Goal: Contribute content: Contribute content

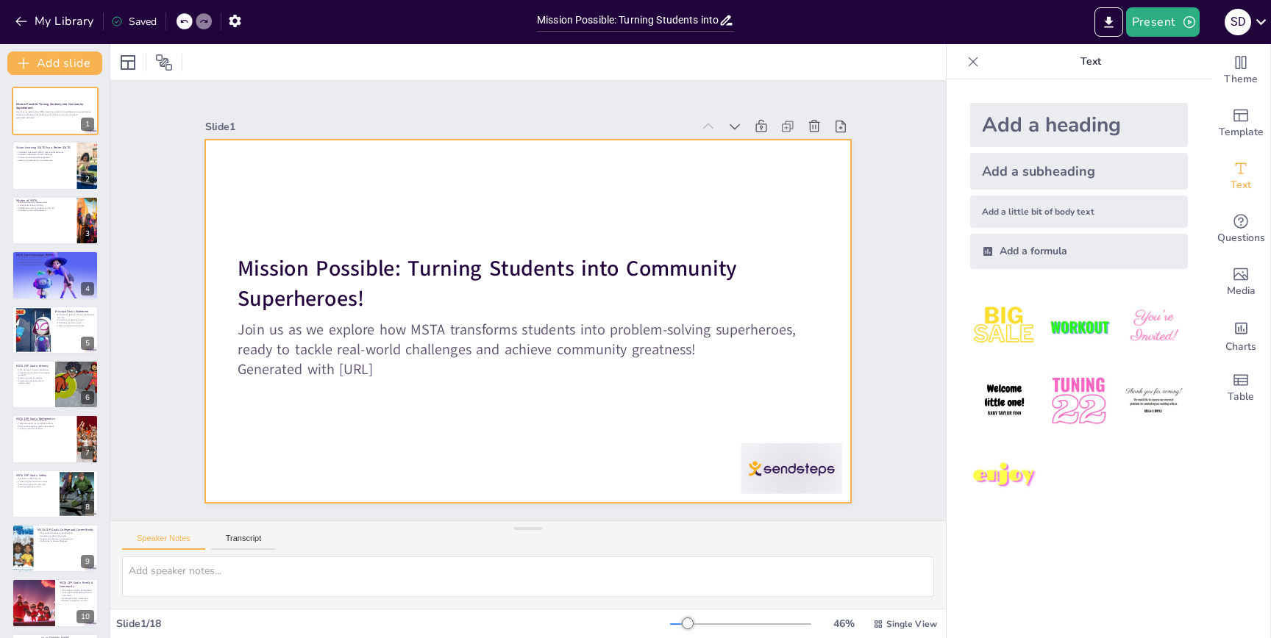
checkbox input "true"
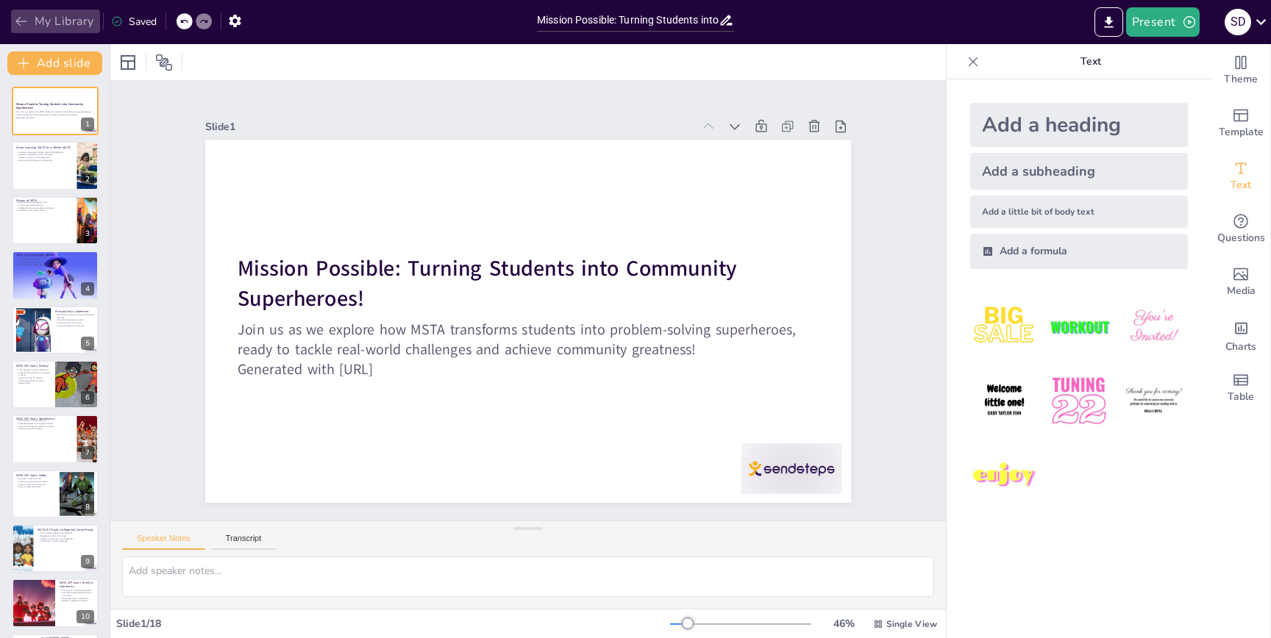
click at [16, 24] on icon "button" at bounding box center [21, 21] width 15 height 15
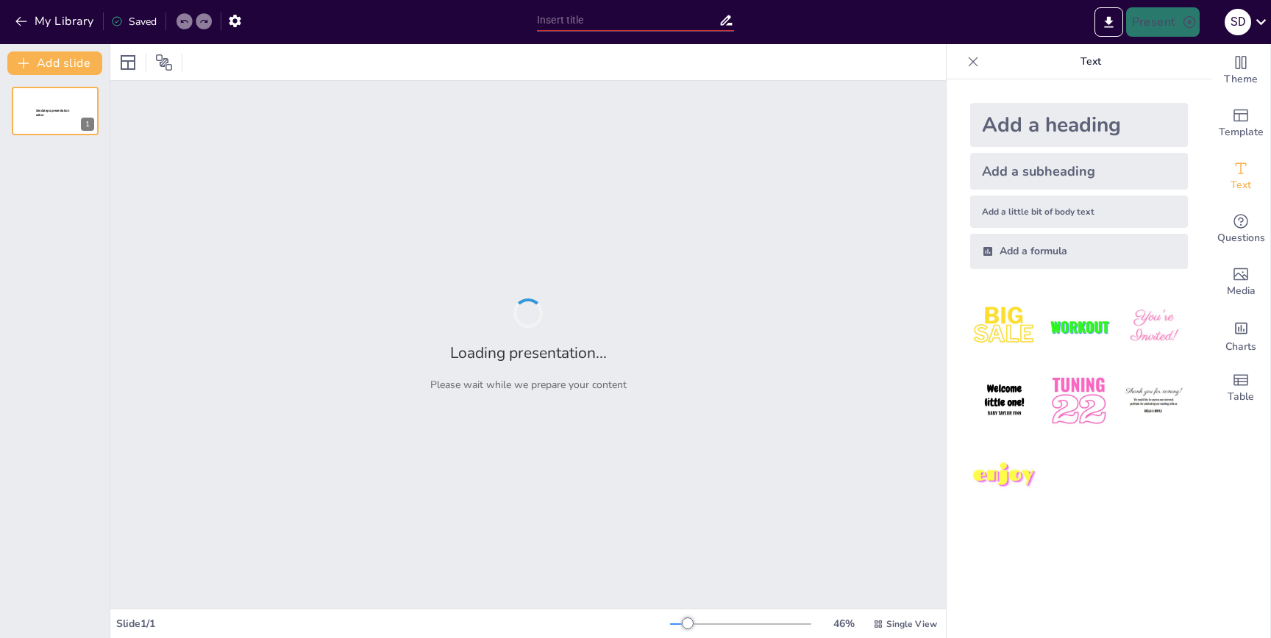
type input "AI Tools: Because Teaching Without Them is So Last Century!"
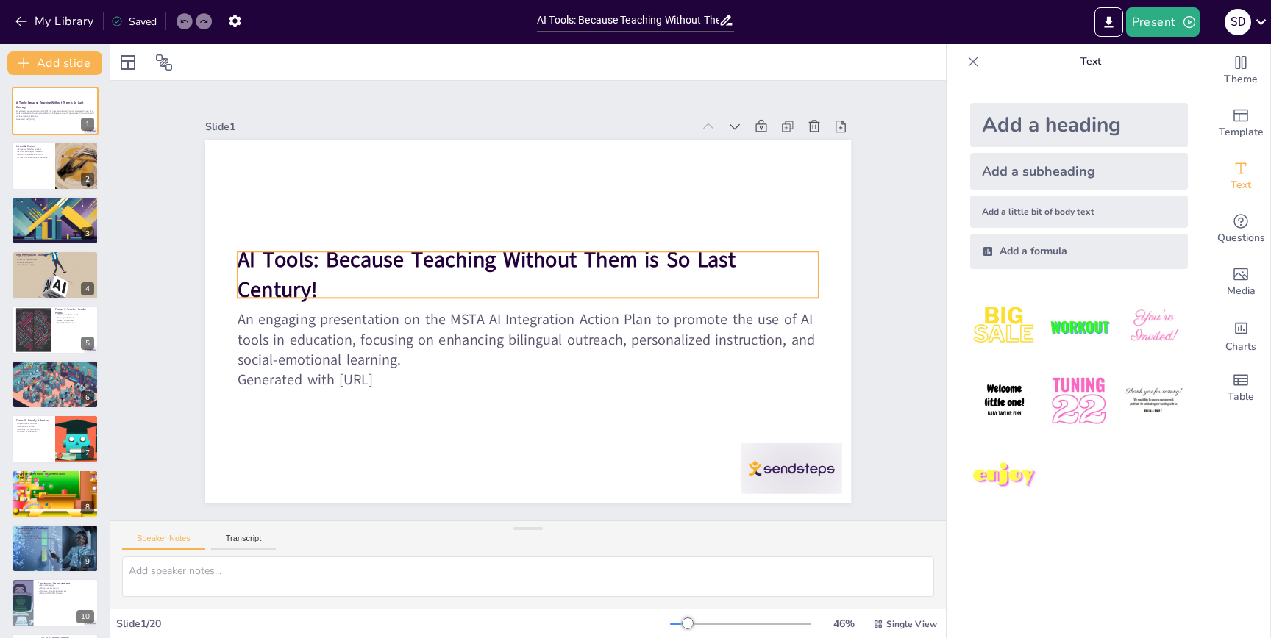
checkbox input "true"
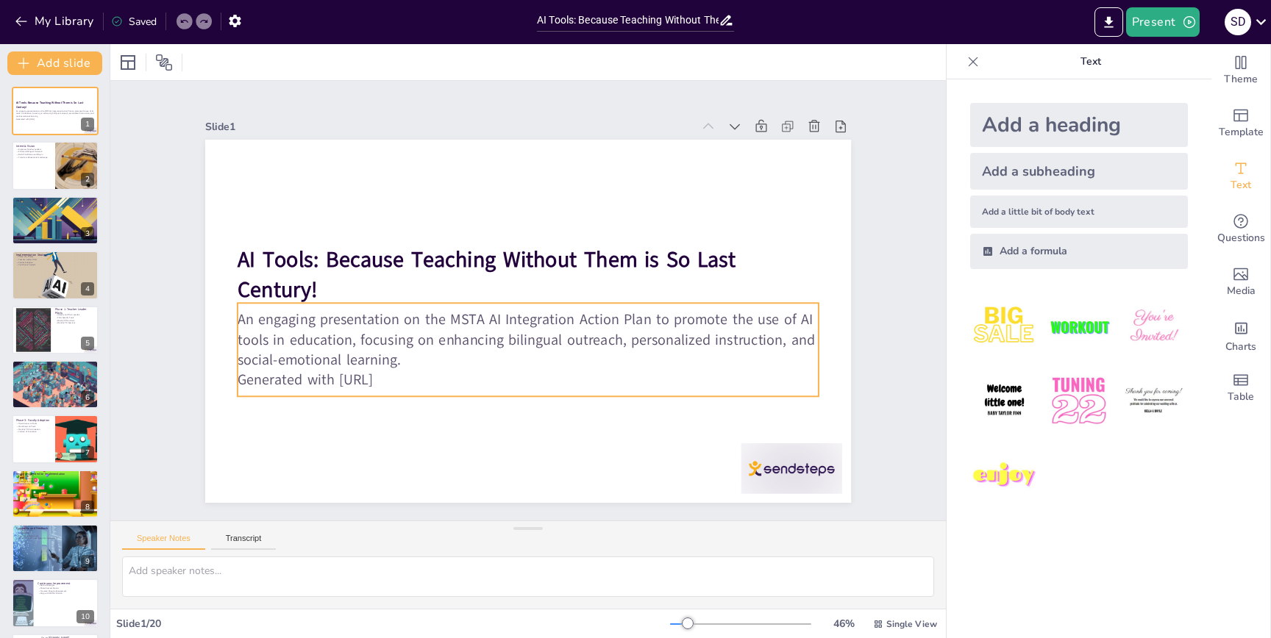
checkbox input "true"
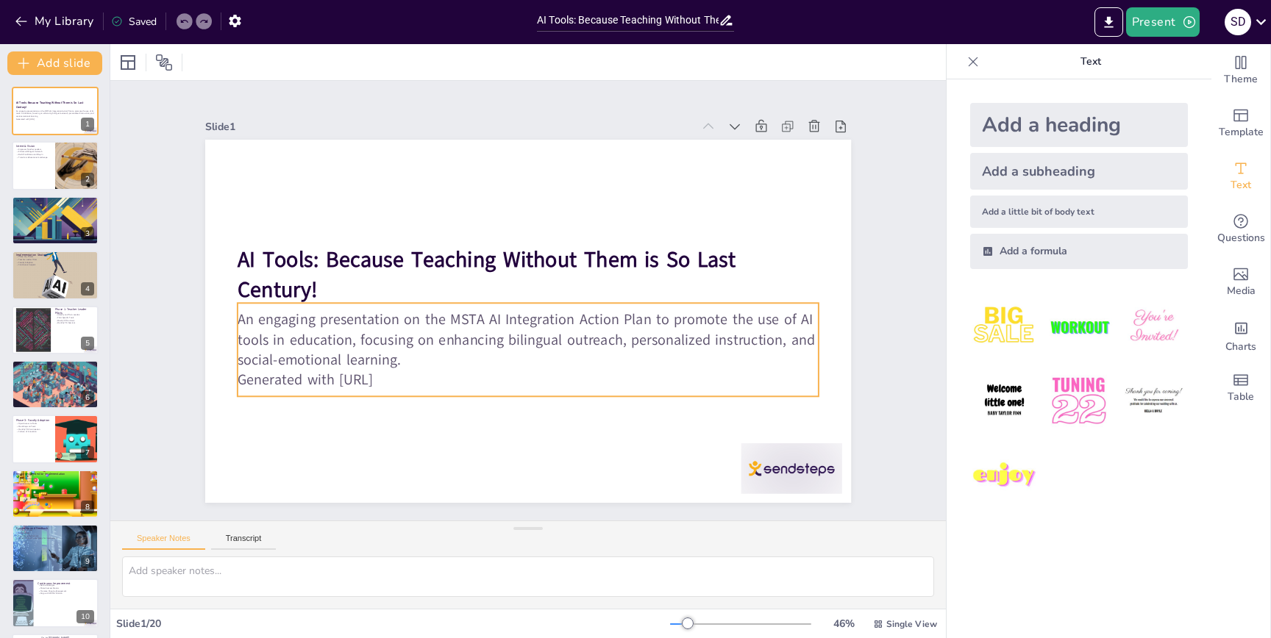
checkbox input "true"
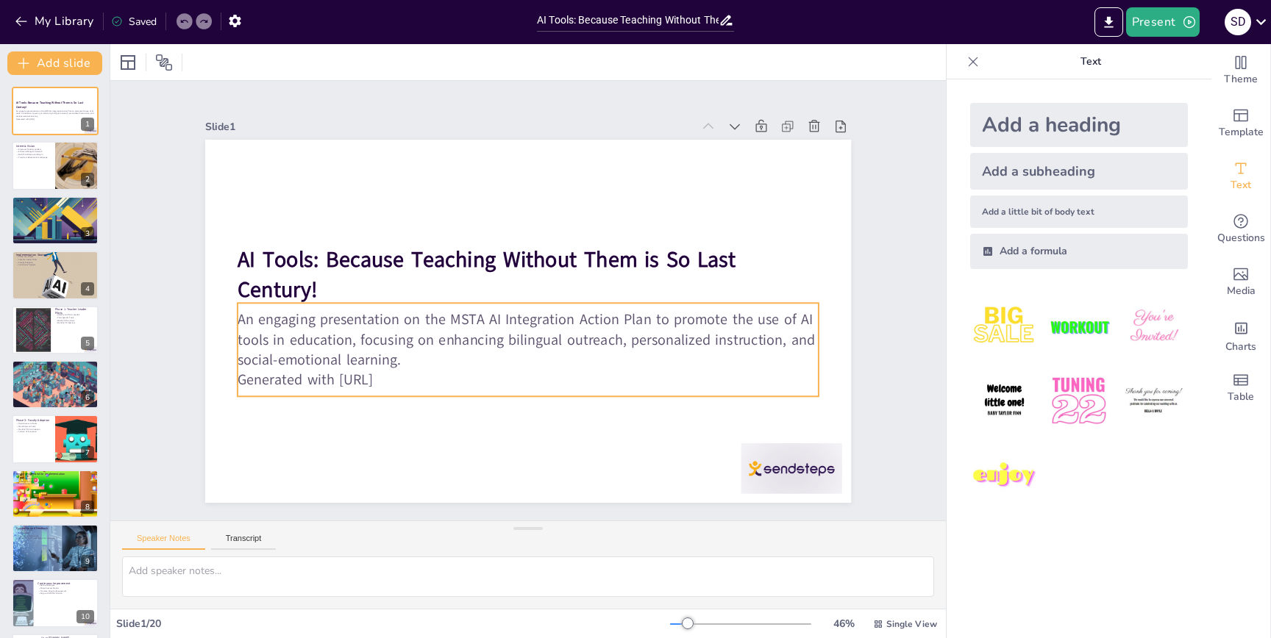
checkbox input "true"
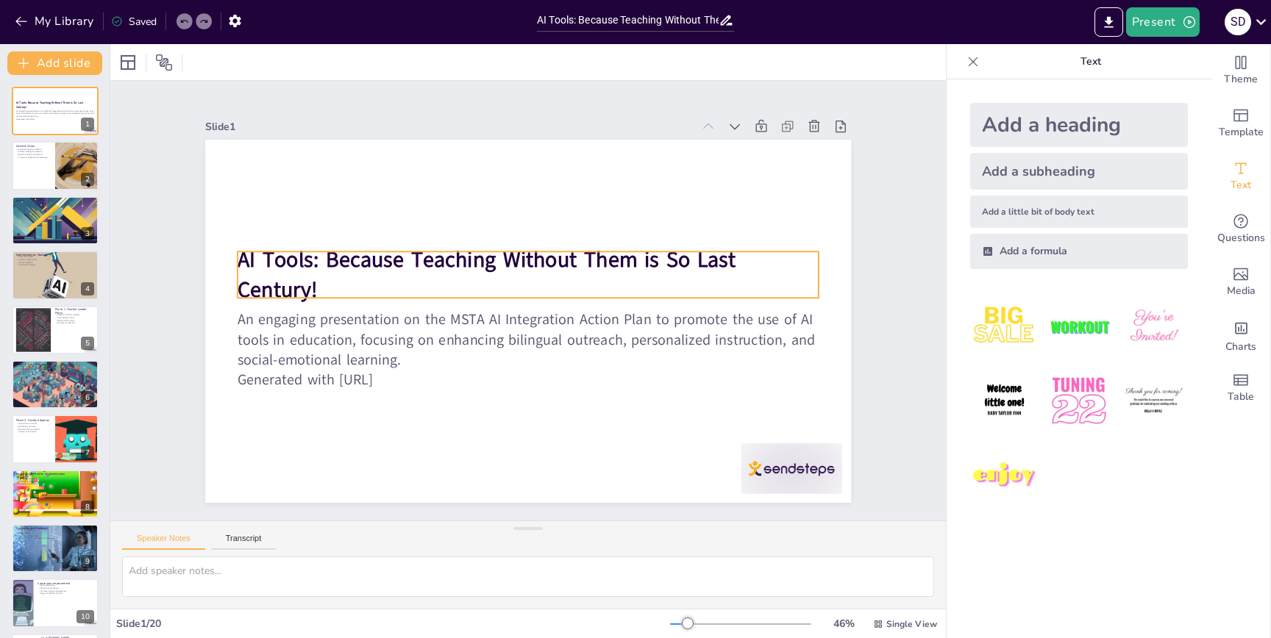
checkbox input "true"
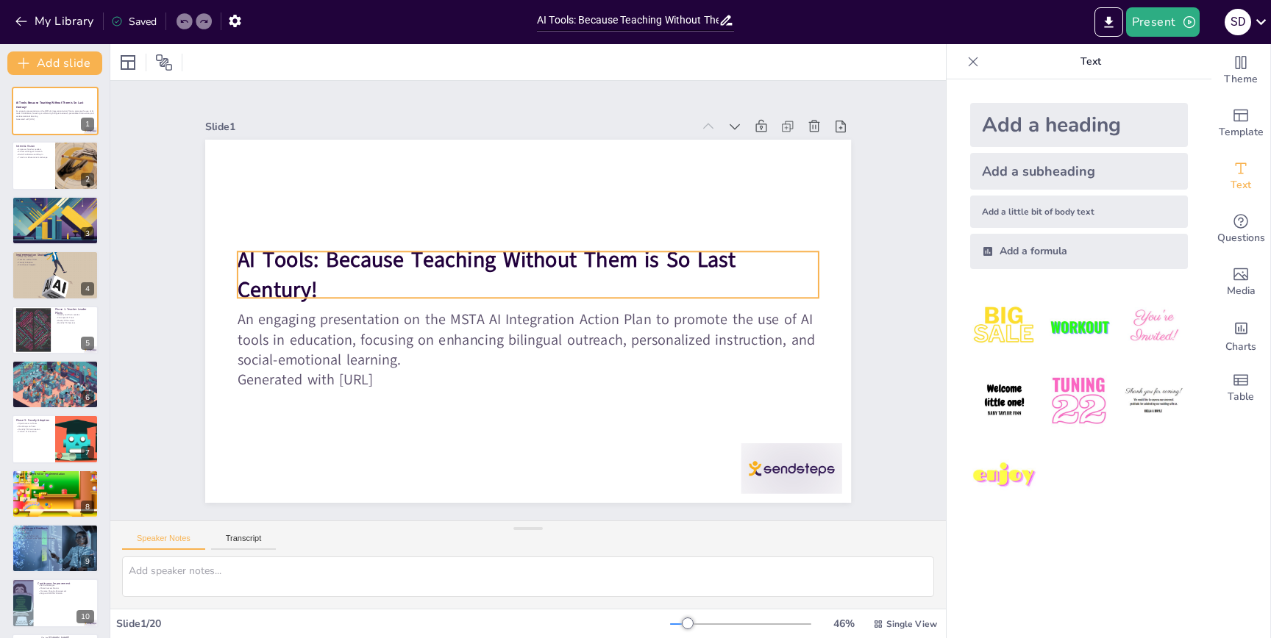
checkbox input "true"
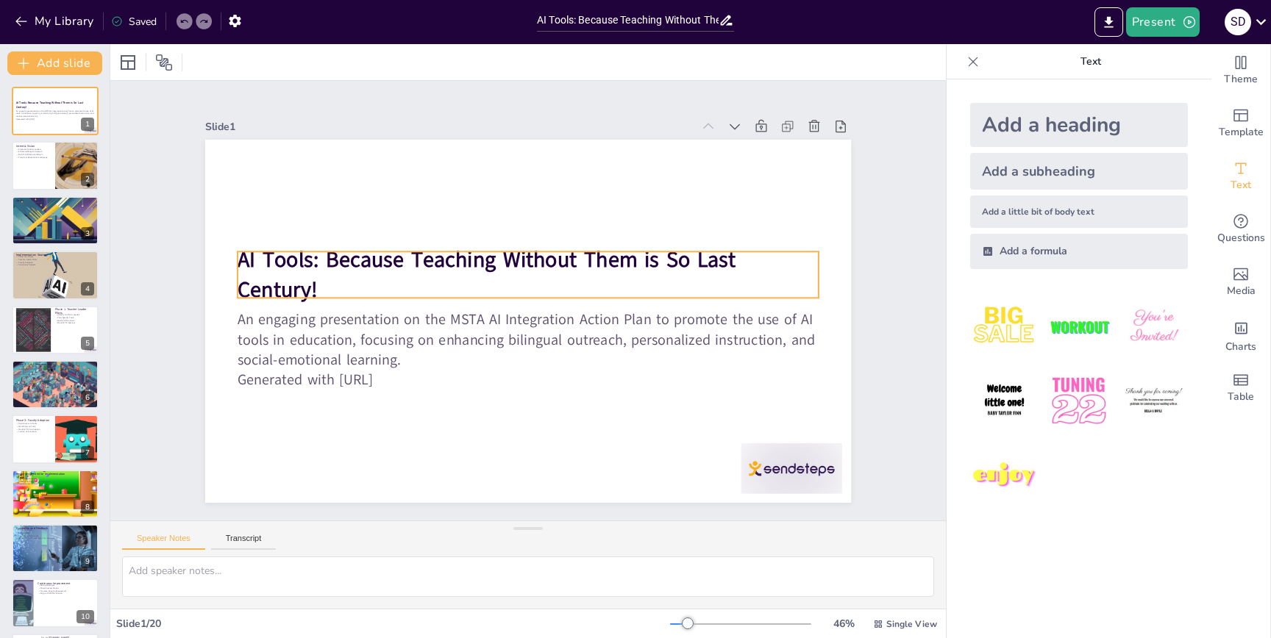
checkbox input "true"
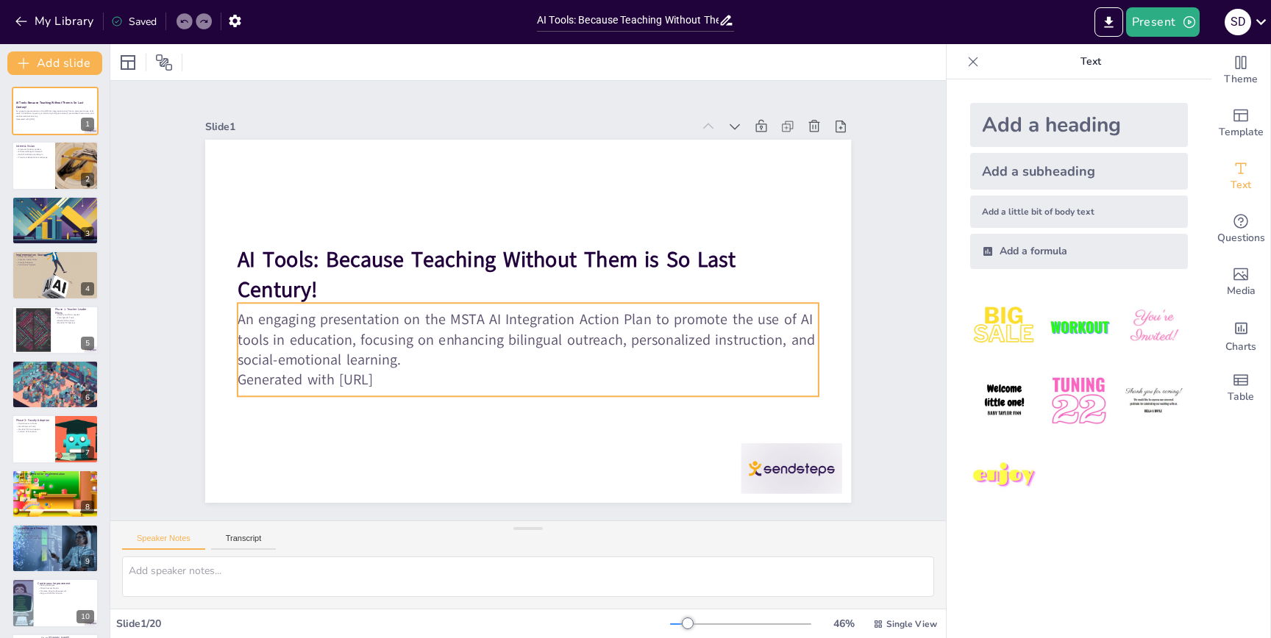
checkbox input "true"
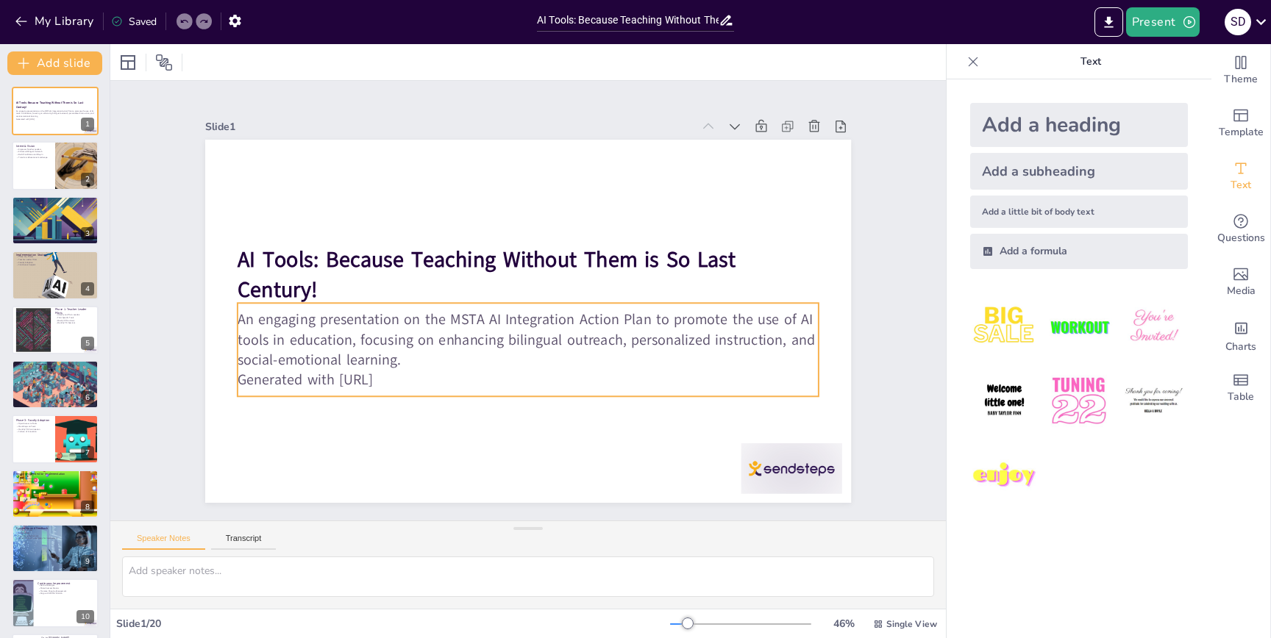
checkbox input "true"
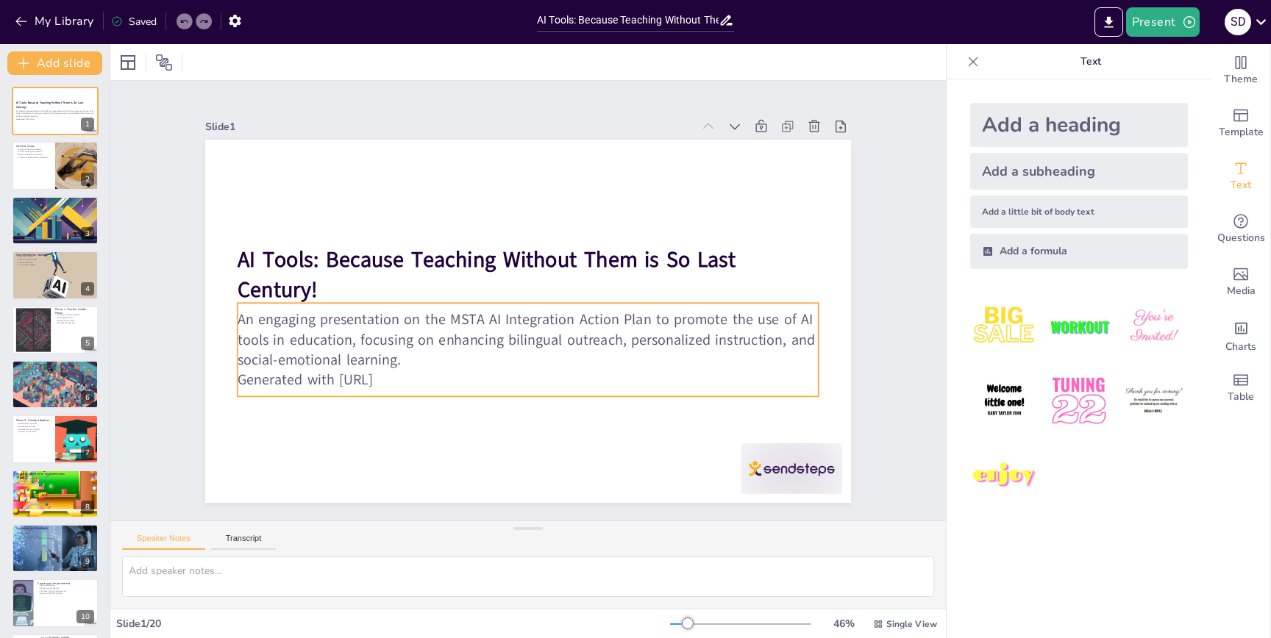
checkbox input "true"
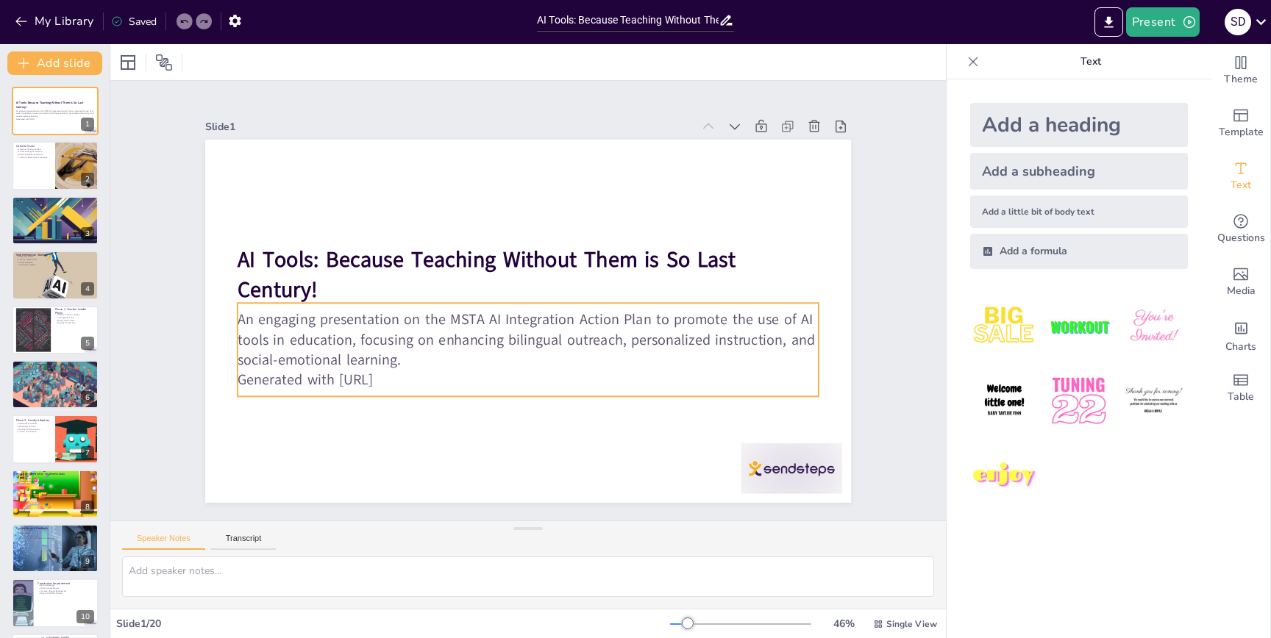
checkbox input "true"
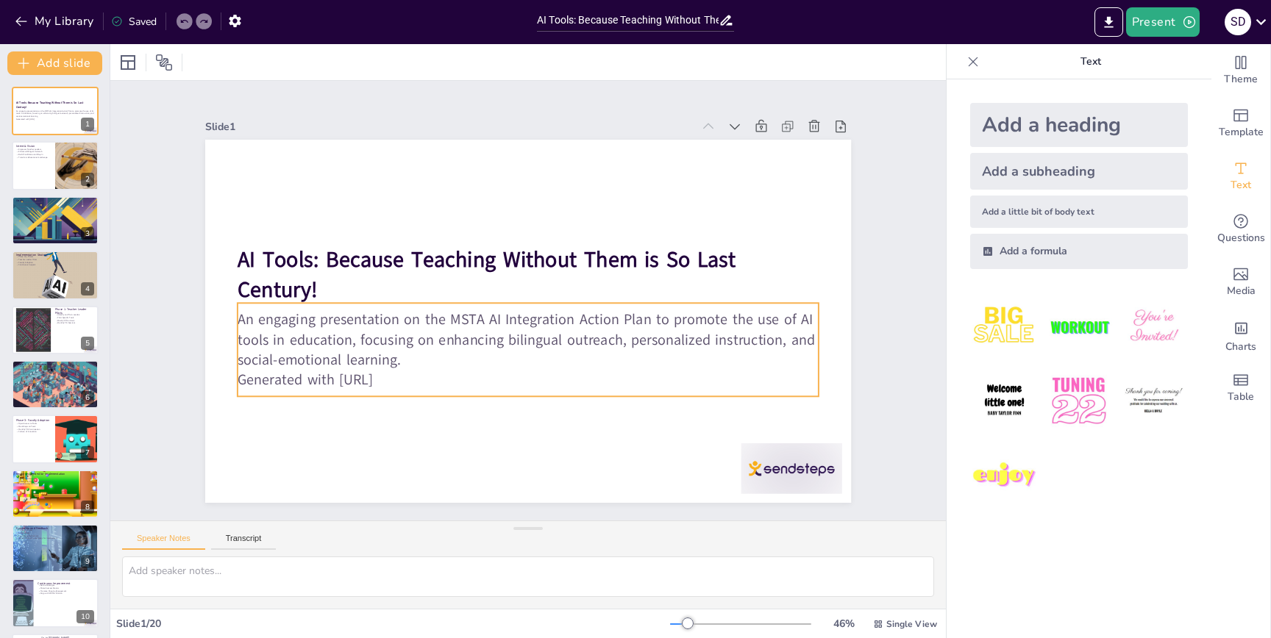
checkbox input "true"
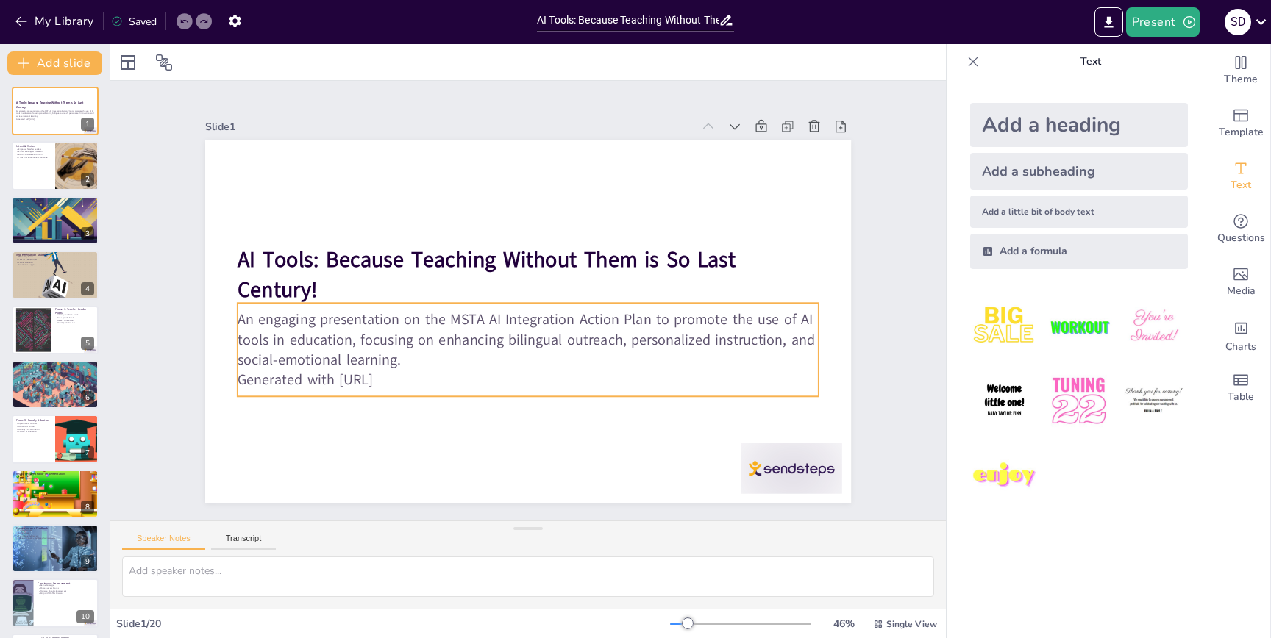
checkbox input "true"
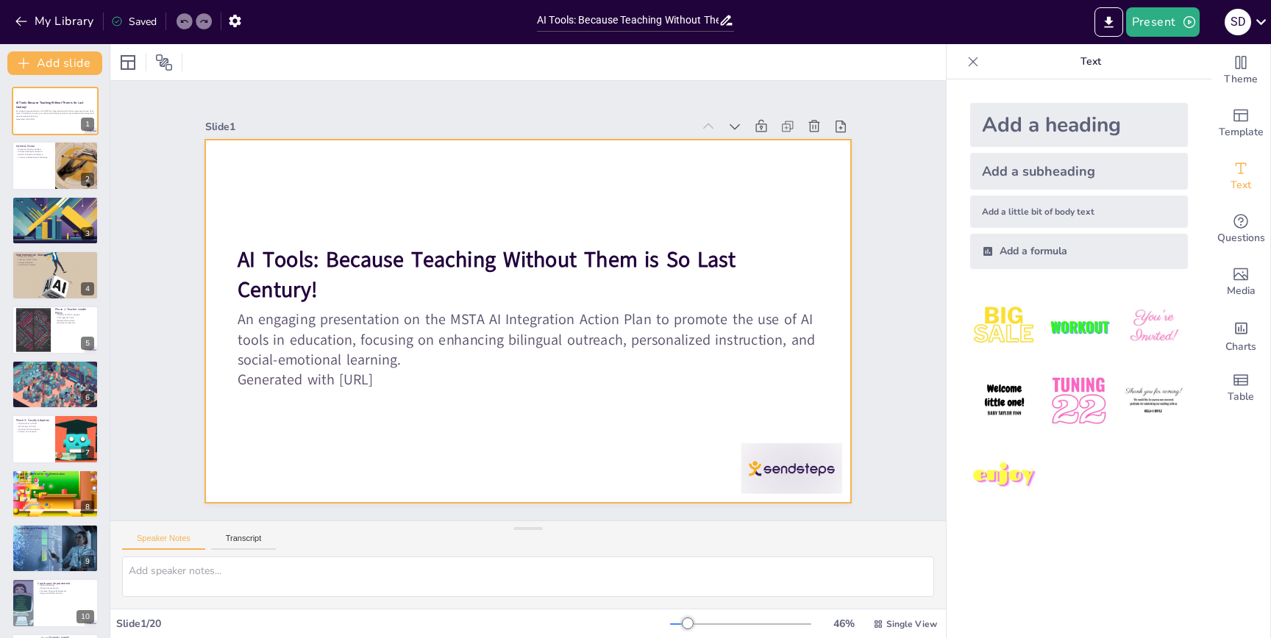
checkbox input "true"
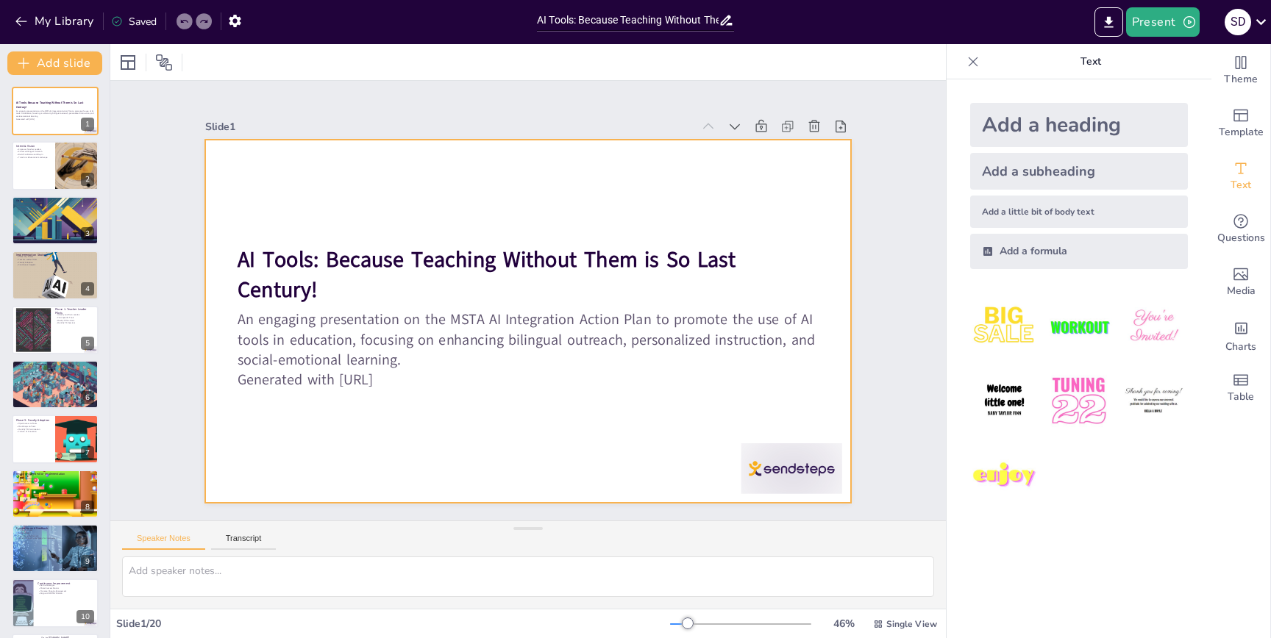
checkbox input "true"
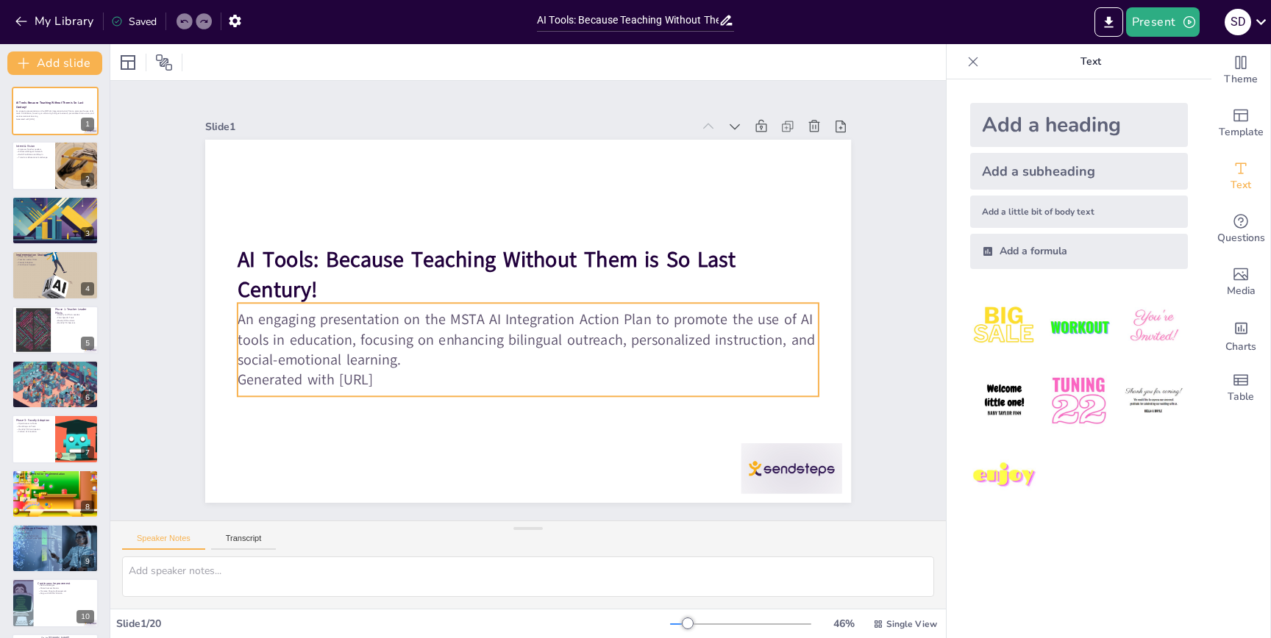
checkbox input "true"
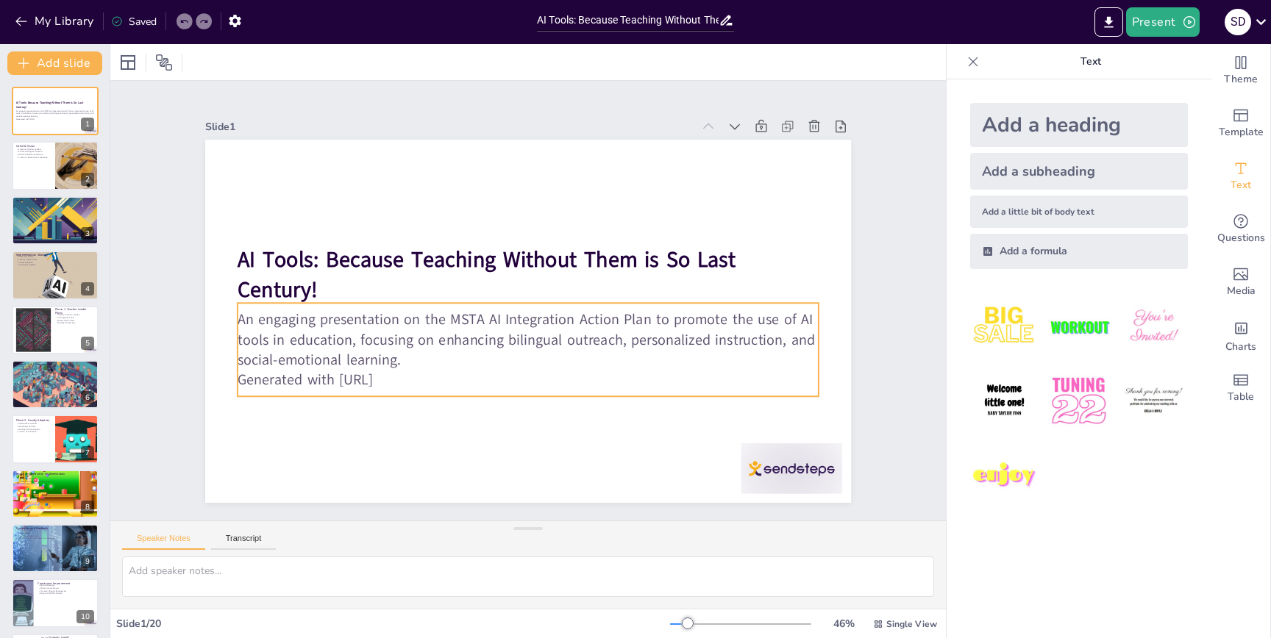
checkbox input "true"
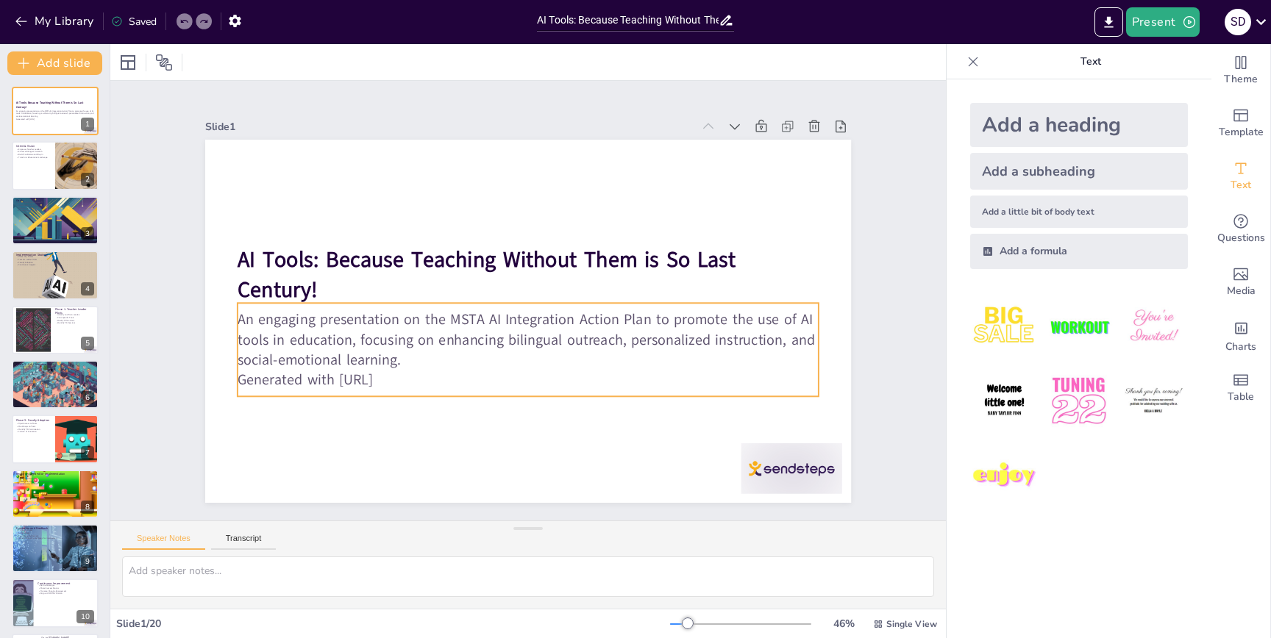
checkbox input "true"
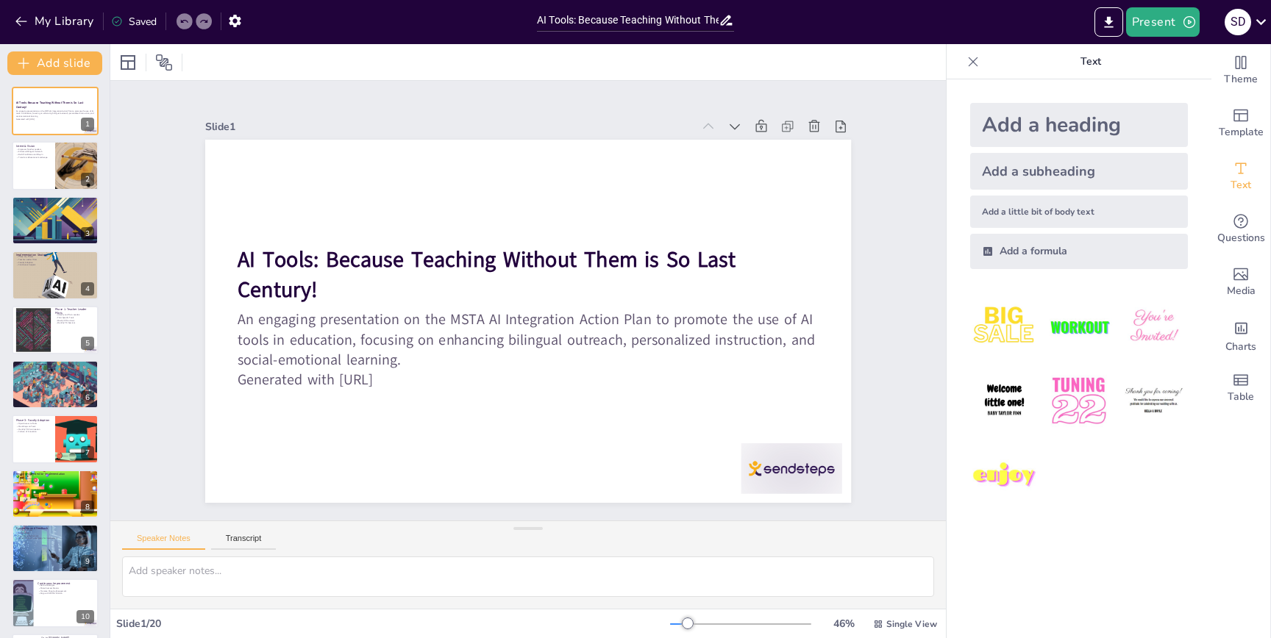
checkbox input "true"
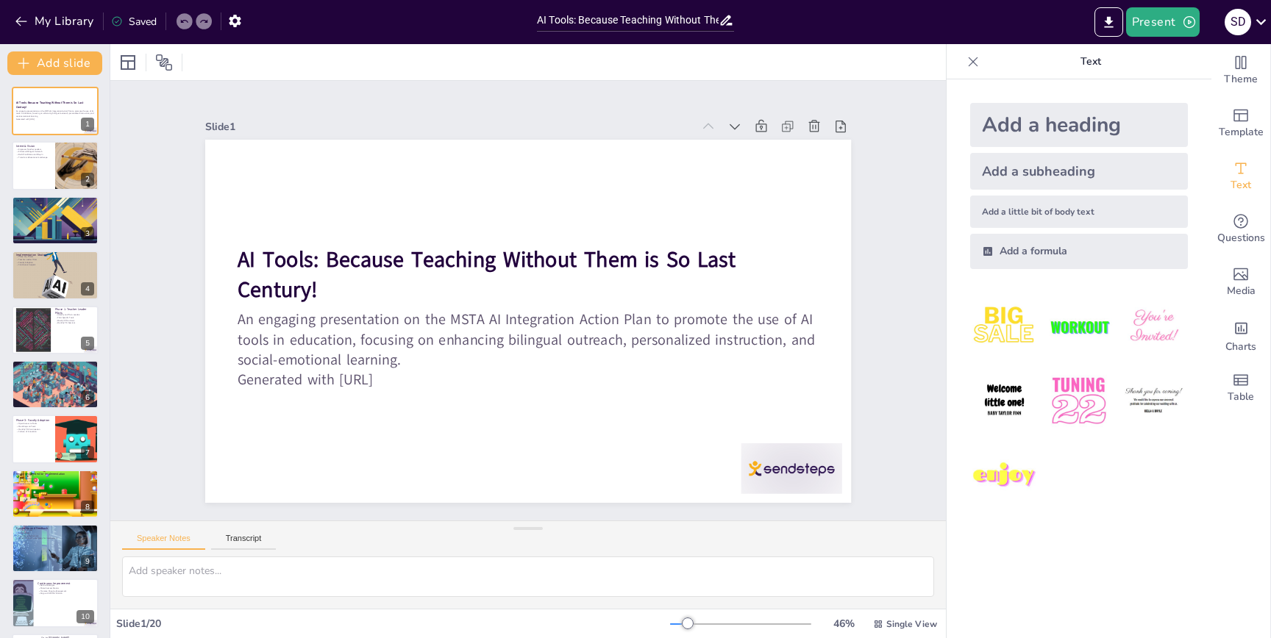
checkbox input "true"
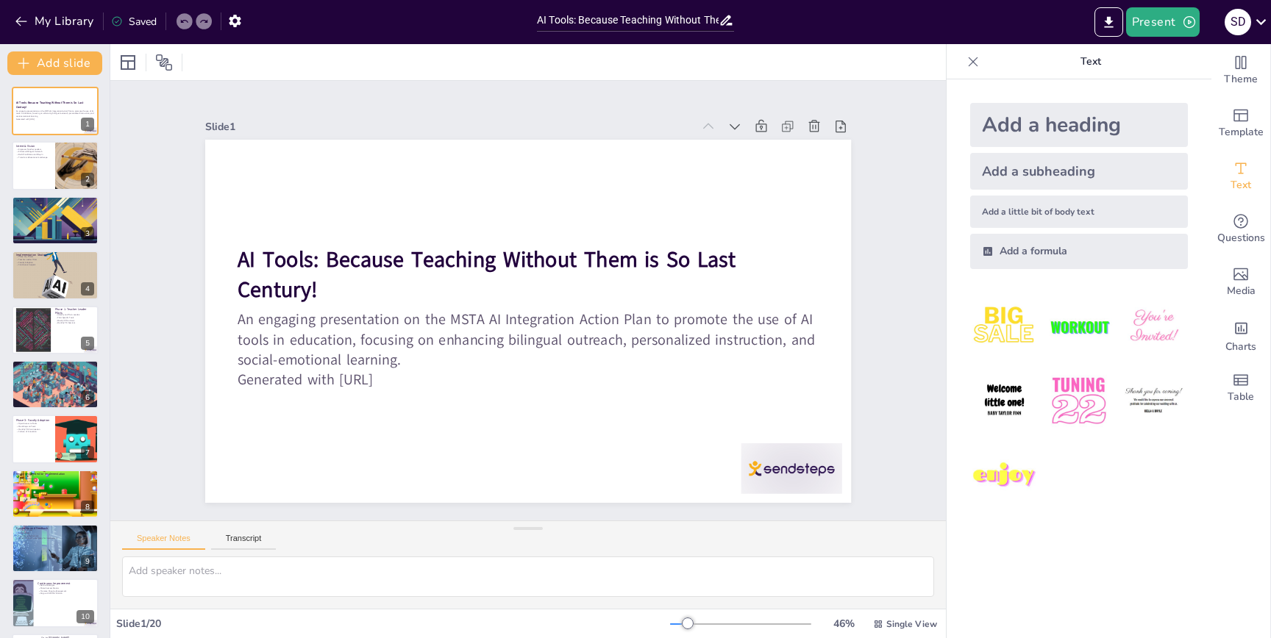
checkbox input "true"
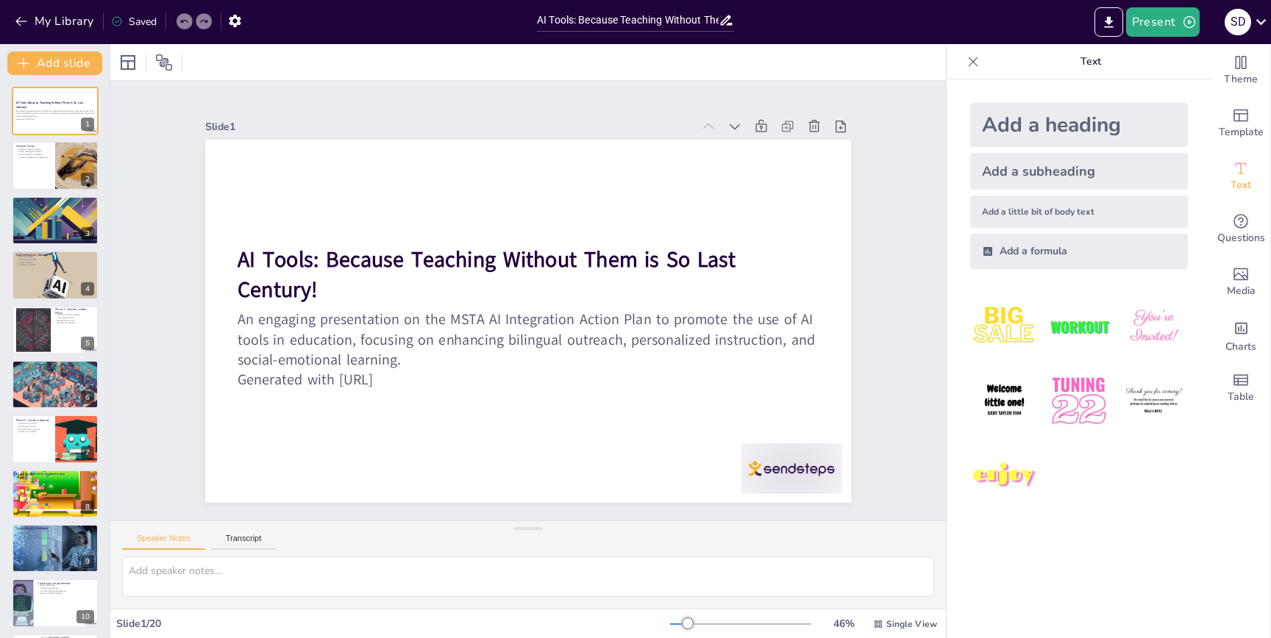
checkbox input "true"
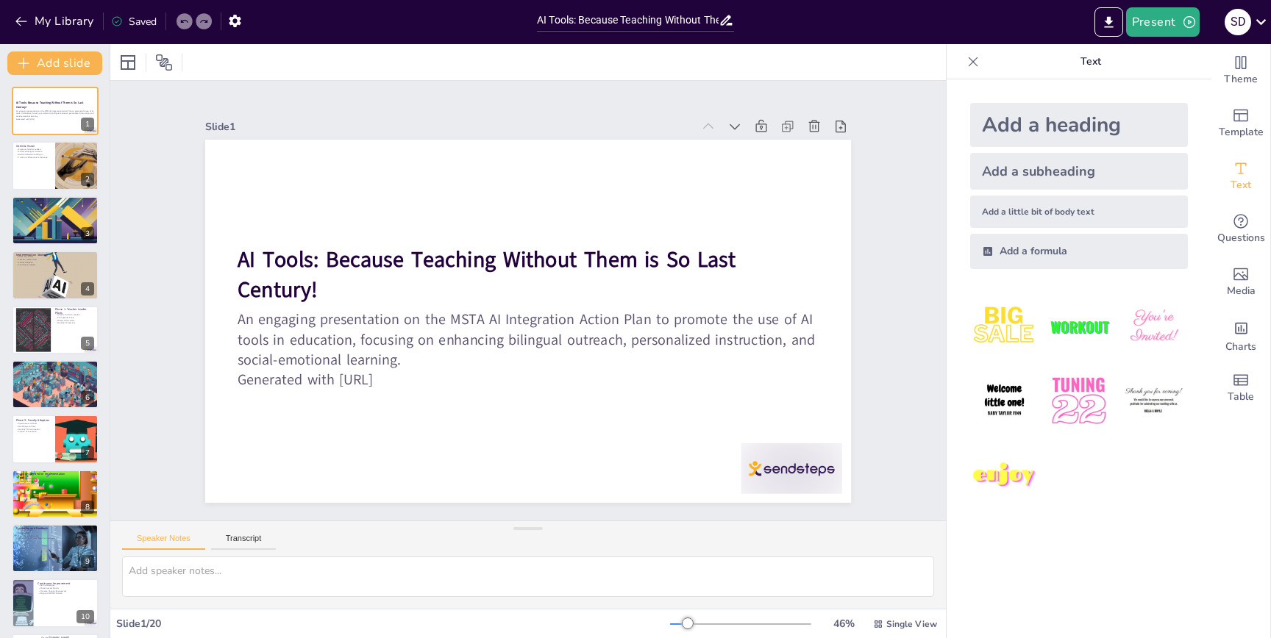
checkbox input "true"
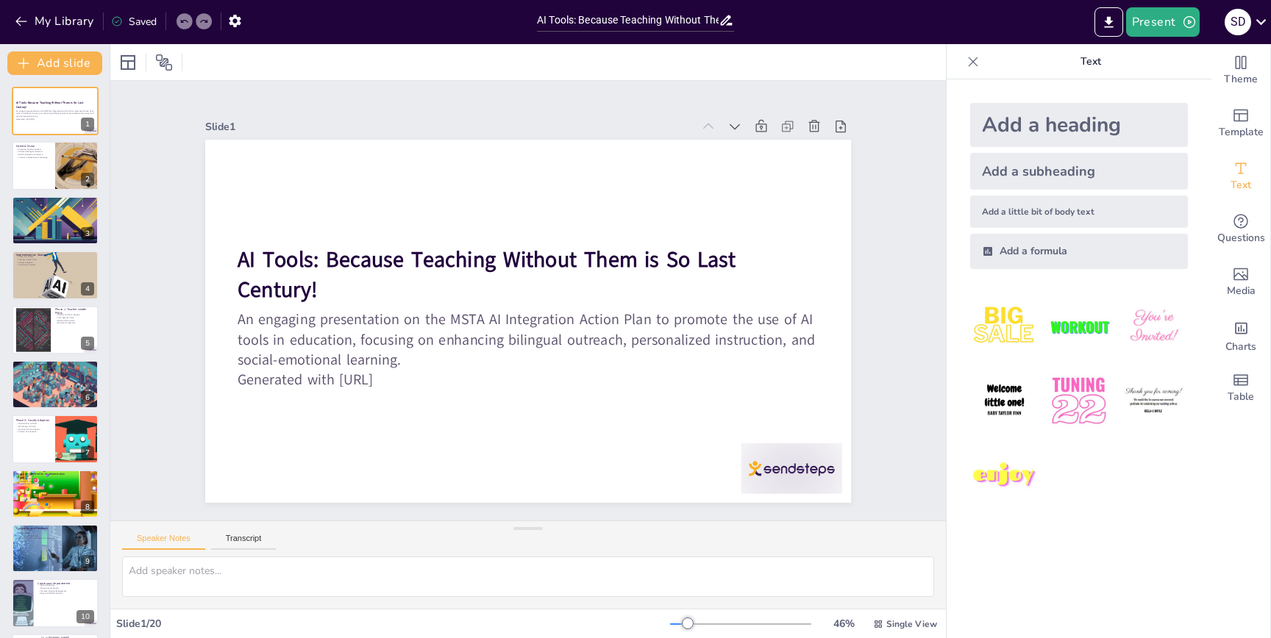
checkbox input "true"
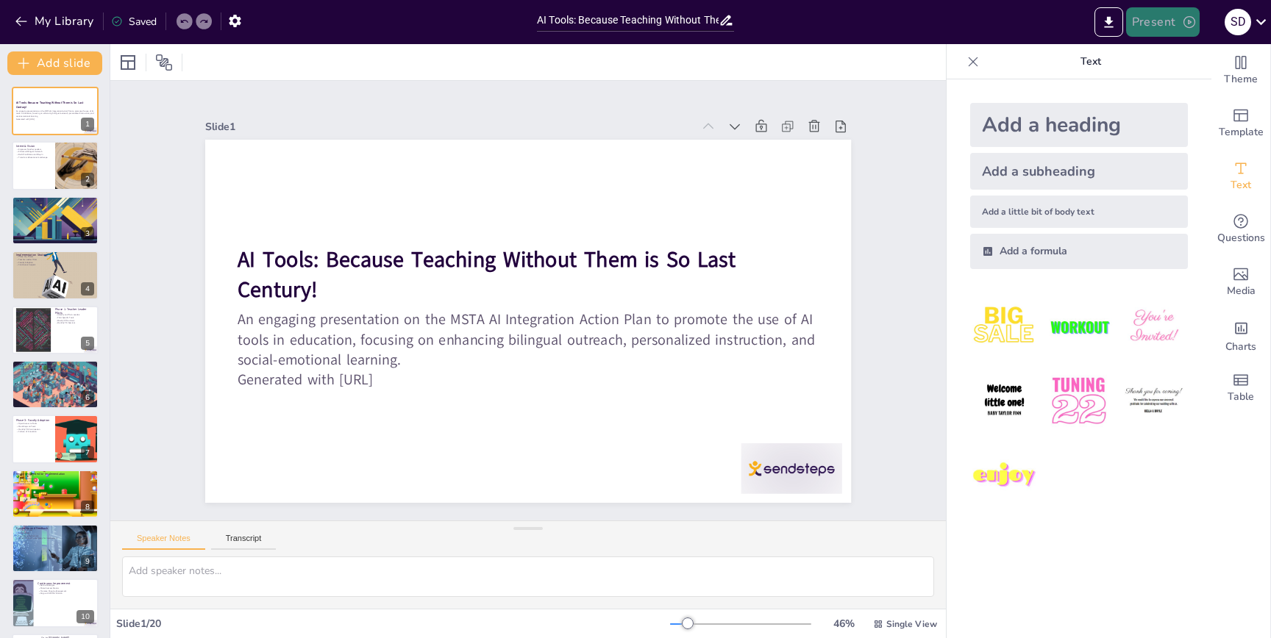
click at [1142, 27] on button "Present" at bounding box center [1163, 21] width 74 height 29
click at [1168, 93] on li "Play presentation" at bounding box center [1184, 91] width 115 height 24
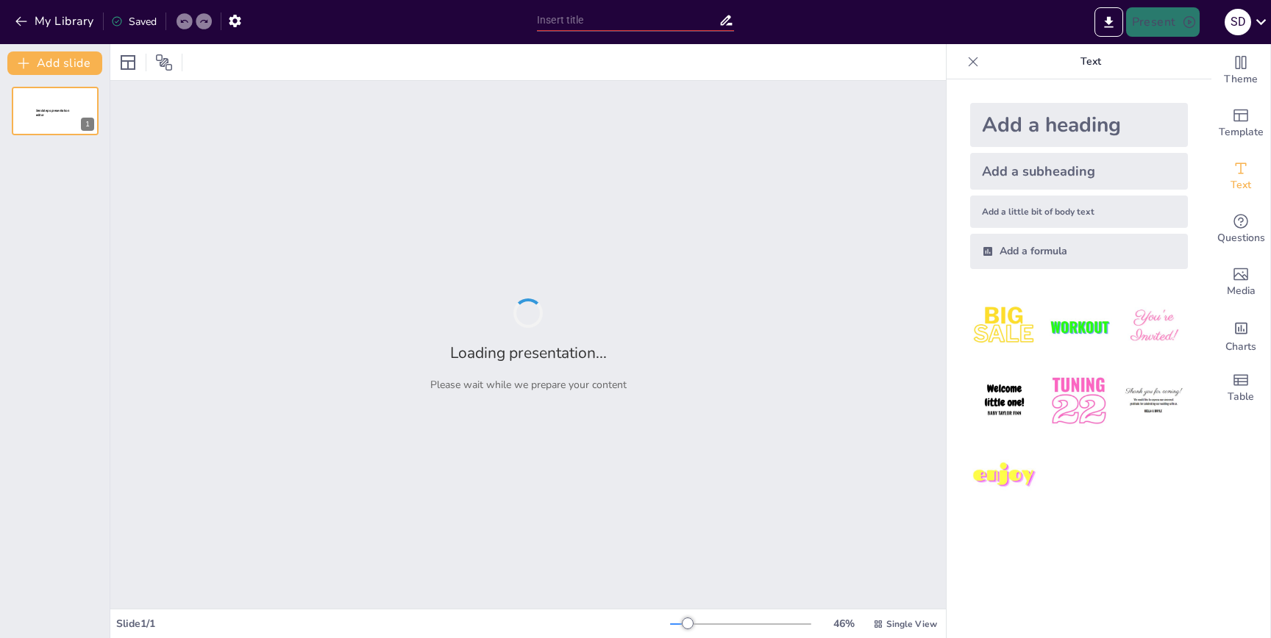
type input "AI Tools: Because Teaching Without Them is So Last Century!"
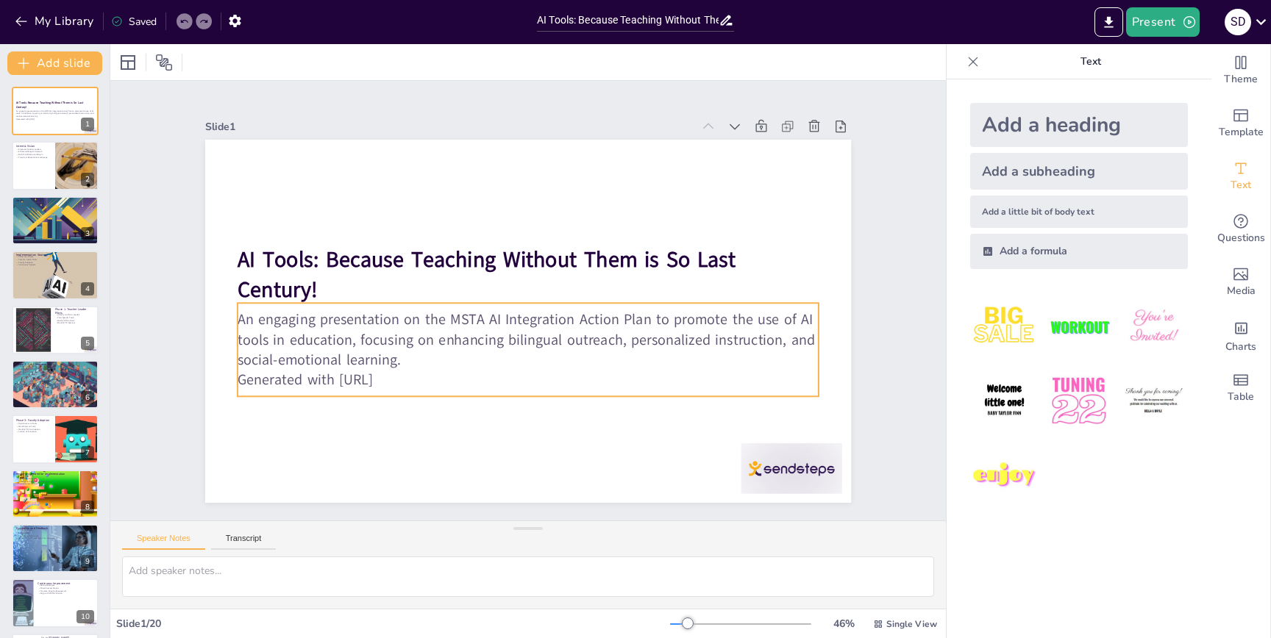
checkbox input "true"
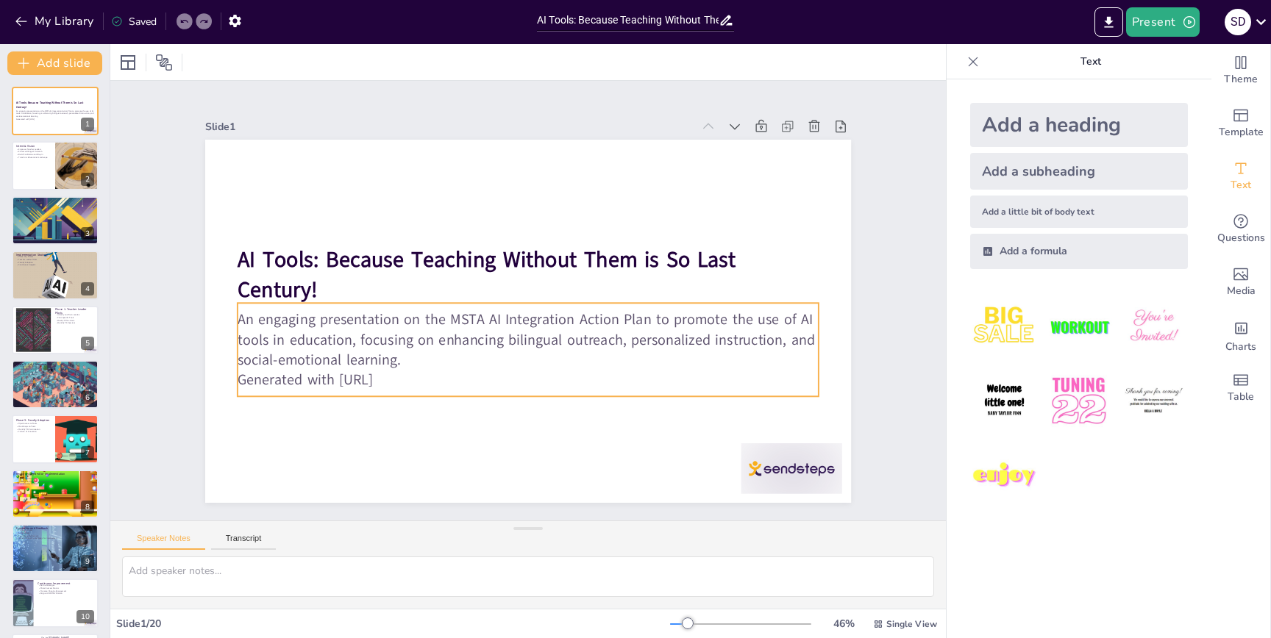
checkbox input "true"
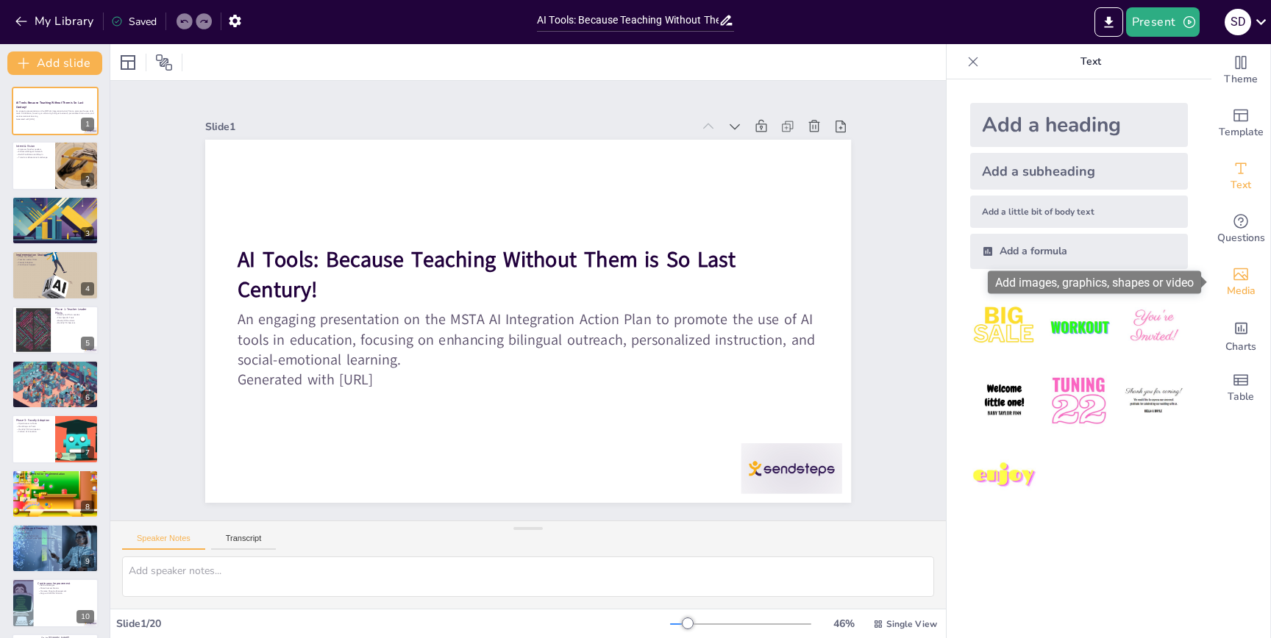
click at [1243, 267] on icon "Add images, graphics, shapes or video" at bounding box center [1241, 274] width 18 height 18
checkbox input "true"
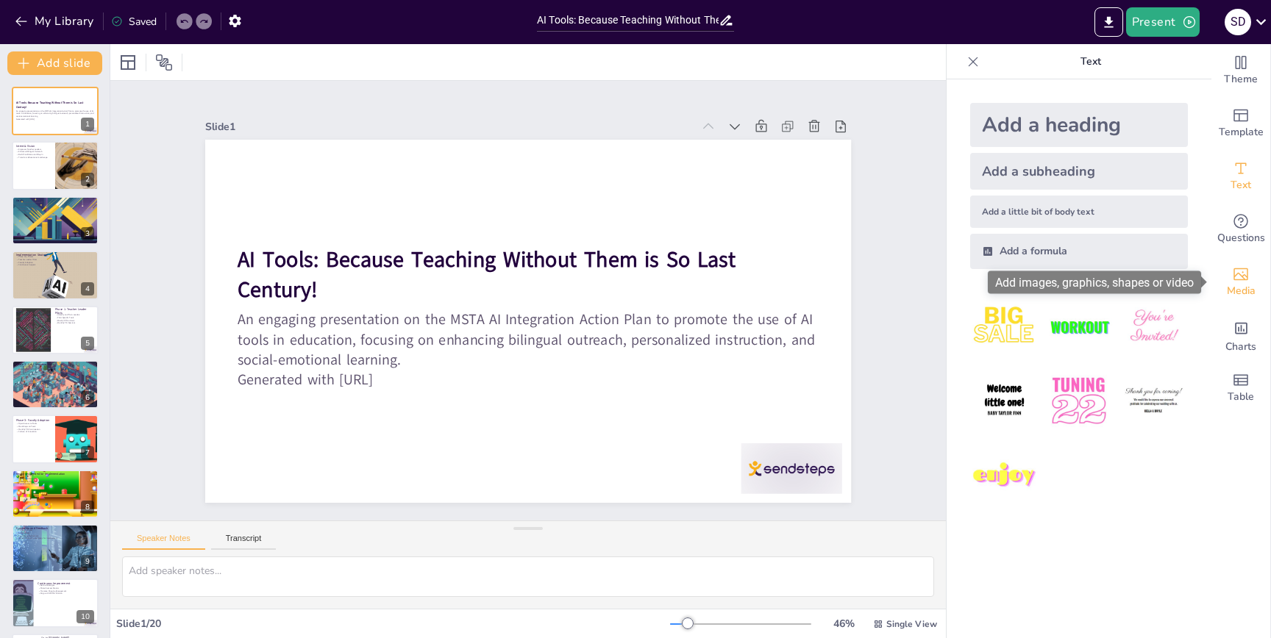
checkbox input "true"
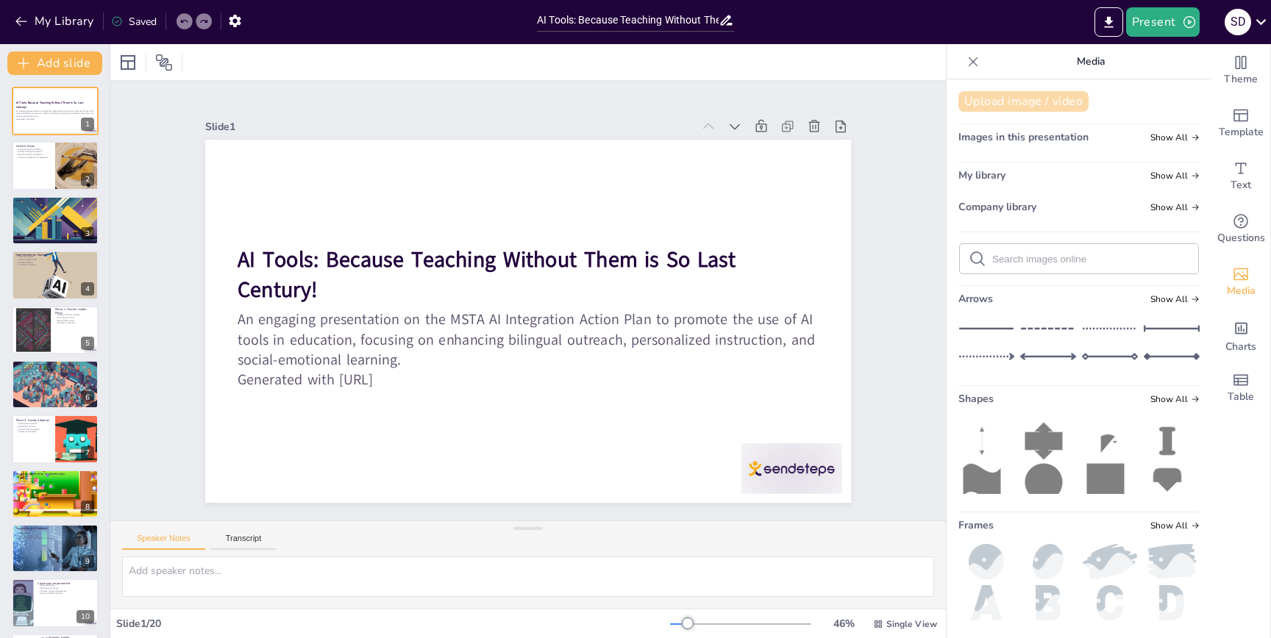
click at [1059, 96] on button "Upload image / video" at bounding box center [1023, 101] width 130 height 21
checkbox input "true"
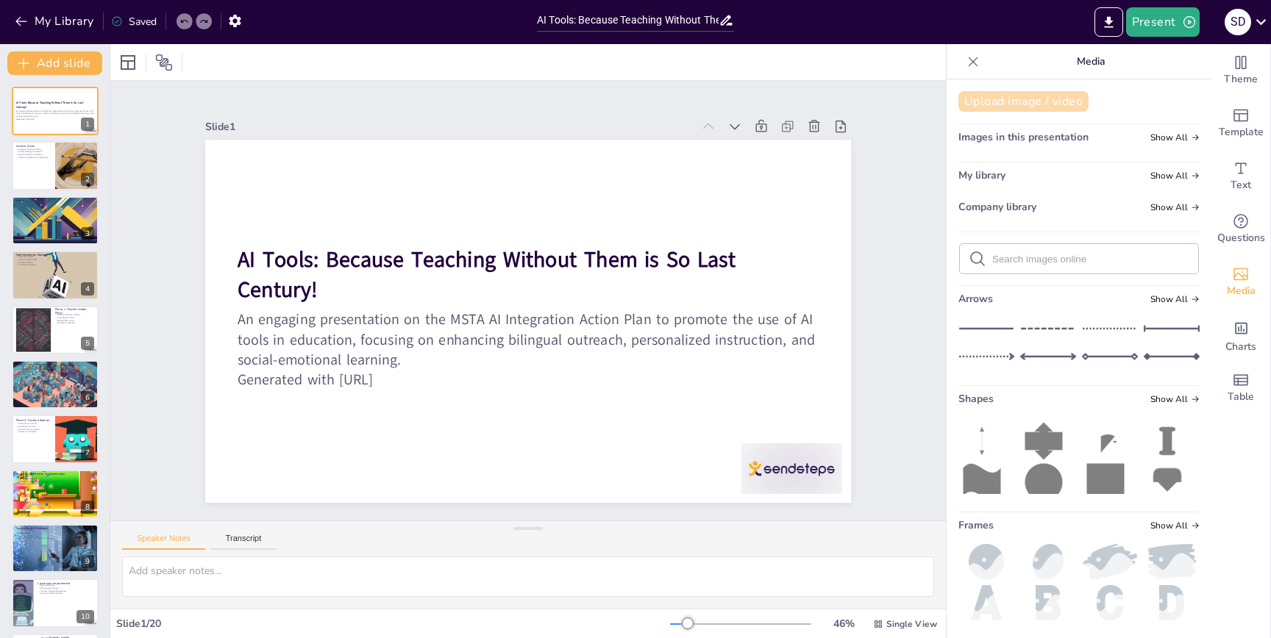
checkbox input "true"
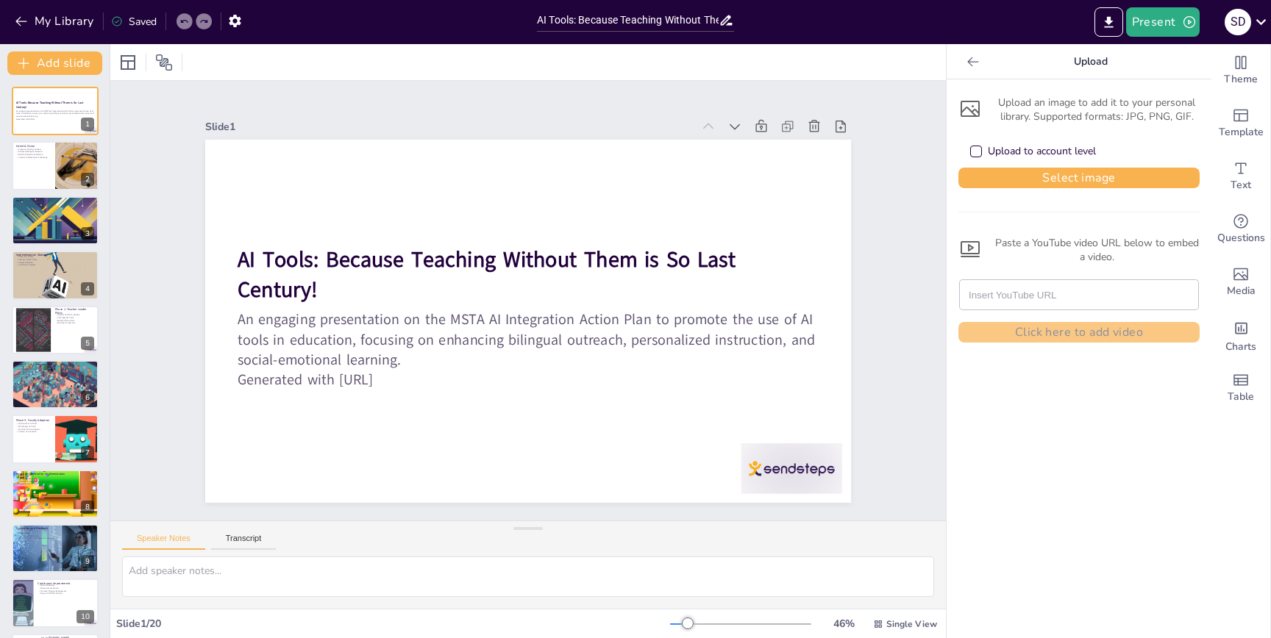
click at [1015, 151] on div "Upload to account level" at bounding box center [1041, 151] width 108 height 15
click at [1026, 150] on div "Upload to account level" at bounding box center [1041, 151] width 108 height 15
click at [1050, 168] on button "Select image" at bounding box center [1078, 178] width 241 height 21
checkbox input "true"
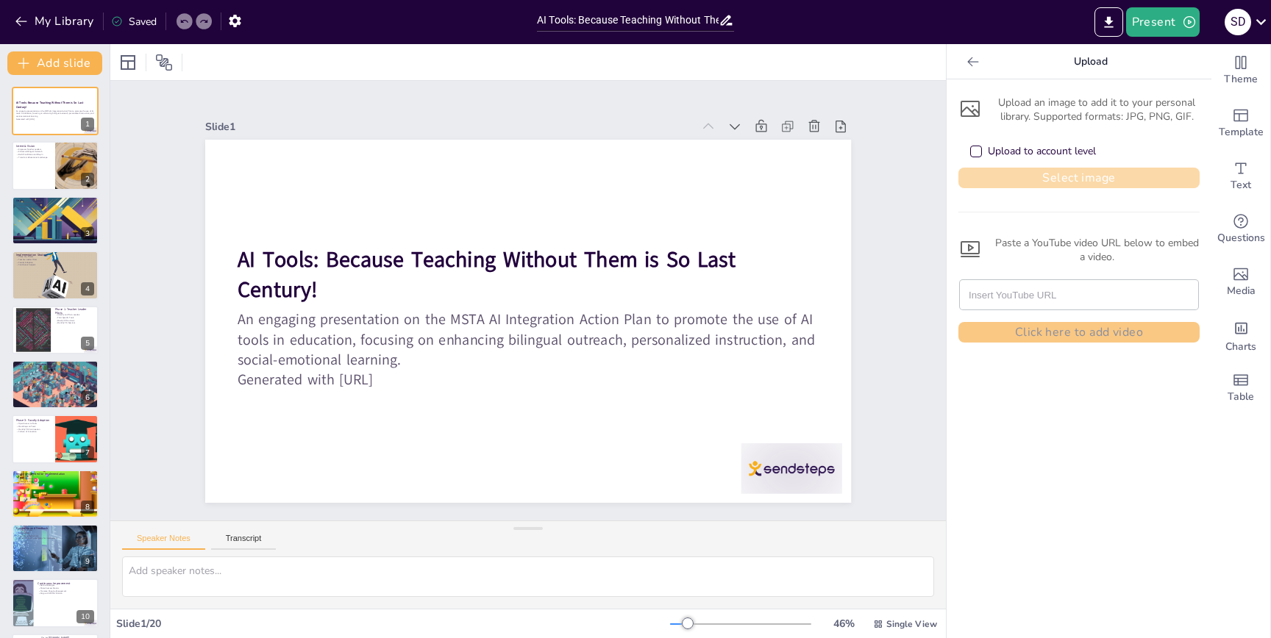
checkbox input "true"
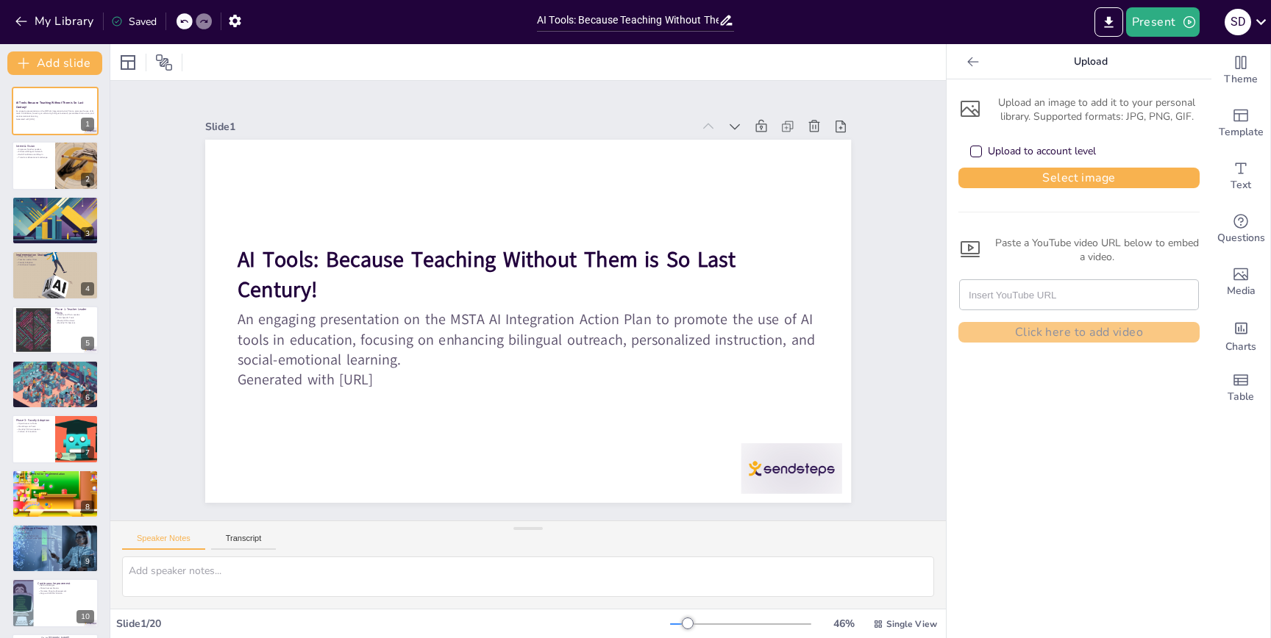
checkbox input "true"
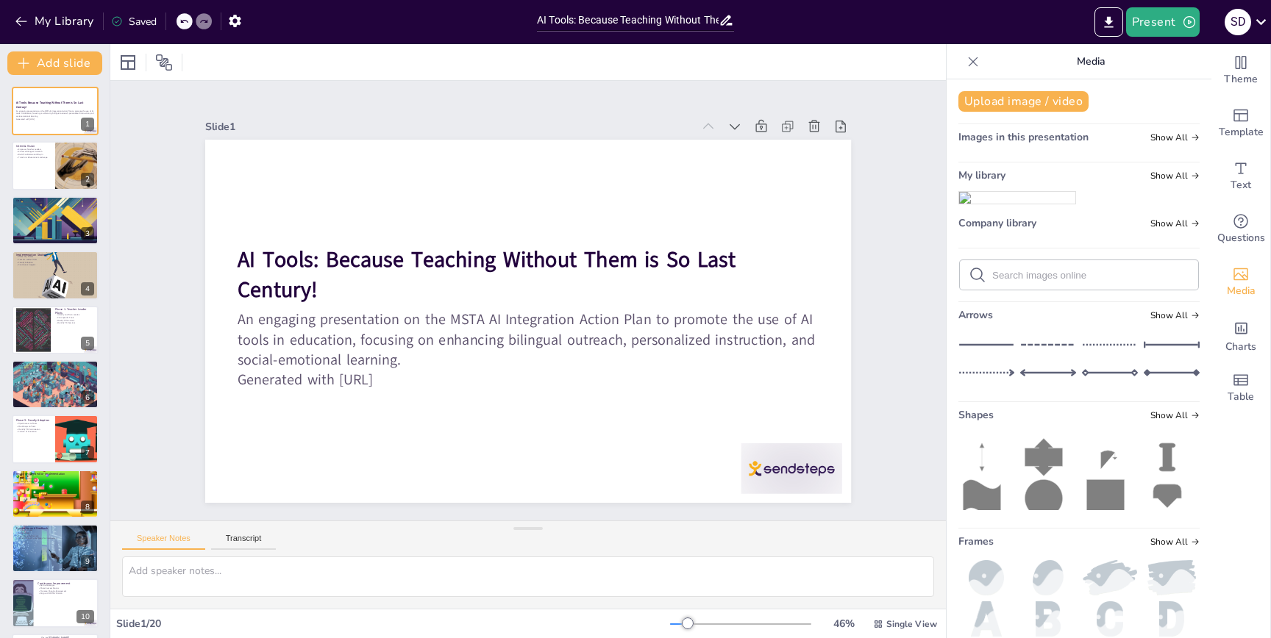
click at [1030, 204] on img at bounding box center [1017, 198] width 116 height 12
checkbox input "true"
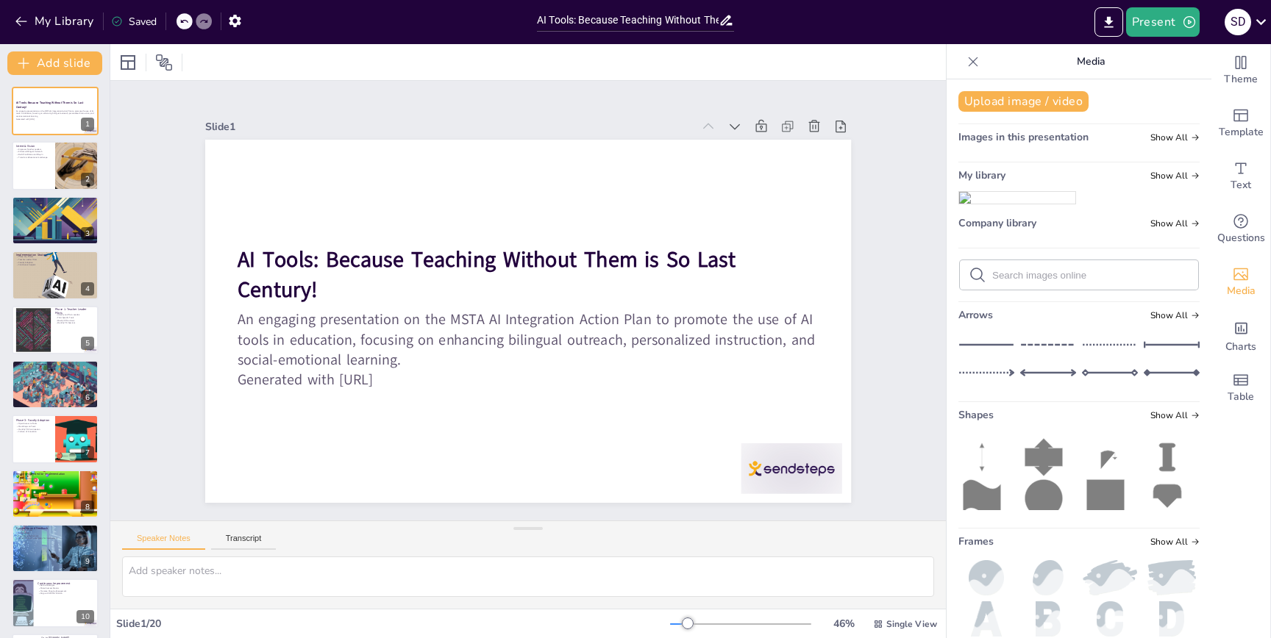
checkbox input "true"
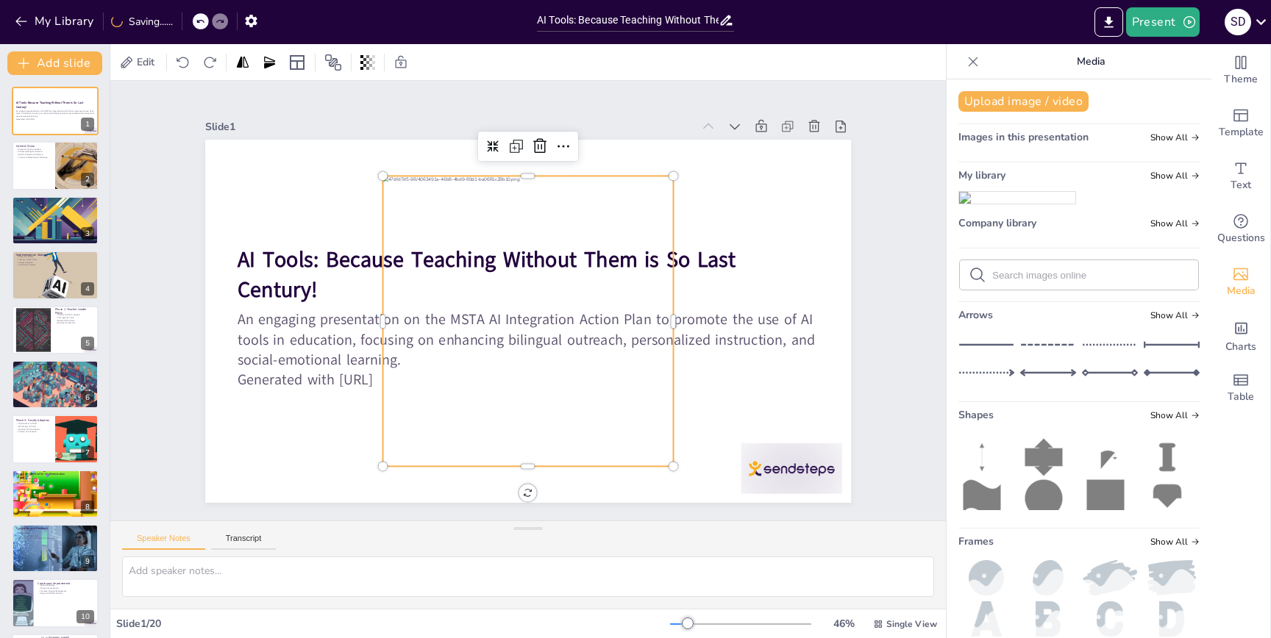
checkbox input "true"
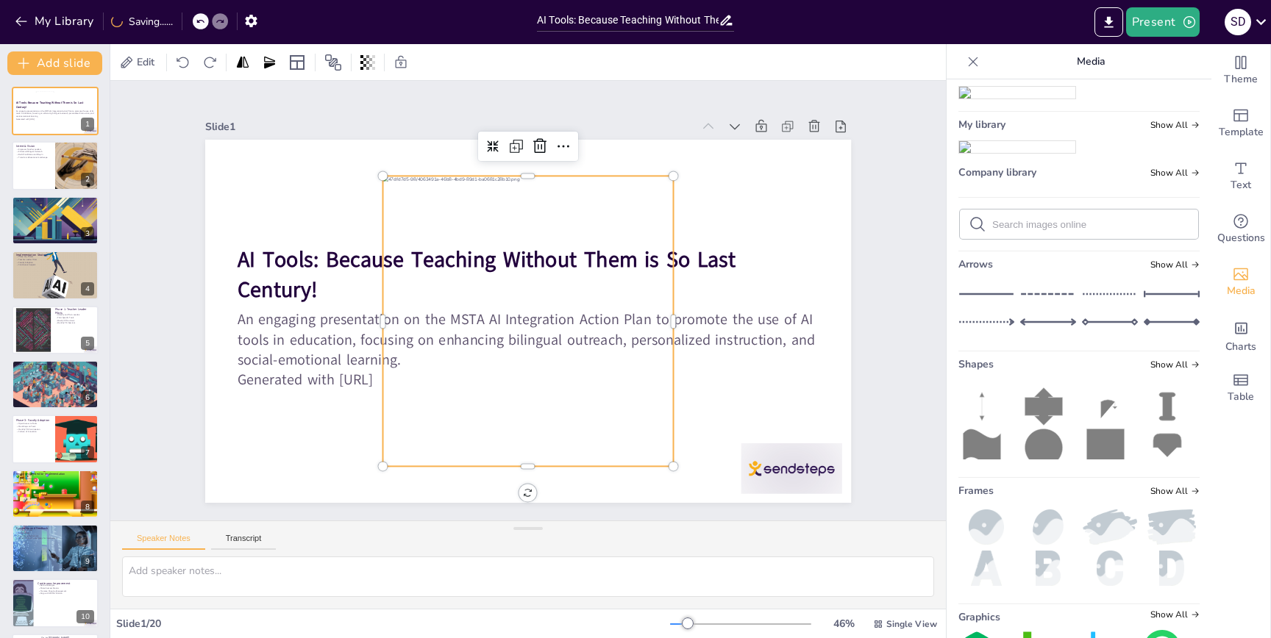
scroll to position [68, 0]
checkbox input "true"
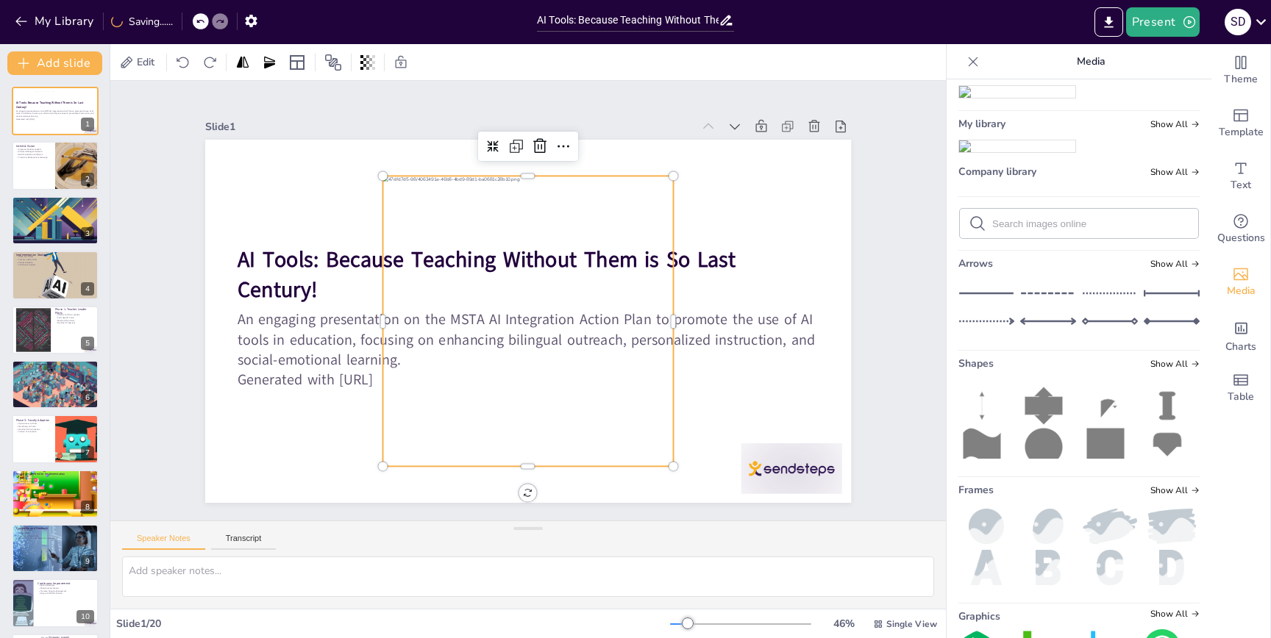
checkbox input "true"
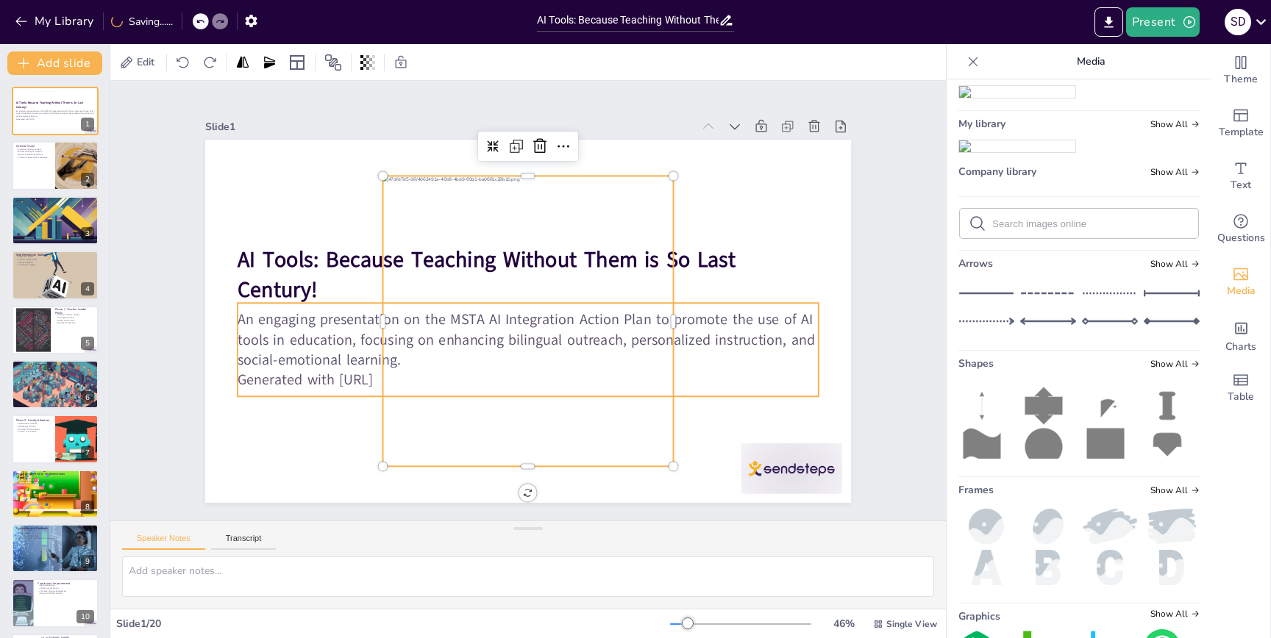
checkbox input "true"
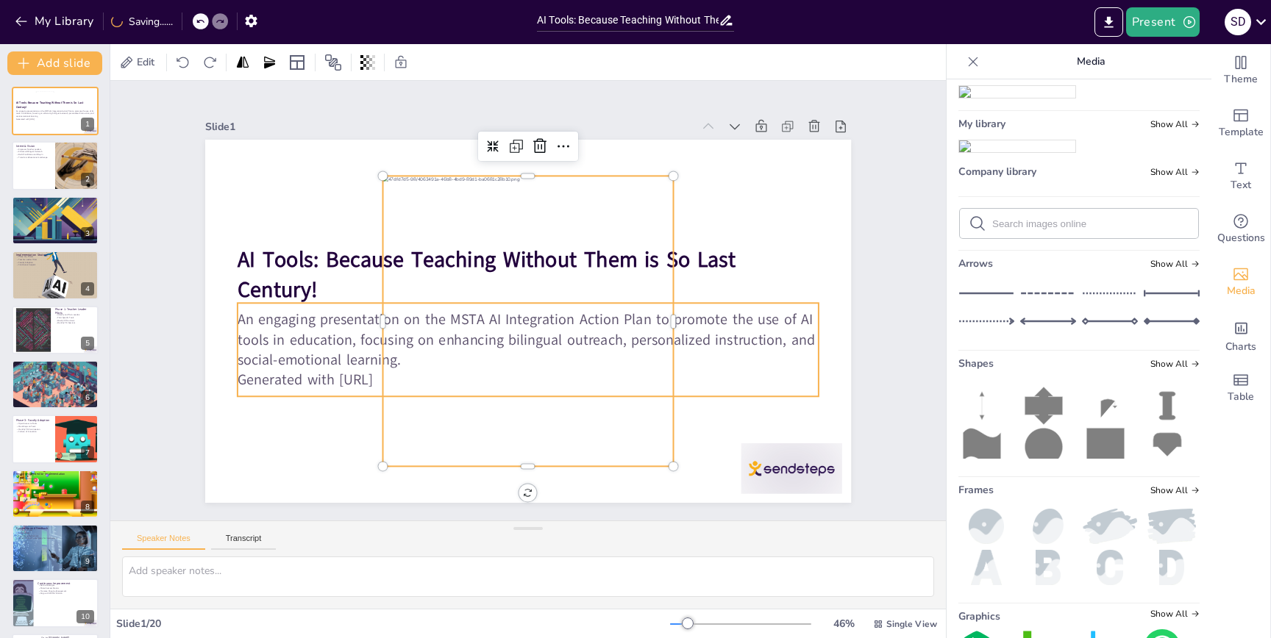
checkbox input "true"
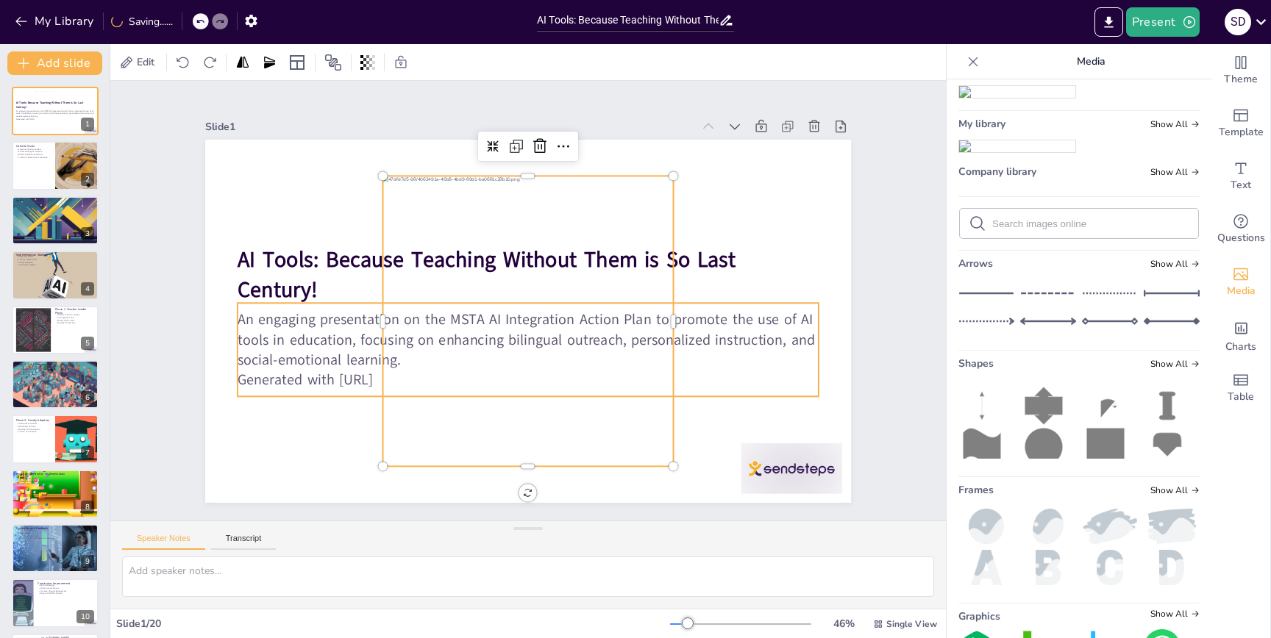
checkbox input "true"
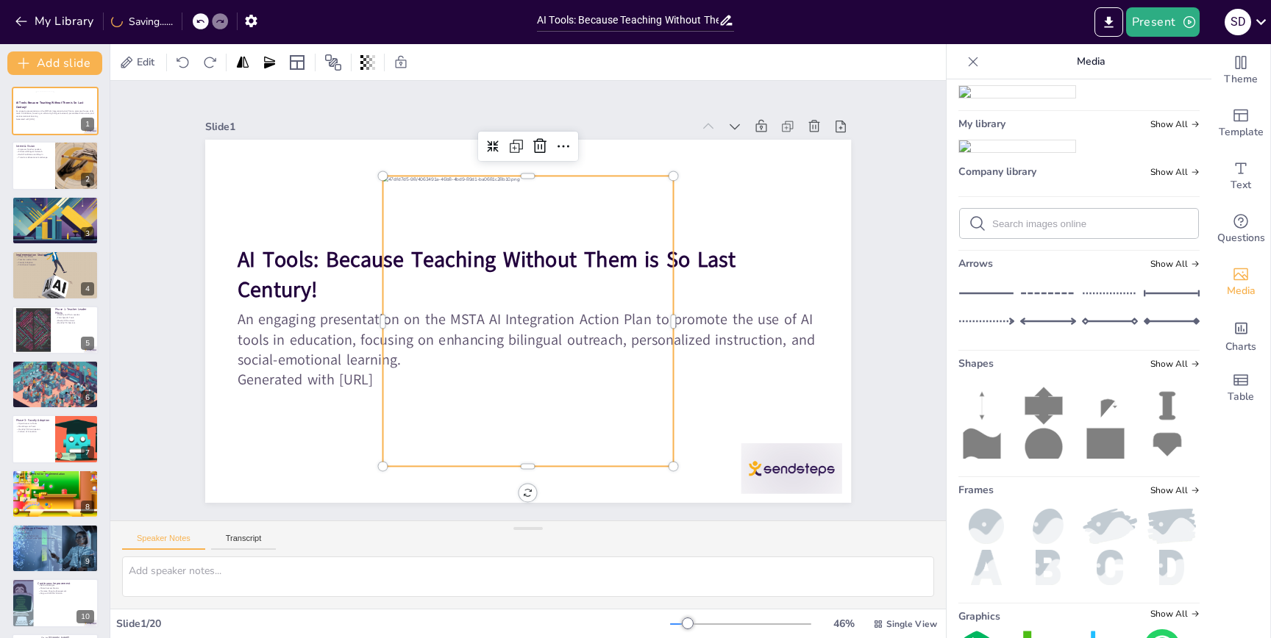
checkbox input "true"
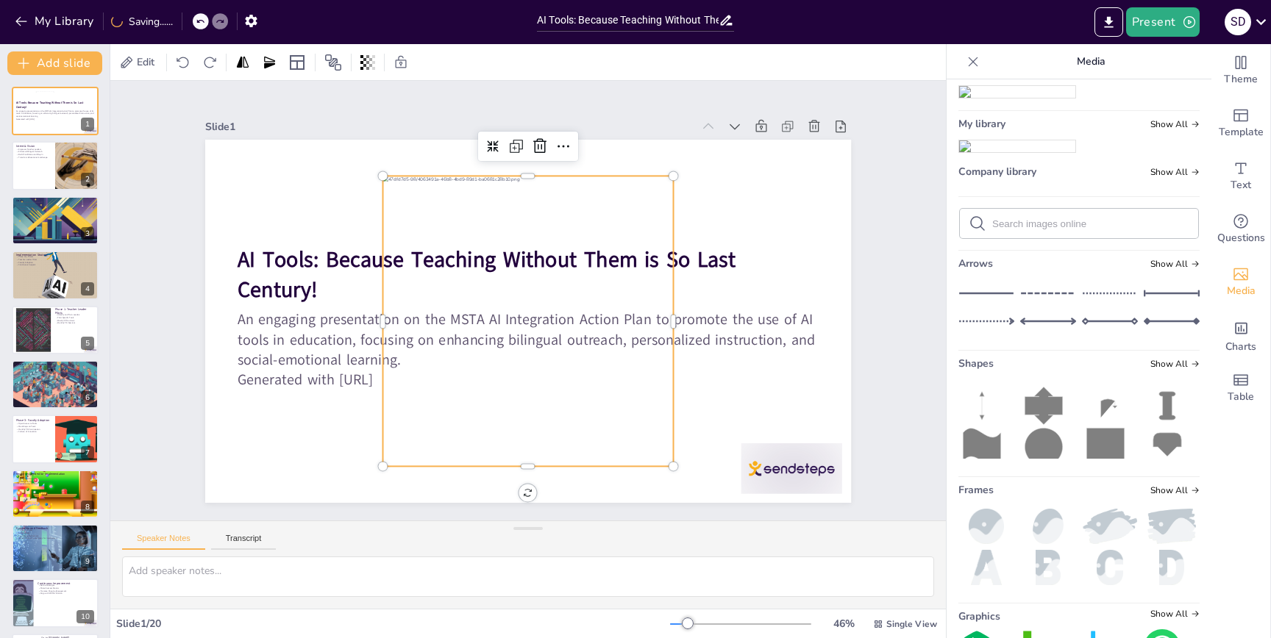
checkbox input "true"
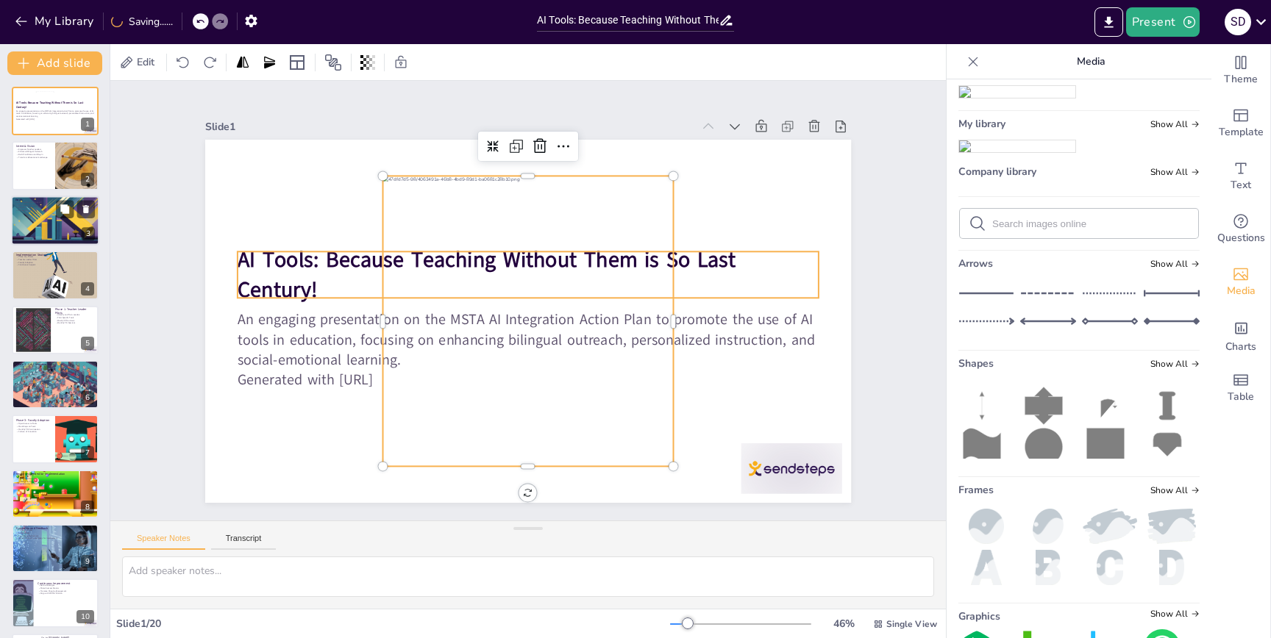
checkbox input "true"
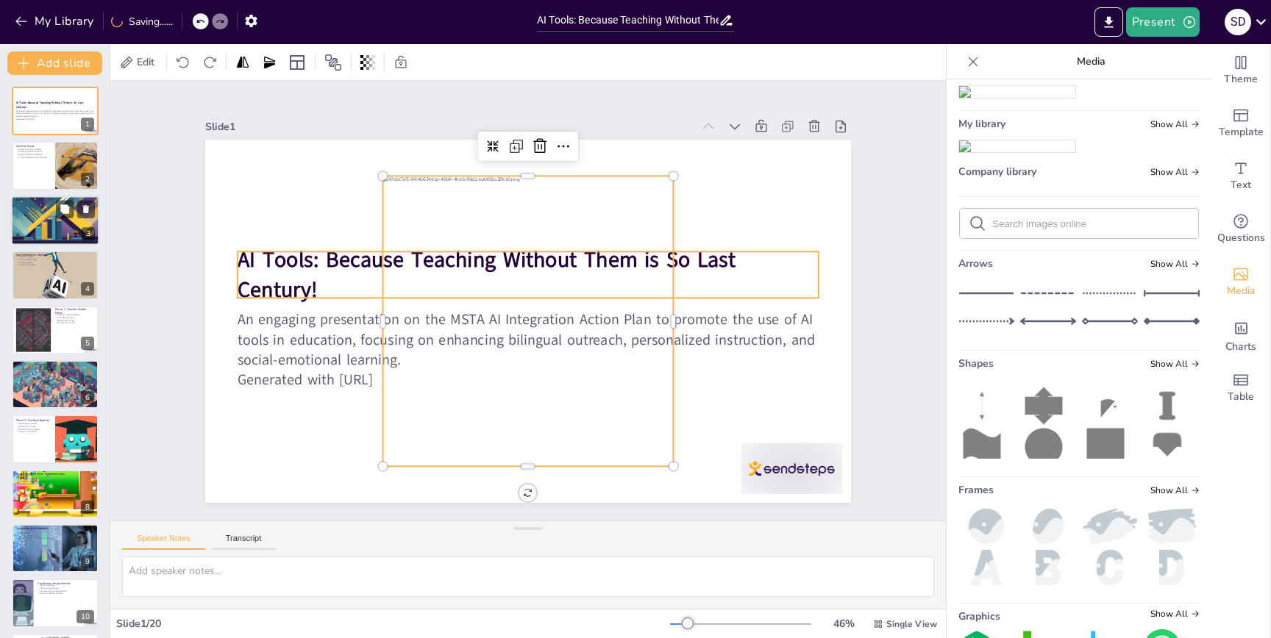
checkbox input "true"
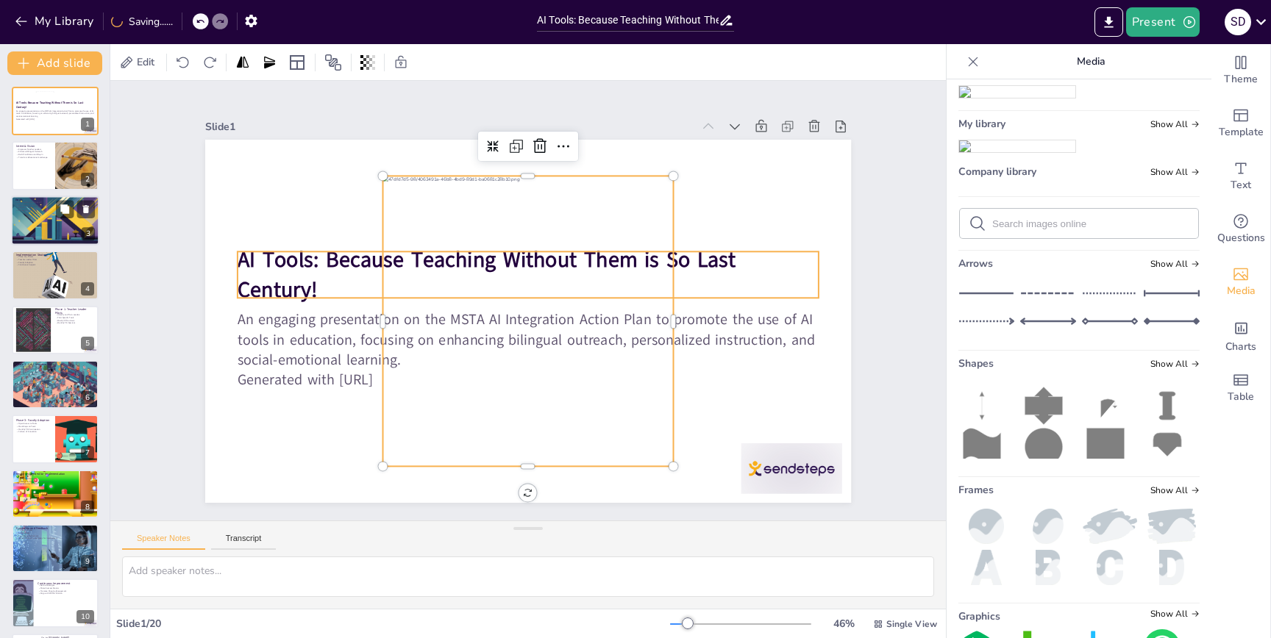
checkbox input "true"
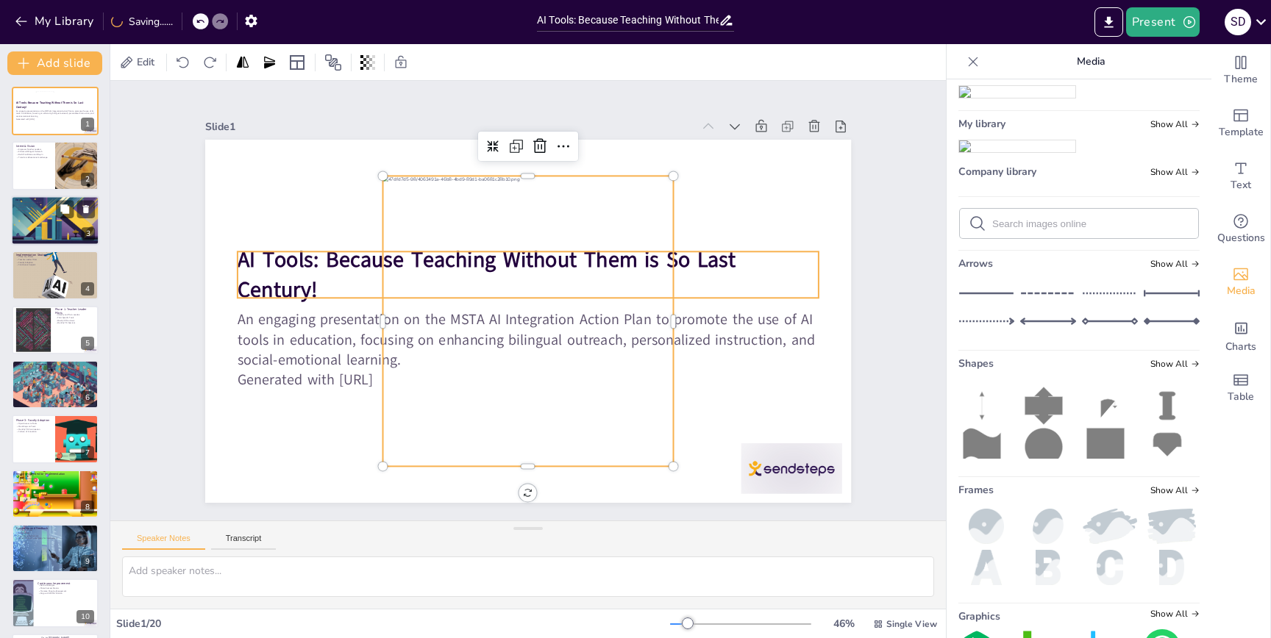
checkbox input "true"
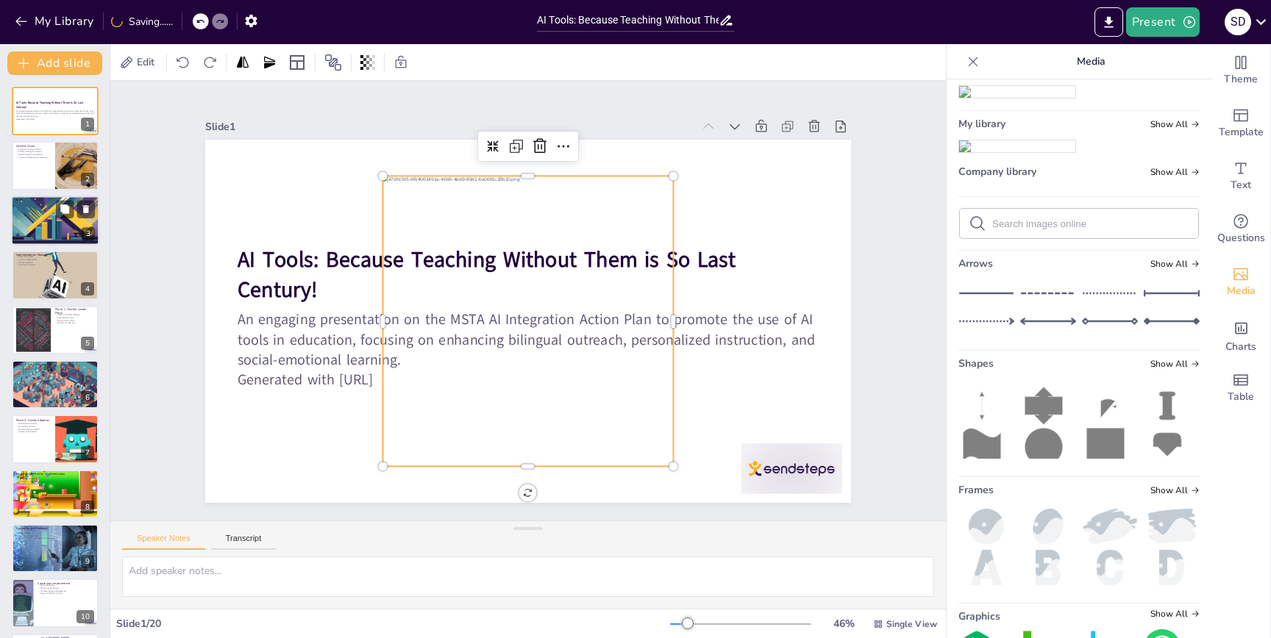
checkbox input "true"
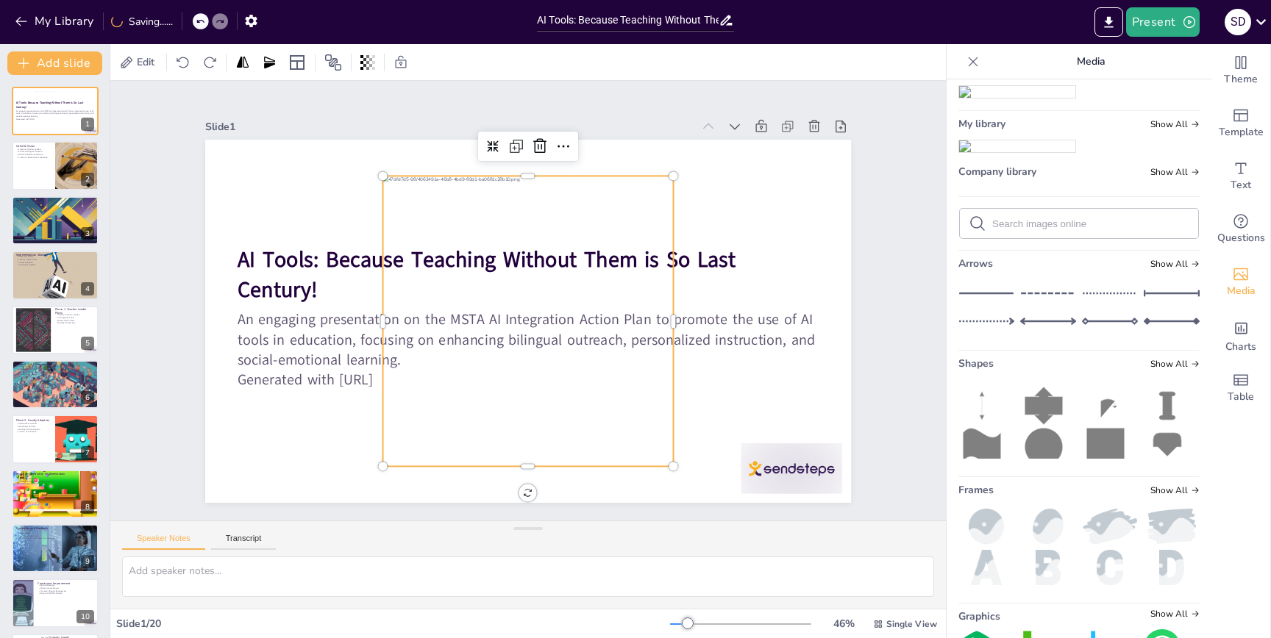
checkbox input "true"
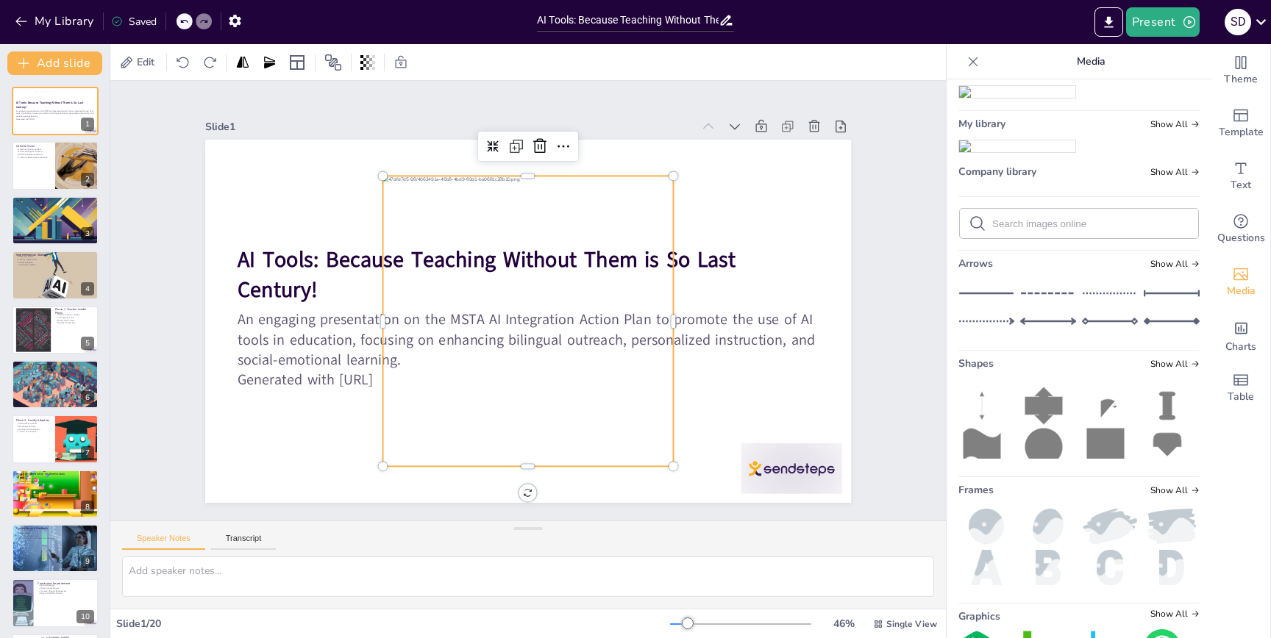
checkbox input "true"
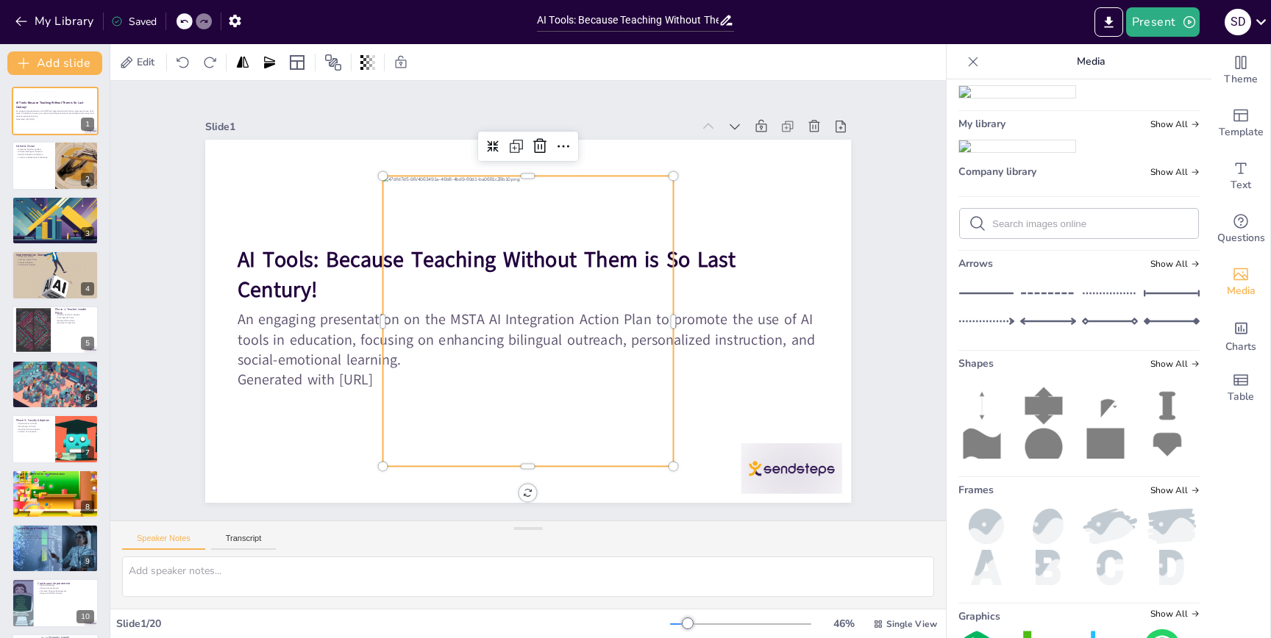
checkbox input "true"
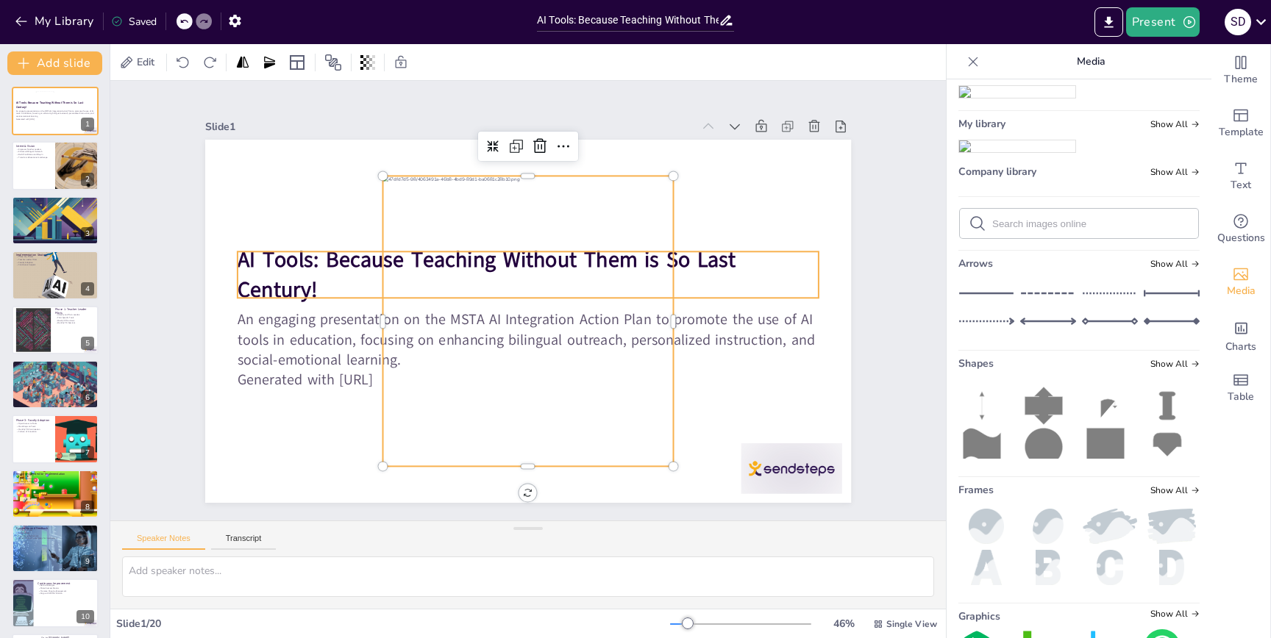
checkbox input "true"
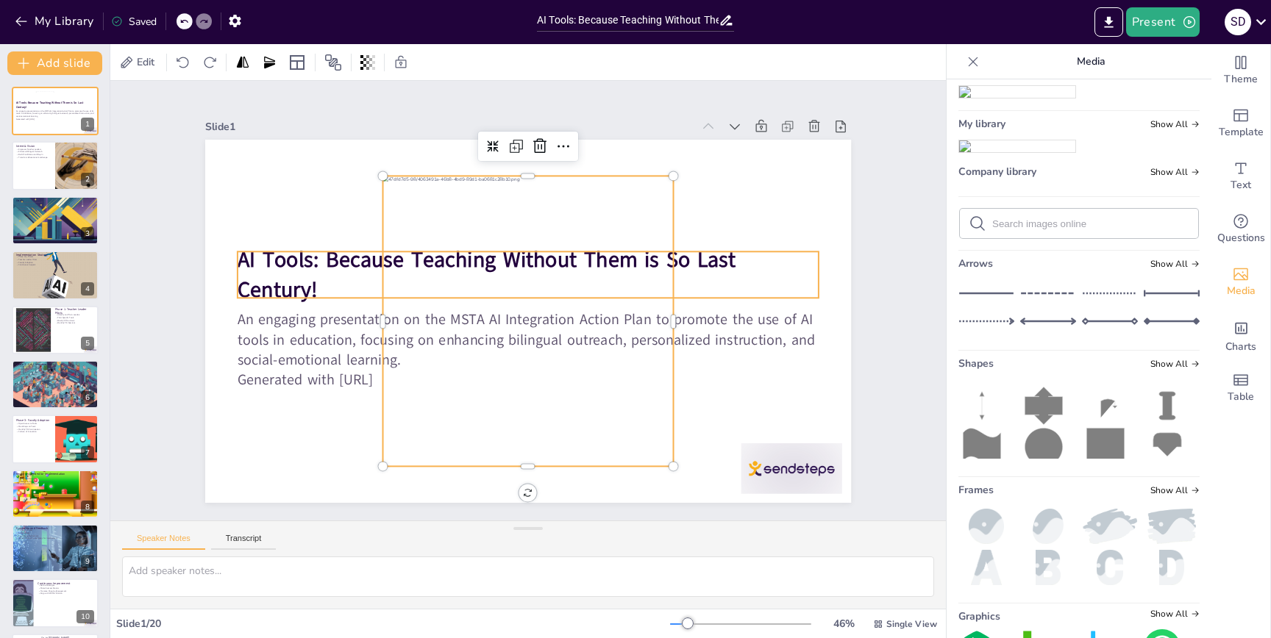
checkbox input "true"
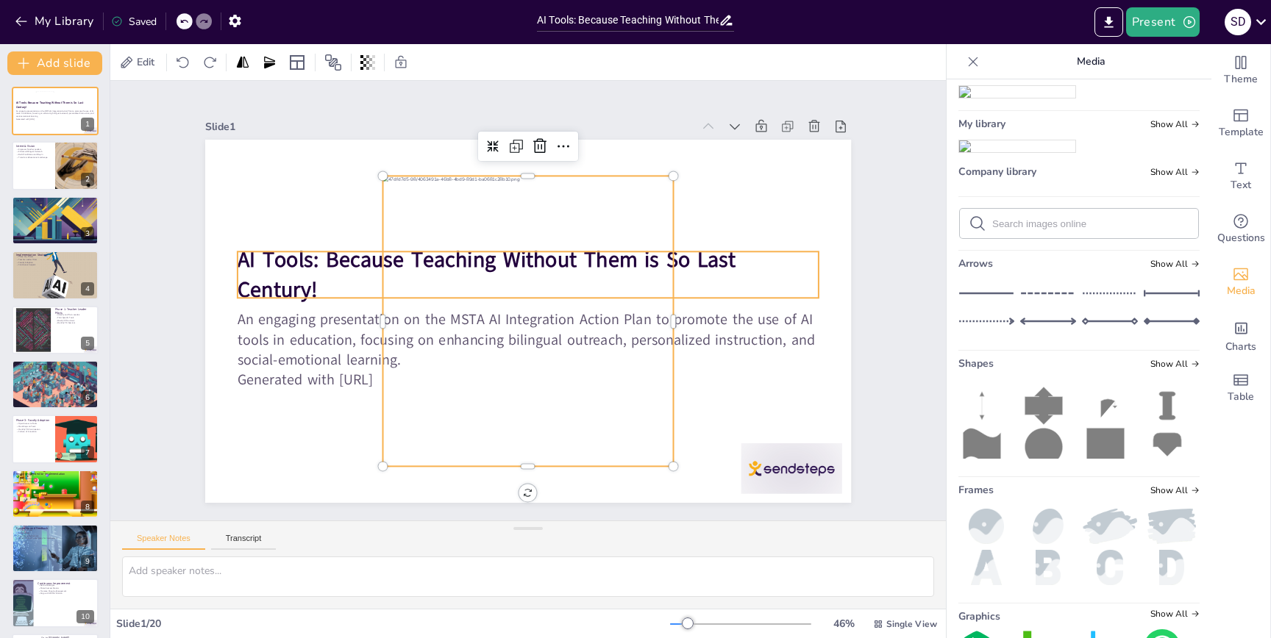
checkbox input "true"
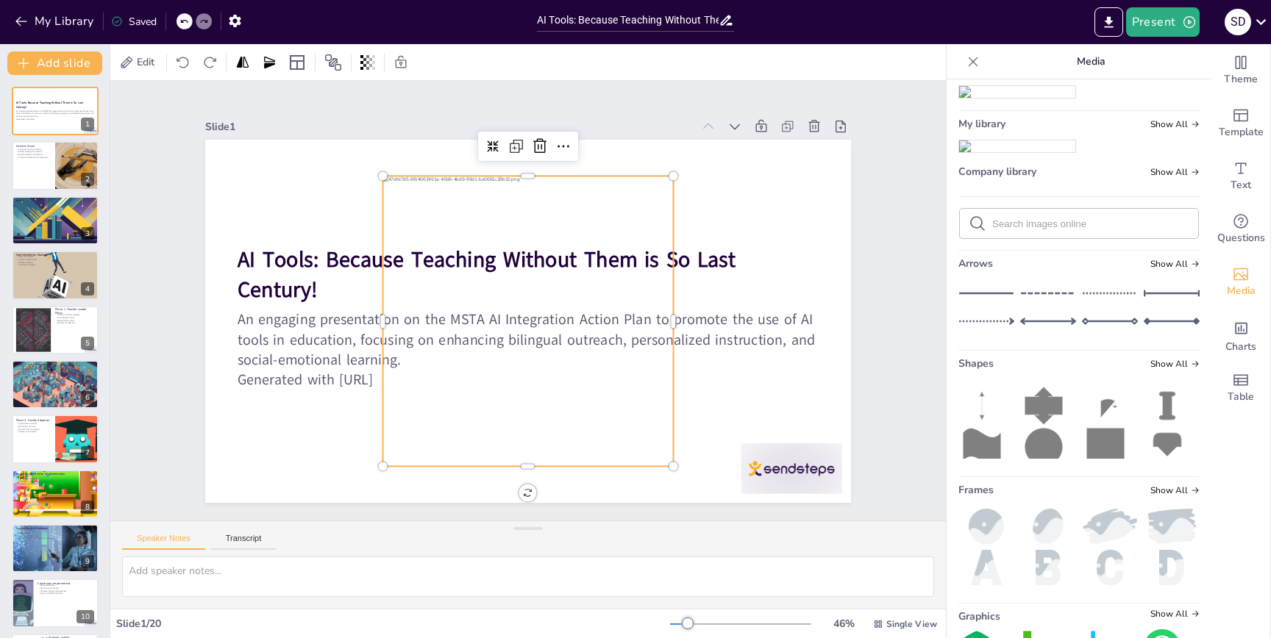
click at [467, 192] on div at bounding box center [523, 321] width 345 height 345
checkbox input "true"
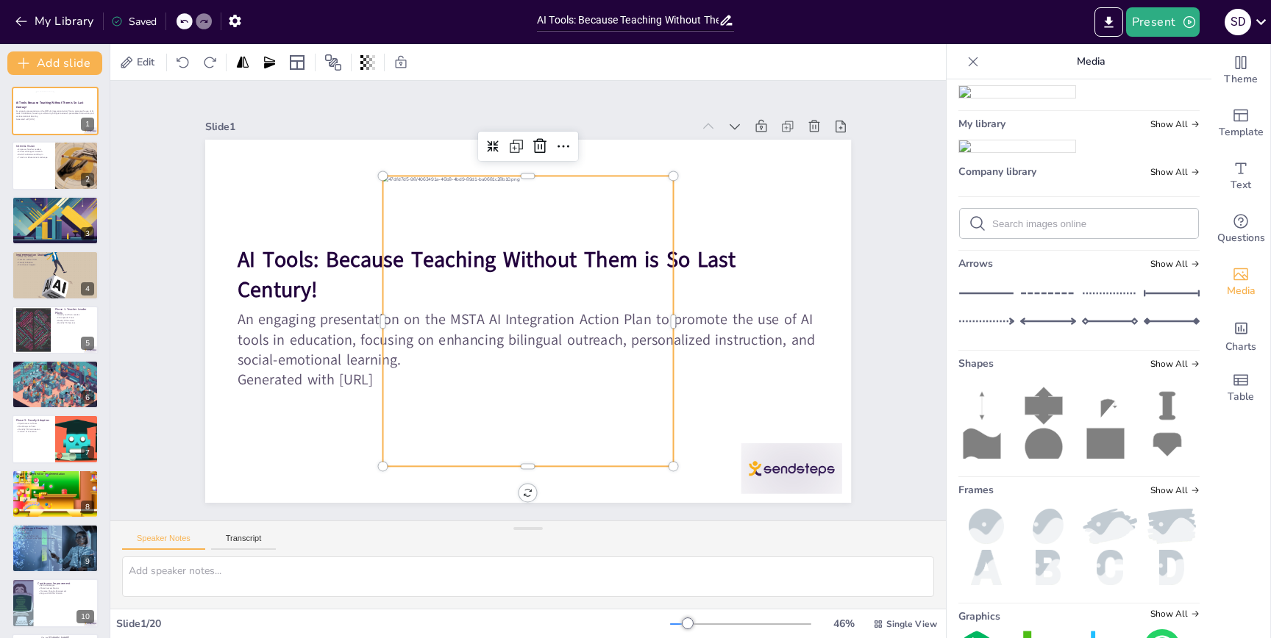
checkbox input "true"
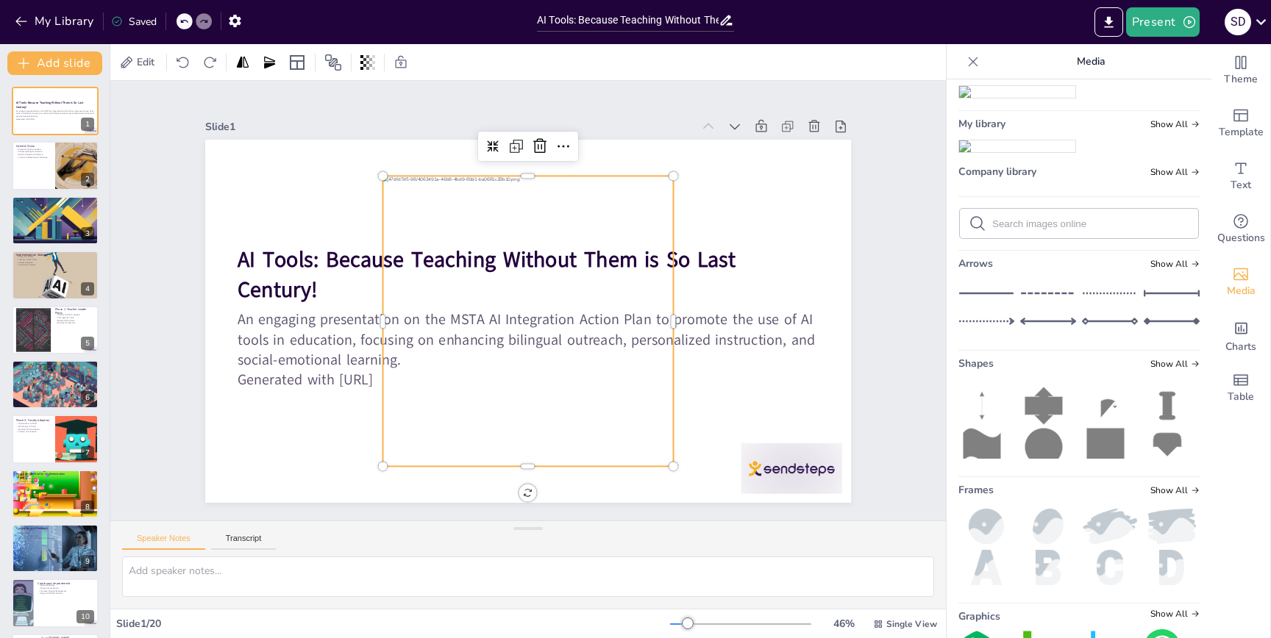
checkbox input "true"
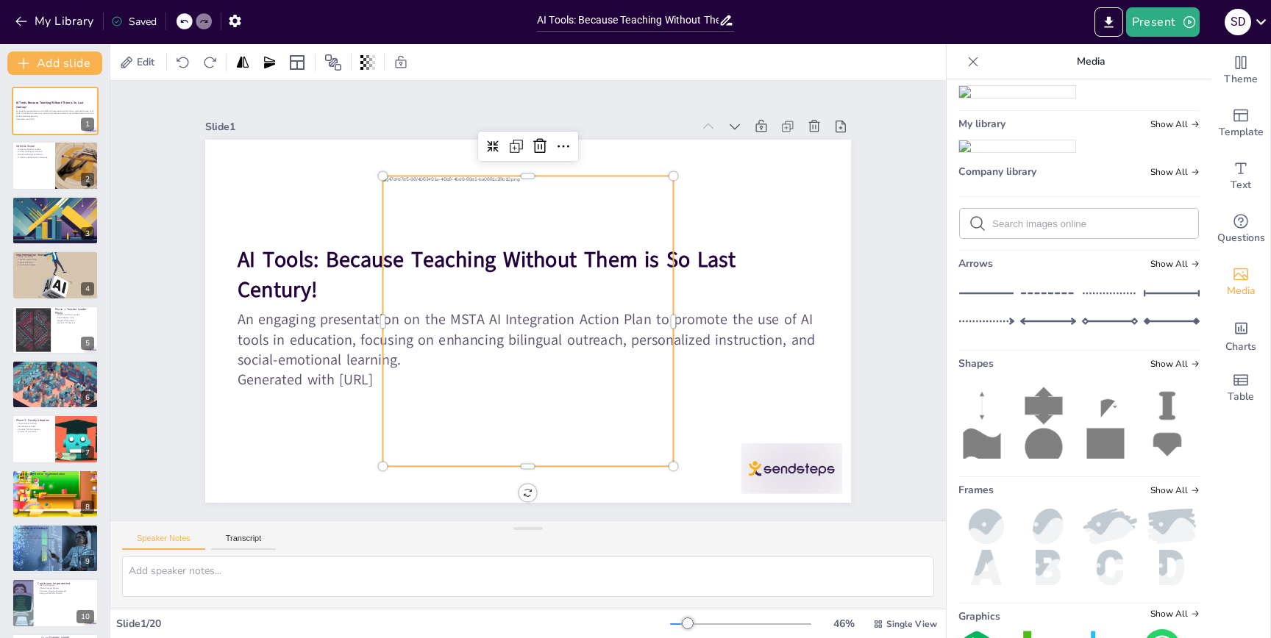
checkbox input "true"
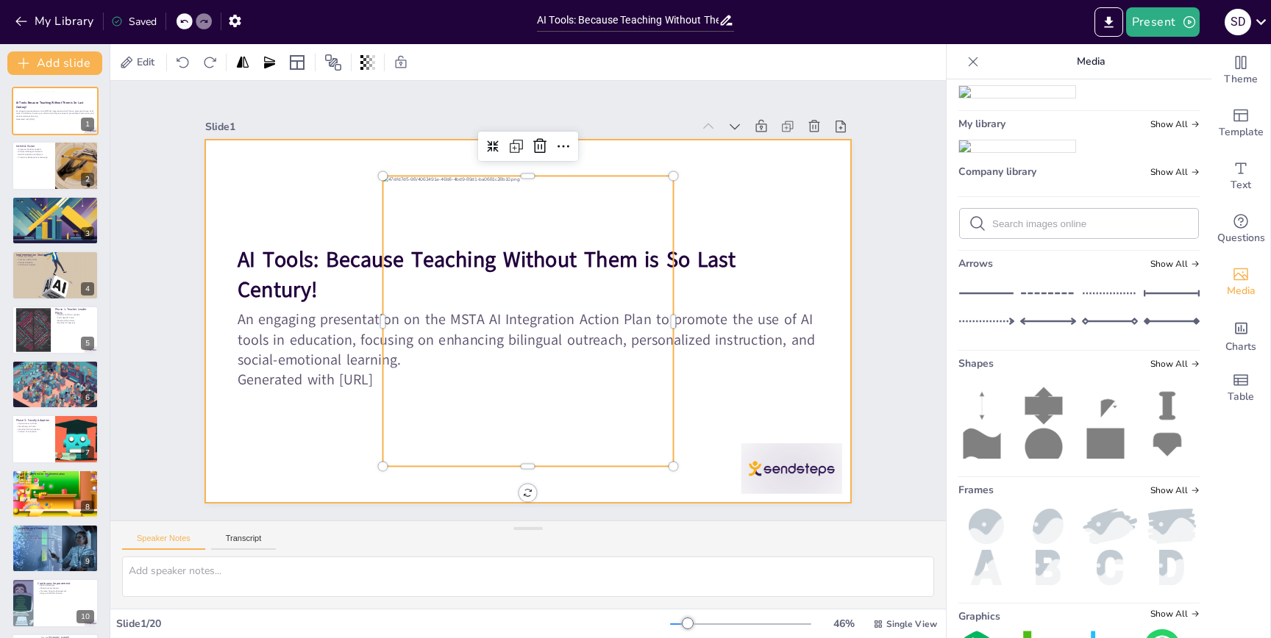
checkbox input "true"
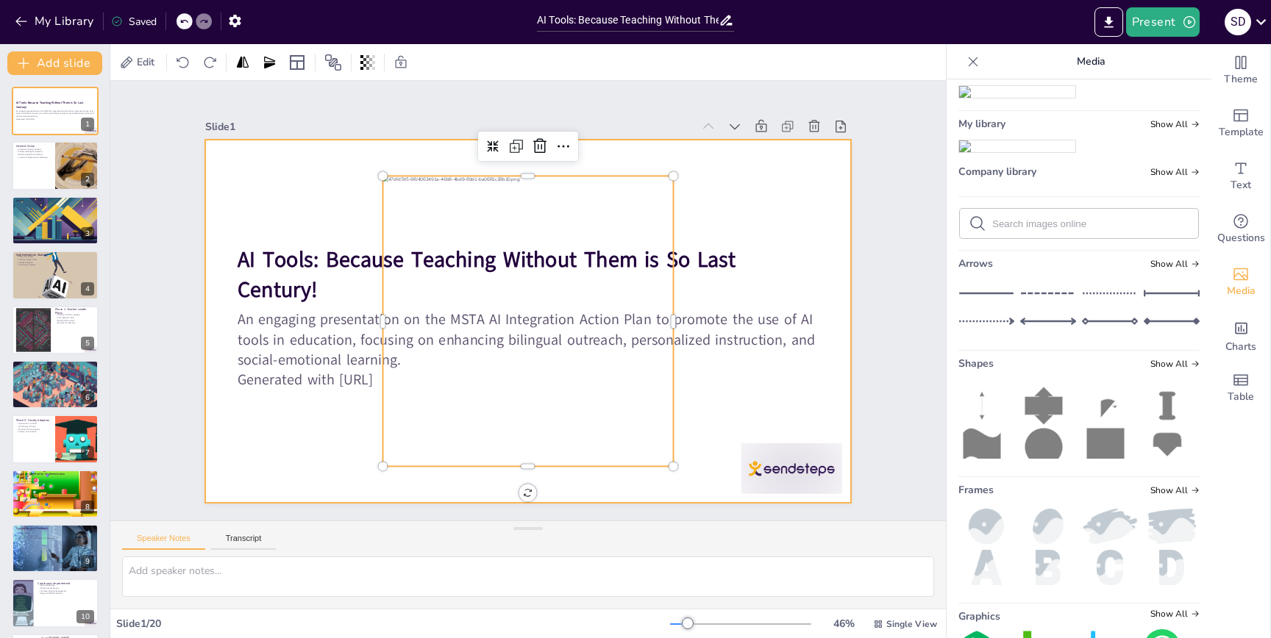
click at [685, 187] on div at bounding box center [528, 321] width 646 height 363
checkbox input "true"
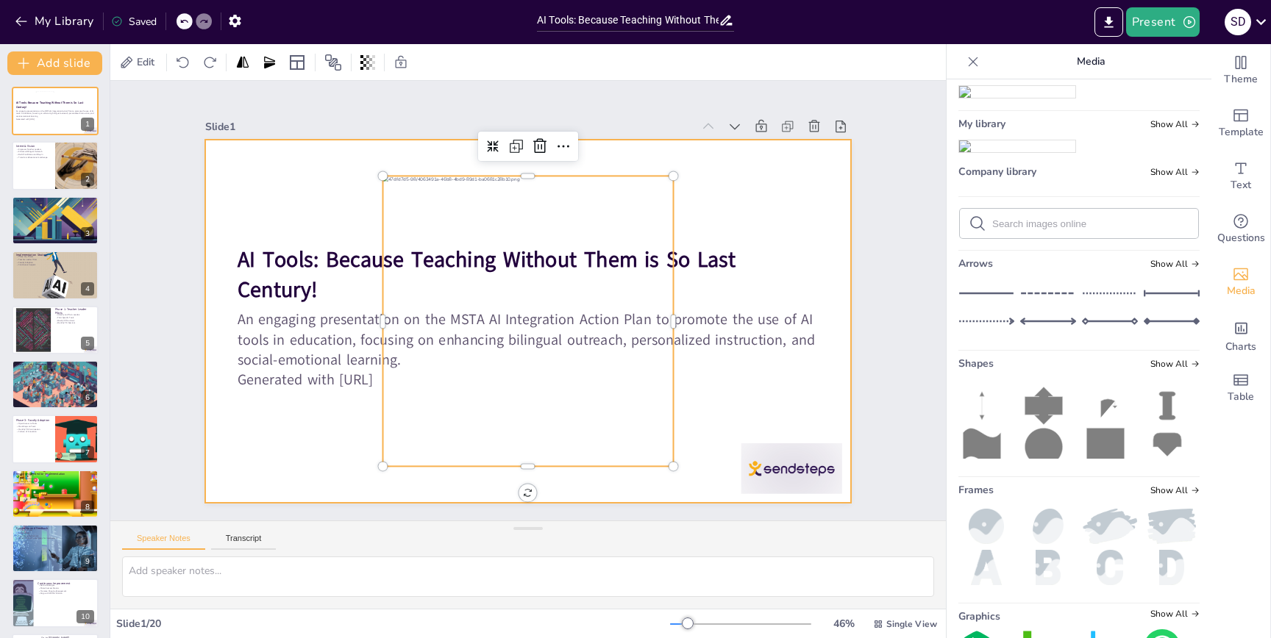
checkbox input "true"
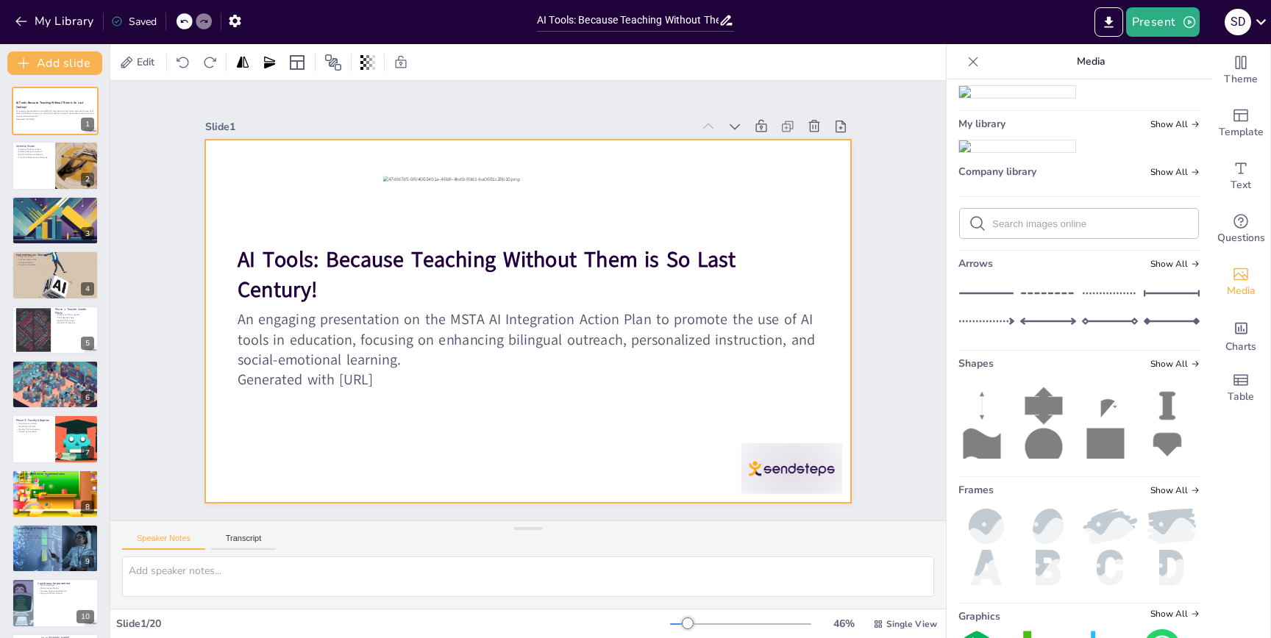
checkbox input "true"
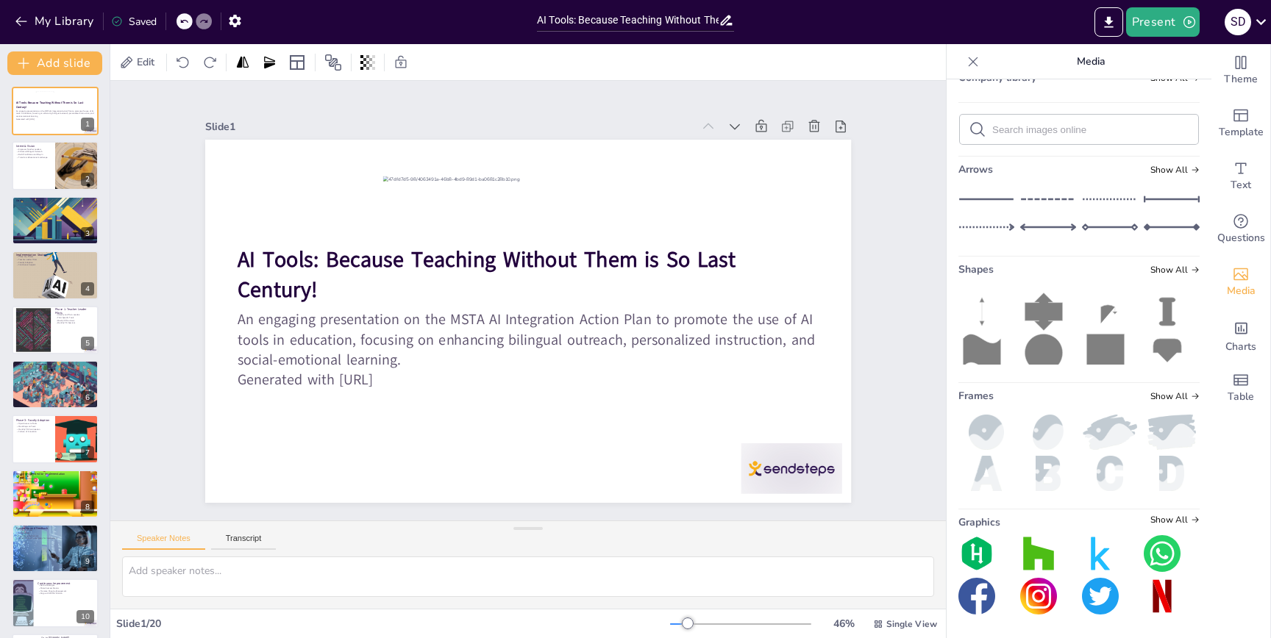
scroll to position [8, 0]
checkbox input "true"
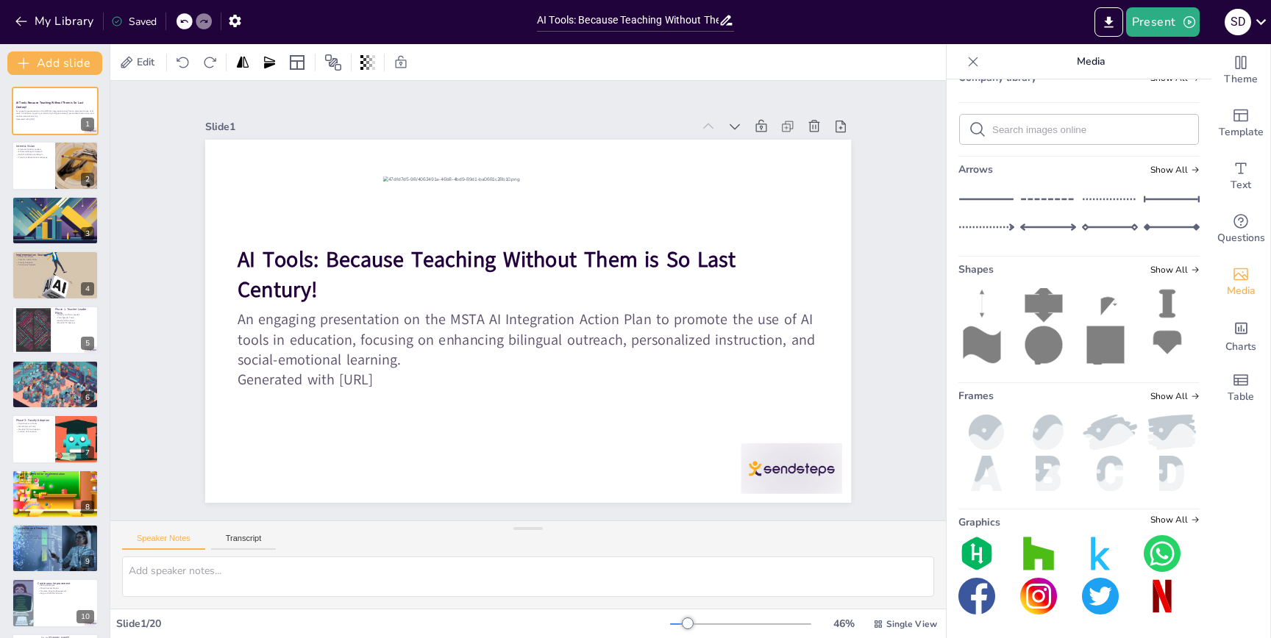
checkbox input "true"
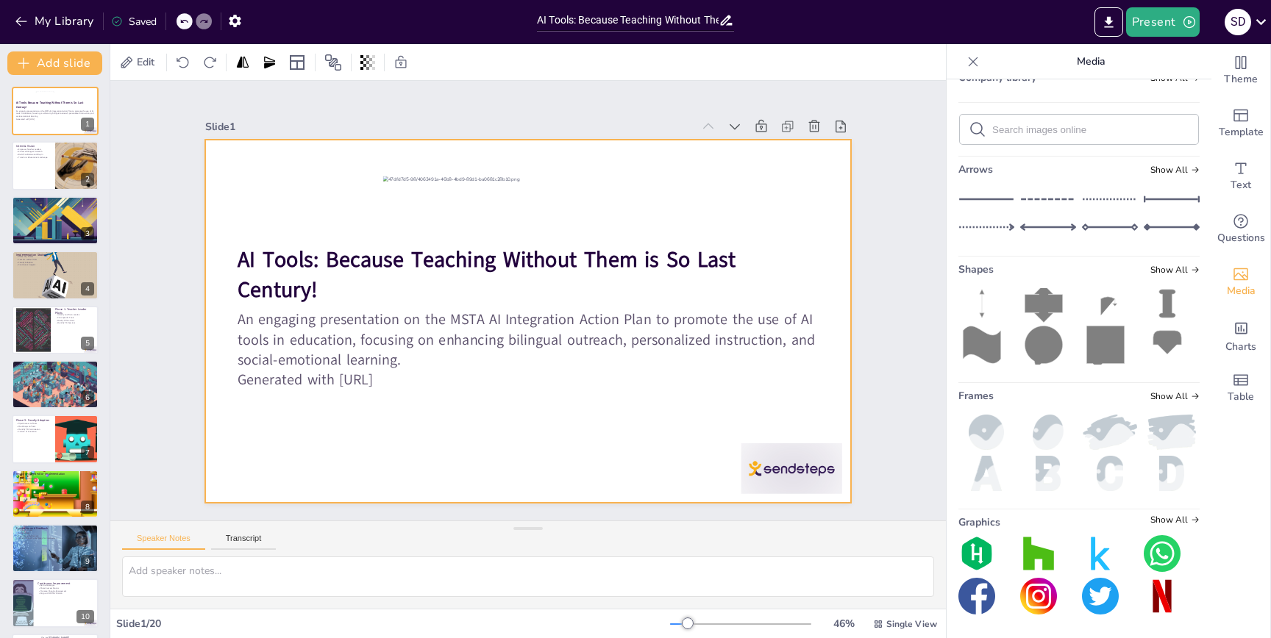
checkbox input "true"
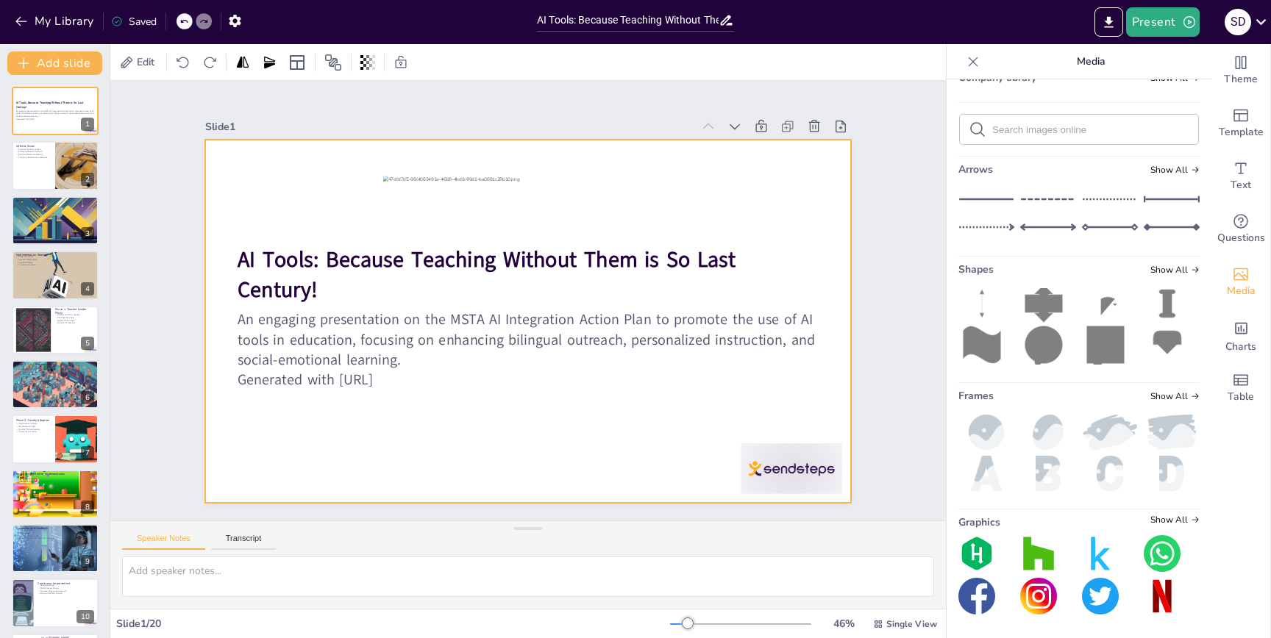
checkbox input "true"
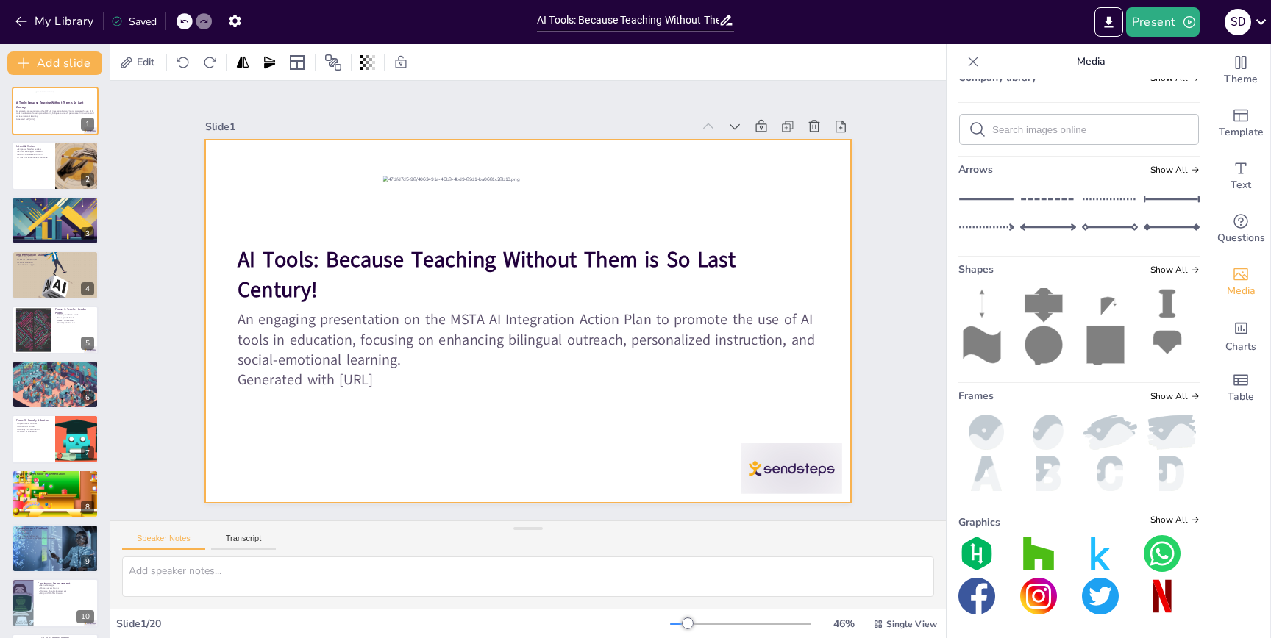
checkbox input "true"
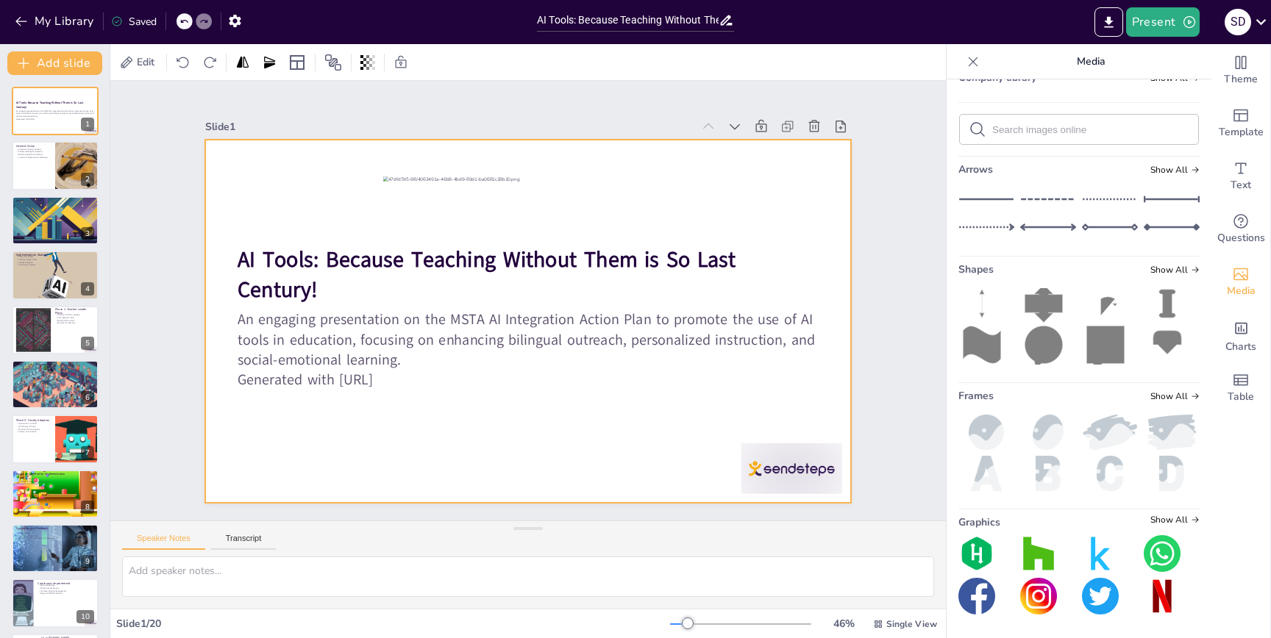
checkbox input "true"
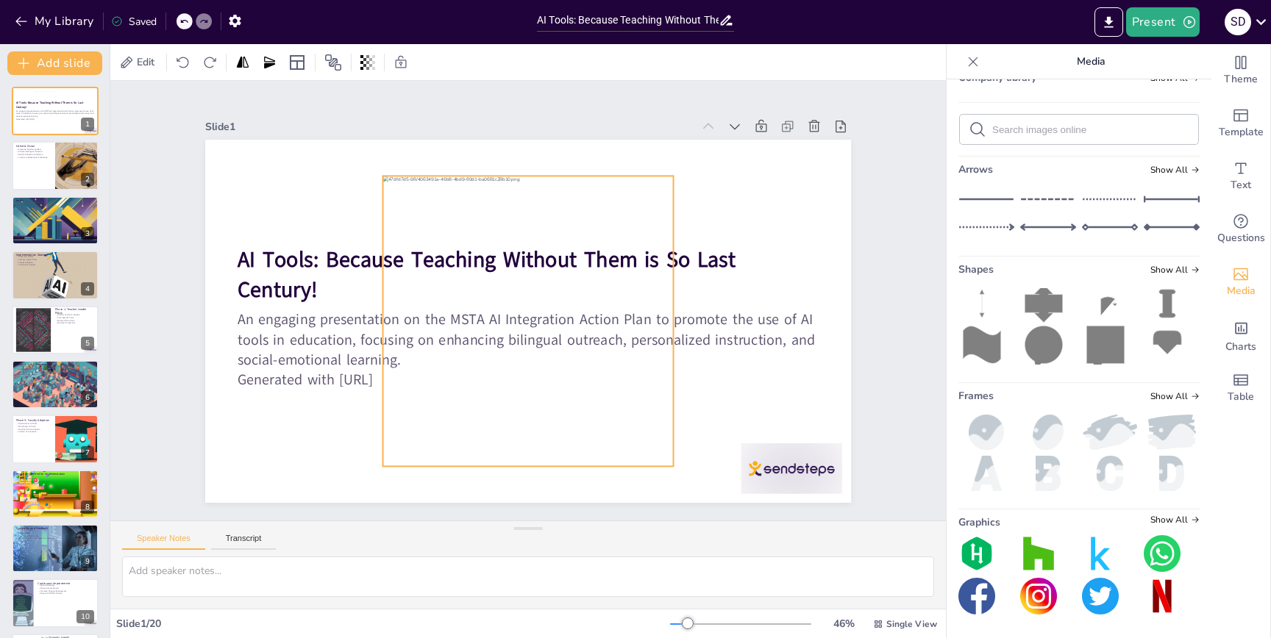
checkbox input "true"
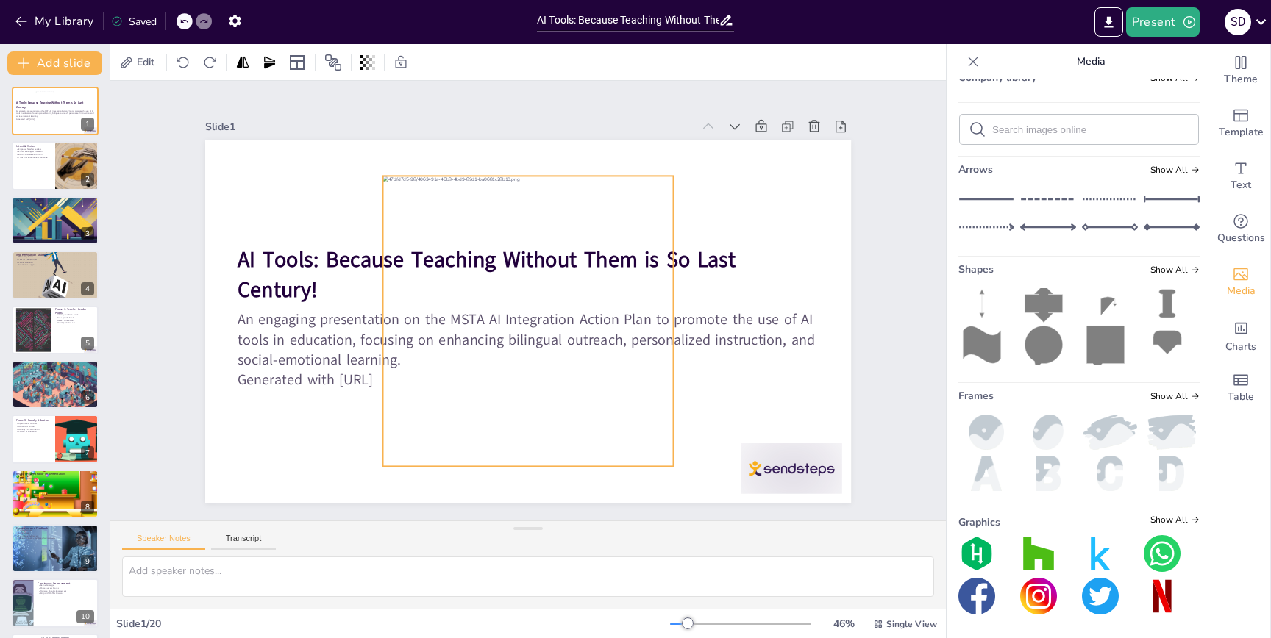
click at [584, 329] on div at bounding box center [525, 321] width 319 height 319
checkbox input "true"
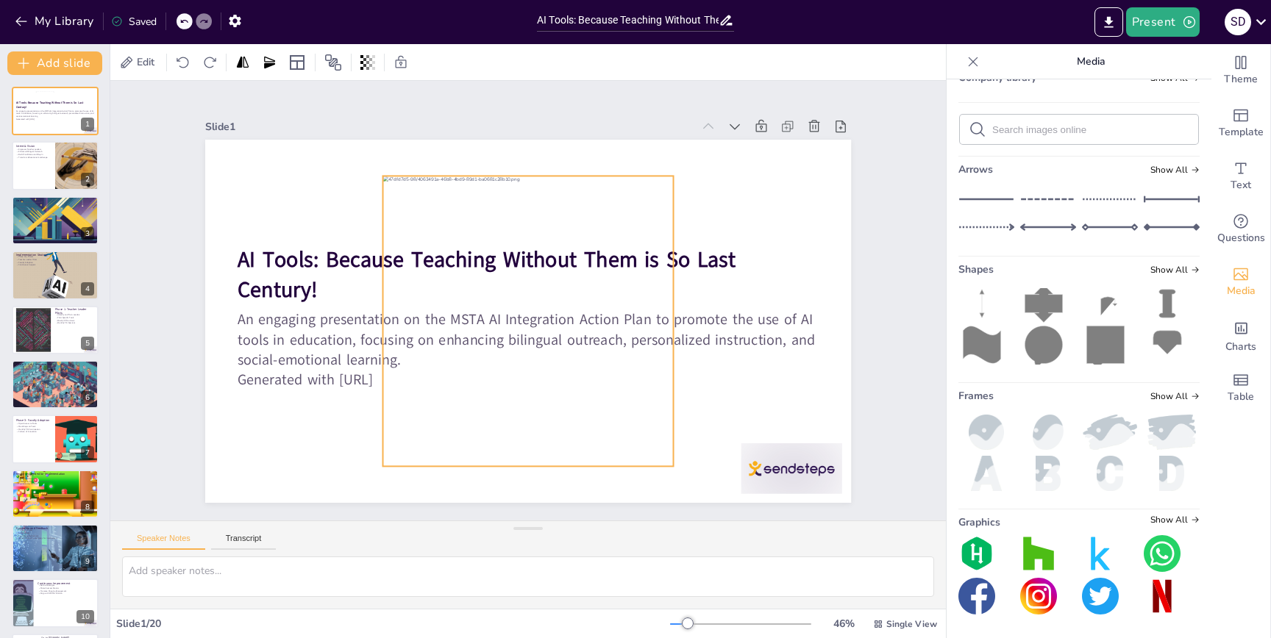
checkbox input "true"
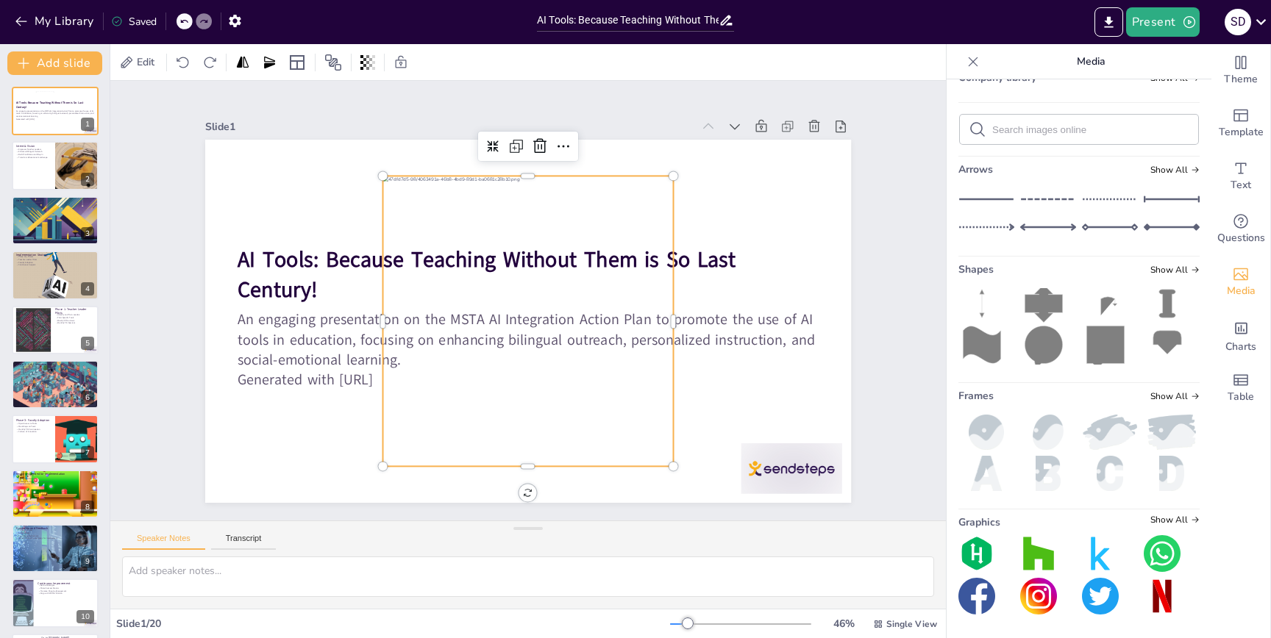
checkbox input "true"
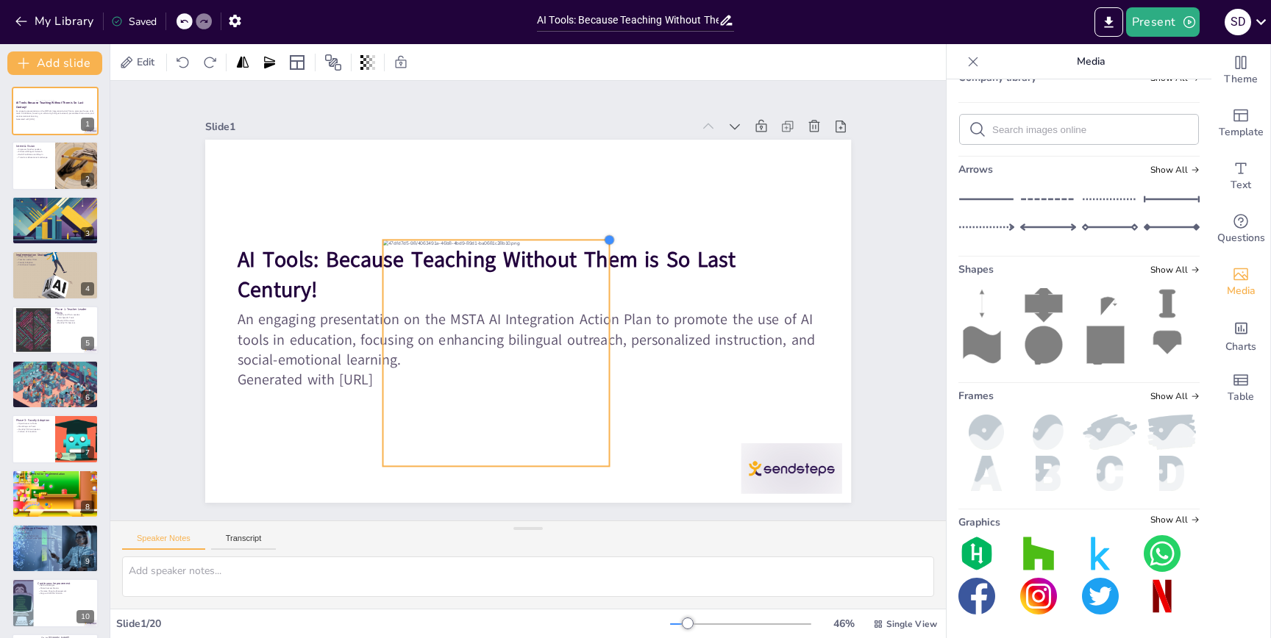
drag, startPoint x: 671, startPoint y: 171, endPoint x: 607, endPoint y: 242, distance: 95.3
click at [607, 242] on div at bounding box center [610, 240] width 12 height 12
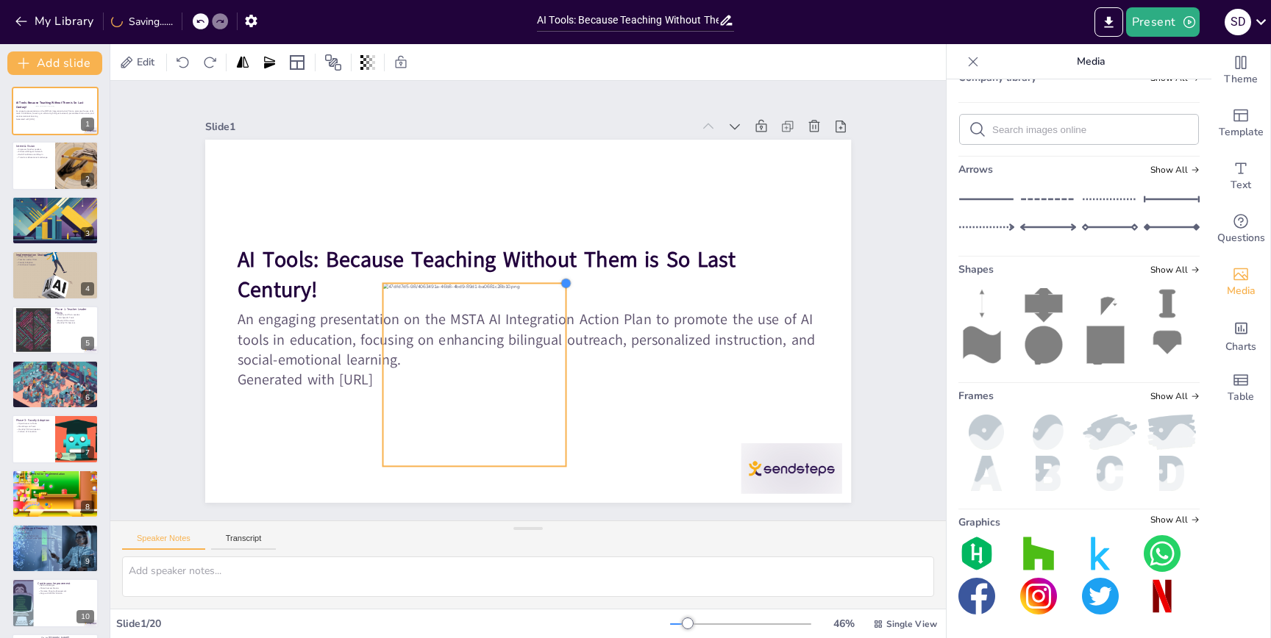
drag, startPoint x: 606, startPoint y: 238, endPoint x: 560, endPoint y: 282, distance: 63.5
click at [562, 288] on div at bounding box center [569, 295] width 15 height 15
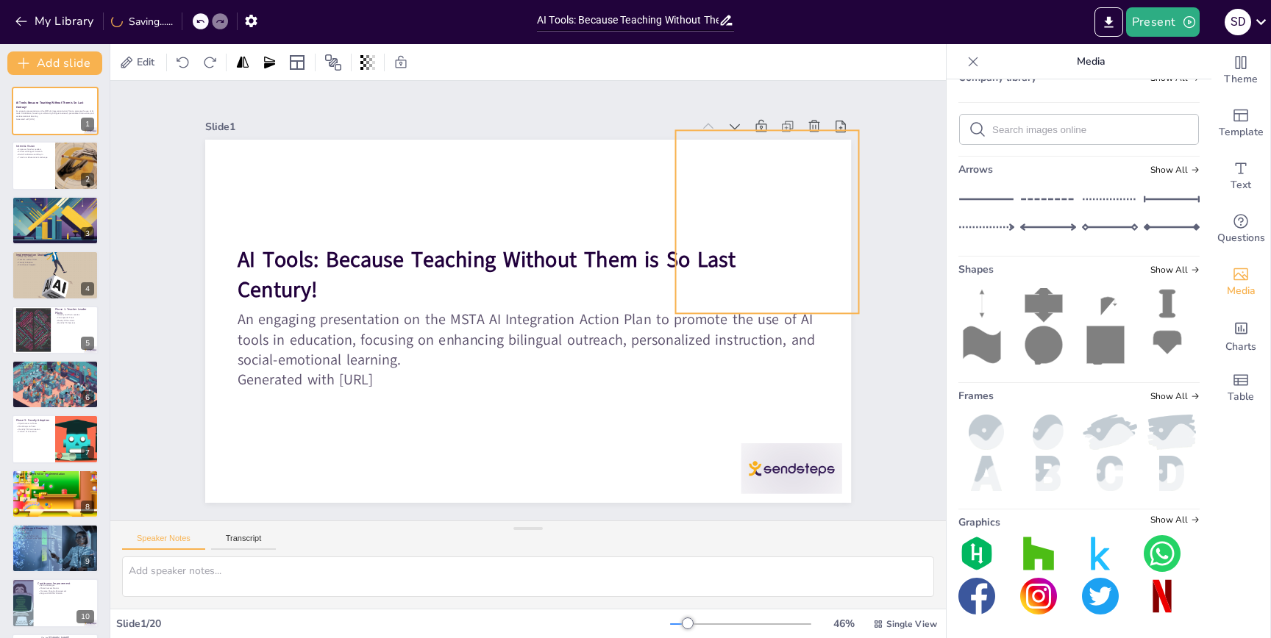
drag, startPoint x: 510, startPoint y: 346, endPoint x: 803, endPoint y: 193, distance: 329.8
click at [803, 227] on div at bounding box center [774, 352] width 250 height 250
drag, startPoint x: 673, startPoint y: 315, endPoint x: 706, endPoint y: 283, distance: 45.2
click at [706, 283] on div at bounding box center [707, 283] width 12 height 12
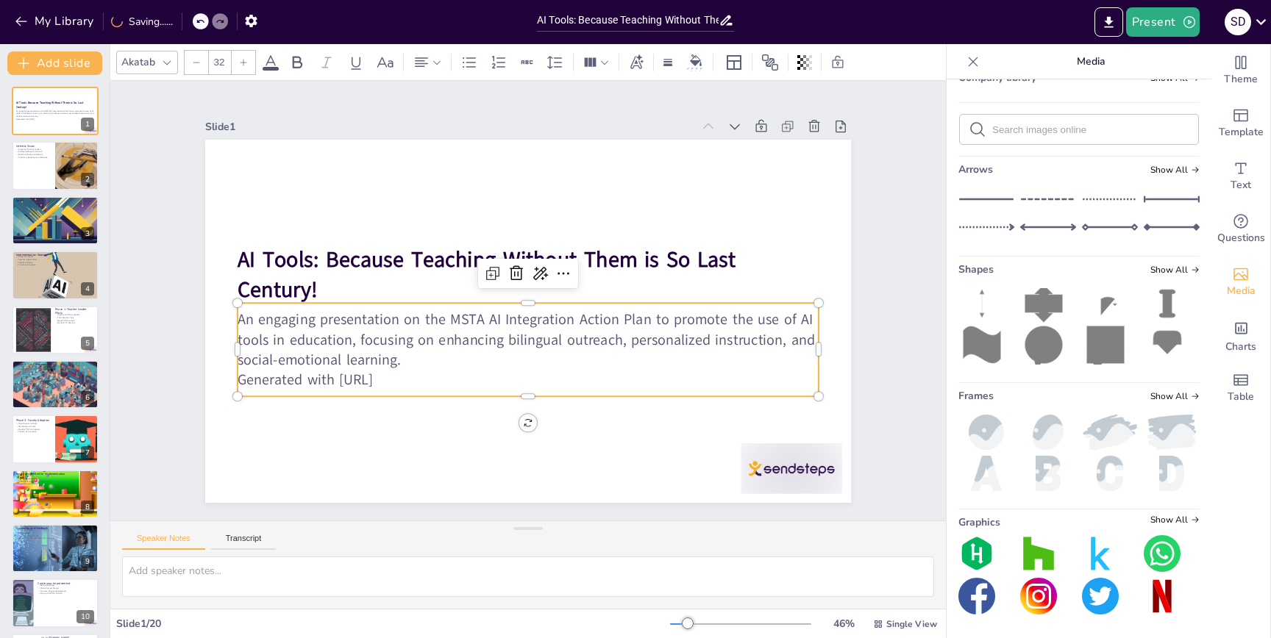
click at [640, 383] on p "Generated with [URL]" at bounding box center [527, 380] width 581 height 20
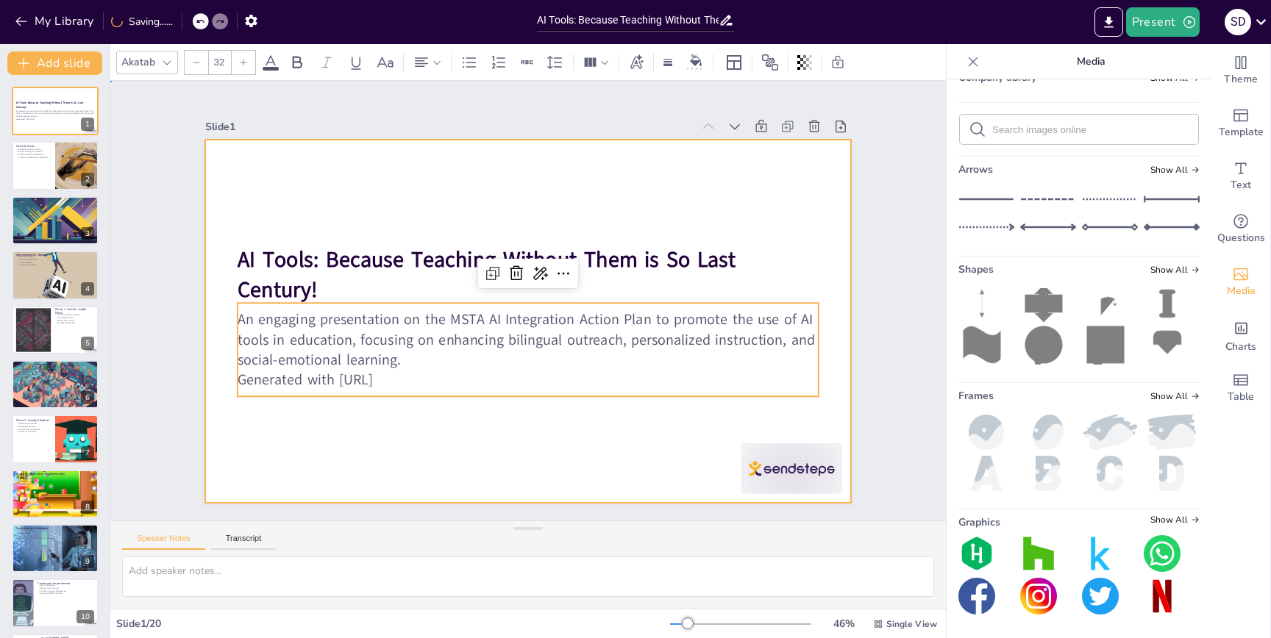
click at [484, 482] on div at bounding box center [526, 321] width 680 height 429
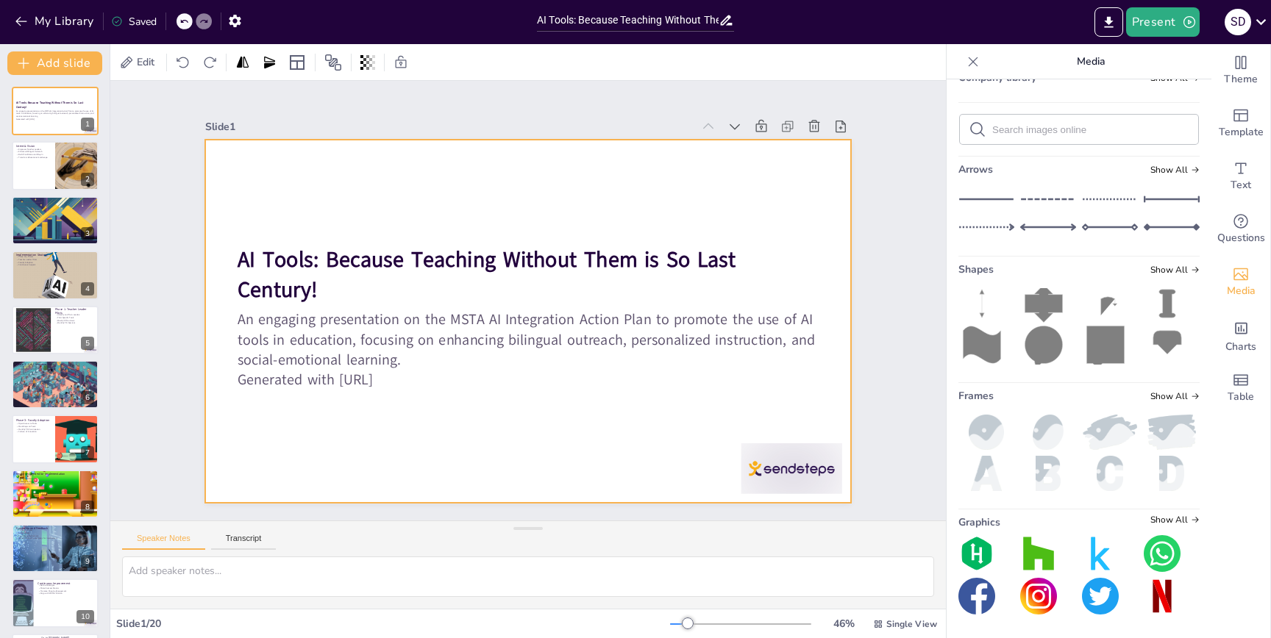
click at [294, 427] on div at bounding box center [528, 321] width 646 height 363
click at [73, 185] on div at bounding box center [77, 166] width 75 height 50
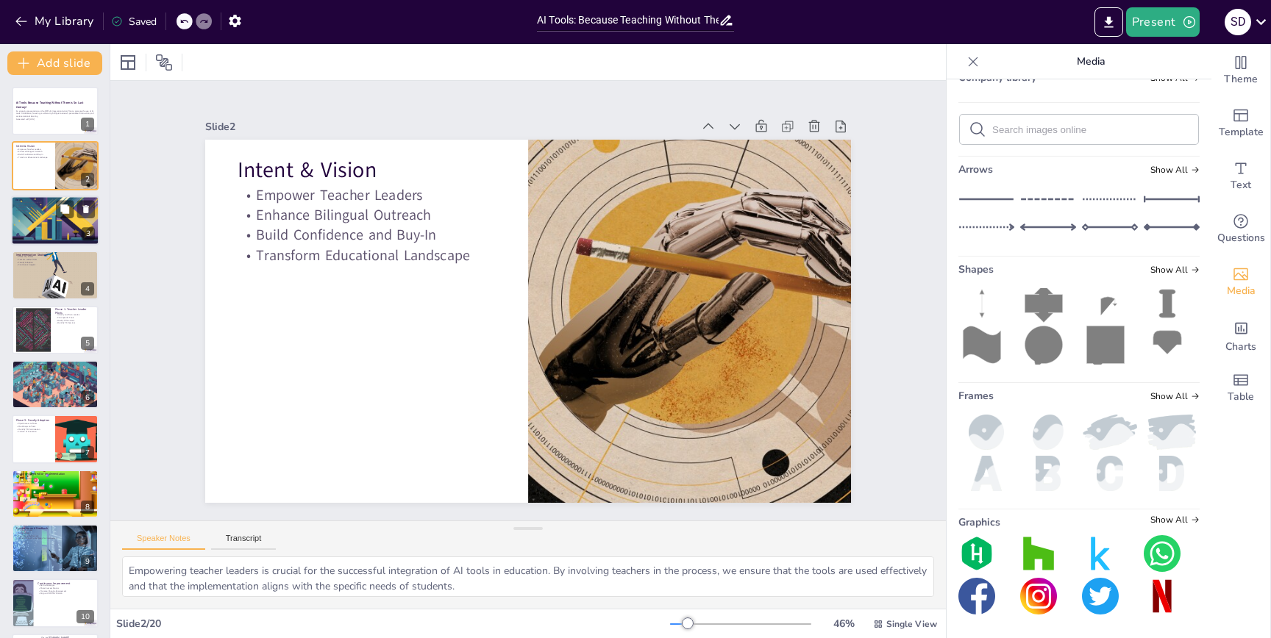
click at [84, 229] on div "3" at bounding box center [88, 233] width 13 height 13
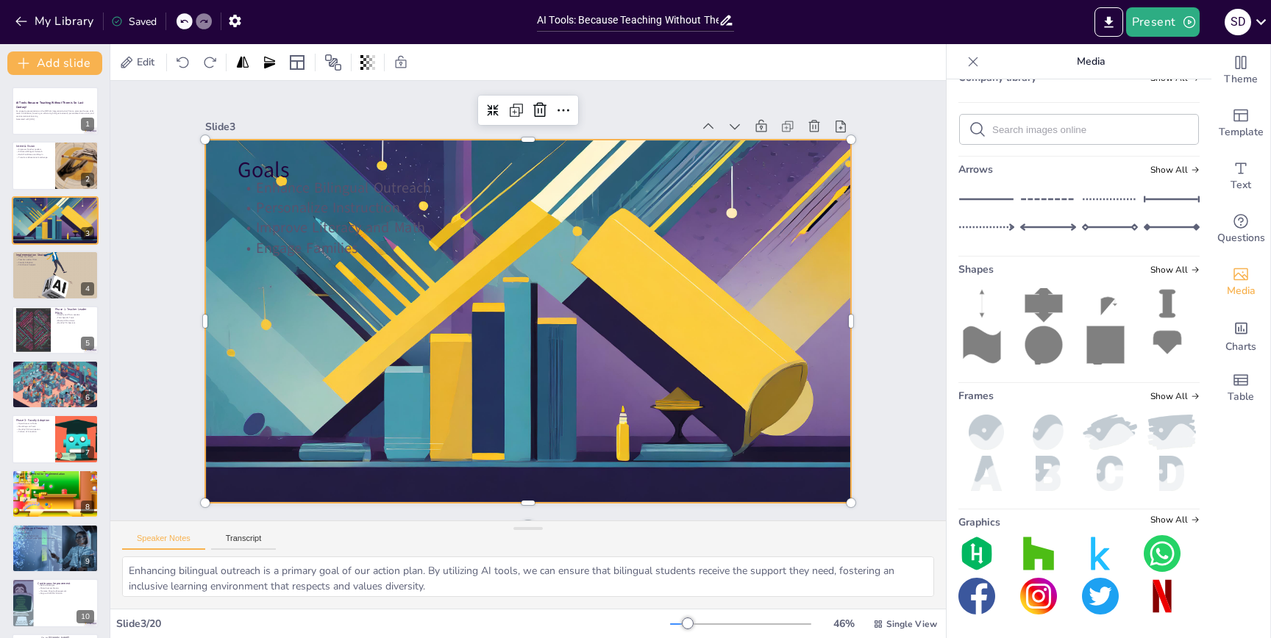
click at [301, 368] on div at bounding box center [519, 320] width 740 height 600
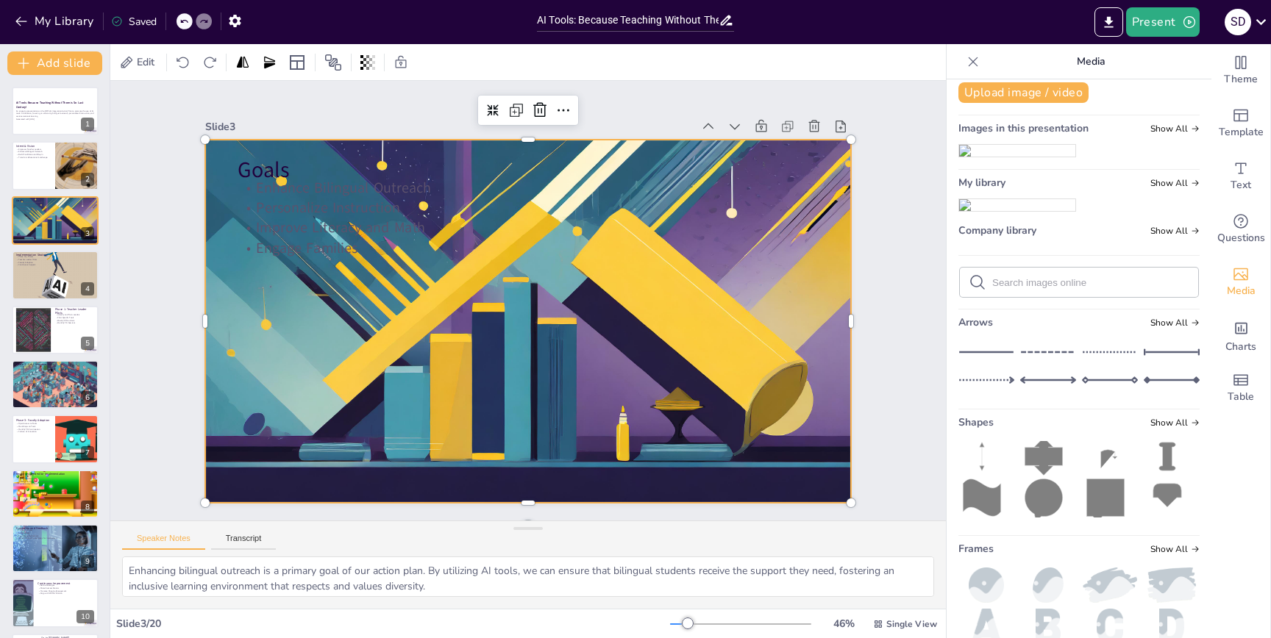
scroll to position [0, 0]
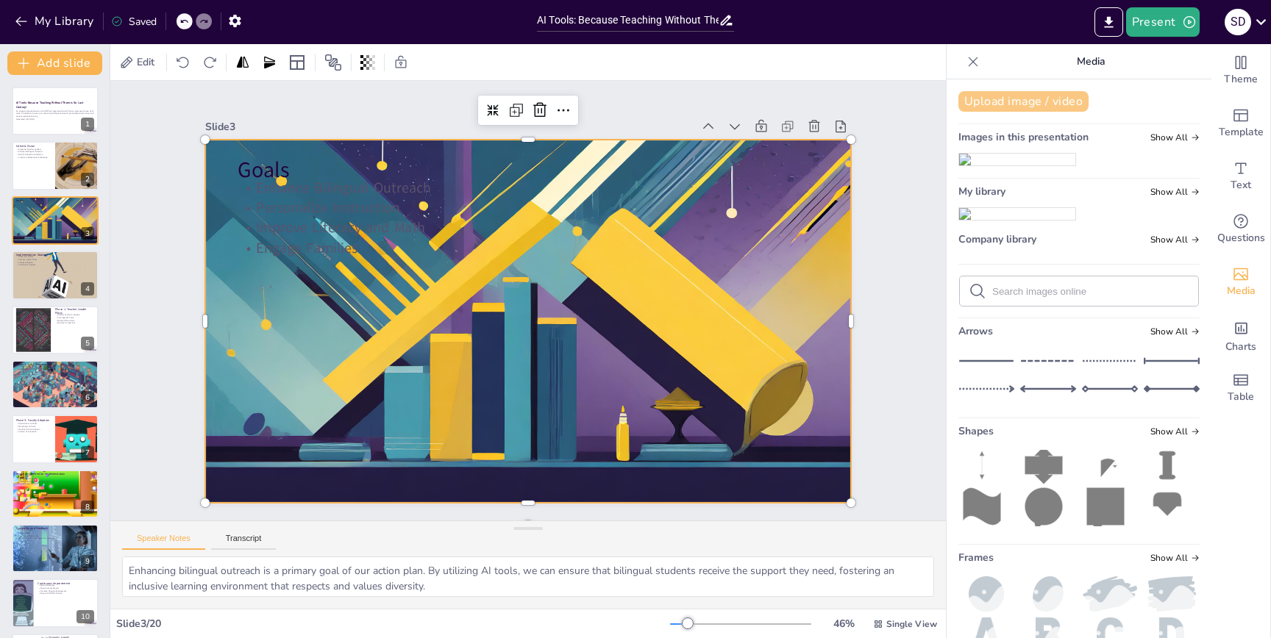
click at [1057, 93] on button "Upload image / video" at bounding box center [1023, 101] width 130 height 21
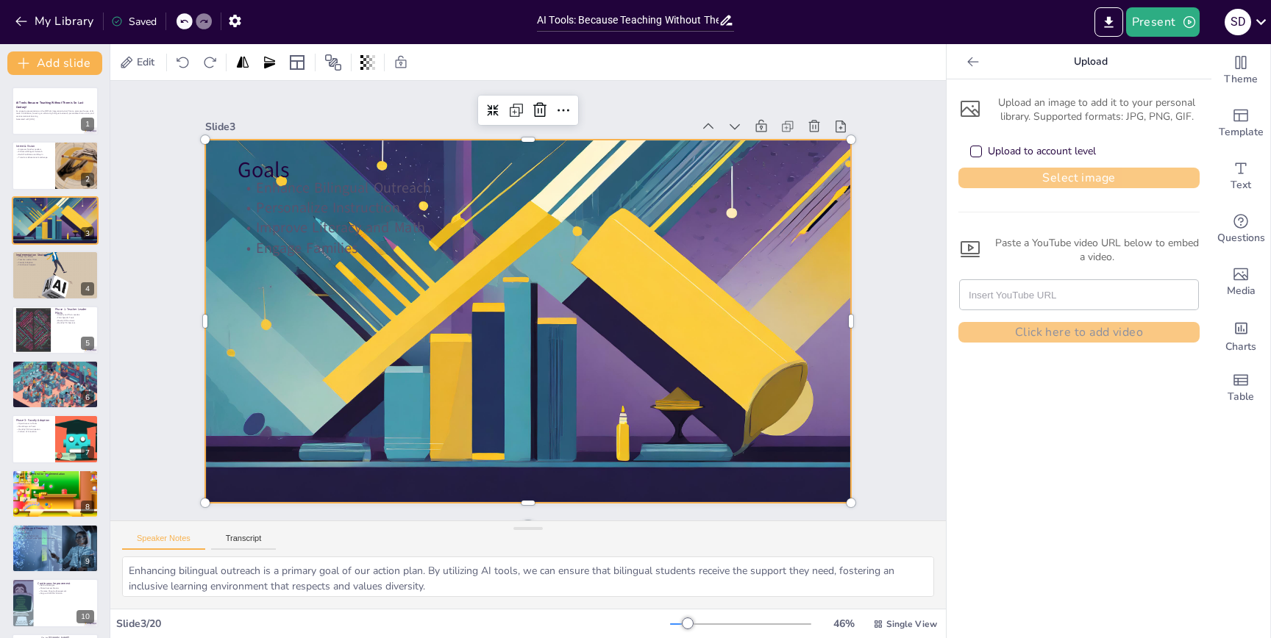
click at [1069, 171] on button "Select image" at bounding box center [1078, 178] width 241 height 21
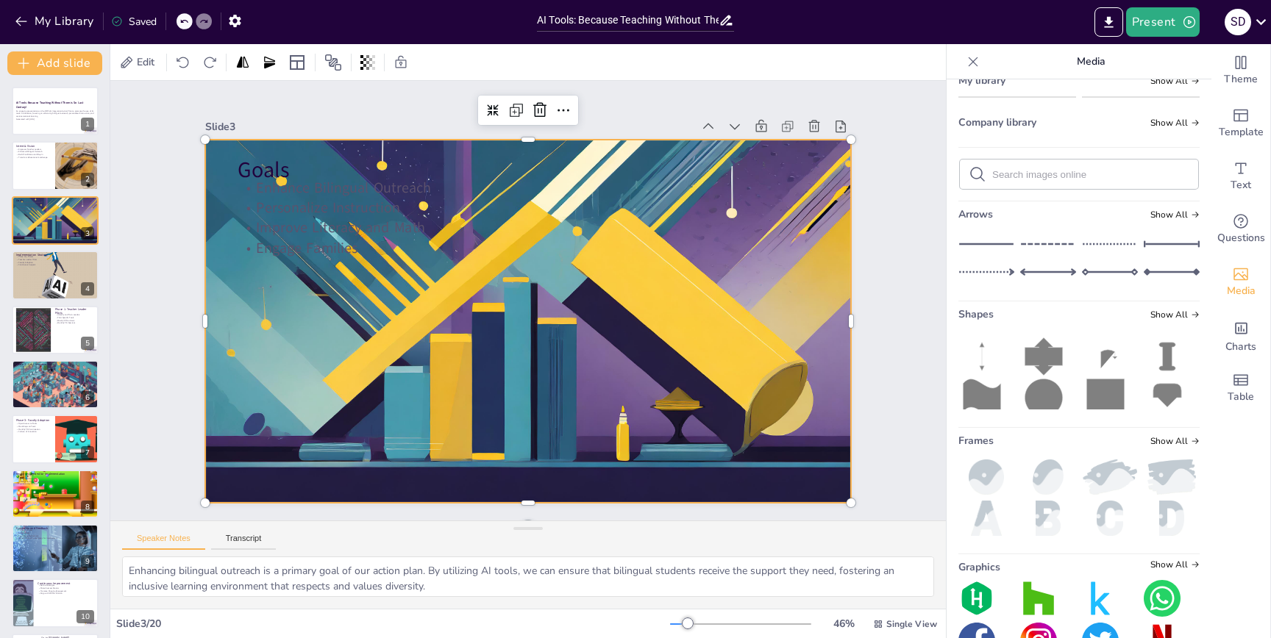
scroll to position [110, 0]
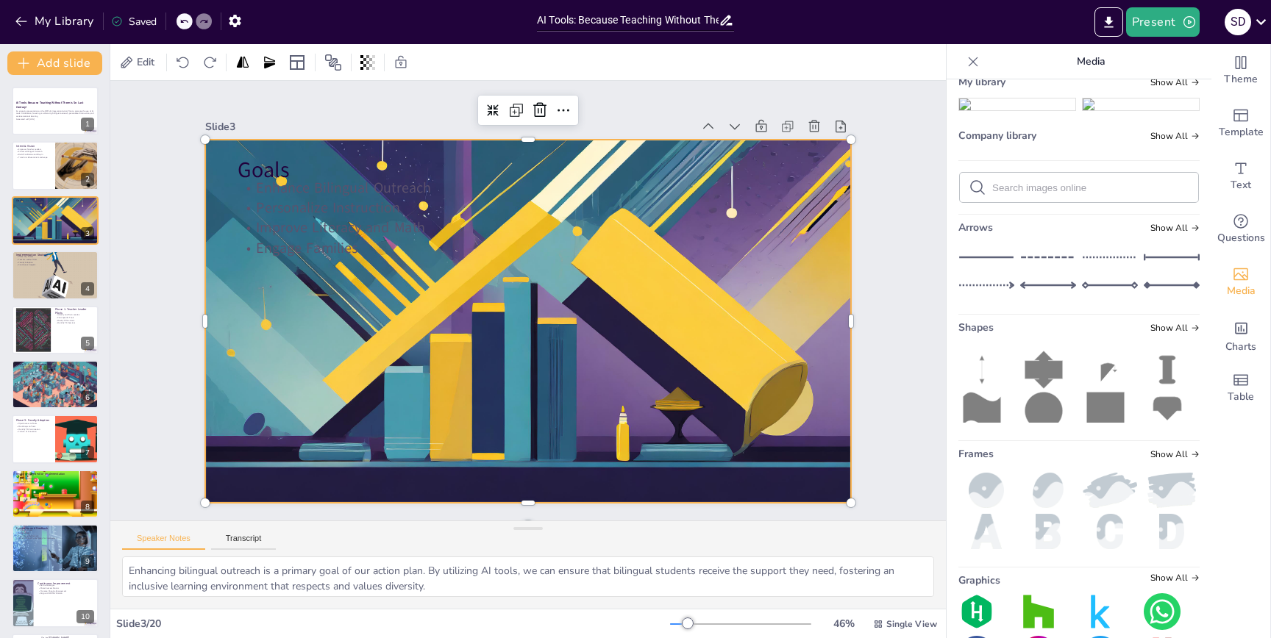
click at [669, 460] on div at bounding box center [524, 321] width 708 height 495
click at [662, 490] on div at bounding box center [525, 321] width 681 height 435
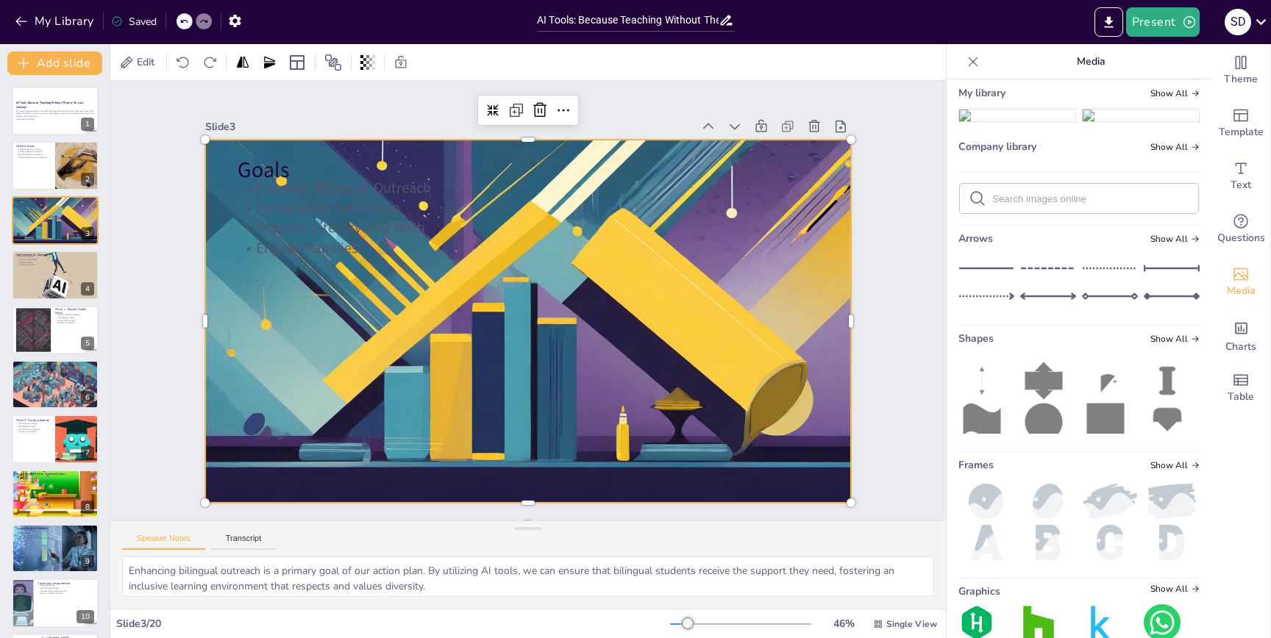
scroll to position [93, 0]
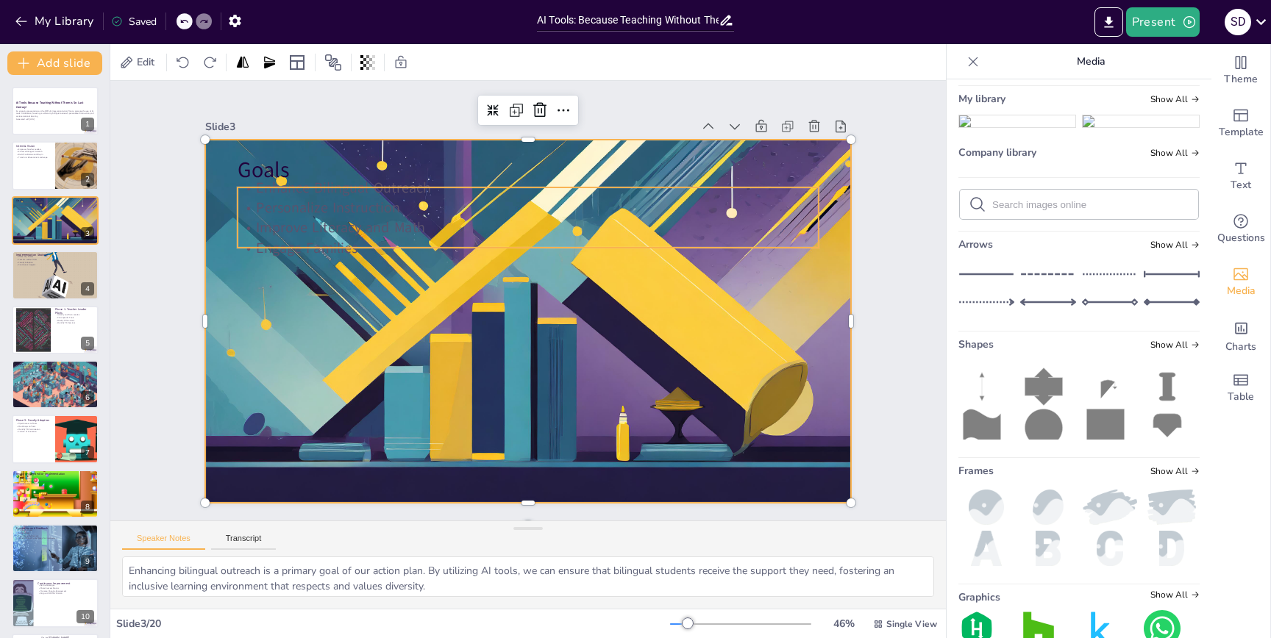
click at [747, 184] on div "Goals Enhance Bilingual Outreach Personalize Instruction Improve Literacy and M…" at bounding box center [525, 321] width 680 height 429
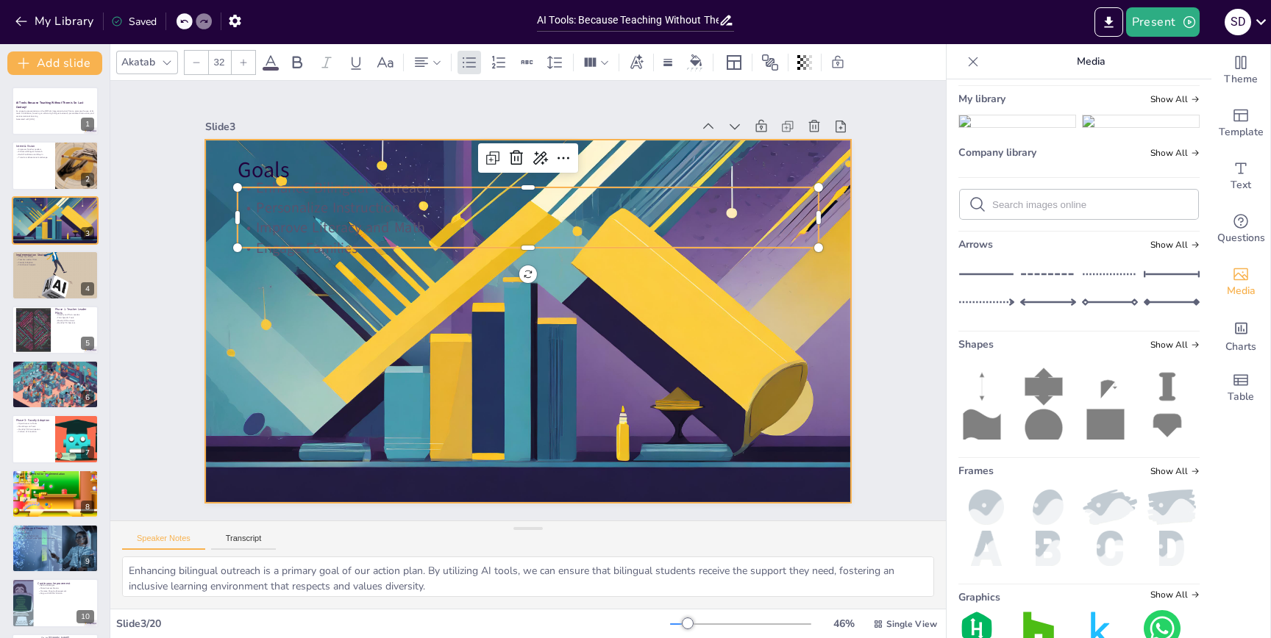
click at [598, 154] on div at bounding box center [525, 321] width 681 height 435
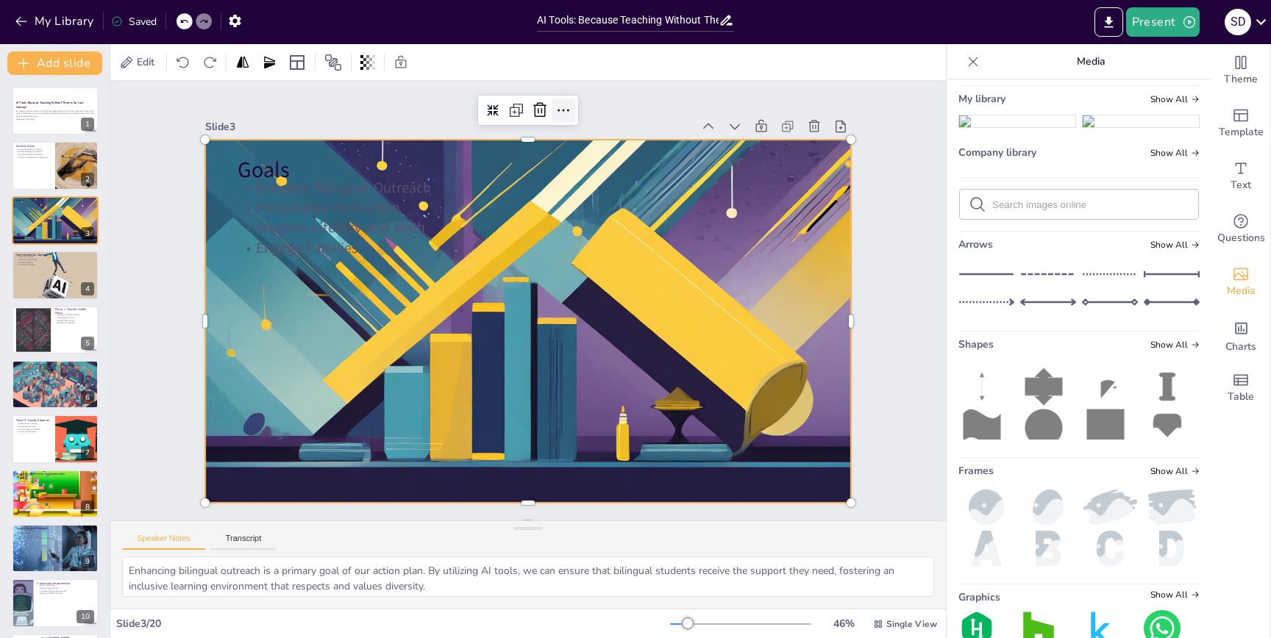
click at [573, 107] on icon at bounding box center [582, 114] width 19 height 19
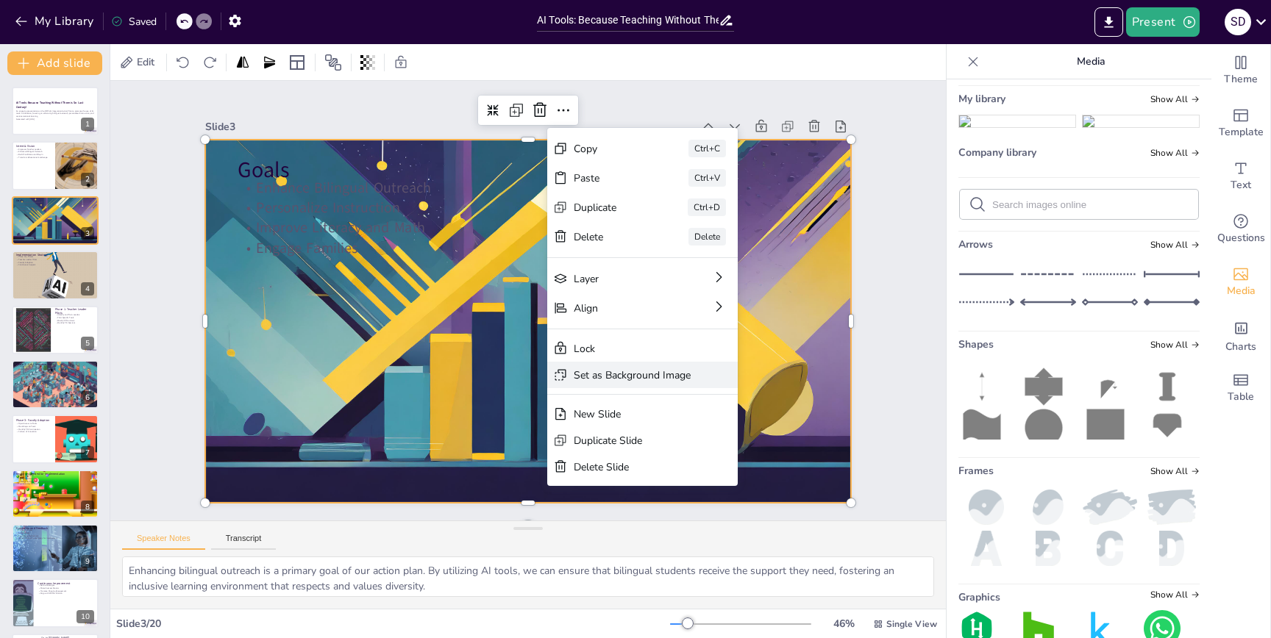
click at [671, 465] on div "Set as Background Image" at bounding box center [725, 478] width 118 height 26
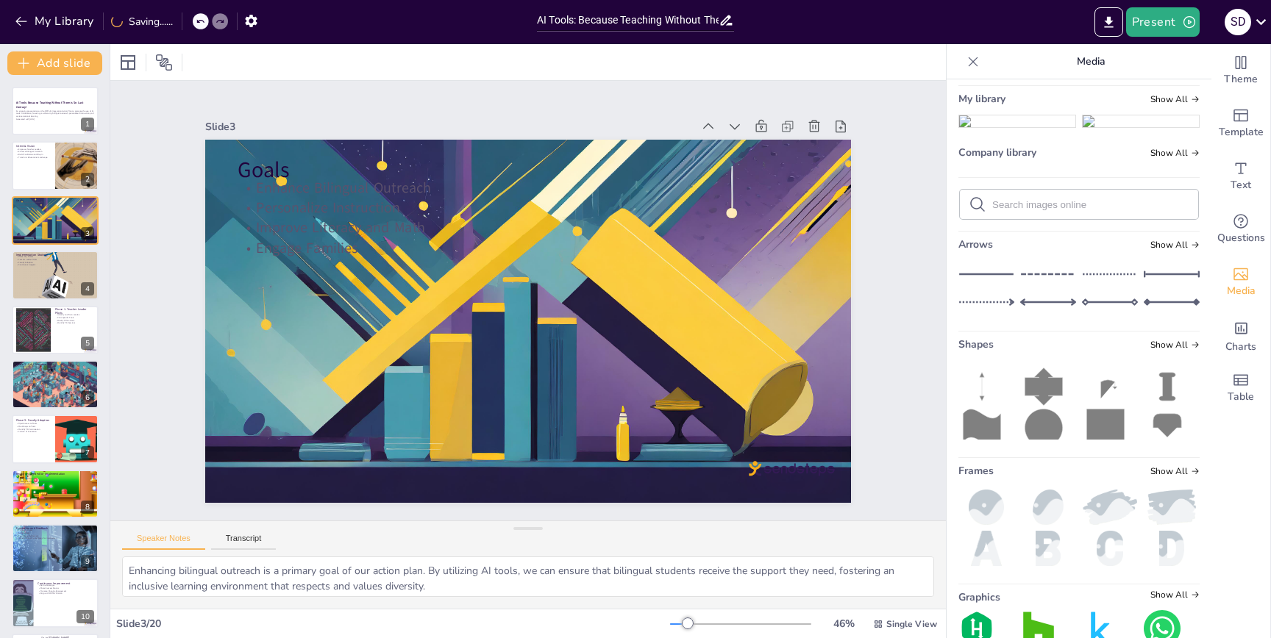
click at [1024, 127] on img at bounding box center [1017, 121] width 116 height 12
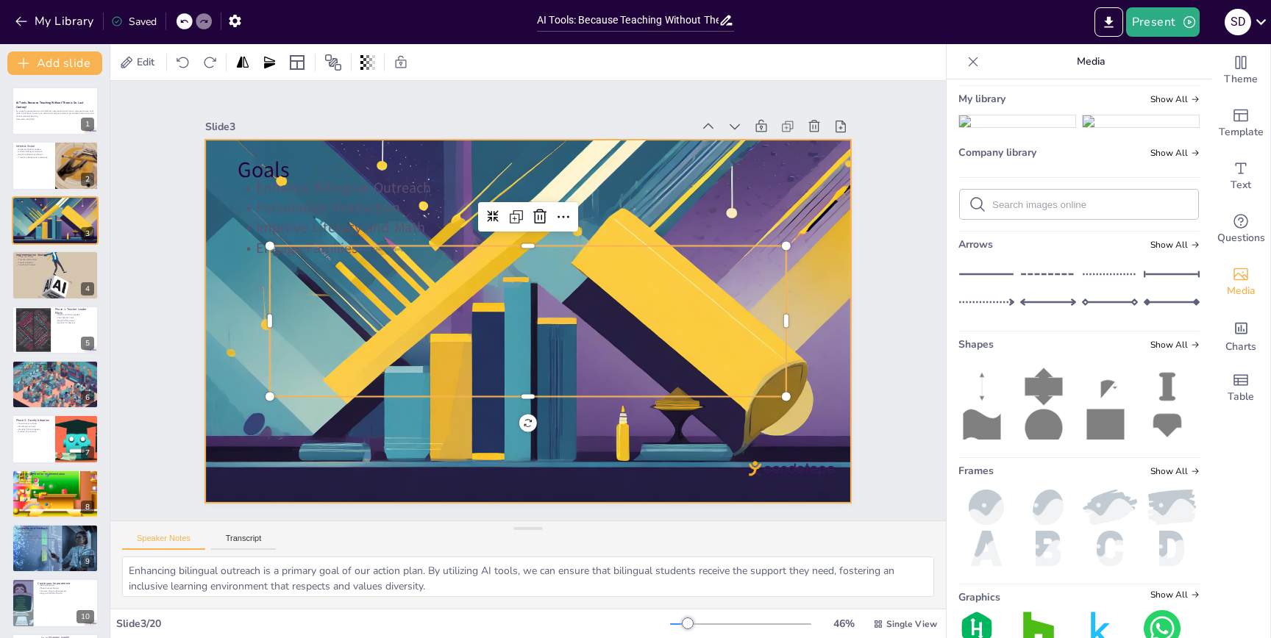
click at [846, 249] on div at bounding box center [528, 321] width 646 height 369
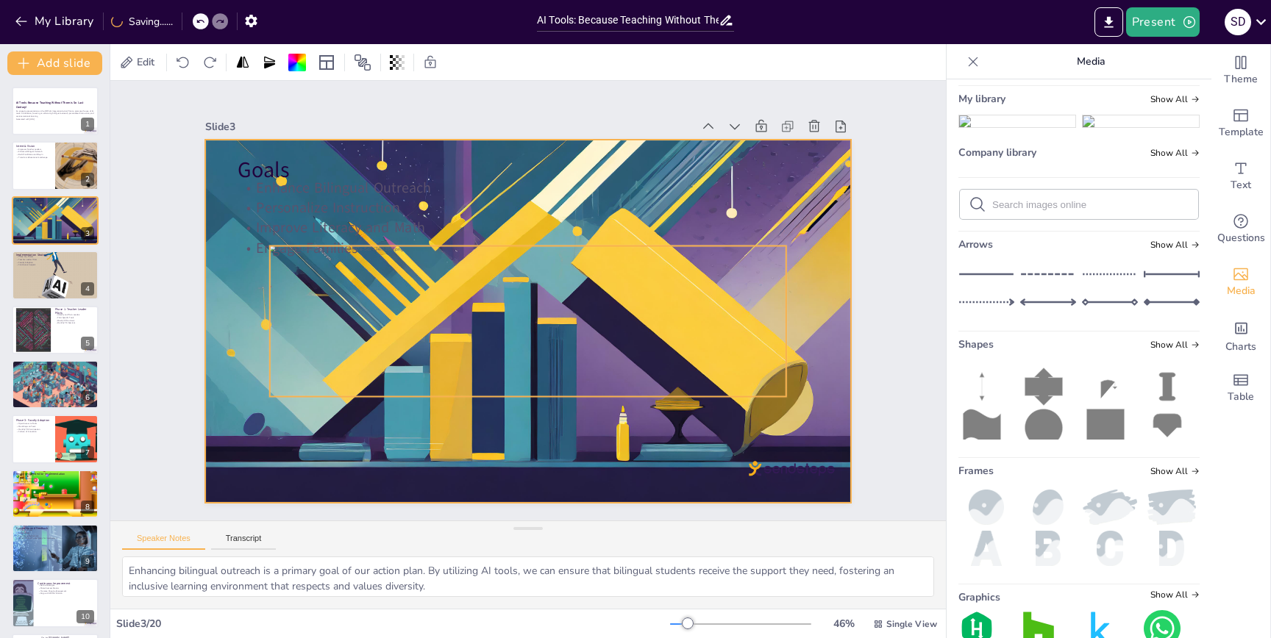
click at [721, 304] on div at bounding box center [518, 318] width 523 height 389
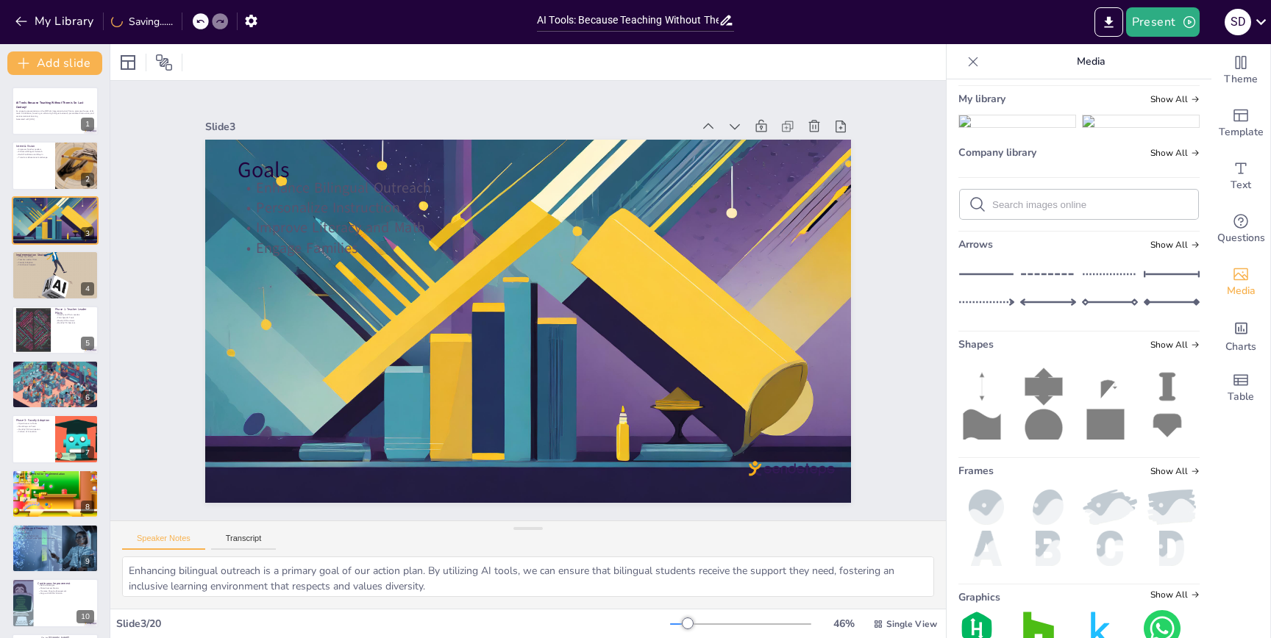
click at [1011, 127] on img at bounding box center [1017, 121] width 116 height 12
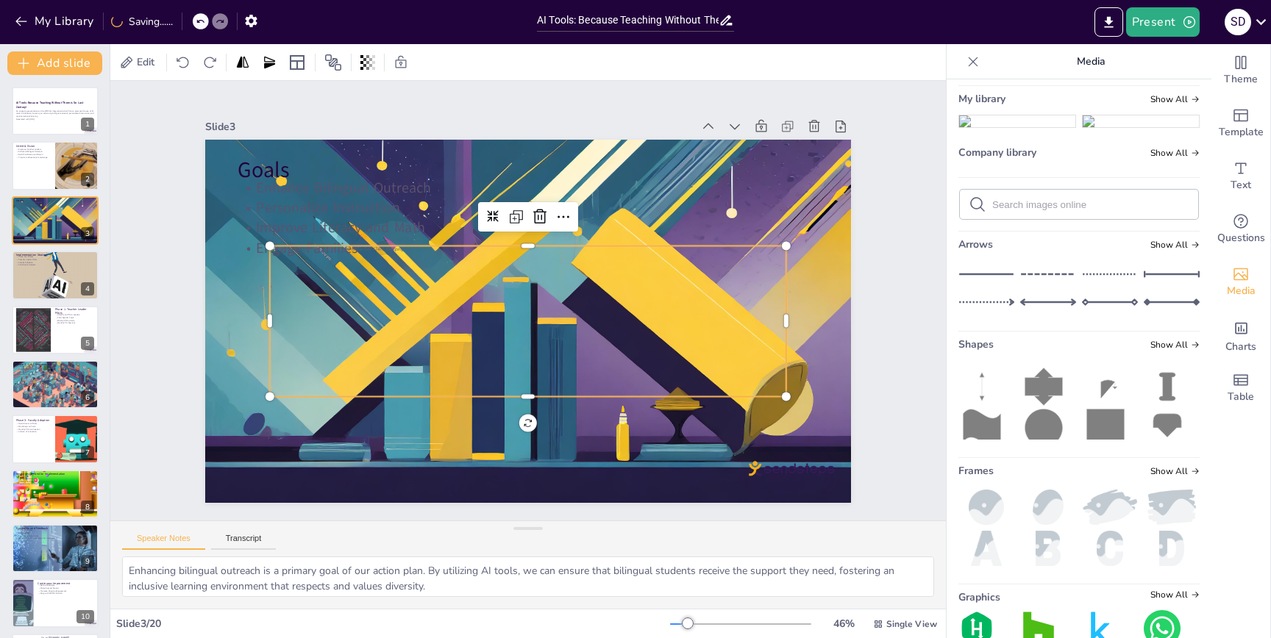
click at [780, 281] on div at bounding box center [528, 321] width 517 height 151
click at [563, 218] on icon at bounding box center [571, 220] width 19 height 19
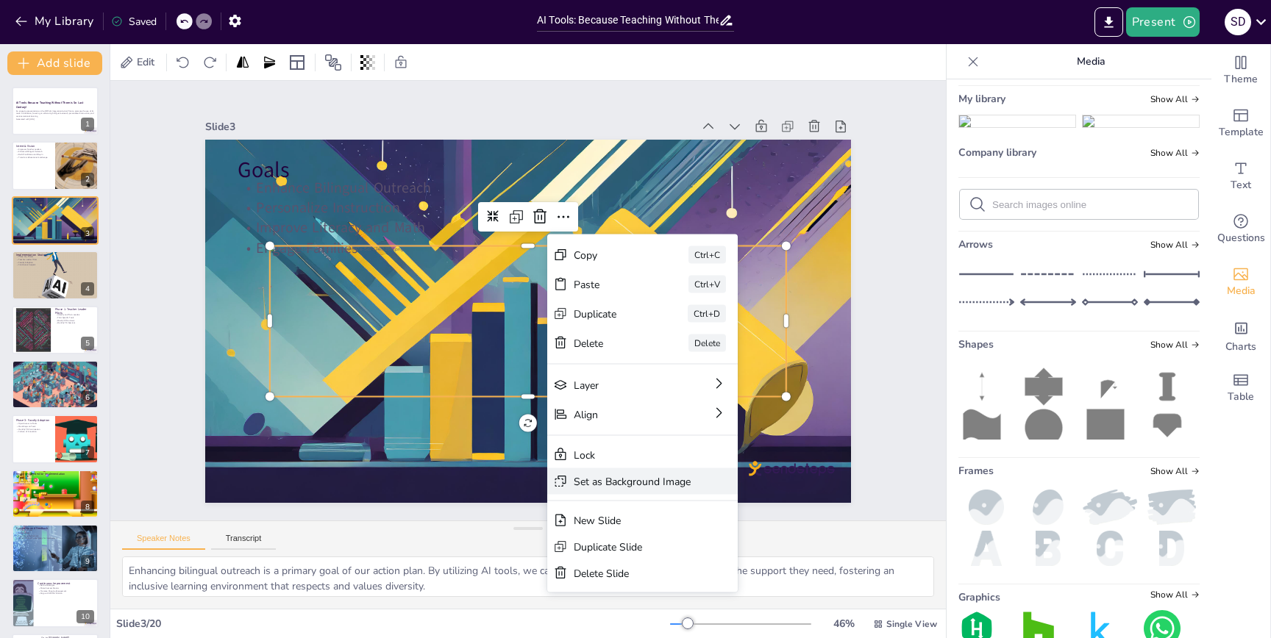
click at [670, 580] on div "Set as Background Image" at bounding box center [627, 630] width 185 height 101
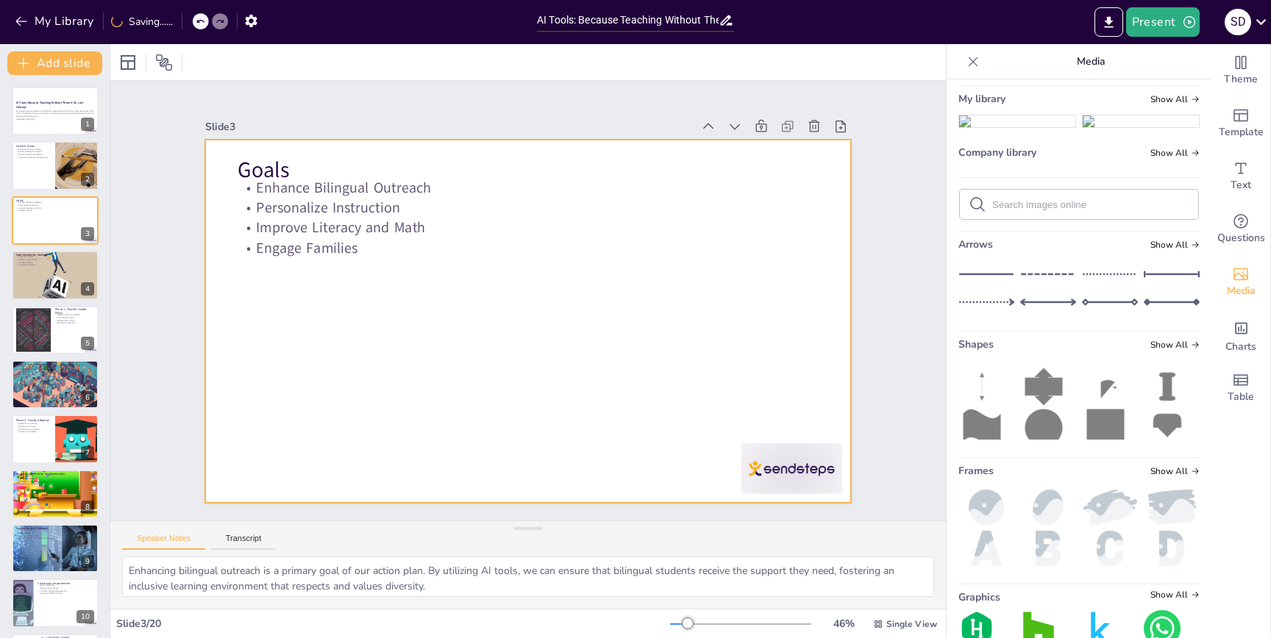
click at [721, 288] on div at bounding box center [528, 321] width 1246 height 363
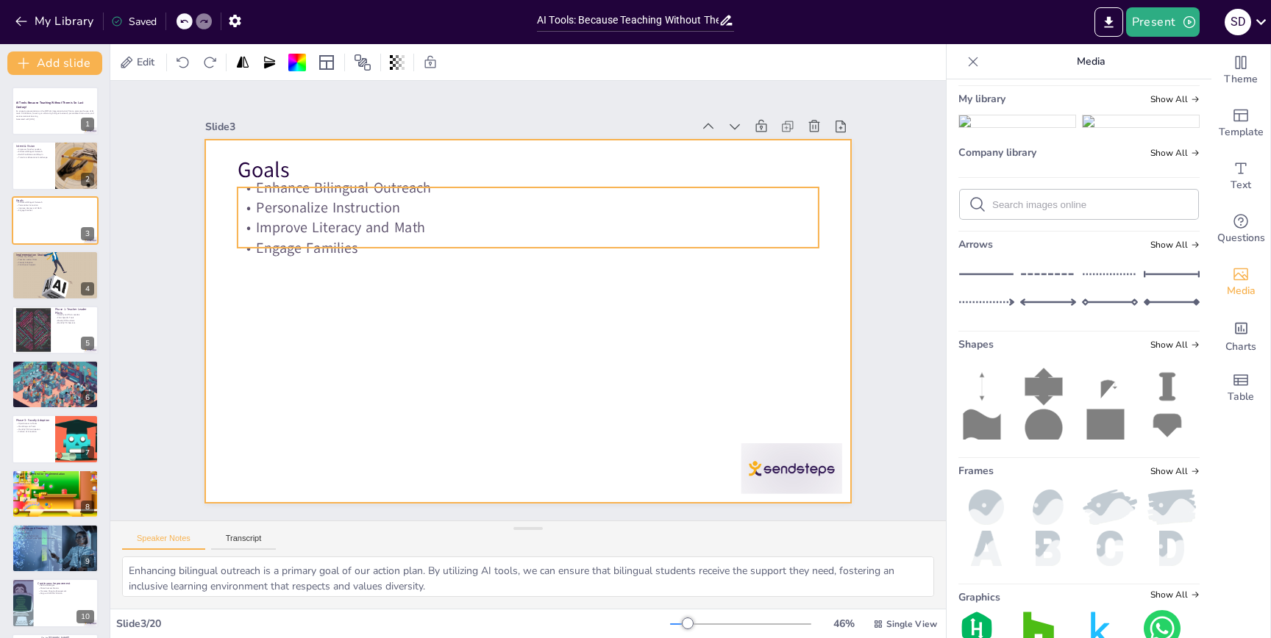
click at [798, 172] on p "Goals" at bounding box center [527, 170] width 581 height 30
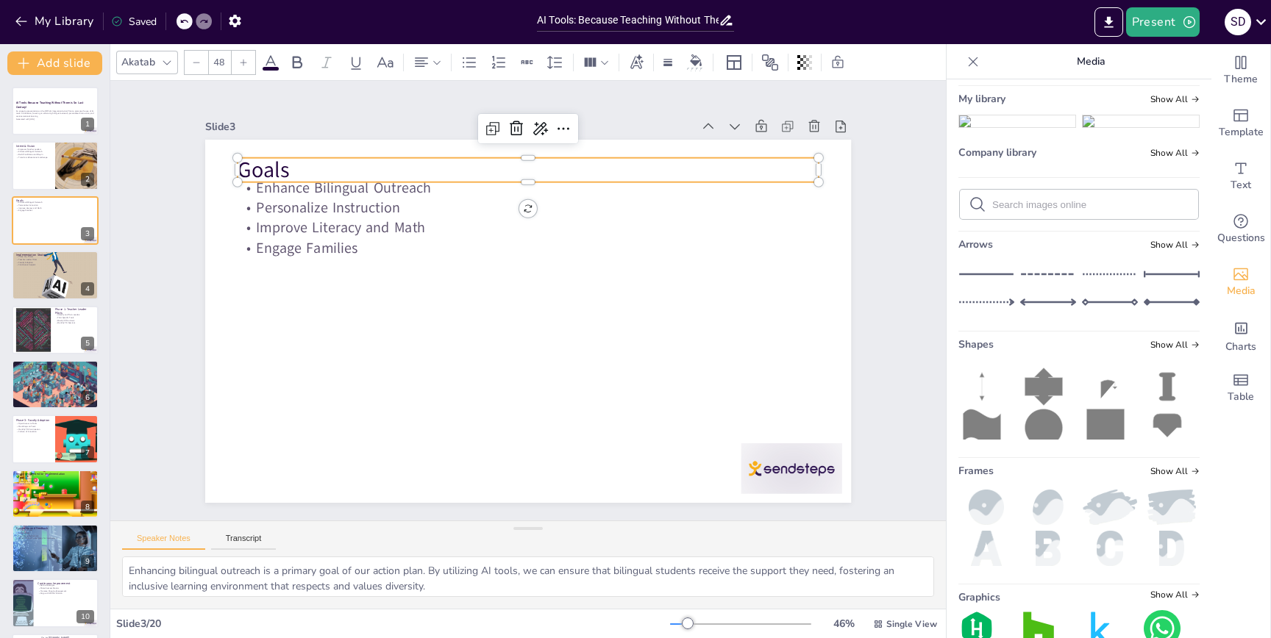
click at [798, 172] on p "Goals" at bounding box center [541, 170] width 581 height 90
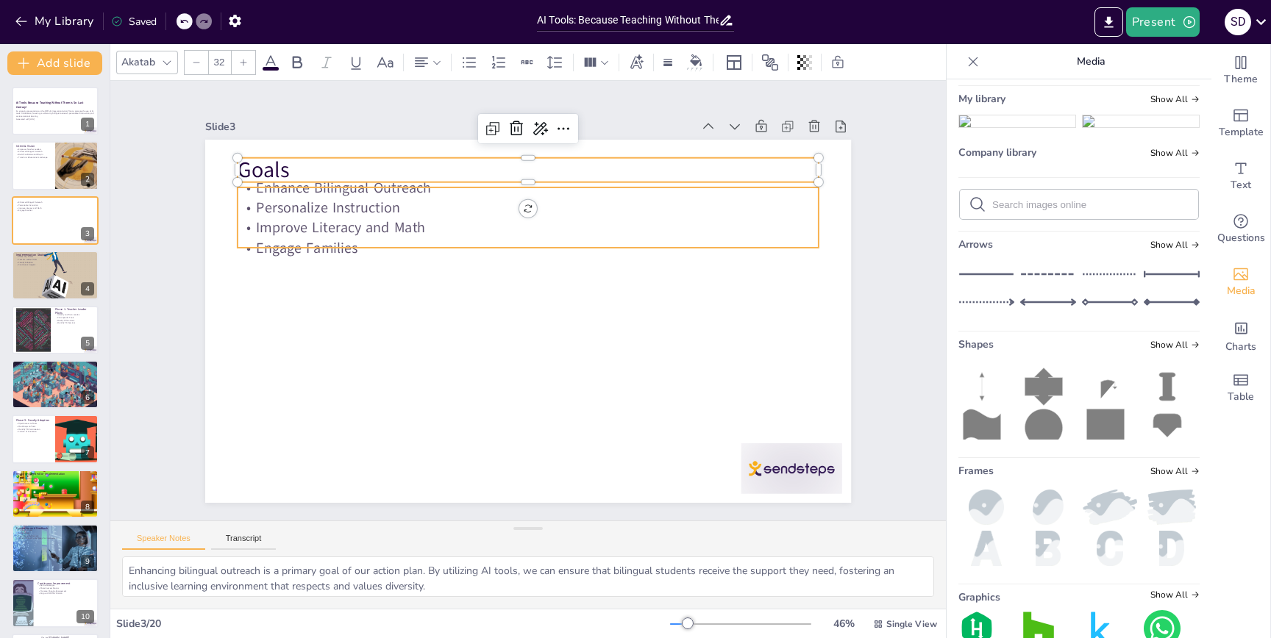
click at [803, 199] on p "Personalize Instruction" at bounding box center [538, 208] width 580 height 81
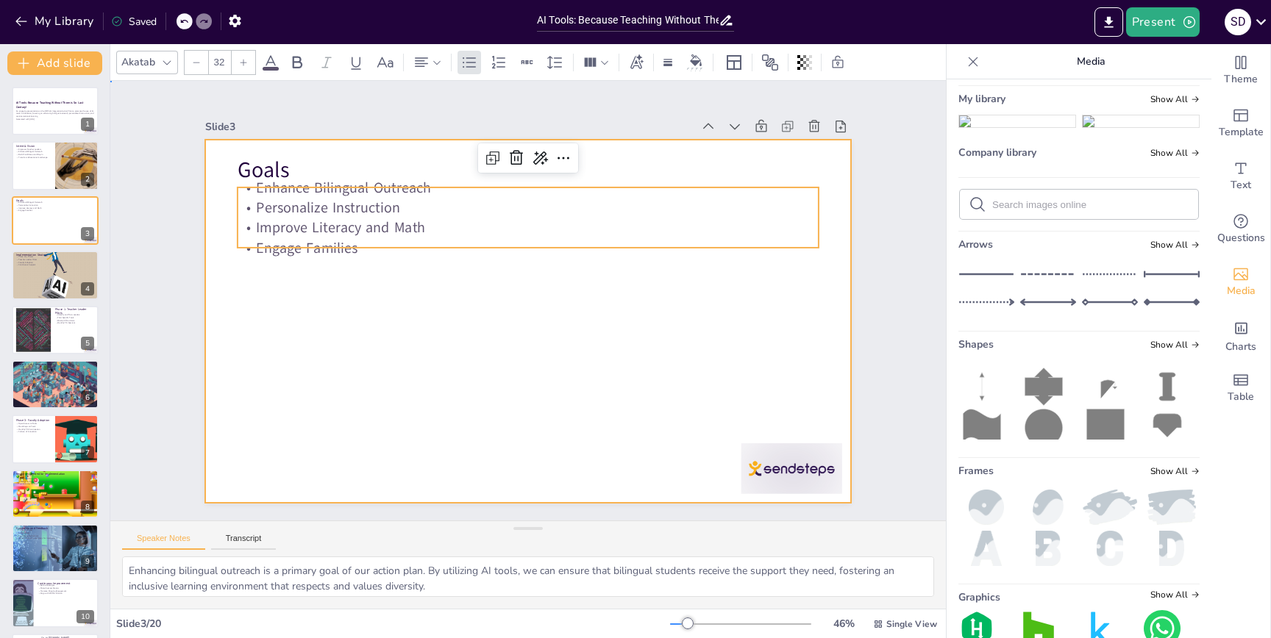
click at [835, 157] on div at bounding box center [526, 321] width 1276 height 490
click at [835, 157] on div at bounding box center [526, 321] width 1276 height 491
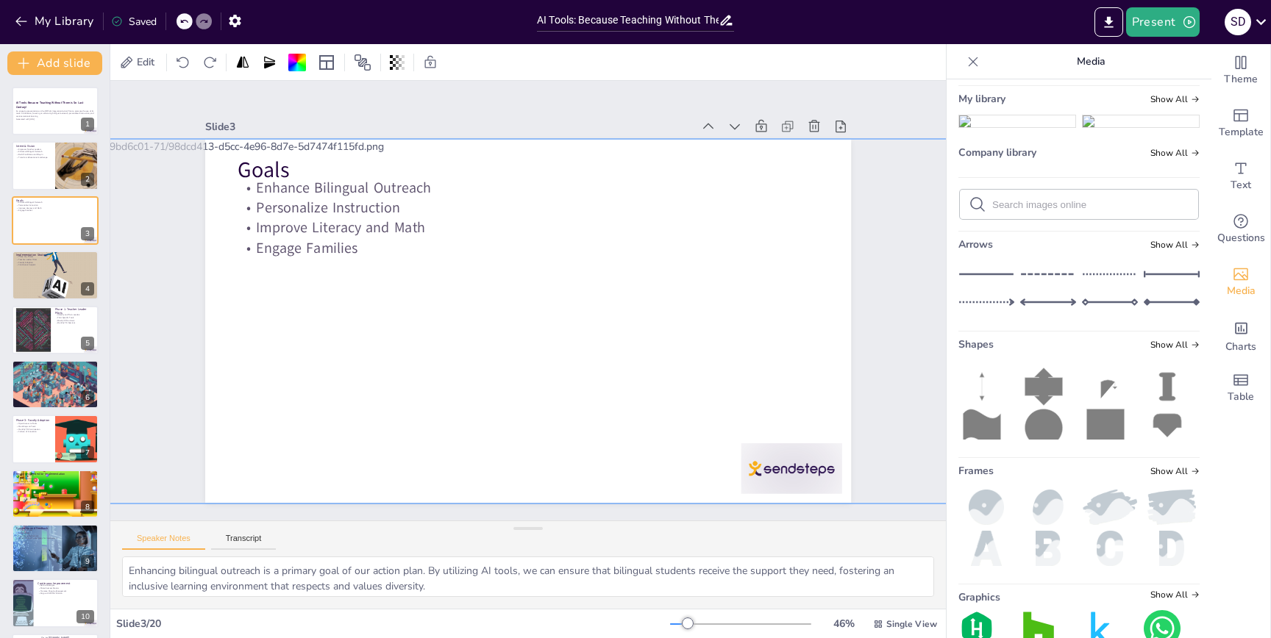
drag, startPoint x: 129, startPoint y: 151, endPoint x: 315, endPoint y: 267, distance: 219.3
click at [316, 267] on div at bounding box center [711, 340] width 1296 height 511
click at [515, 178] on div at bounding box center [679, 412] width 1284 height 962
click at [576, 182] on div at bounding box center [714, 321] width 1263 height 381
click at [629, 104] on div "Slide 1 AI Tools: Because Teaching Without Them is So Last Century! An engaging…" at bounding box center [528, 301] width 685 height 470
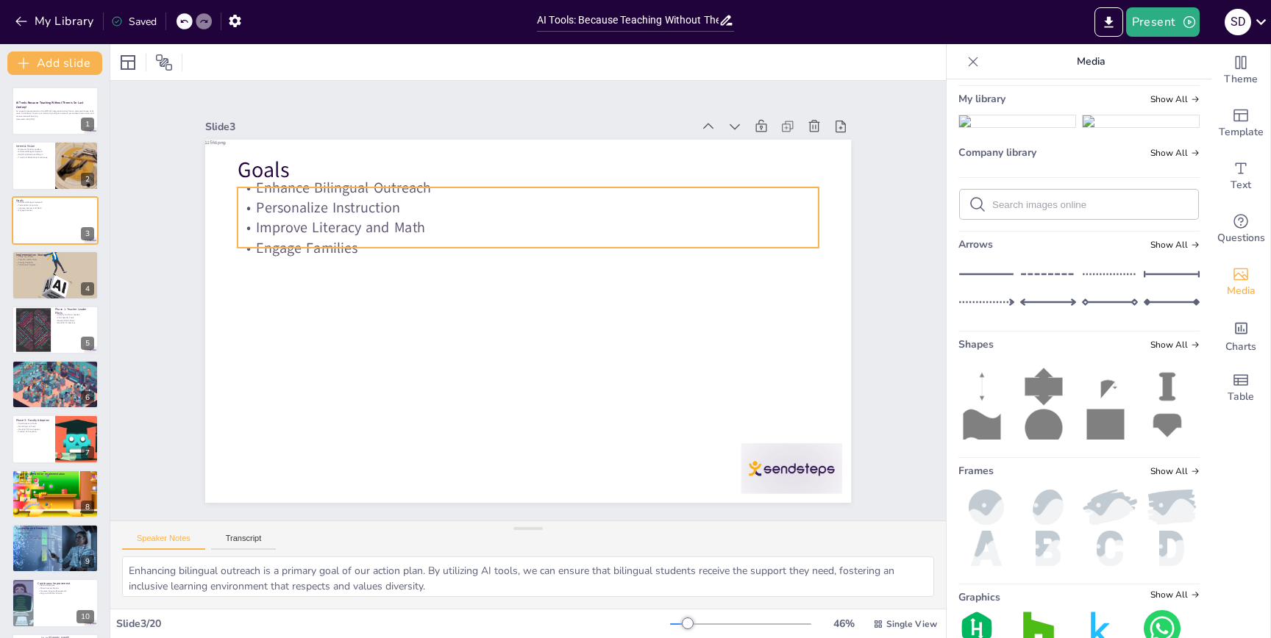
click at [387, 182] on div "Goals Enhance Bilingual Outreach Personalize Instruction Improve Literacy and M…" at bounding box center [519, 319] width 737 height 594
click at [318, 216] on p "Personalize Instruction" at bounding box center [527, 208] width 581 height 20
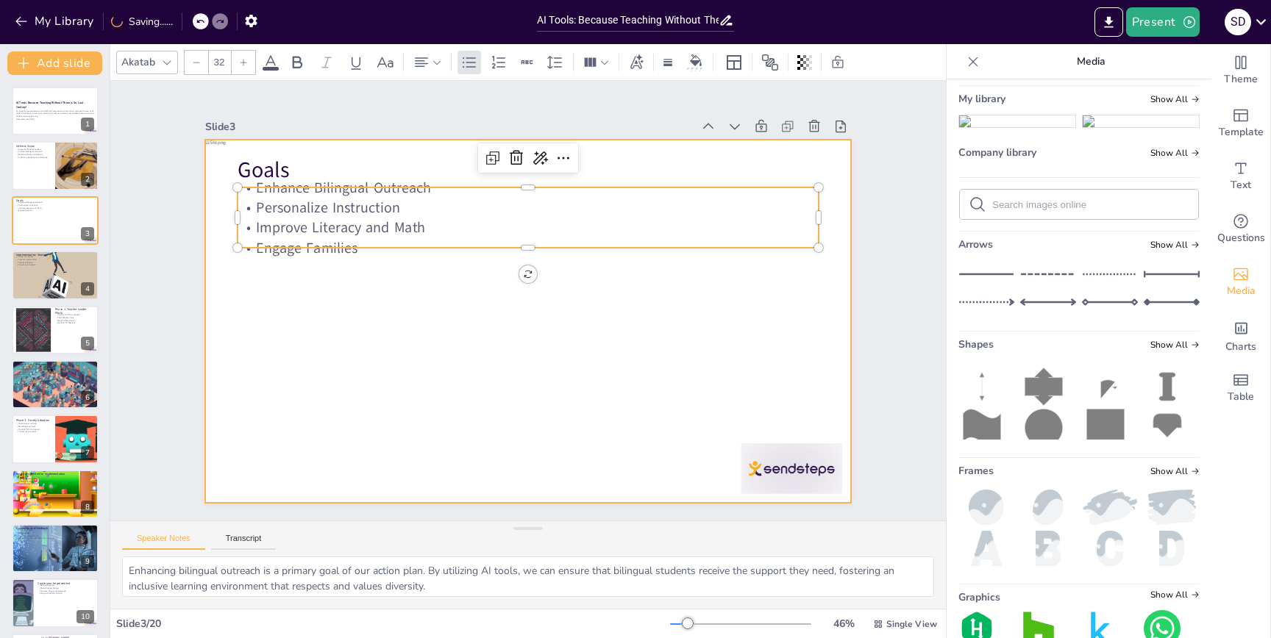
click at [411, 343] on div at bounding box center [715, 321] width 1246 height 363
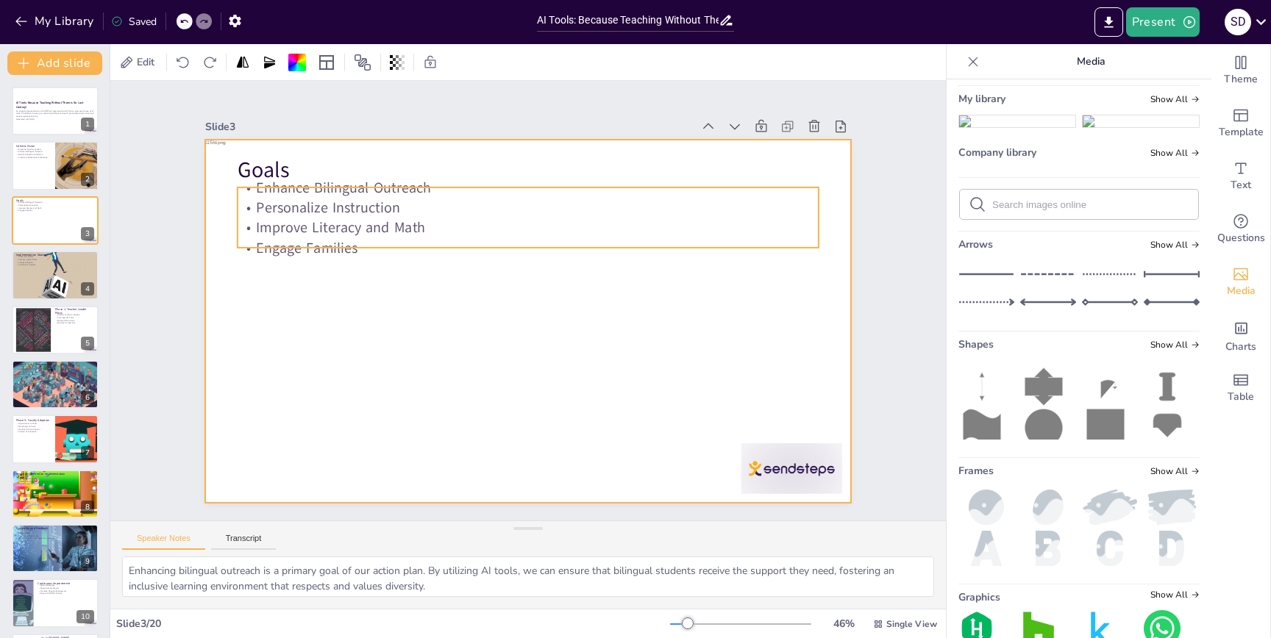
click at [380, 207] on p "Personalize Instruction" at bounding box center [527, 208] width 581 height 20
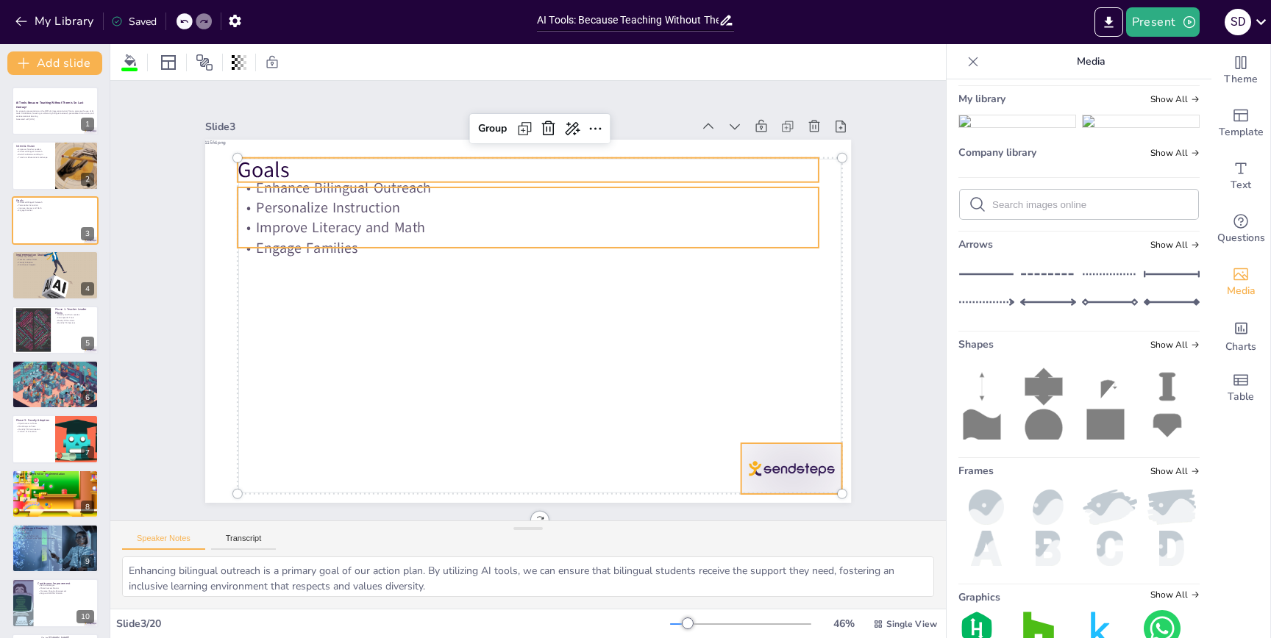
click at [379, 217] on p "Improve Literacy and Math" at bounding box center [536, 227] width 580 height 81
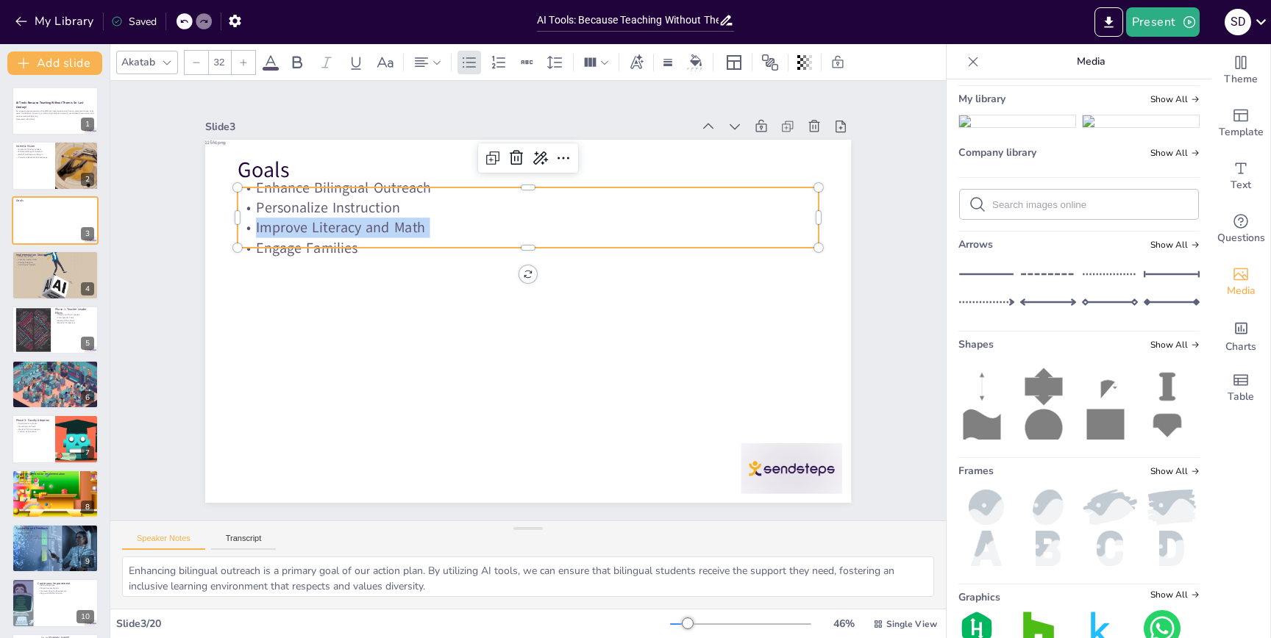
click at [379, 217] on p "Improve Literacy and Math" at bounding box center [536, 227] width 580 height 81
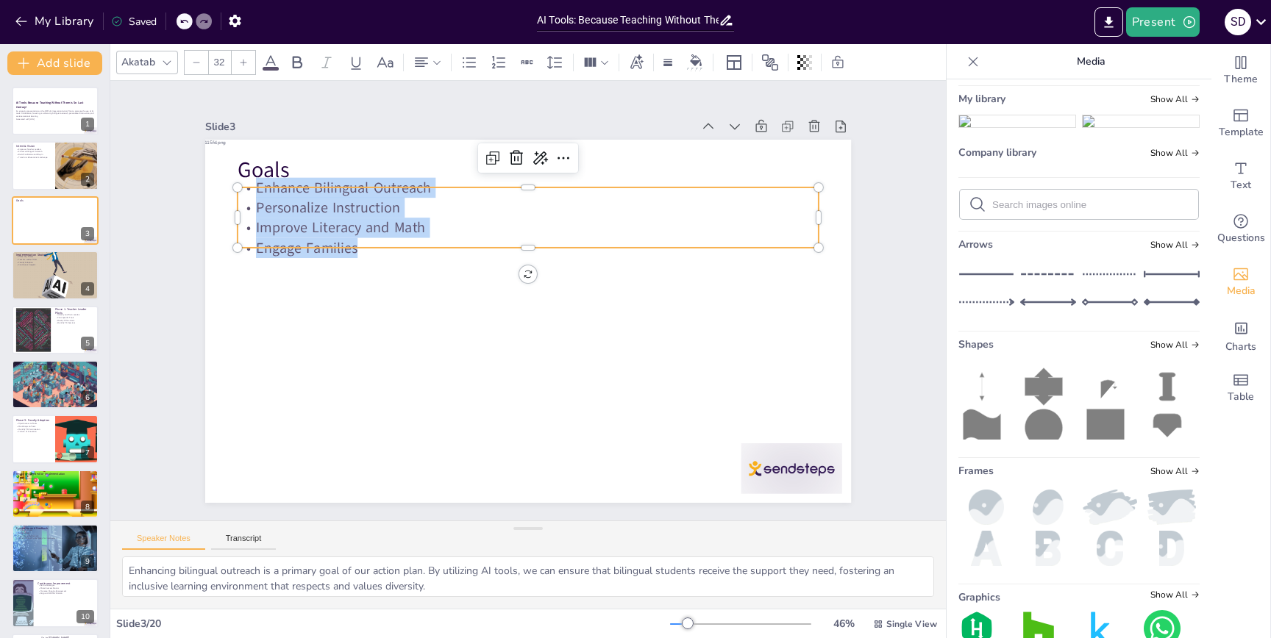
click at [271, 65] on icon at bounding box center [271, 63] width 18 height 18
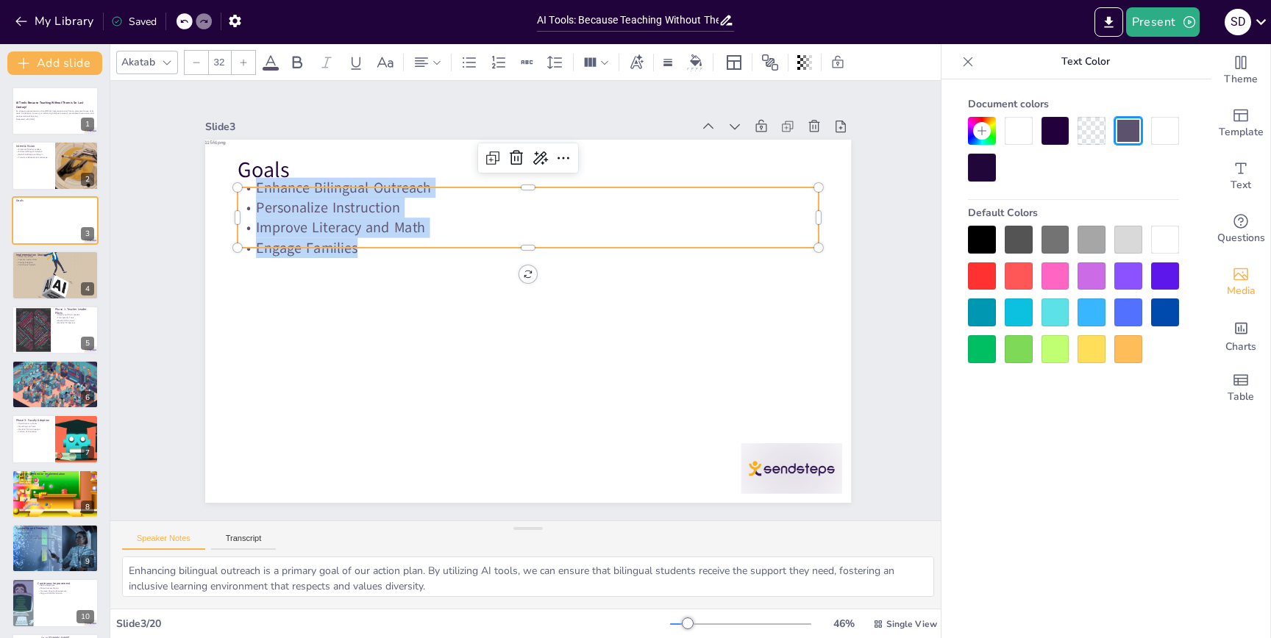
click at [1170, 236] on div at bounding box center [1165, 240] width 28 height 28
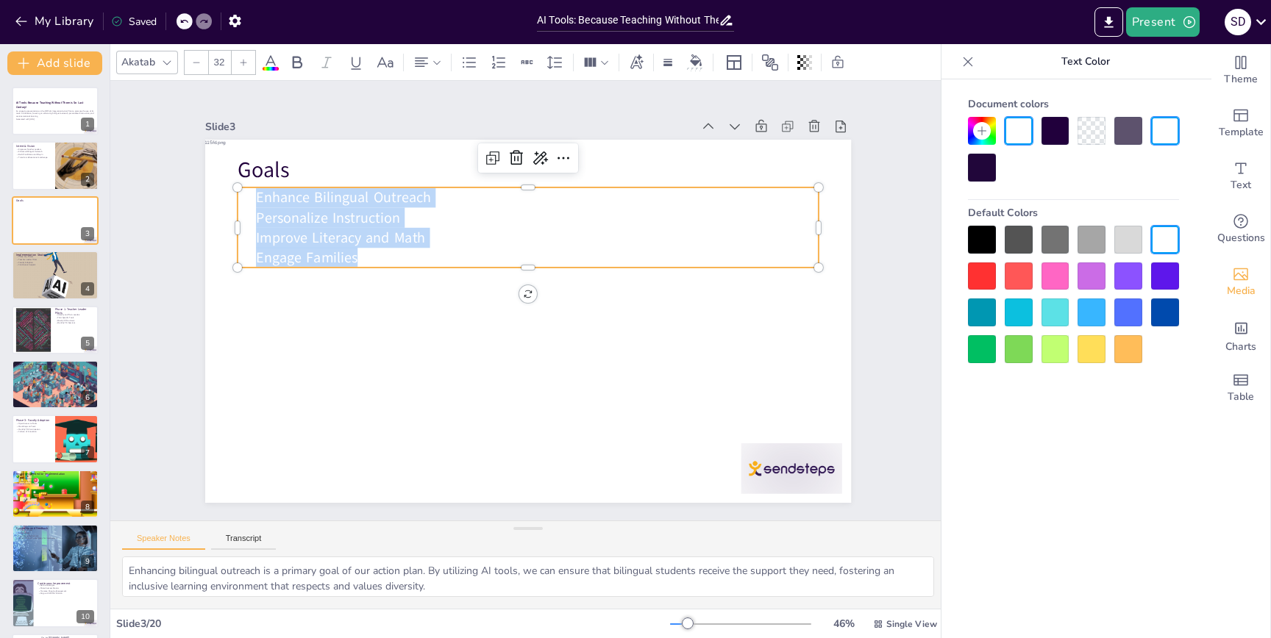
click at [1134, 270] on div at bounding box center [1128, 276] width 28 height 28
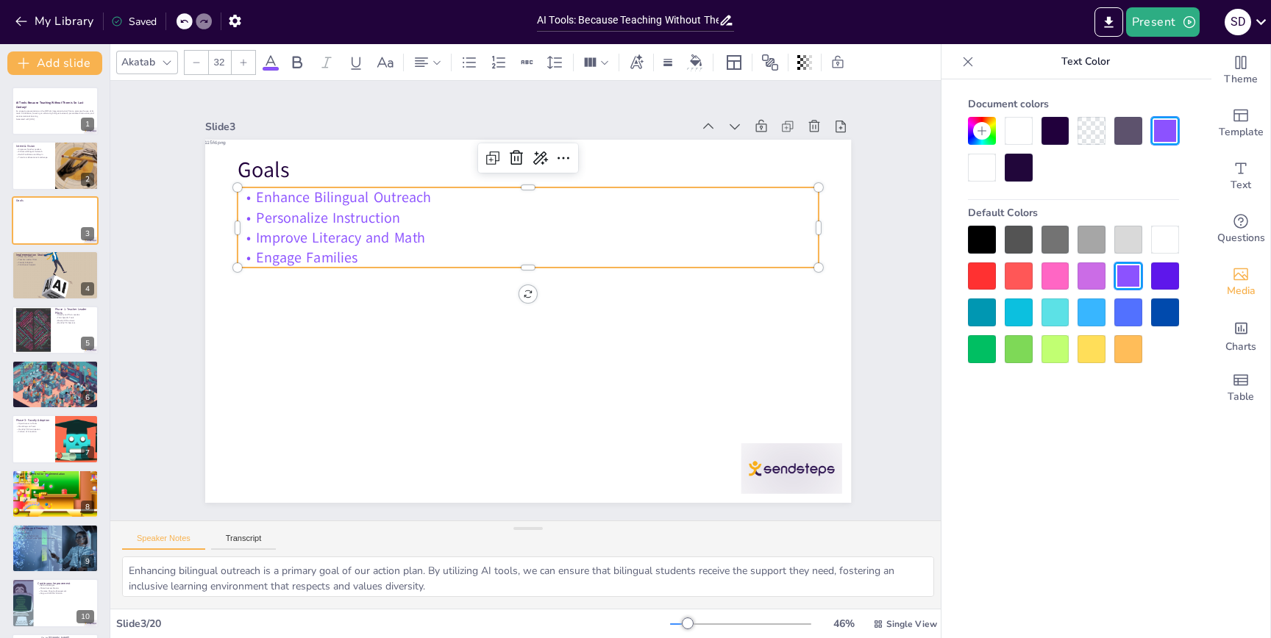
click at [1121, 246] on div at bounding box center [1128, 240] width 28 height 28
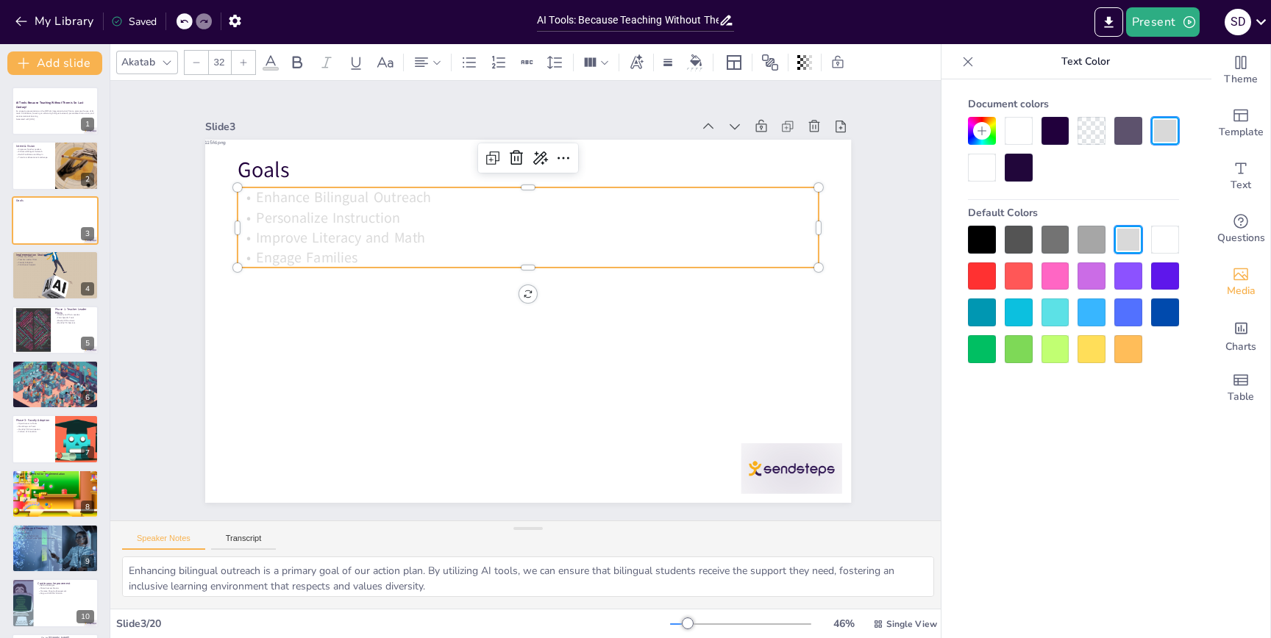
click at [1159, 237] on div at bounding box center [1165, 240] width 28 height 28
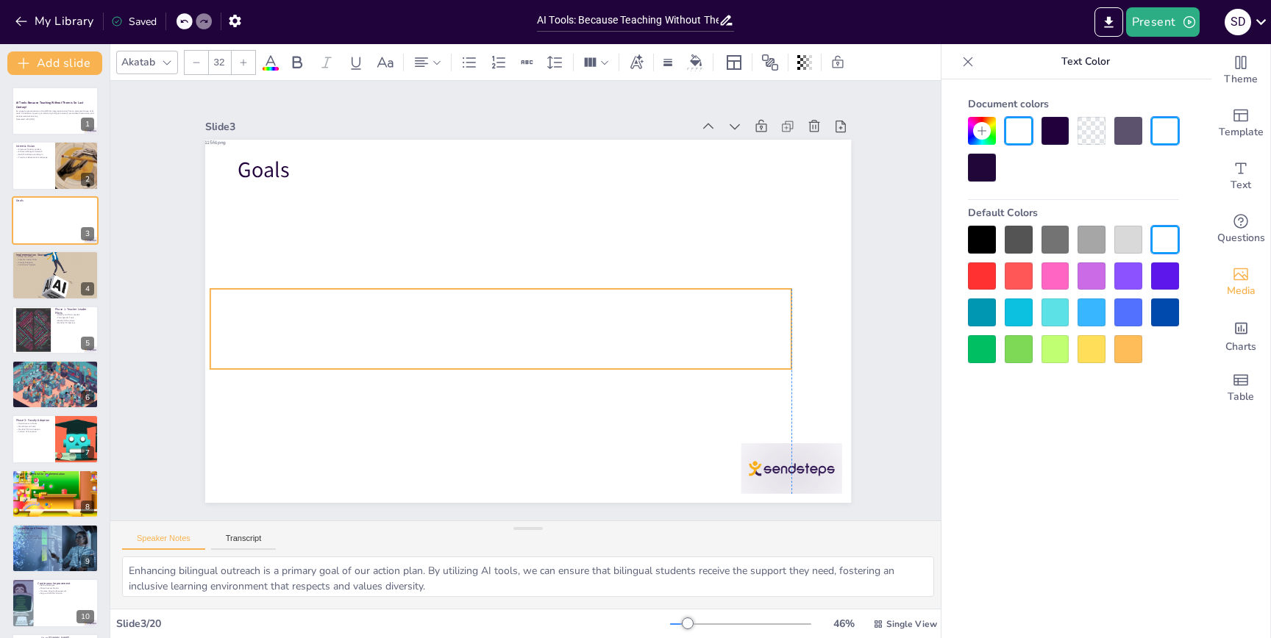
click at [505, 368] on p "Engage Families" at bounding box center [500, 359] width 581 height 20
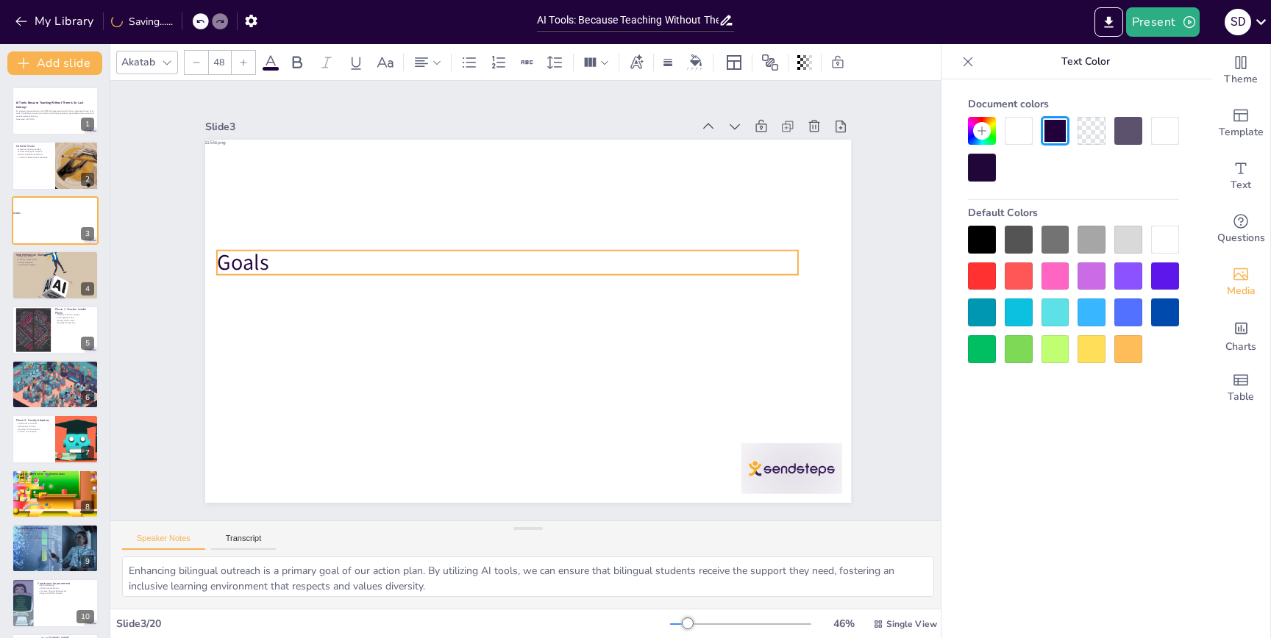
drag, startPoint x: 312, startPoint y: 165, endPoint x: 291, endPoint y: 257, distance: 94.9
click at [291, 257] on p "Goals" at bounding box center [511, 260] width 581 height 90
click at [294, 257] on p "Goals" at bounding box center [507, 263] width 581 height 30
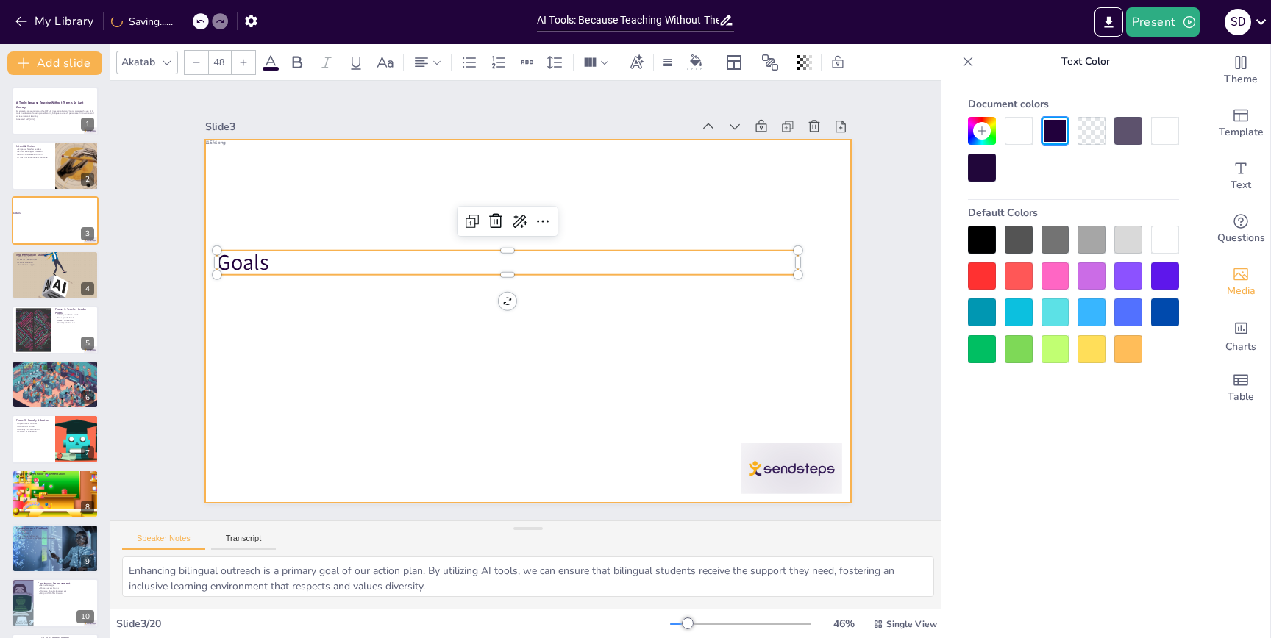
click at [305, 225] on div at bounding box center [679, 411] width 1260 height 937
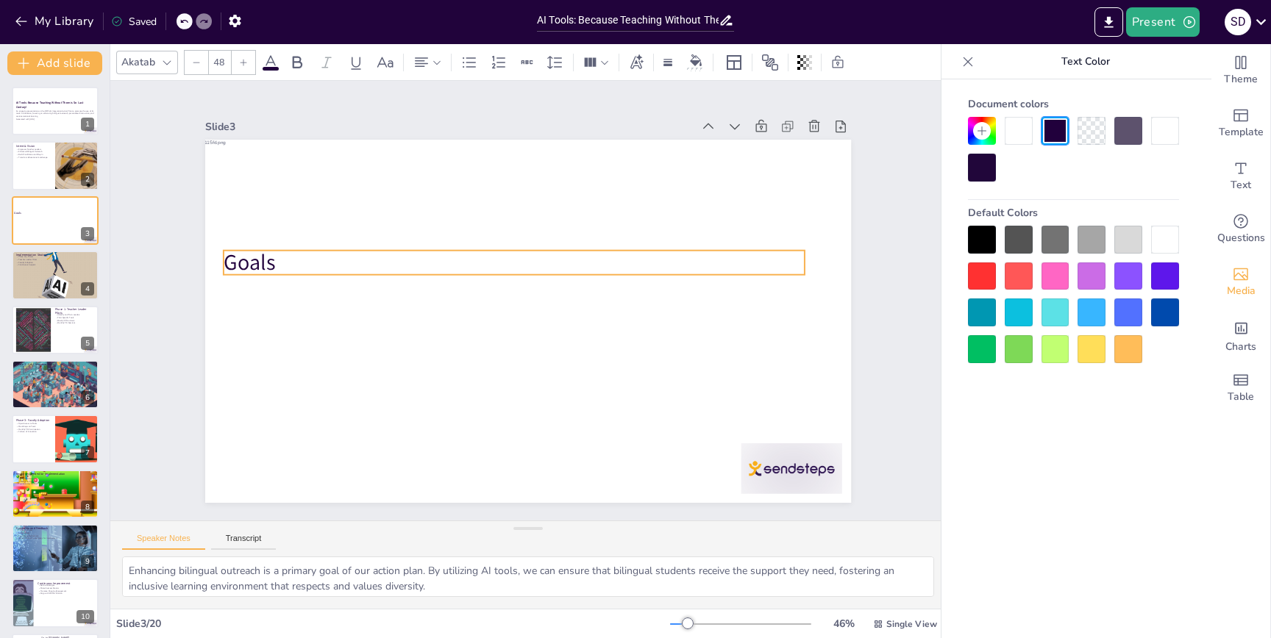
click at [299, 250] on p "Goals" at bounding box center [517, 261] width 581 height 91
click at [274, 259] on p "Goals" at bounding box center [514, 263] width 581 height 30
click at [274, 259] on p "Goals" at bounding box center [517, 261] width 581 height 90
click at [1171, 245] on div at bounding box center [1165, 240] width 28 height 28
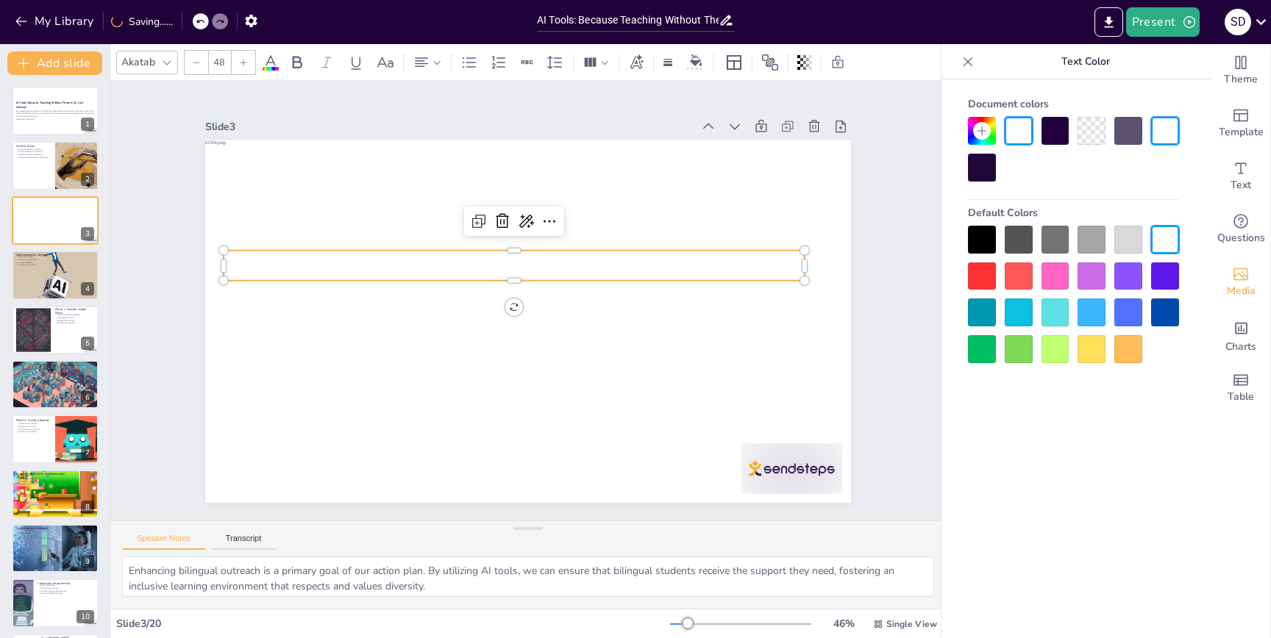
click at [854, 337] on div "Slide 1 AI Tools: Because Teaching Without Them is So Last Century! An engaging…" at bounding box center [528, 301] width 766 height 478
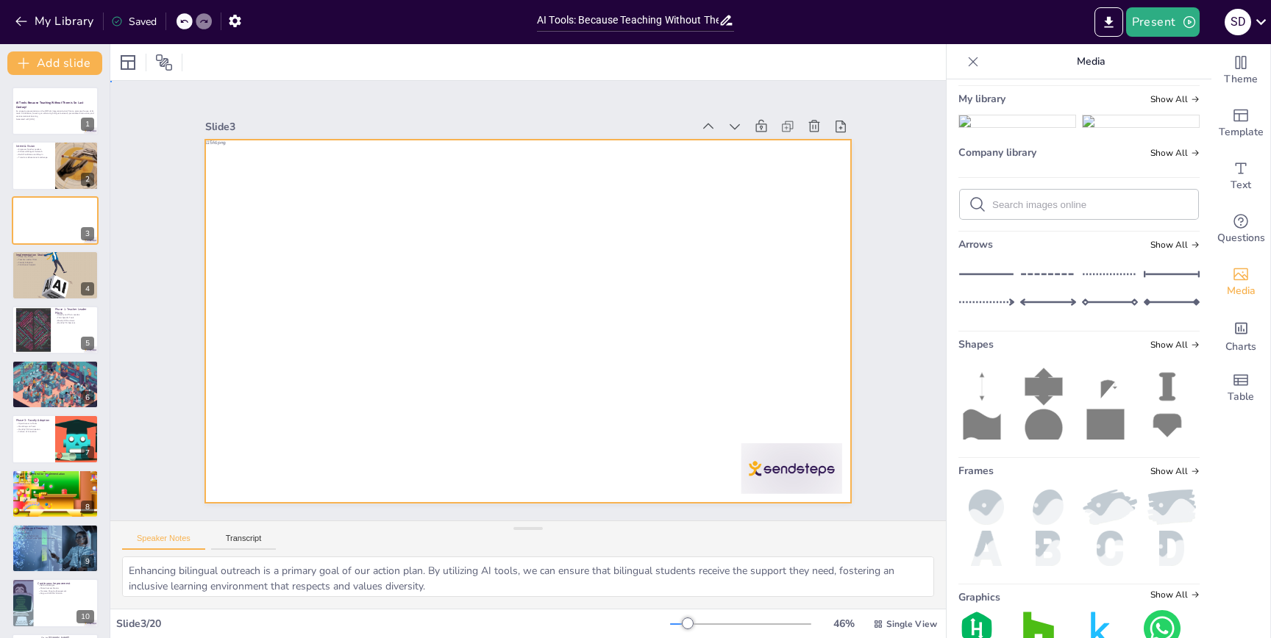
click at [652, 500] on div at bounding box center [706, 359] width 1293 height 615
click at [507, 199] on div at bounding box center [652, 441] width 1168 height 1103
click at [507, 199] on div at bounding box center [712, 340] width 1276 height 491
click at [1126, 61] on img at bounding box center [1140, 61] width 116 height 0
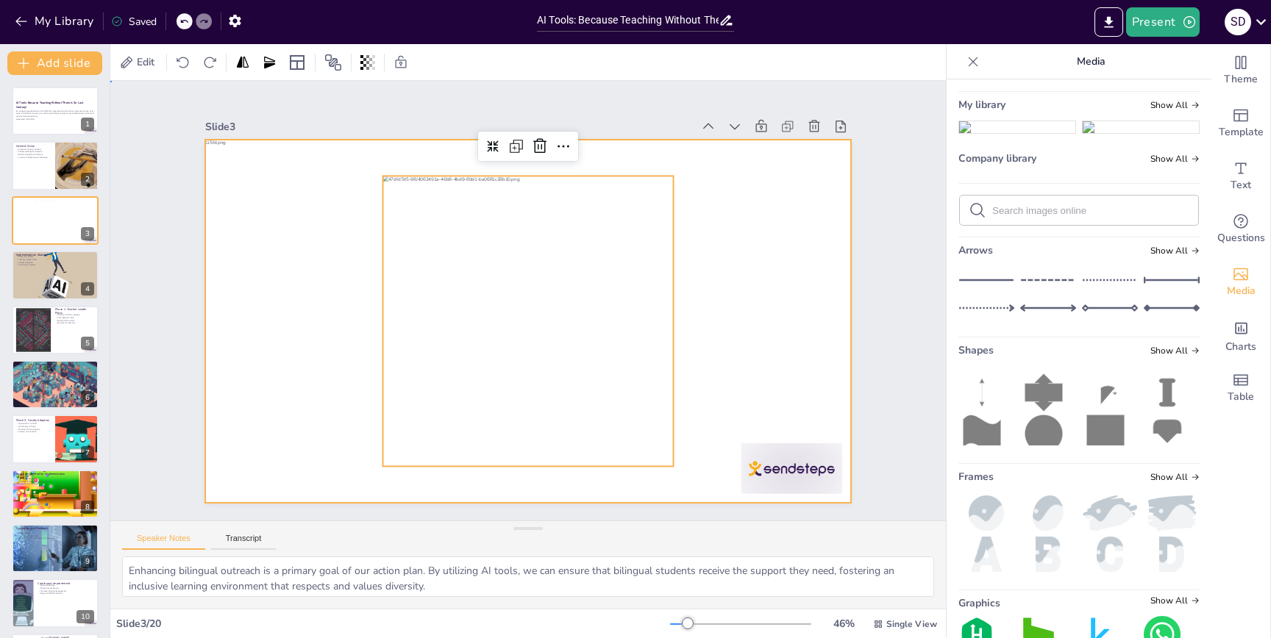
click at [719, 165] on div at bounding box center [712, 340] width 1276 height 491
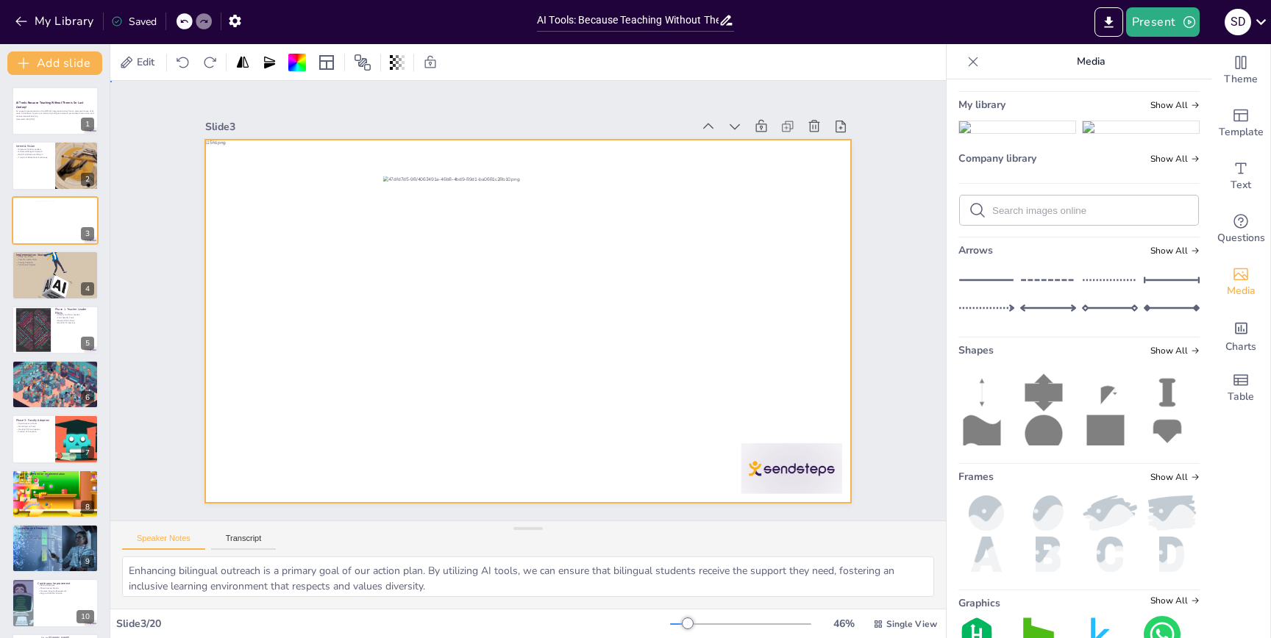
click at [719, 165] on div at bounding box center [712, 340] width 1276 height 491
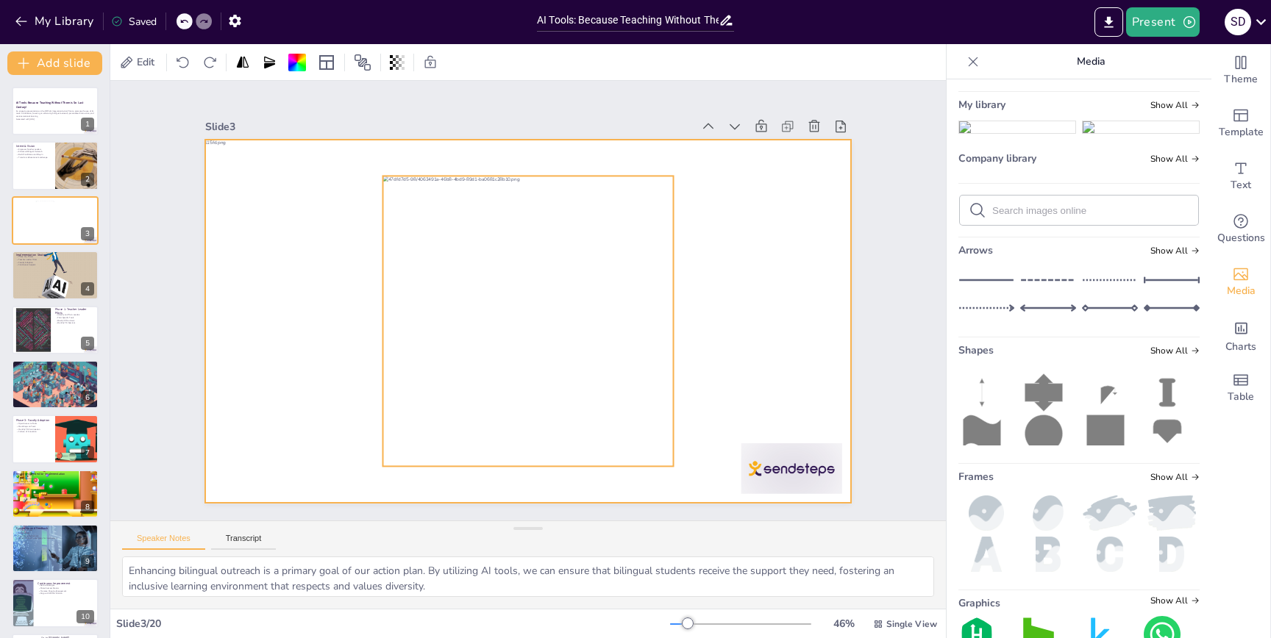
click at [595, 232] on div at bounding box center [525, 321] width 319 height 319
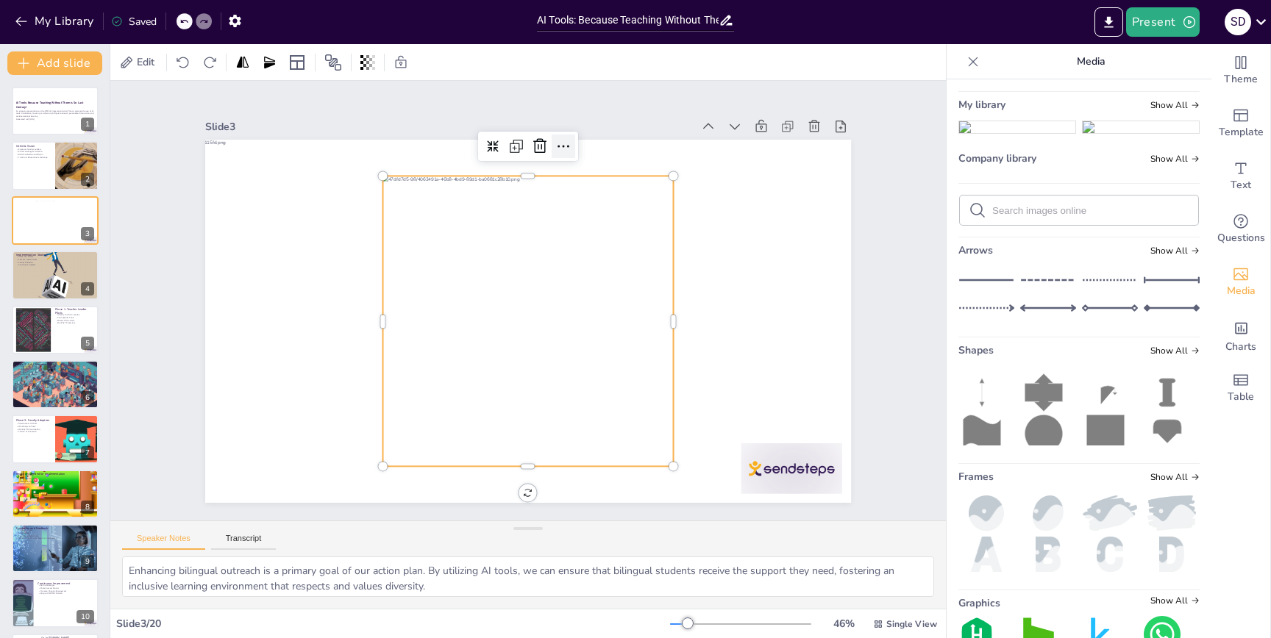
click at [564, 149] on icon at bounding box center [563, 146] width 18 height 18
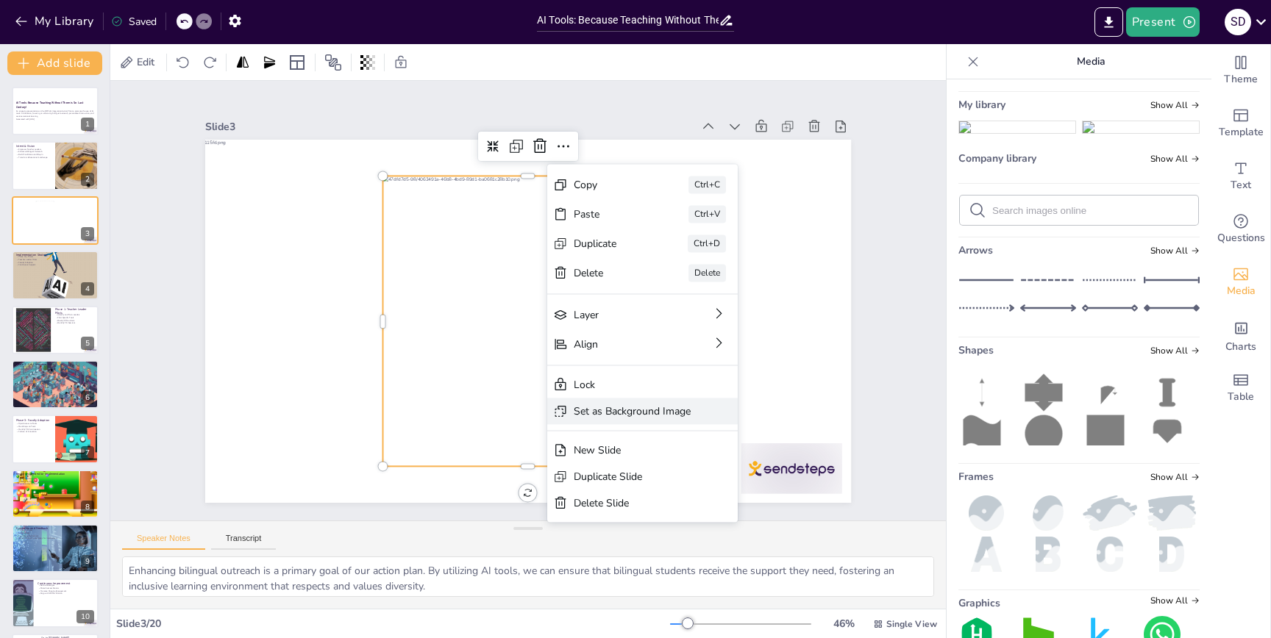
click at [684, 485] on div "Set as Background Image" at bounding box center [742, 492] width 117 height 14
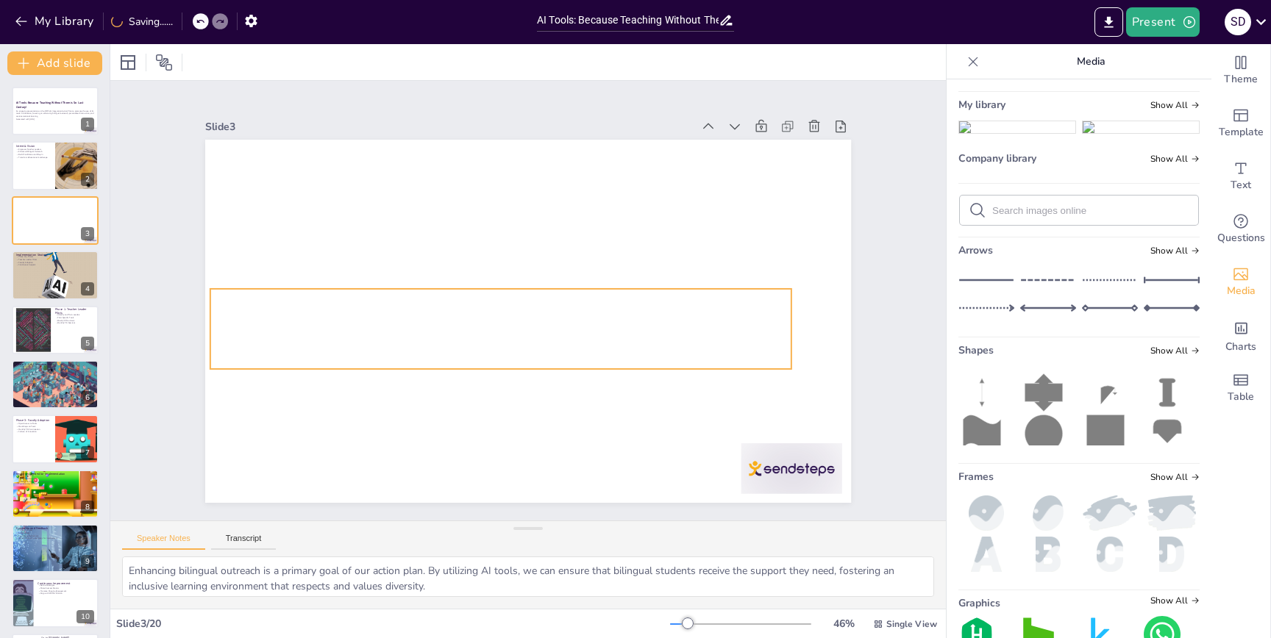
click at [403, 321] on p "Personalize Instruction" at bounding box center [500, 319] width 581 height 20
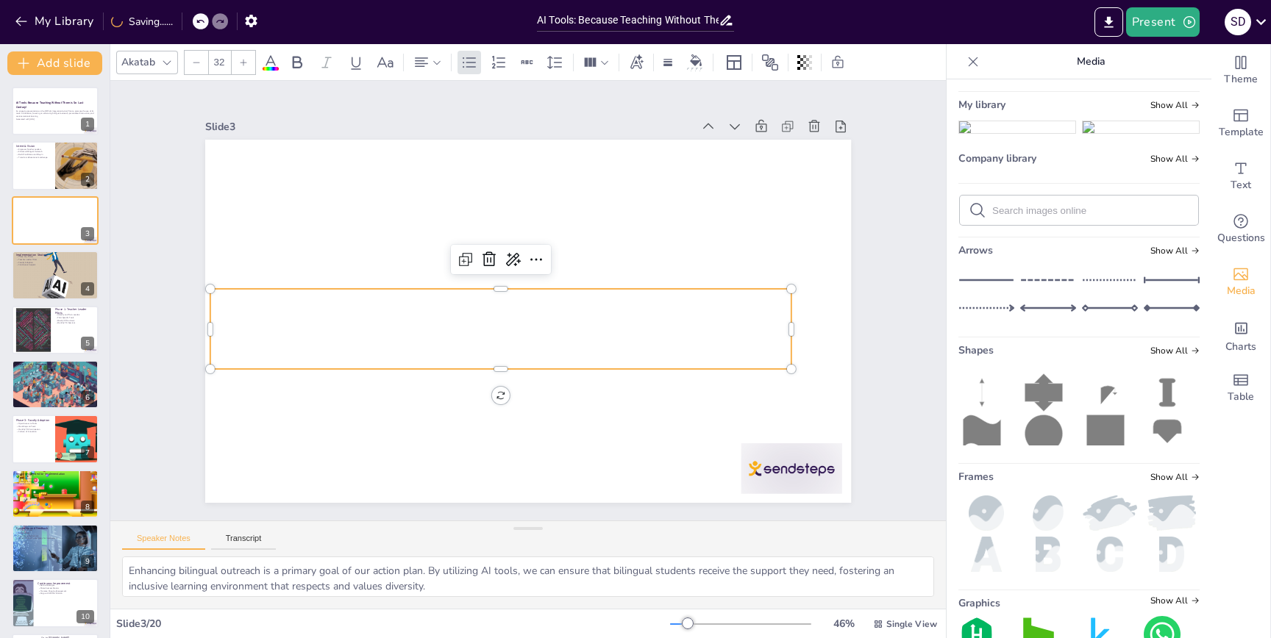
click at [403, 321] on p "Personalize Instruction" at bounding box center [500, 319] width 581 height 20
click at [368, 331] on span "Improve Literacy and Math" at bounding box center [313, 339] width 169 height 20
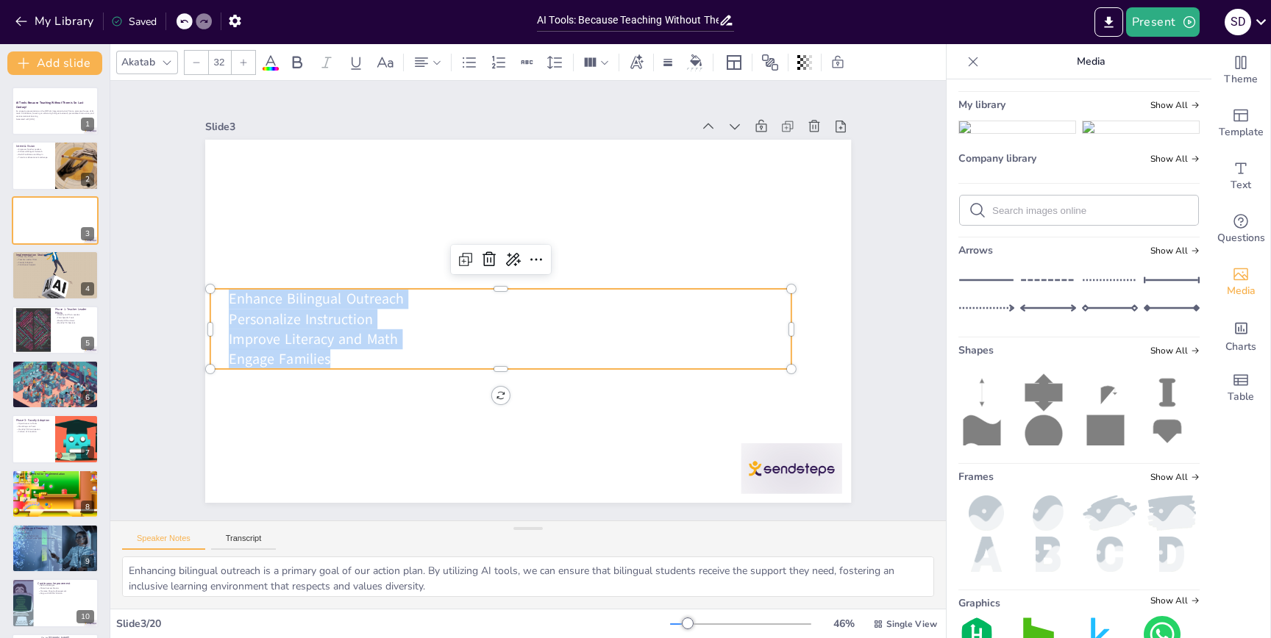
click at [273, 61] on icon at bounding box center [270, 62] width 13 height 14
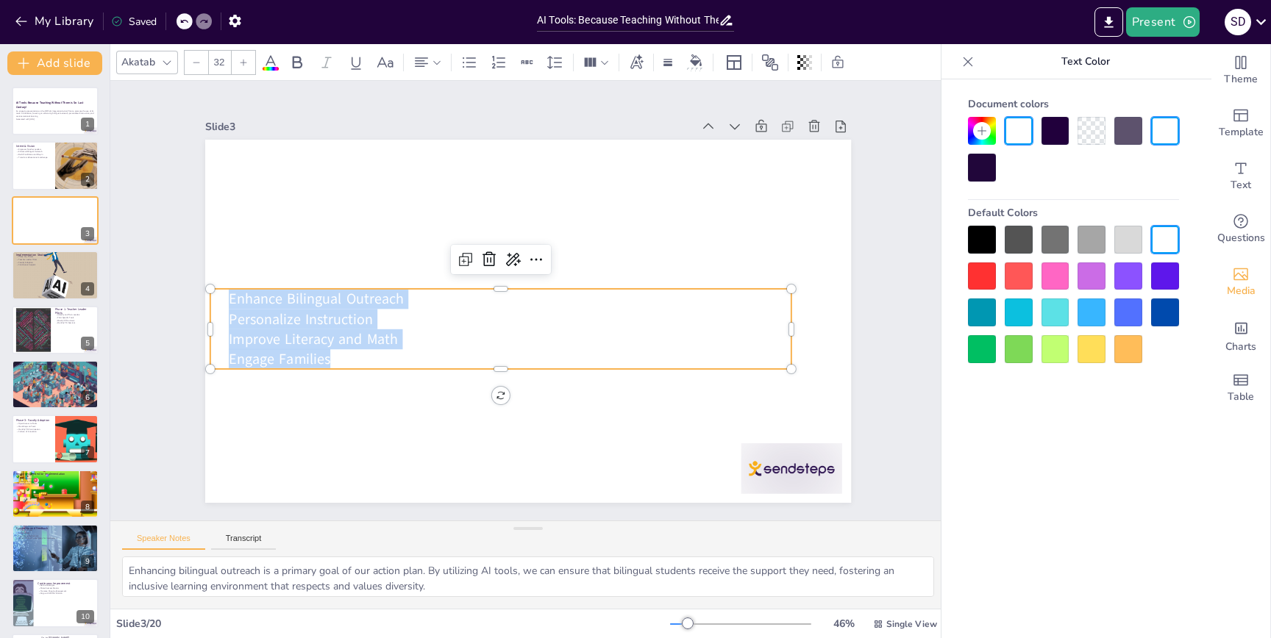
click at [980, 241] on div at bounding box center [982, 240] width 28 height 28
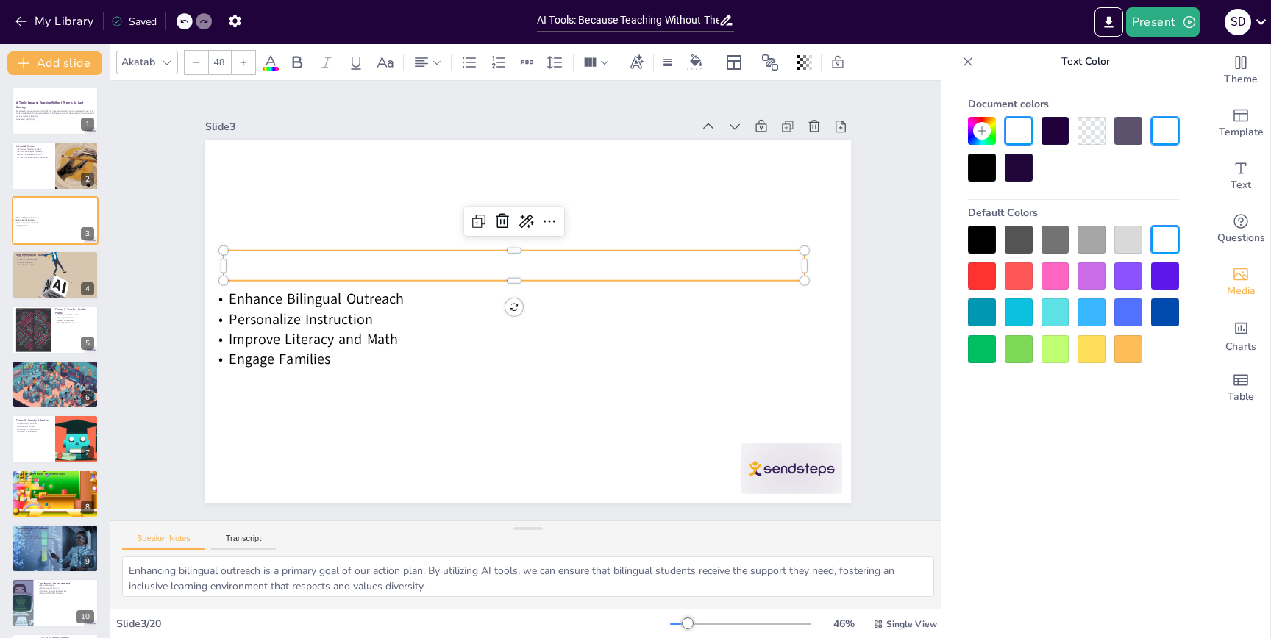
click at [249, 254] on span "Goals" at bounding box center [254, 236] width 55 height 35
click at [249, 261] on span "Goals" at bounding box center [250, 265] width 52 height 29
click at [979, 244] on div at bounding box center [982, 240] width 28 height 28
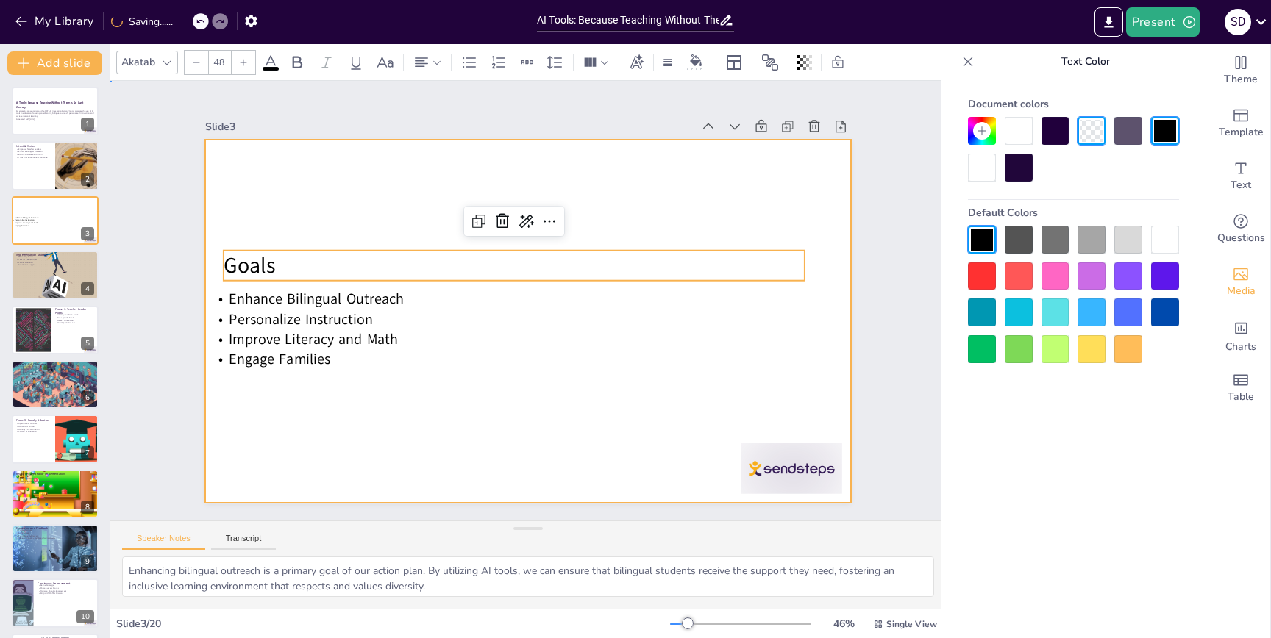
click at [834, 214] on div at bounding box center [528, 322] width 646 height 646
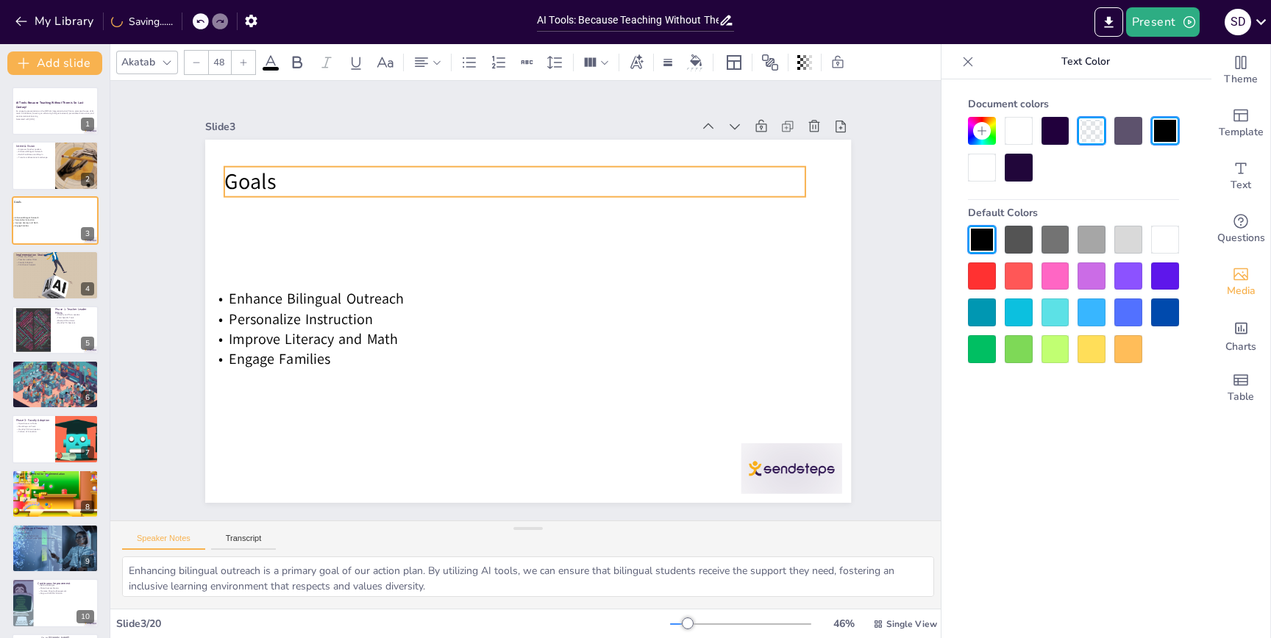
drag, startPoint x: 265, startPoint y: 262, endPoint x: 265, endPoint y: 179, distance: 83.1
click at [265, 179] on span "Goals" at bounding box center [250, 181] width 52 height 29
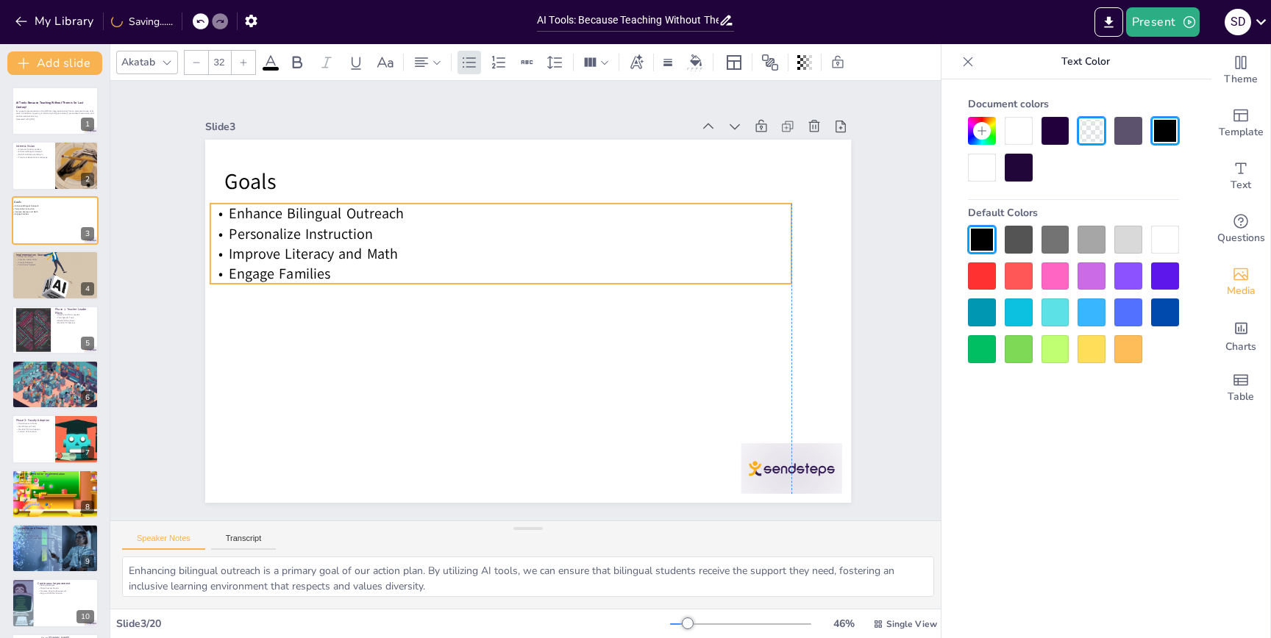
drag, startPoint x: 277, startPoint y: 350, endPoint x: 276, endPoint y: 265, distance: 85.3
click at [276, 265] on span "Engage Families" at bounding box center [279, 274] width 101 height 20
click at [308, 262] on span "Improve Literacy and Math" at bounding box center [313, 254] width 169 height 20
click at [308, 251] on span "Improve Literacy and Math" at bounding box center [320, 231] width 171 height 37
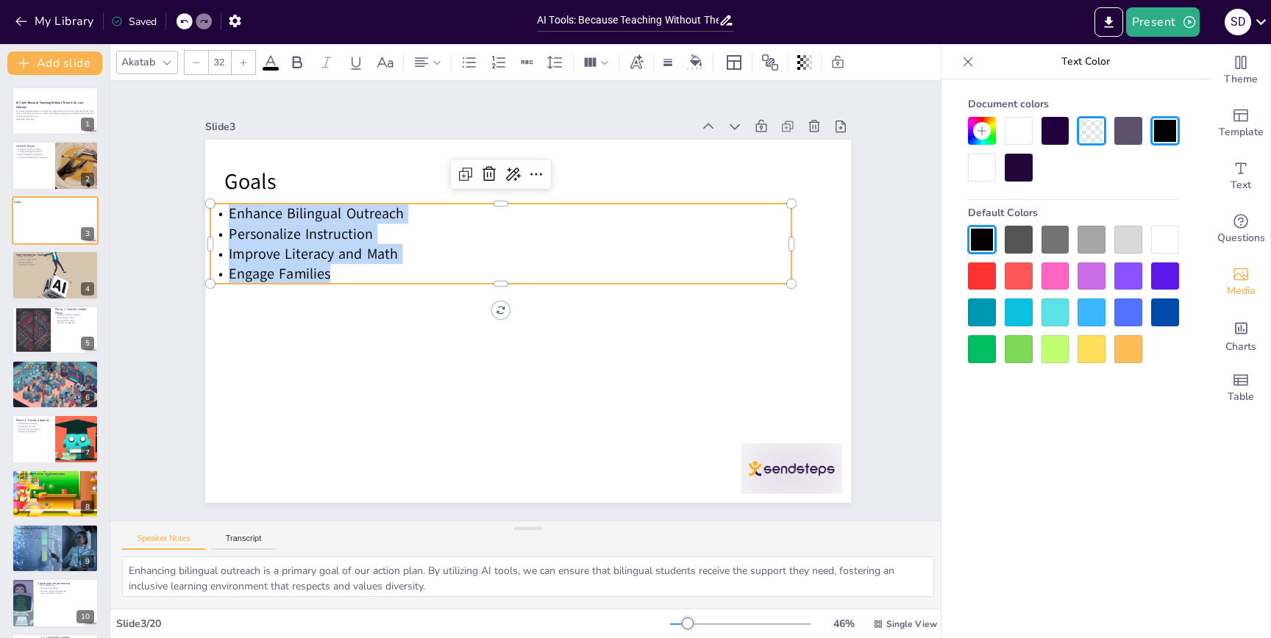
click at [240, 58] on icon at bounding box center [243, 62] width 9 height 9
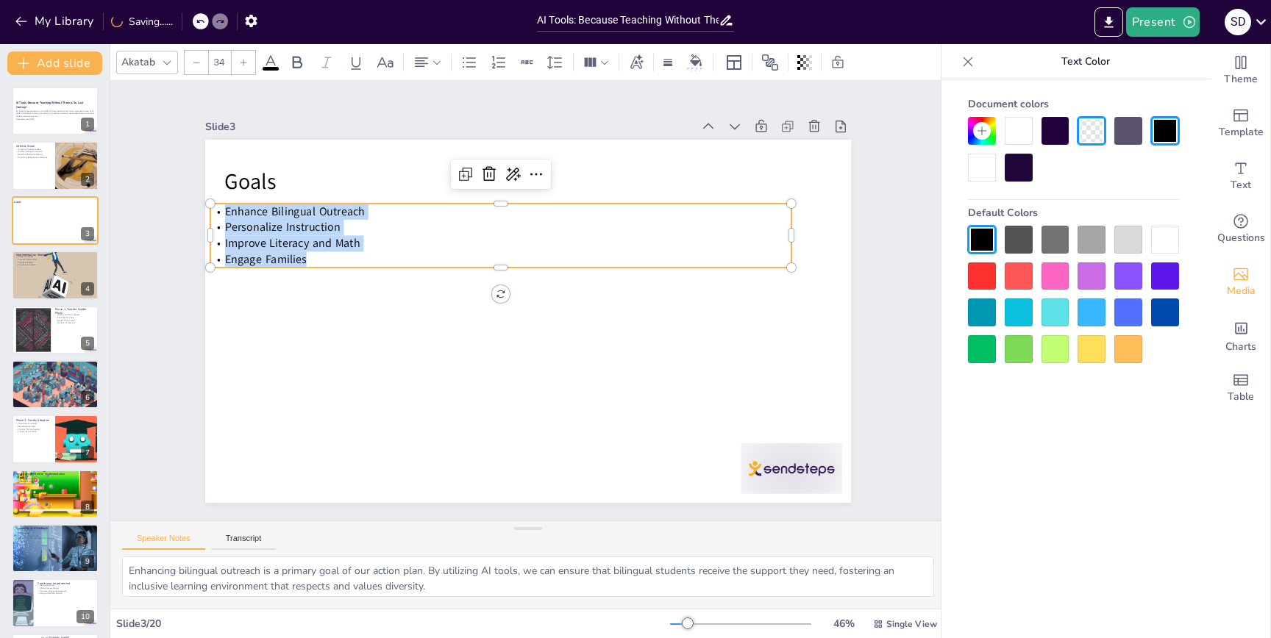
click at [240, 58] on icon at bounding box center [243, 62] width 9 height 9
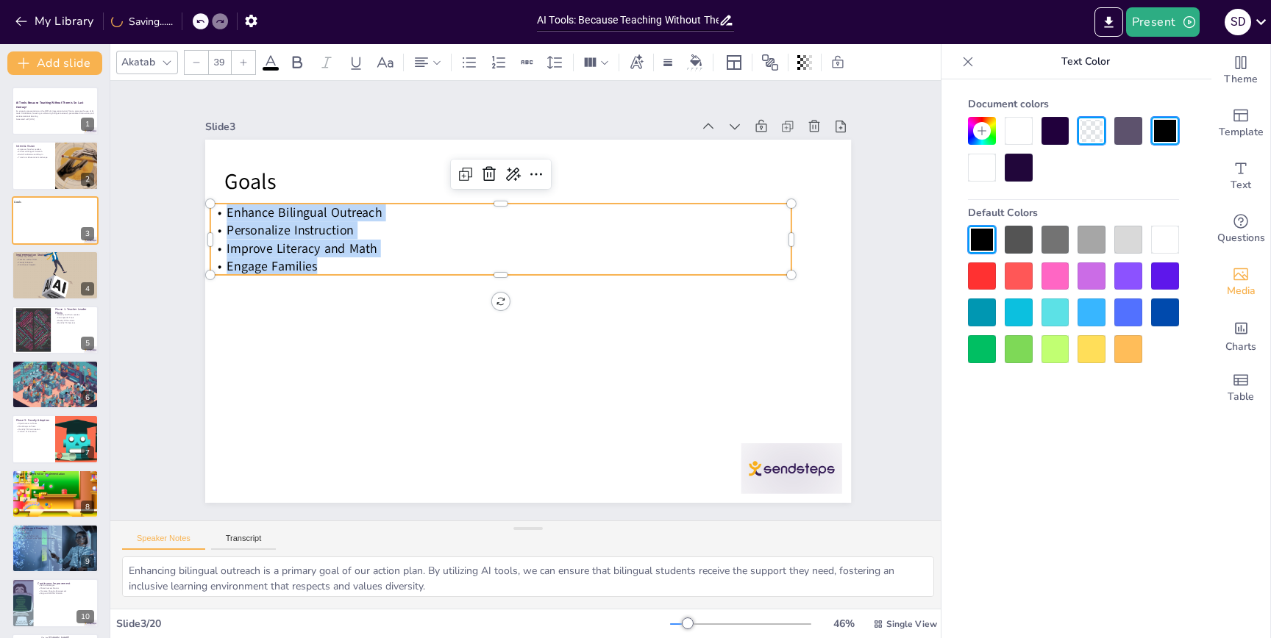
click at [240, 58] on icon at bounding box center [243, 62] width 9 height 9
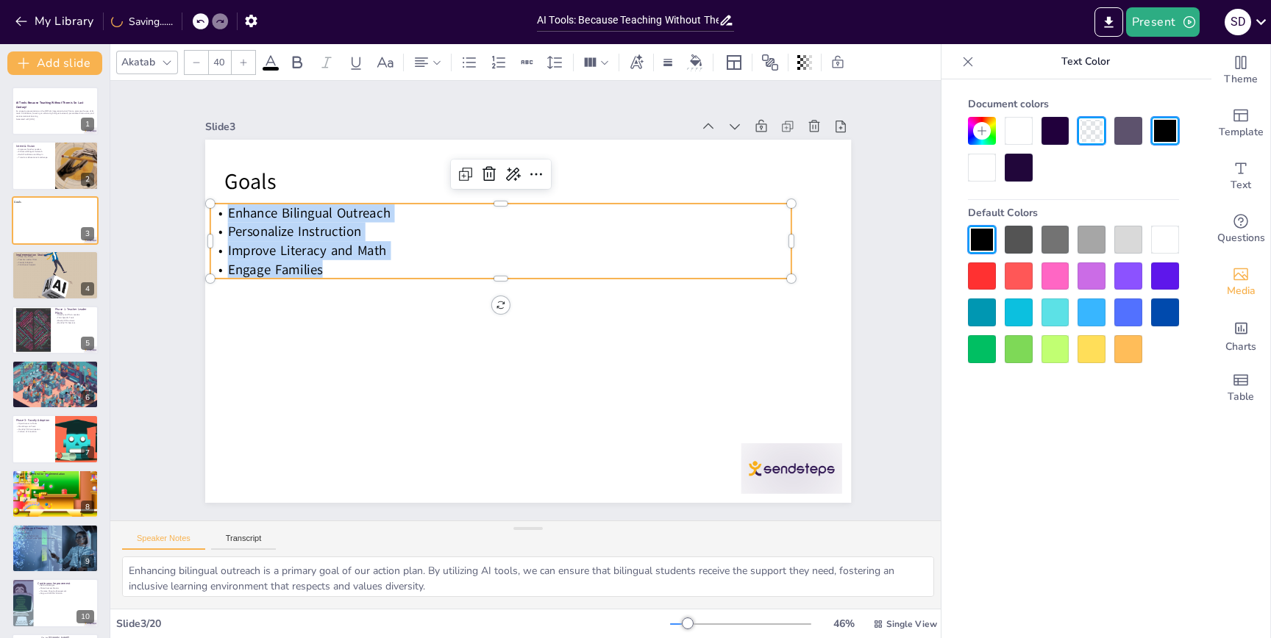
click at [240, 58] on icon at bounding box center [243, 62] width 9 height 9
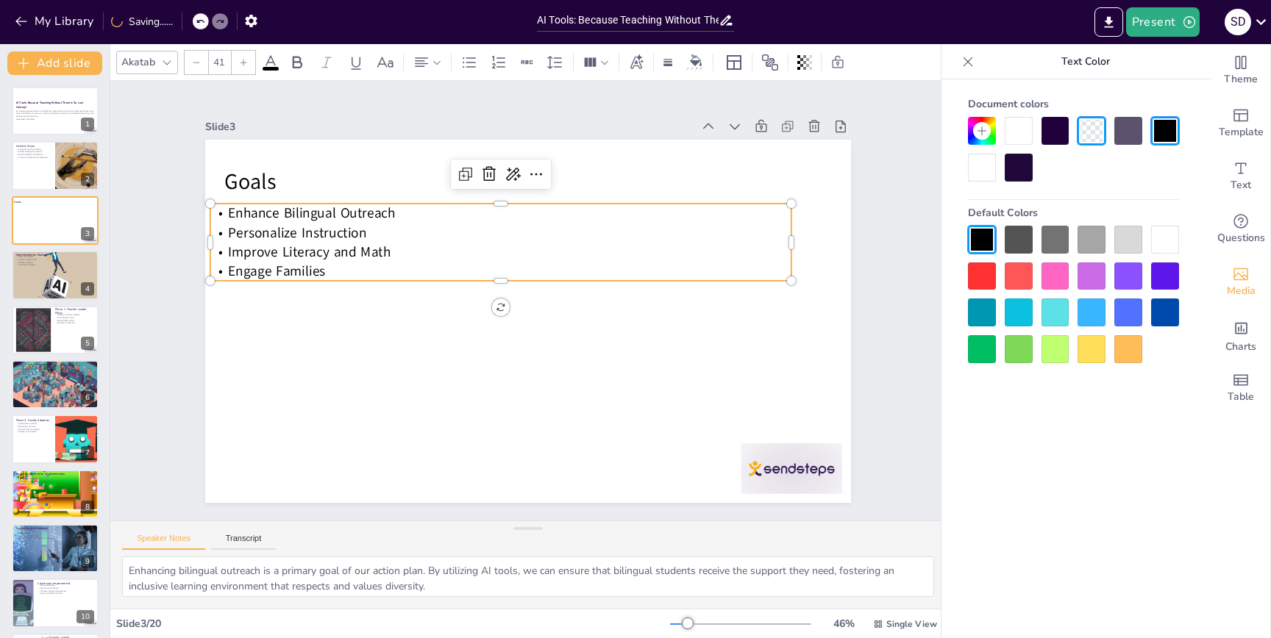
click at [240, 58] on icon at bounding box center [243, 62] width 9 height 9
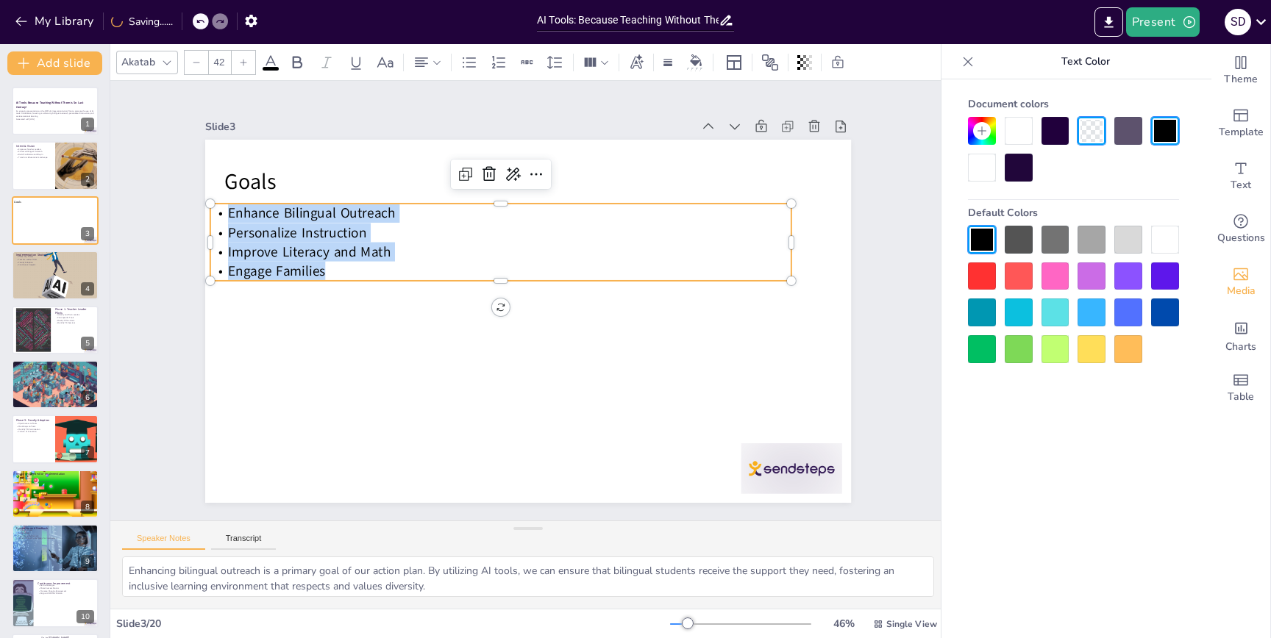
click at [240, 58] on icon at bounding box center [243, 62] width 9 height 9
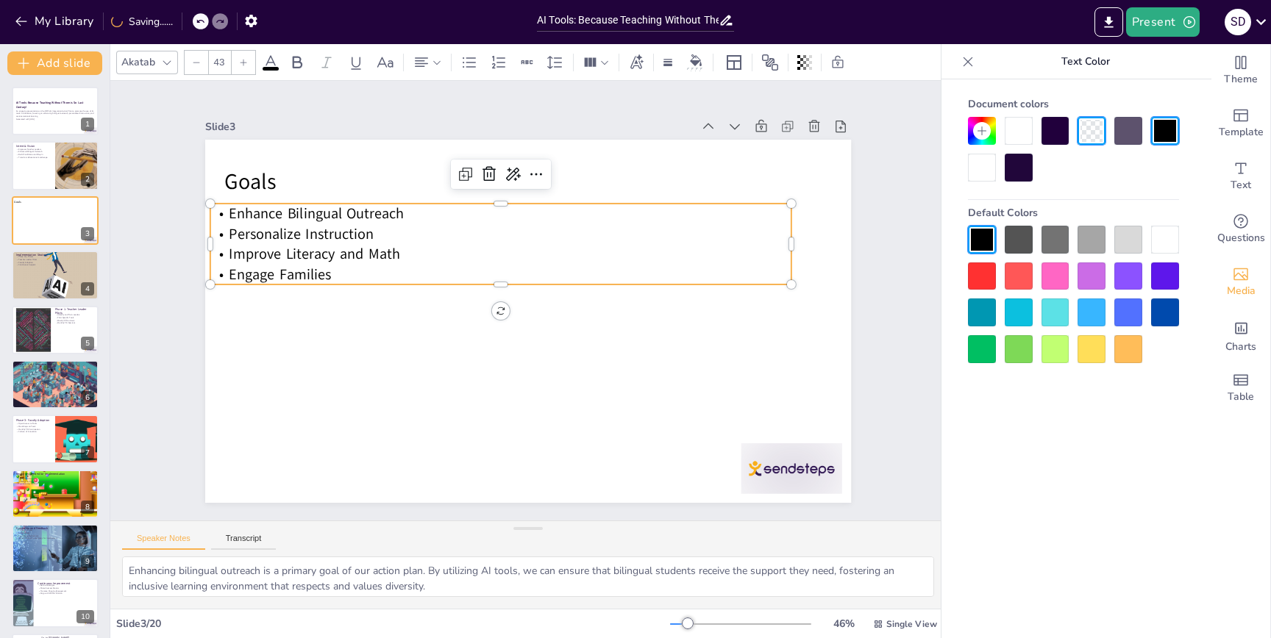
click at [240, 58] on icon at bounding box center [243, 62] width 9 height 9
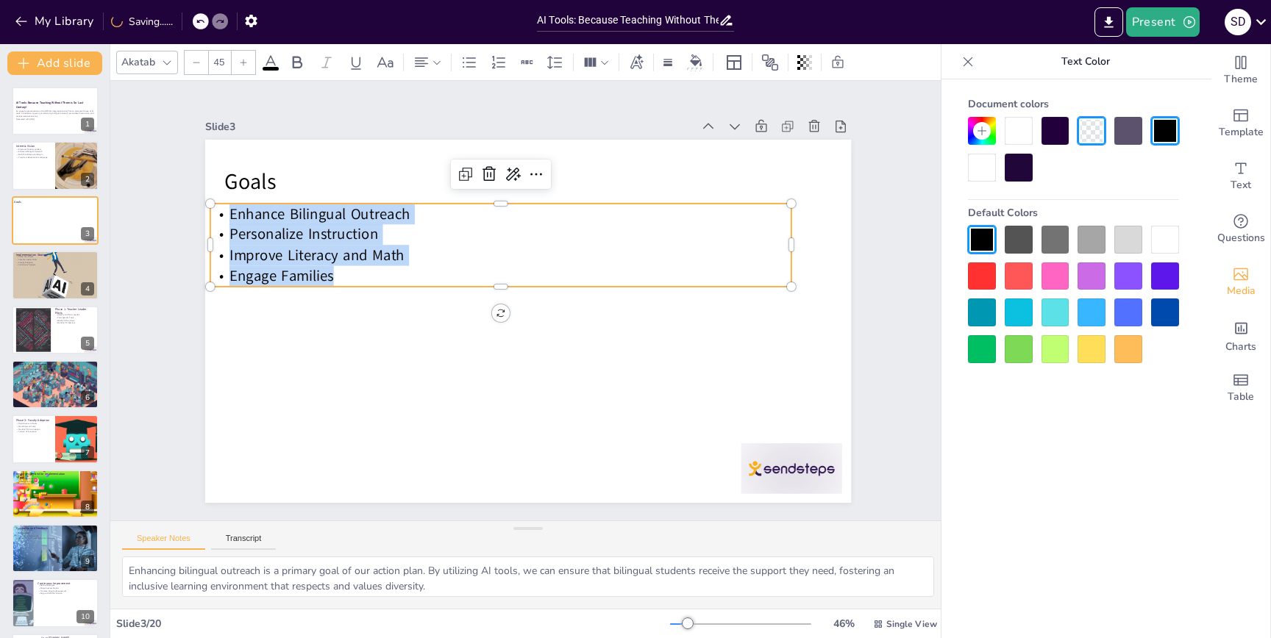
click at [240, 58] on icon at bounding box center [243, 62] width 9 height 9
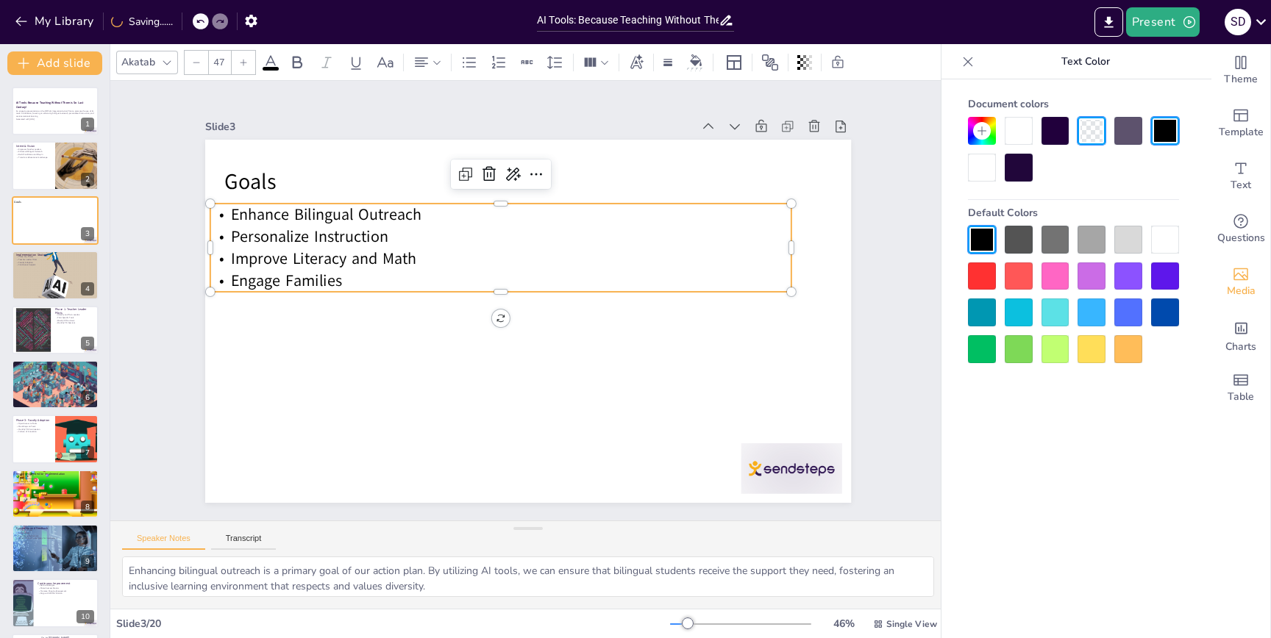
click at [240, 58] on icon at bounding box center [243, 62] width 9 height 9
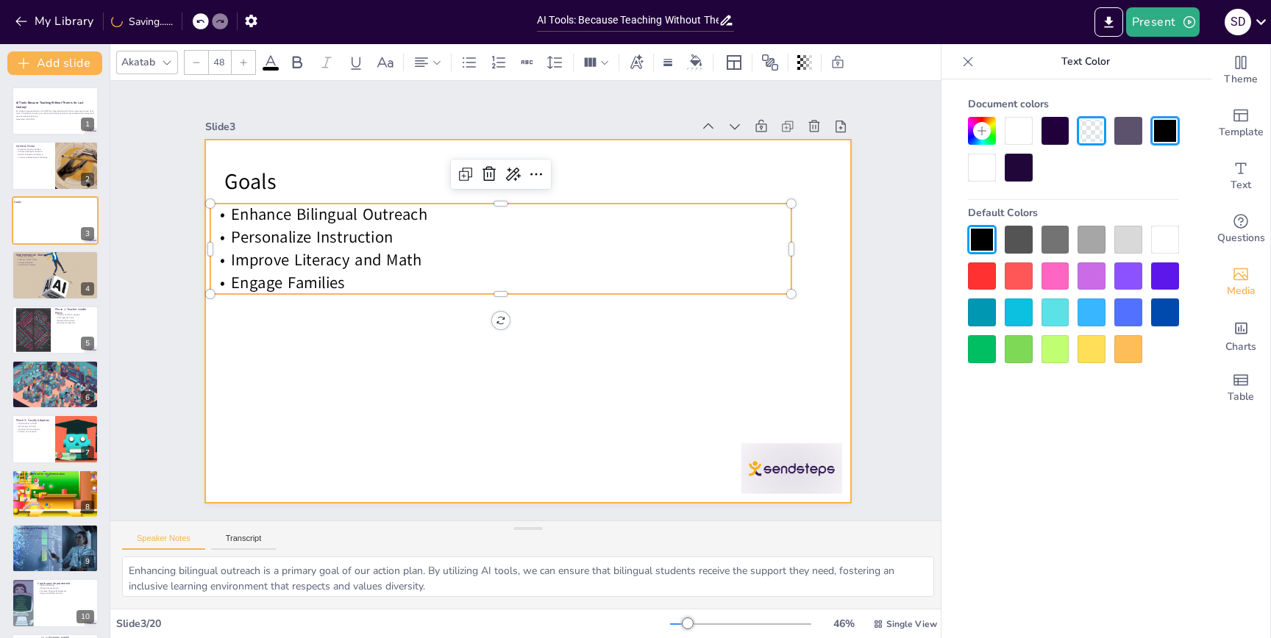
click at [274, 354] on div at bounding box center [528, 322] width 646 height 646
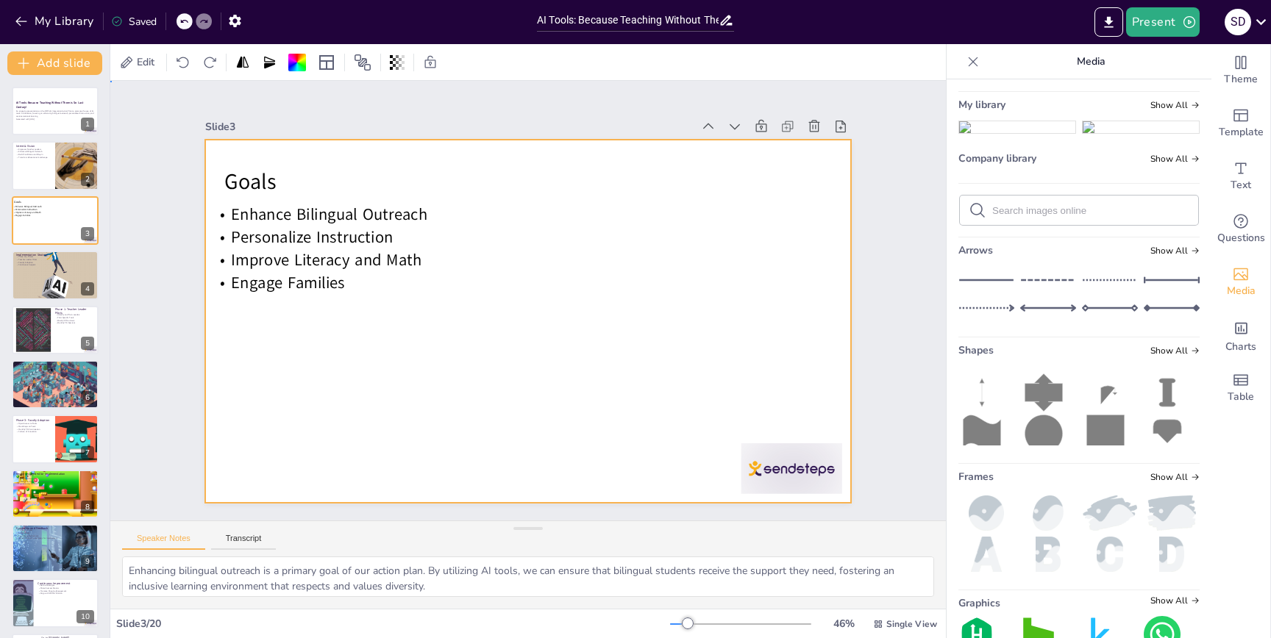
click at [382, 404] on div at bounding box center [526, 321] width 710 height 710
click at [28, 245] on div "Goals Enhance Bilingual Outreach Personalize Instruction Improve Literacy and M…" at bounding box center [55, 221] width 88 height 50
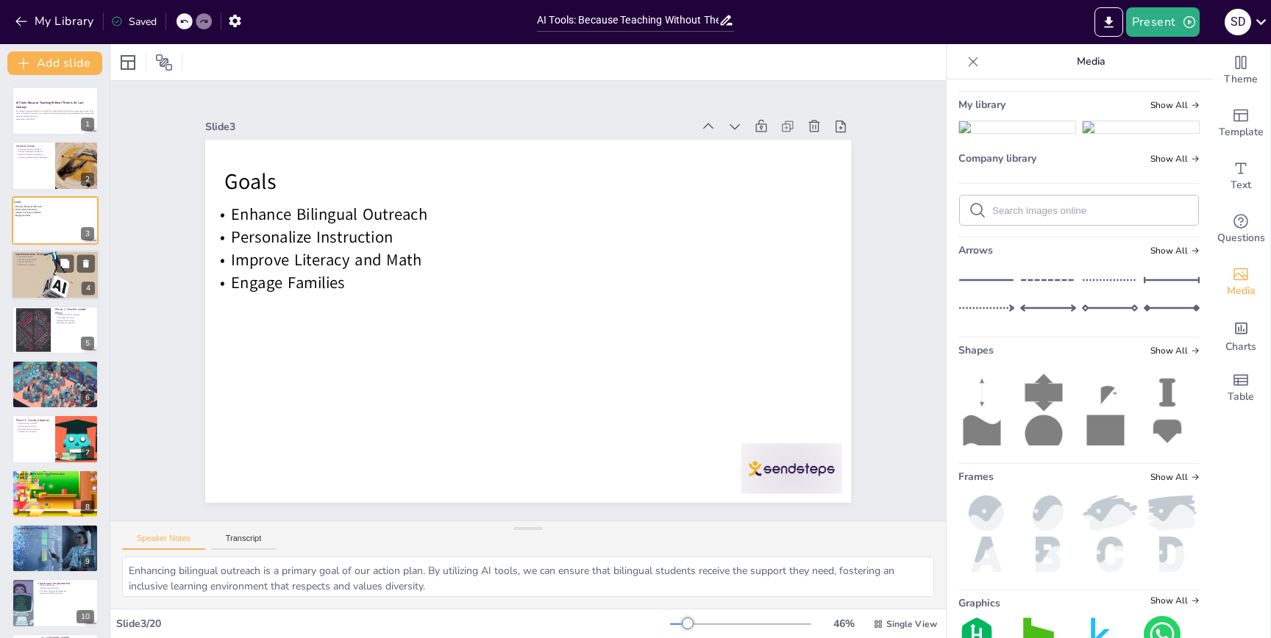
click at [39, 271] on div at bounding box center [55, 275] width 88 height 59
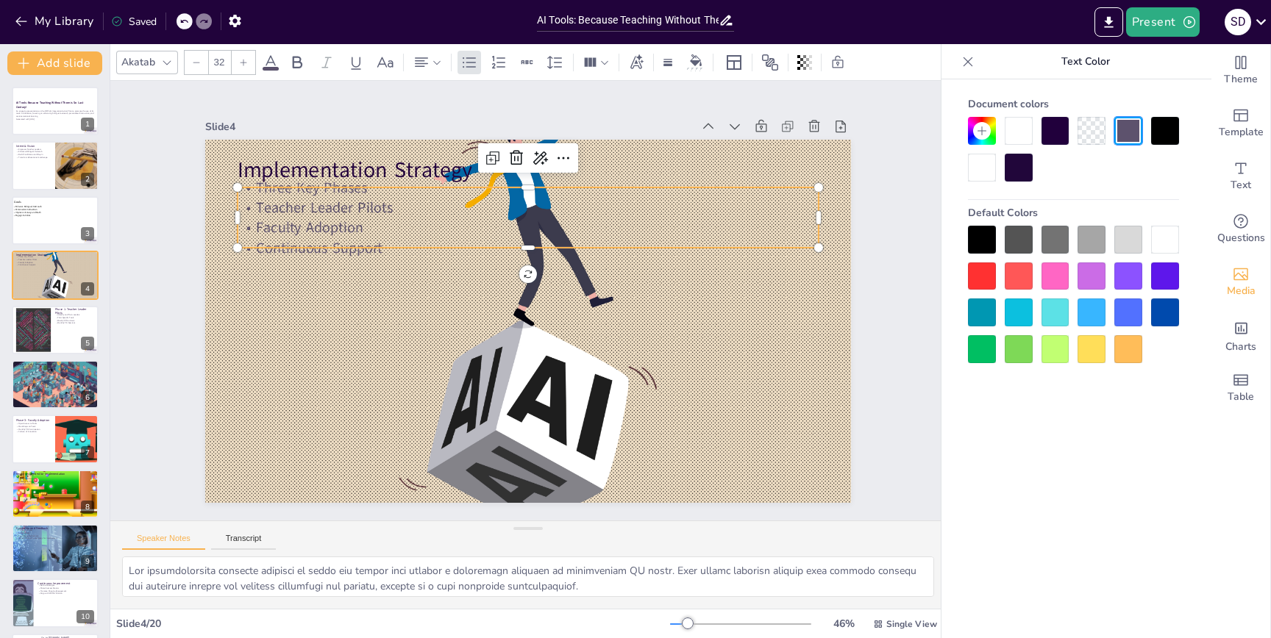
click at [310, 216] on p "Teacher Leader Pilots" at bounding box center [527, 208] width 581 height 20
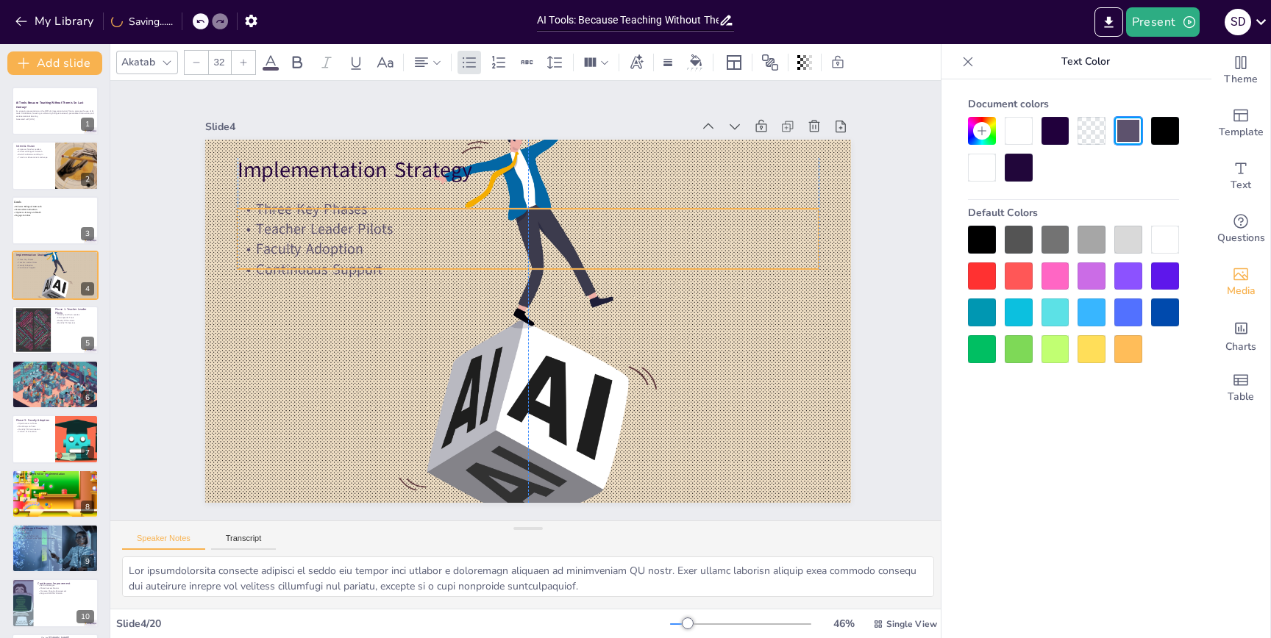
drag, startPoint x: 312, startPoint y: 218, endPoint x: 307, endPoint y: 240, distance: 21.8
click at [307, 240] on p "Faculty Adoption" at bounding box center [527, 249] width 581 height 20
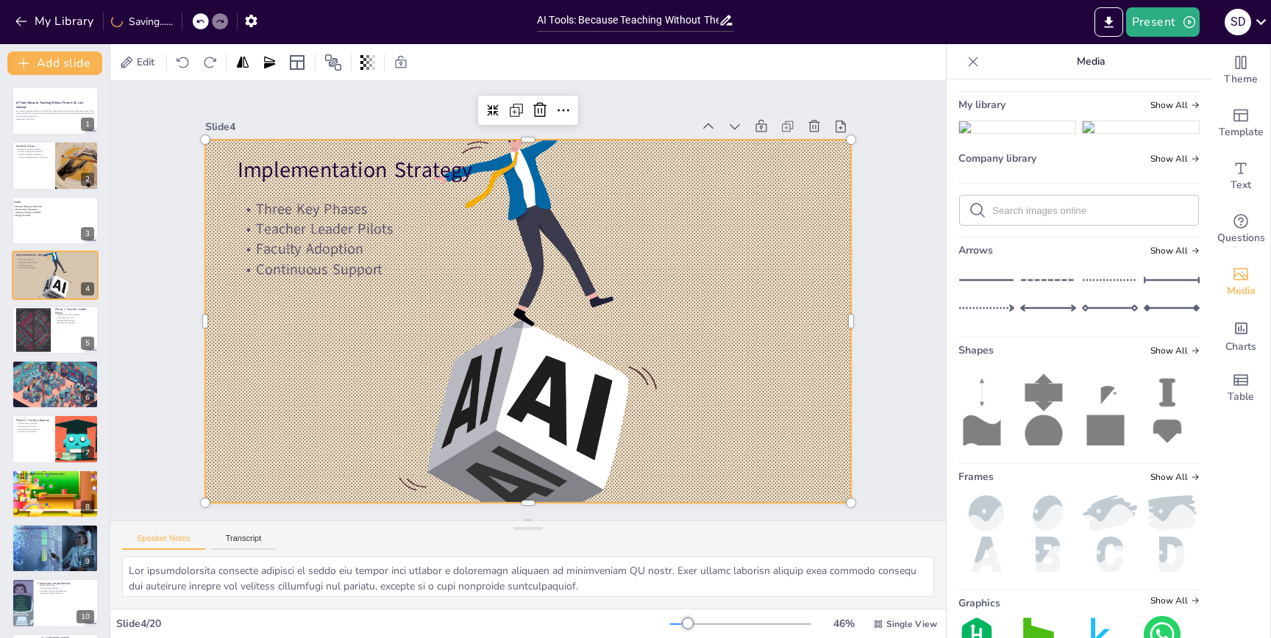
click at [295, 329] on div at bounding box center [528, 321] width 646 height 430
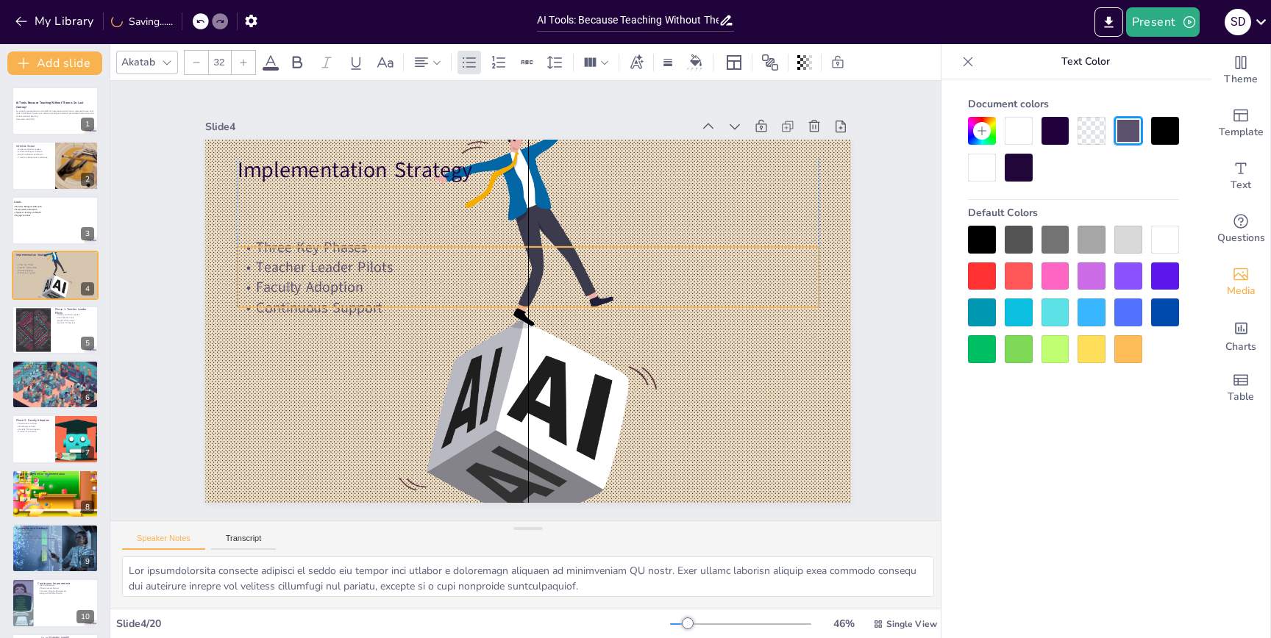
drag, startPoint x: 301, startPoint y: 225, endPoint x: 299, endPoint y: 263, distance: 38.3
click at [299, 263] on p "Teacher Leader Pilots" at bounding box center [531, 267] width 580 height 81
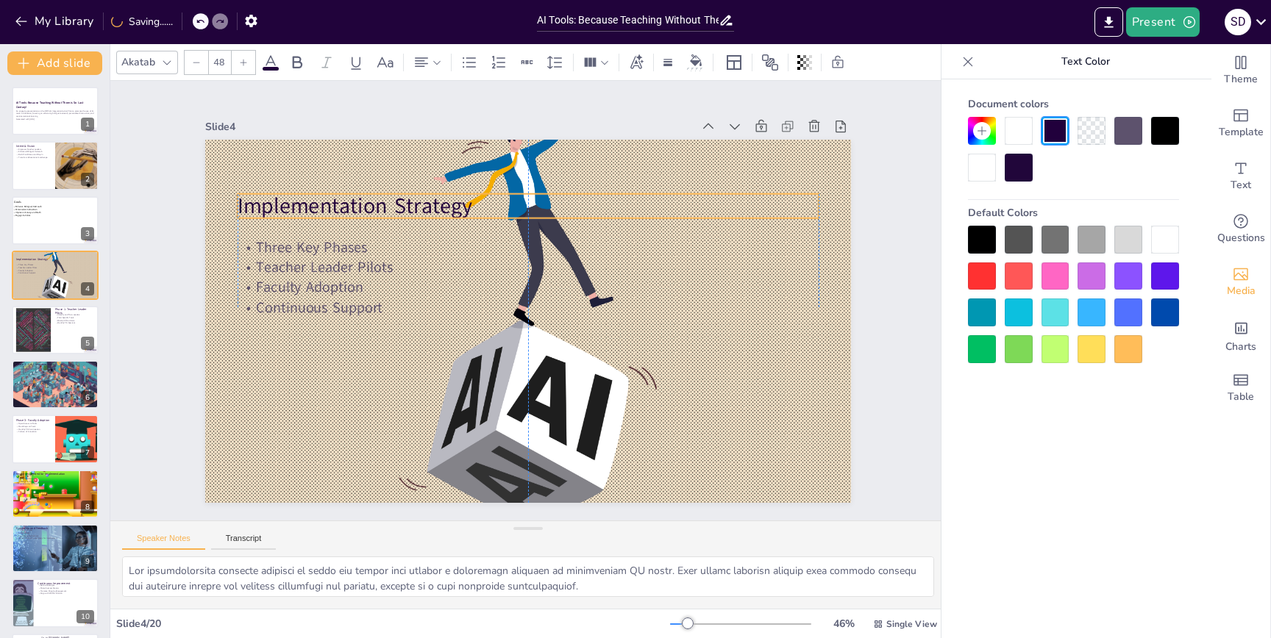
drag, startPoint x: 297, startPoint y: 174, endPoint x: 294, endPoint y: 210, distance: 36.1
click at [294, 210] on p "Implementation Strategy" at bounding box center [537, 206] width 581 height 90
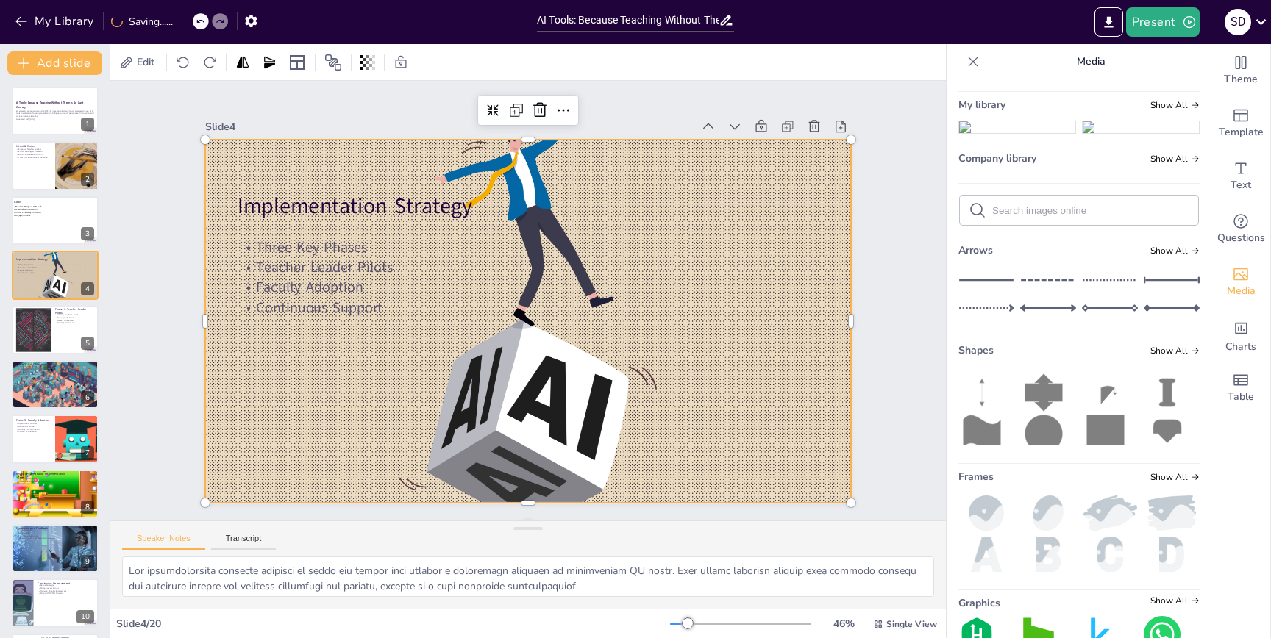
click at [290, 365] on div at bounding box center [528, 321] width 646 height 430
click at [81, 354] on div "AI Tools: Because Teaching Without Them is So Last Century! An engaging present…" at bounding box center [55, 631] width 110 height 1088
click at [62, 332] on div at bounding box center [55, 330] width 88 height 50
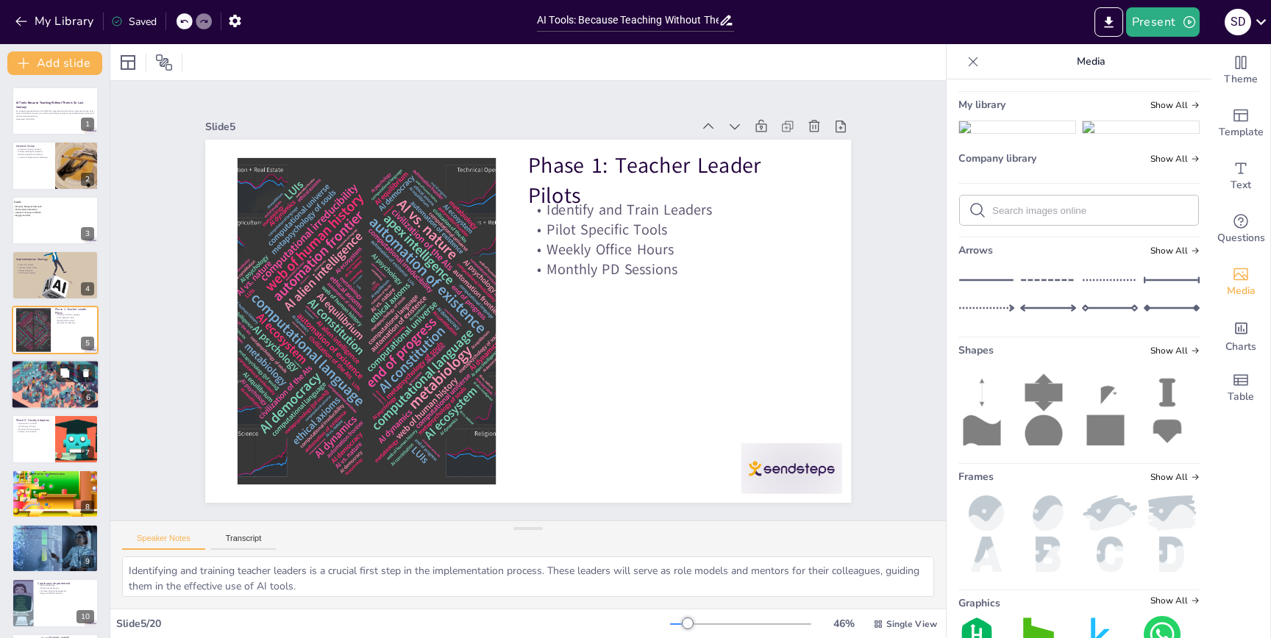
click at [52, 385] on div at bounding box center [55, 384] width 88 height 62
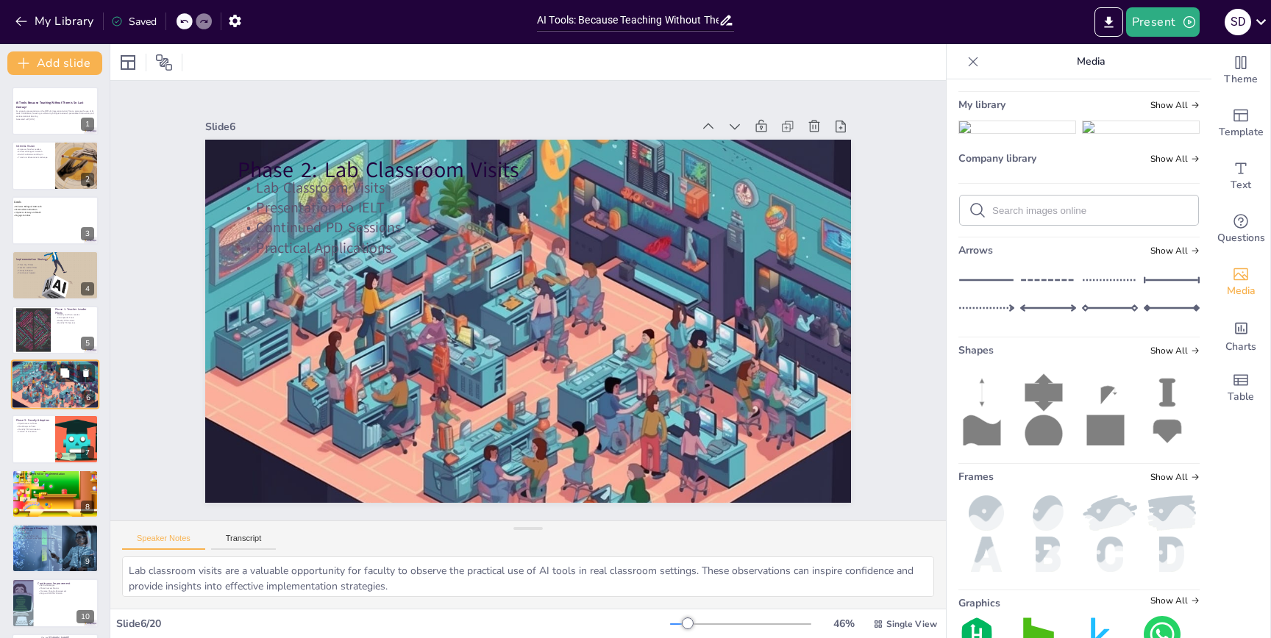
scroll to position [28, 0]
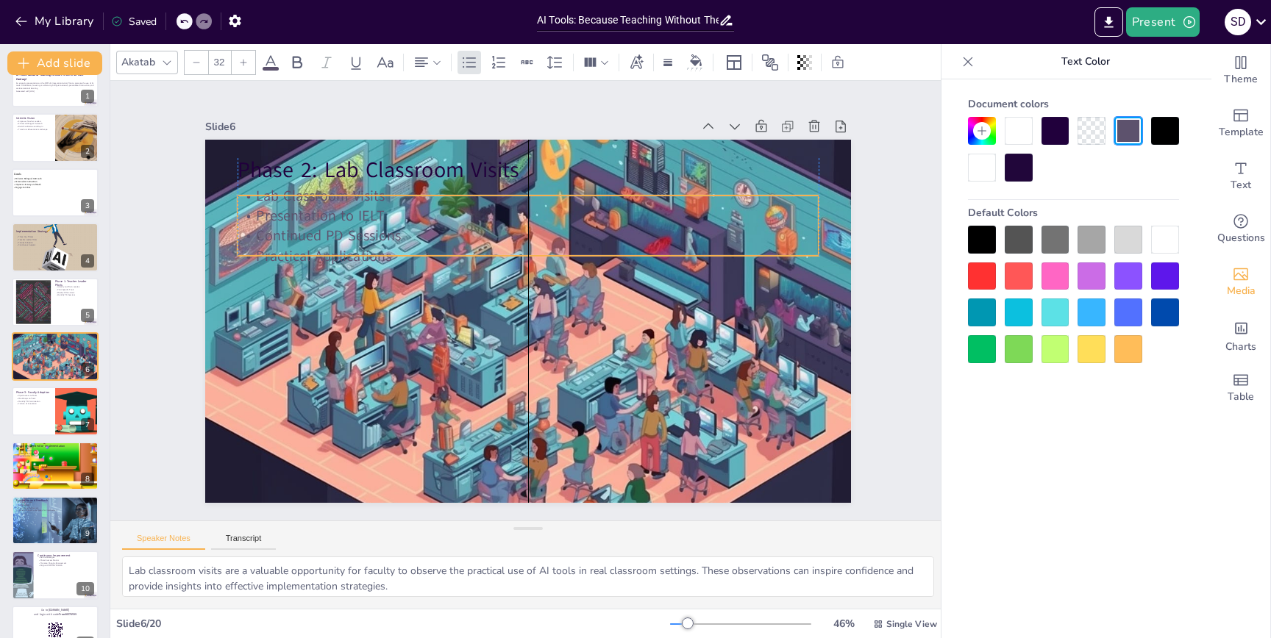
drag, startPoint x: 407, startPoint y: 226, endPoint x: 407, endPoint y: 234, distance: 8.1
click at [407, 234] on p "Continued PD Sessions" at bounding box center [535, 236] width 580 height 81
click at [369, 236] on p "Continued PD Sessions" at bounding box center [535, 236] width 580 height 81
click at [369, 236] on p "Continued PD Sessions" at bounding box center [527, 236] width 581 height 20
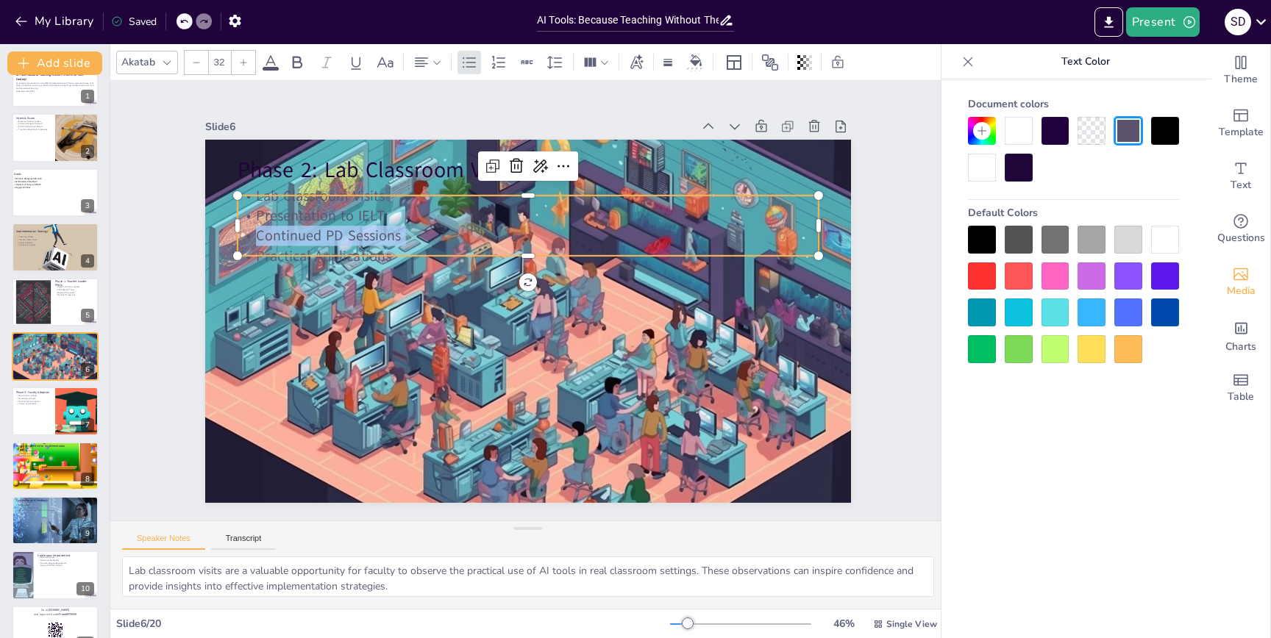
click at [369, 236] on p "Continued PD Sessions" at bounding box center [527, 236] width 581 height 20
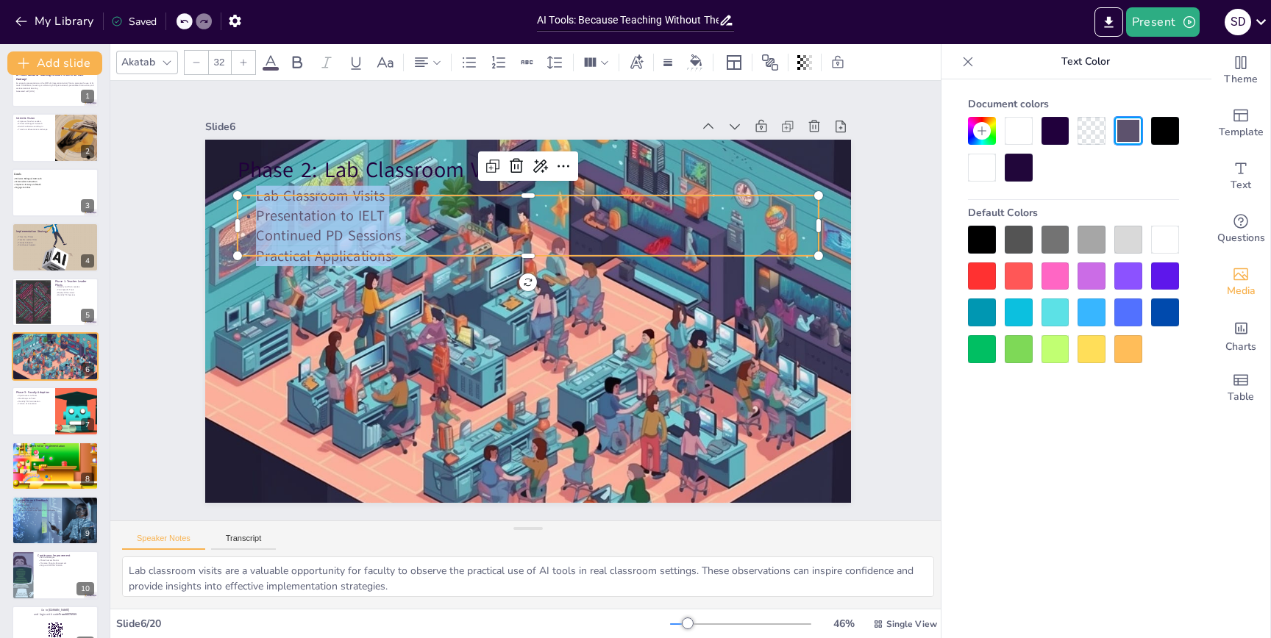
click at [976, 157] on div at bounding box center [982, 168] width 28 height 28
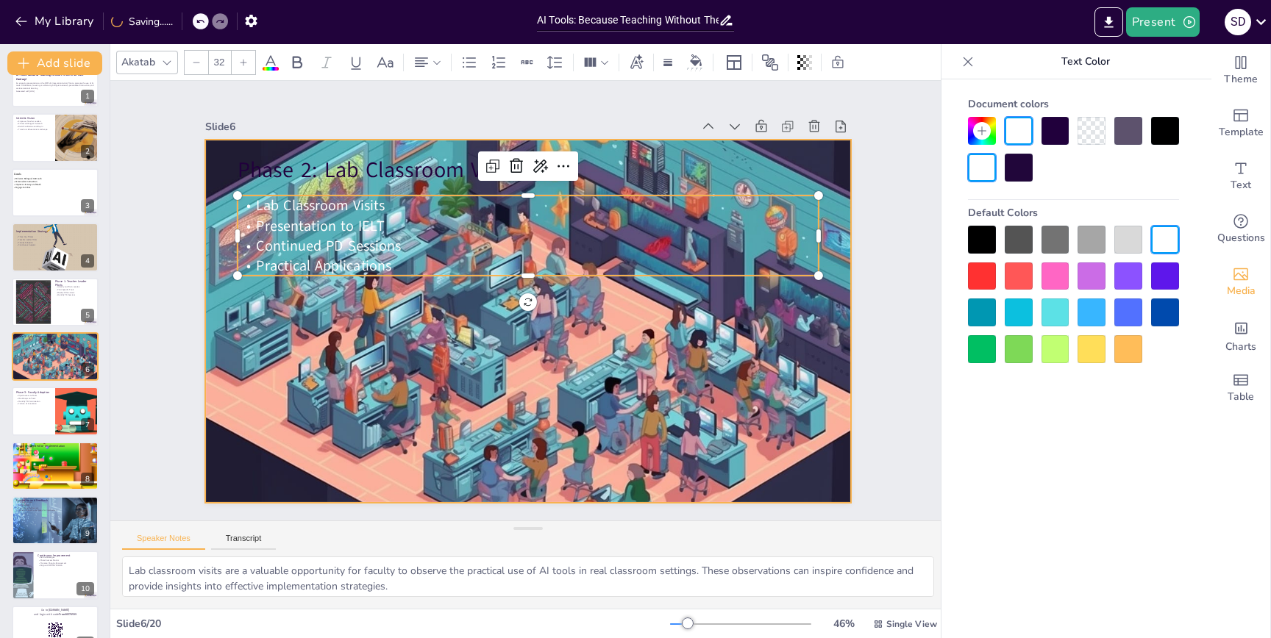
click at [768, 351] on div at bounding box center [528, 321] width 646 height 457
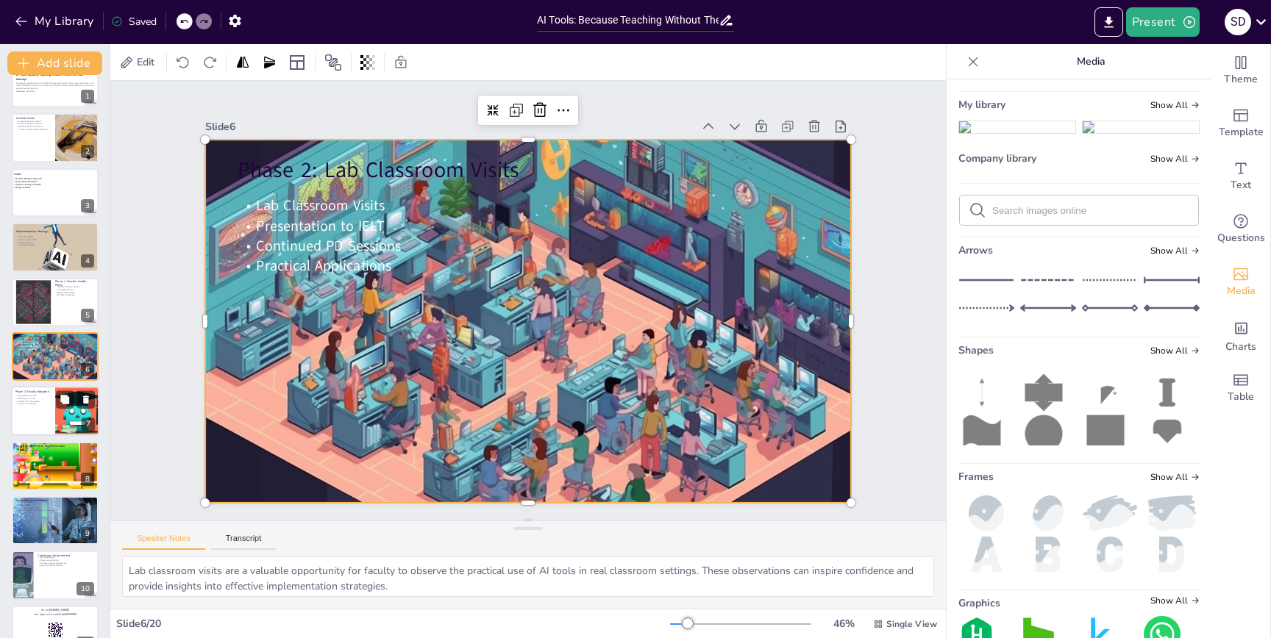
click at [56, 412] on div at bounding box center [77, 412] width 75 height 50
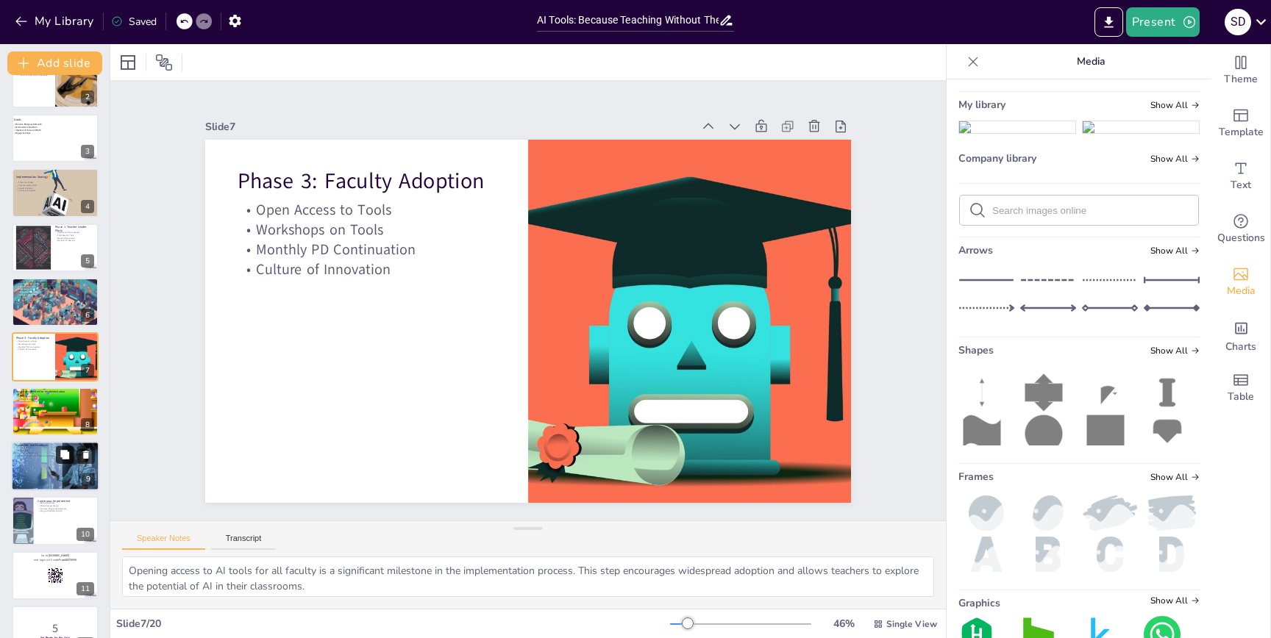
click at [60, 452] on icon at bounding box center [65, 455] width 10 height 10
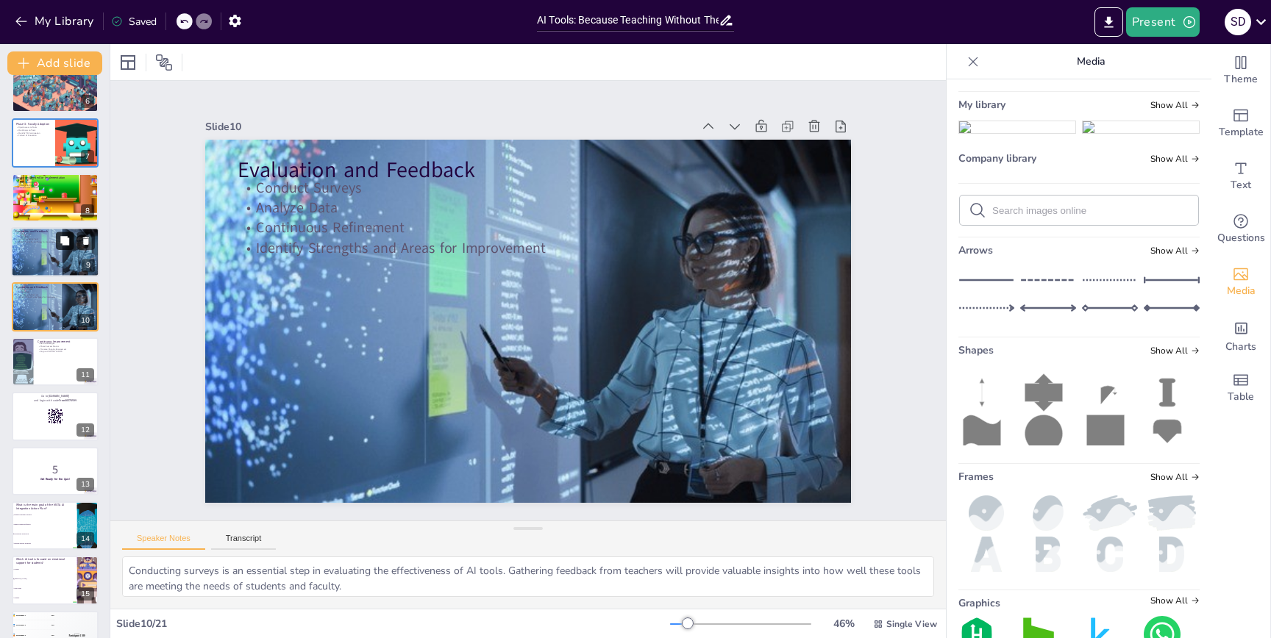
scroll to position [298, 0]
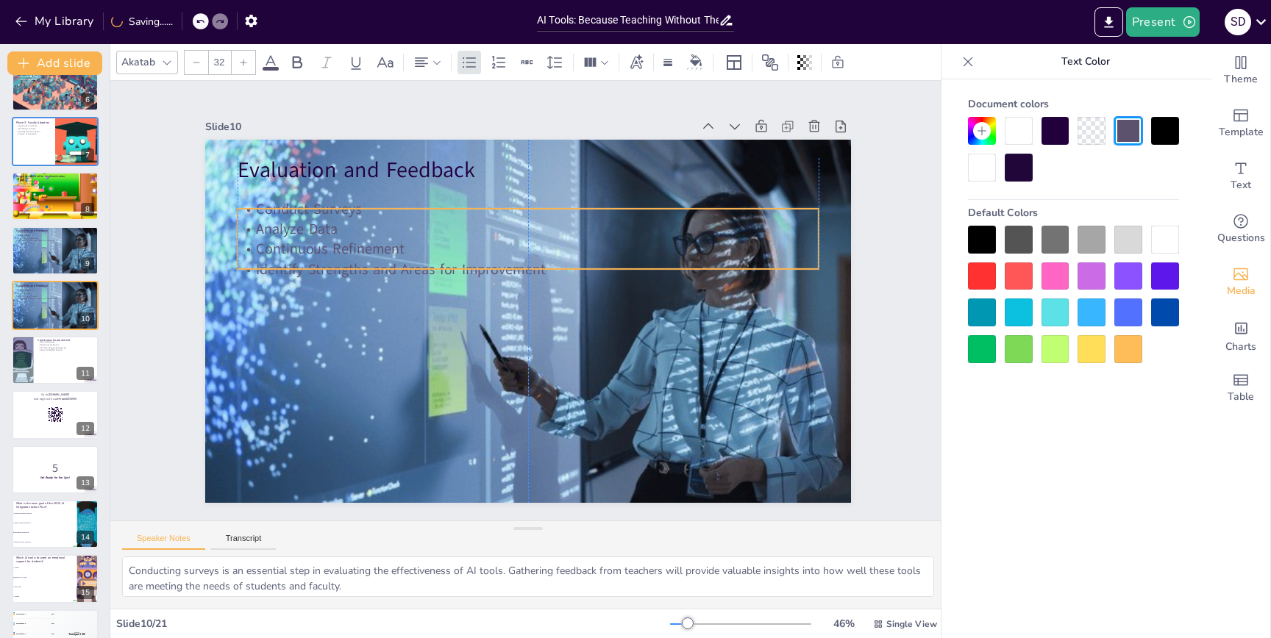
drag, startPoint x: 349, startPoint y: 210, endPoint x: 345, endPoint y: 235, distance: 24.5
click at [345, 235] on p "Analyze Data" at bounding box center [527, 229] width 581 height 20
click at [345, 235] on p "Analyze Data" at bounding box center [535, 232] width 580 height 81
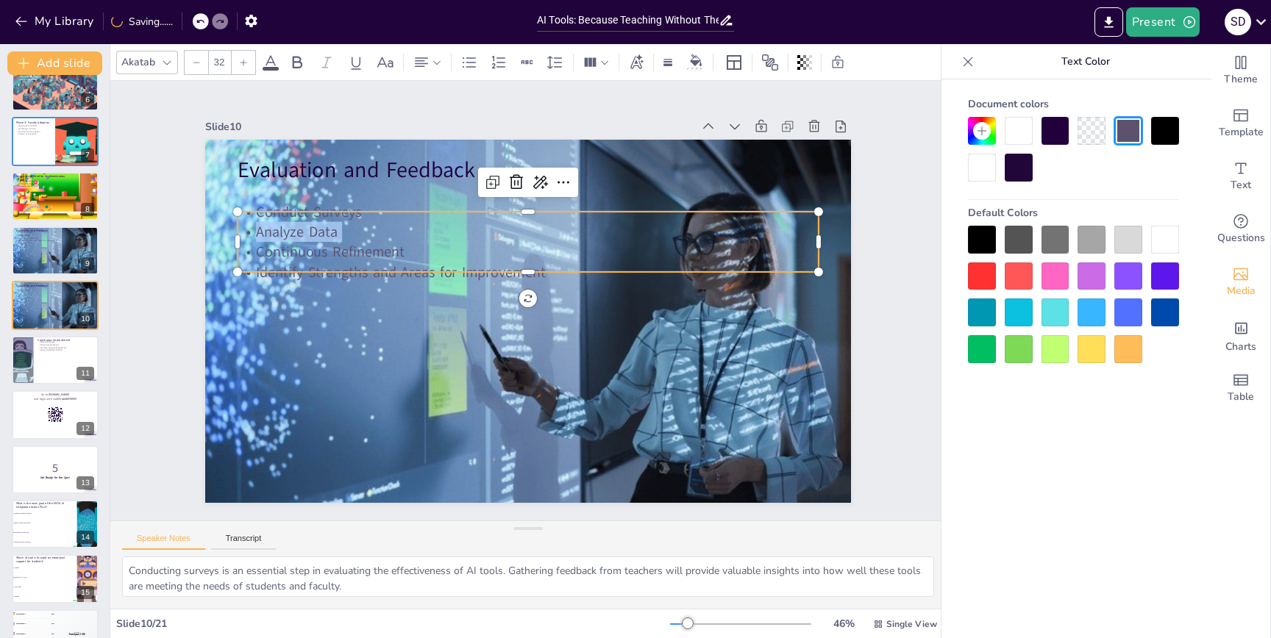
click at [345, 235] on p "Analyze Data" at bounding box center [527, 232] width 581 height 20
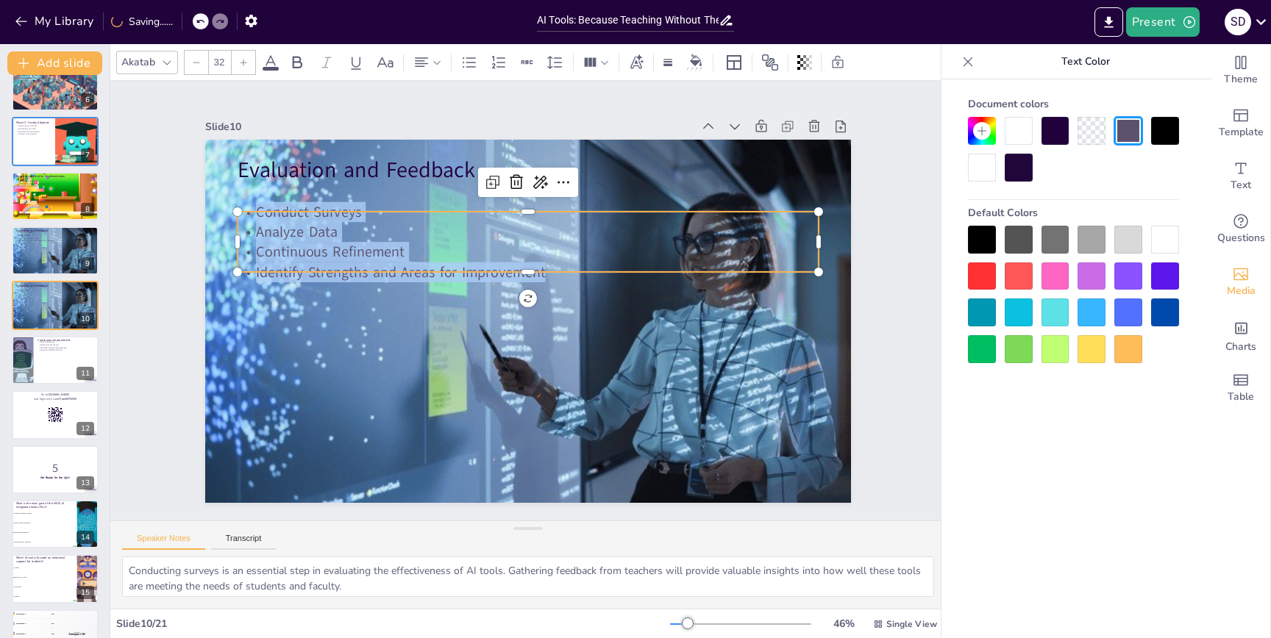
click at [987, 173] on div at bounding box center [982, 168] width 28 height 28
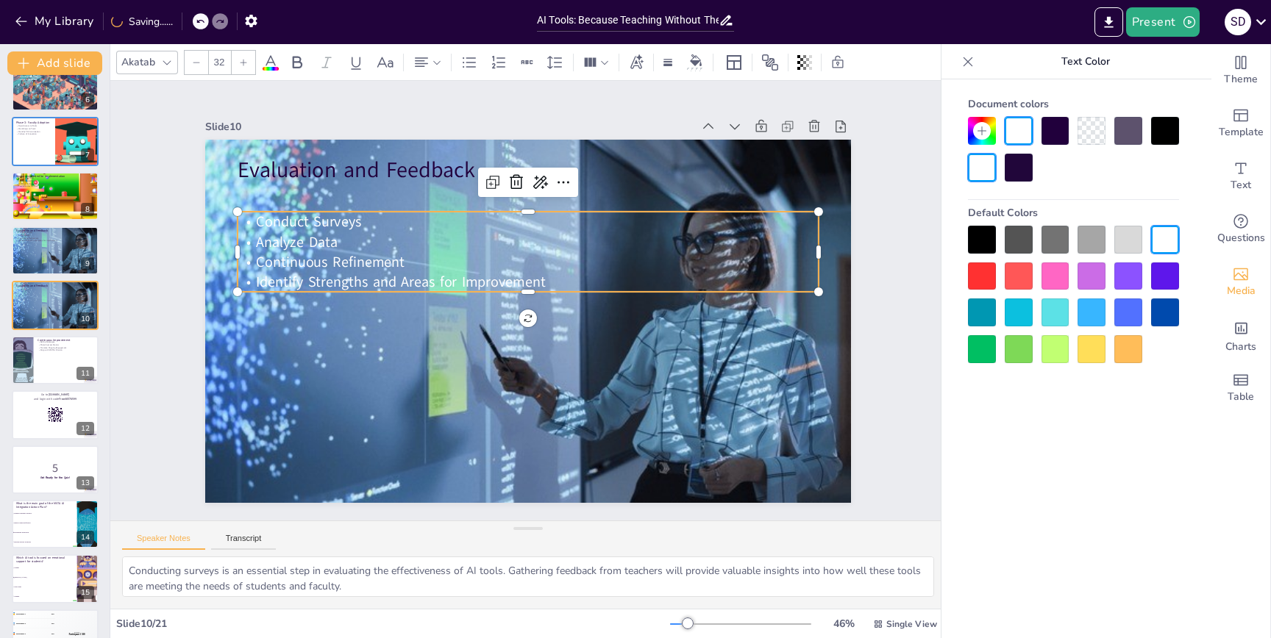
click at [43, 386] on div "AI Tools: Because Teaching Without Them is So Last Century! An engaging present…" at bounding box center [55, 360] width 110 height 1143
click at [46, 374] on div at bounding box center [55, 360] width 88 height 50
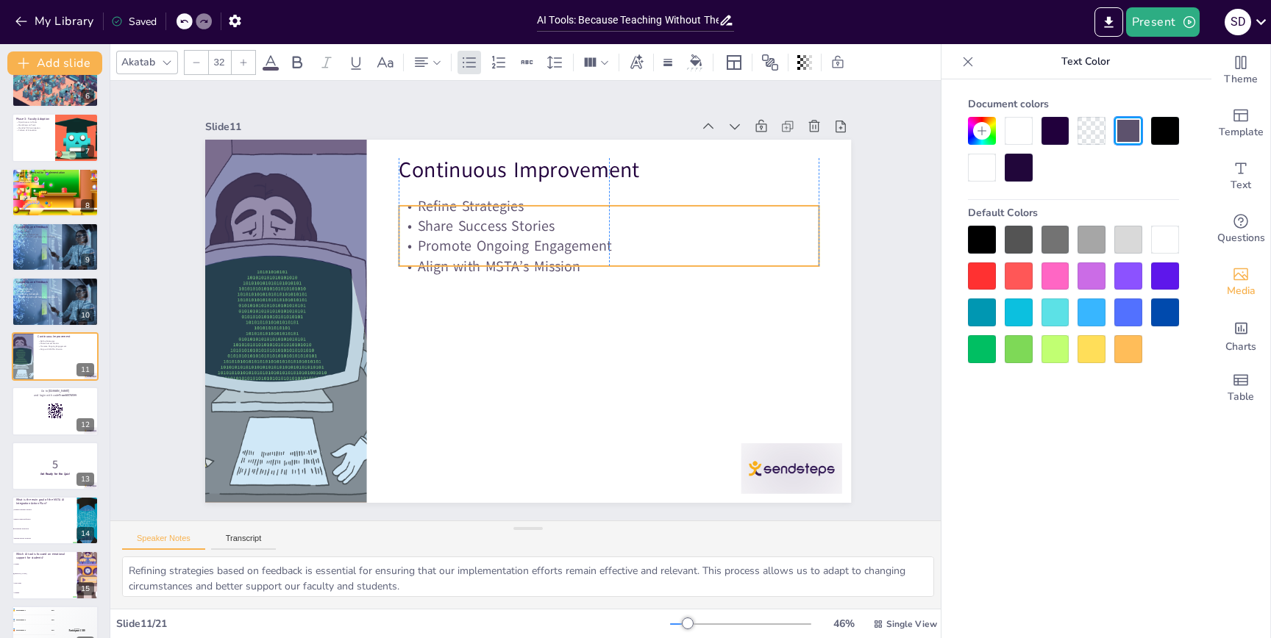
drag, startPoint x: 460, startPoint y: 242, endPoint x: 456, endPoint y: 261, distance: 19.5
click at [456, 261] on p "Align with MSTA’s Mission" at bounding box center [612, 275] width 420 height 64
click at [62, 435] on div "Go to sendsteps.me and login with code Free46576599 12" at bounding box center [55, 411] width 88 height 50
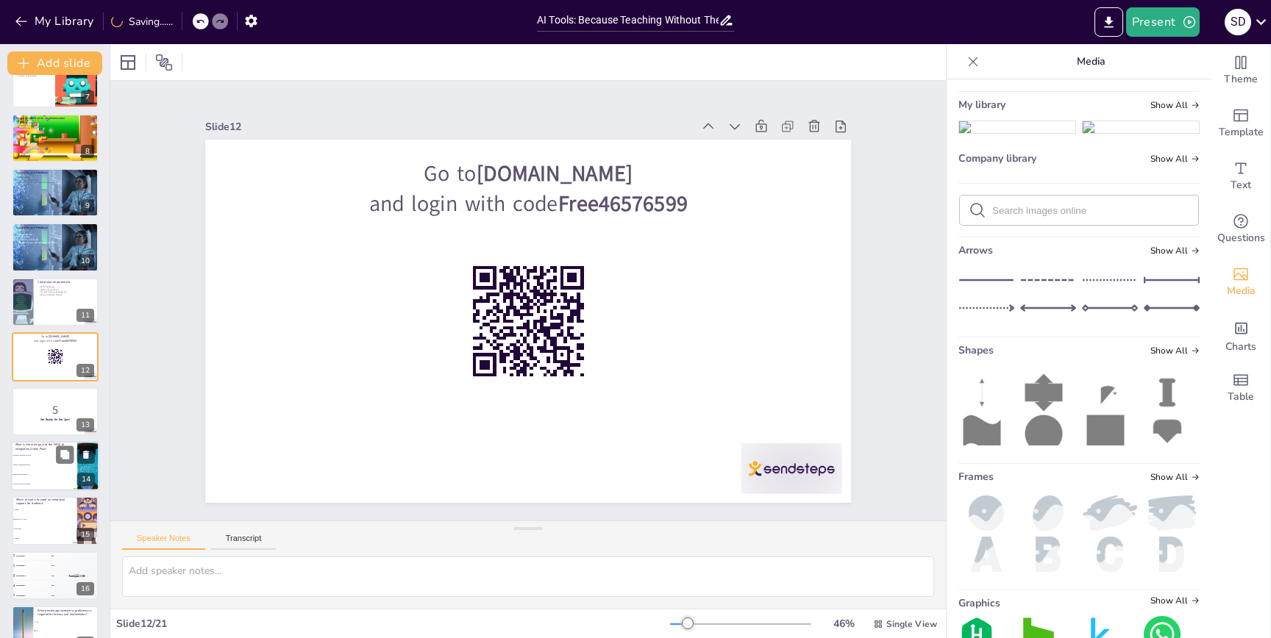
click at [55, 470] on li "Personalize instruction" at bounding box center [44, 475] width 66 height 10
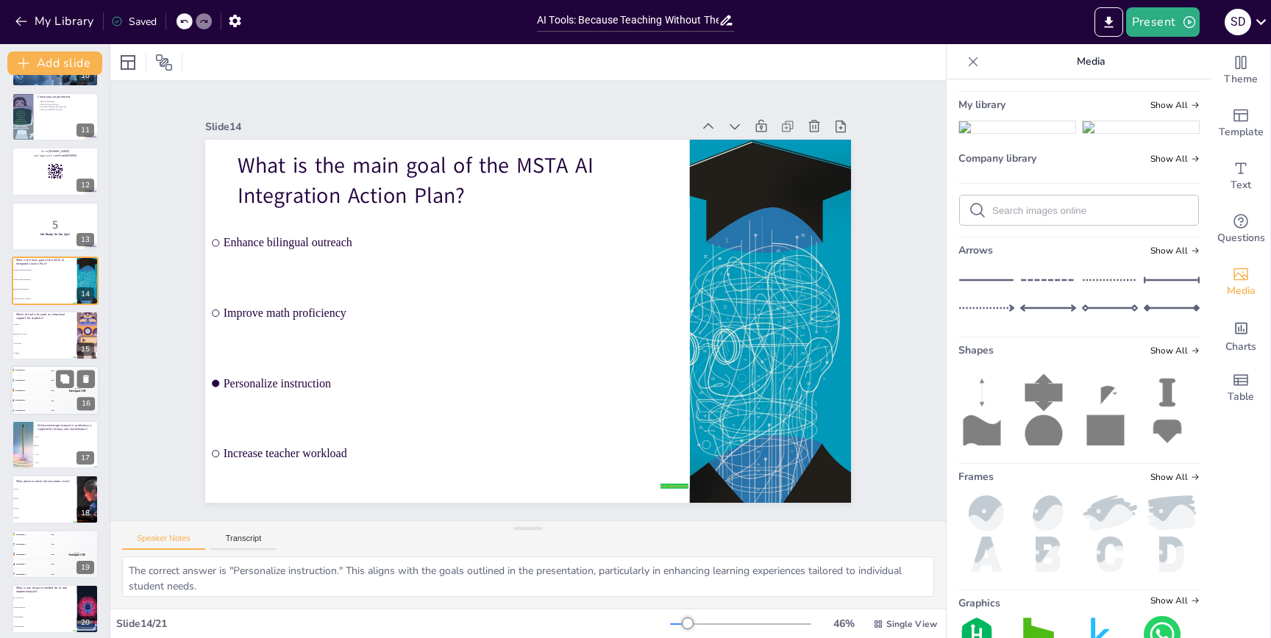
scroll to position [547, 0]
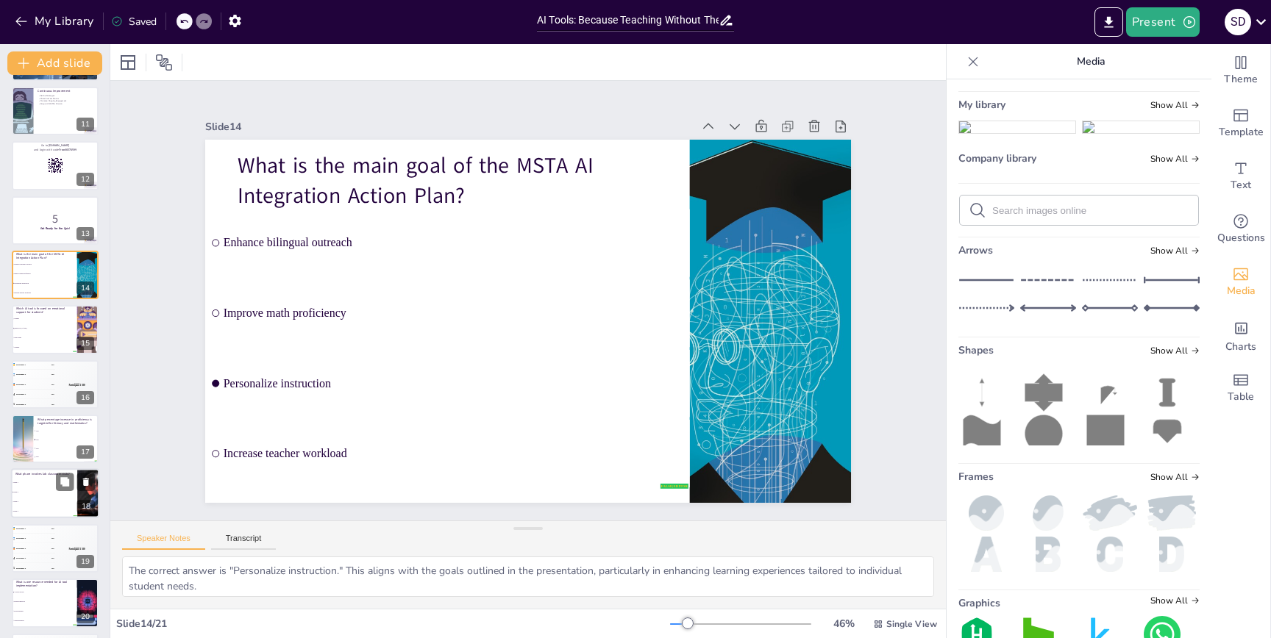
click at [40, 494] on li "Phase 2" at bounding box center [44, 493] width 66 height 10
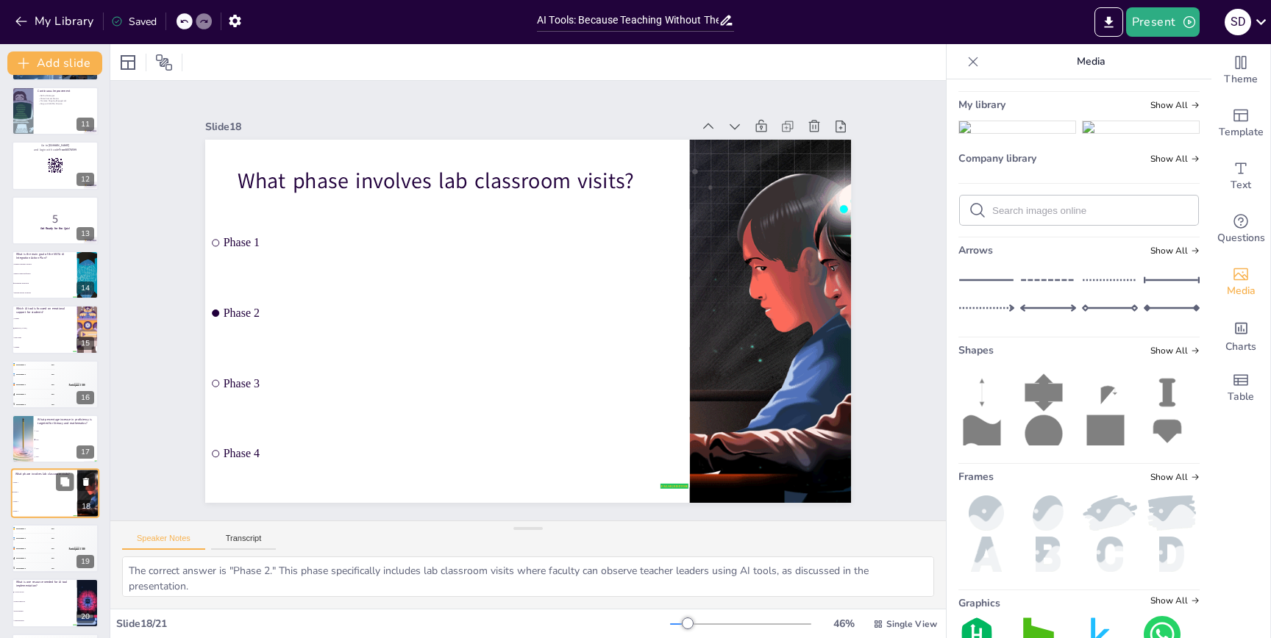
scroll to position [603, 0]
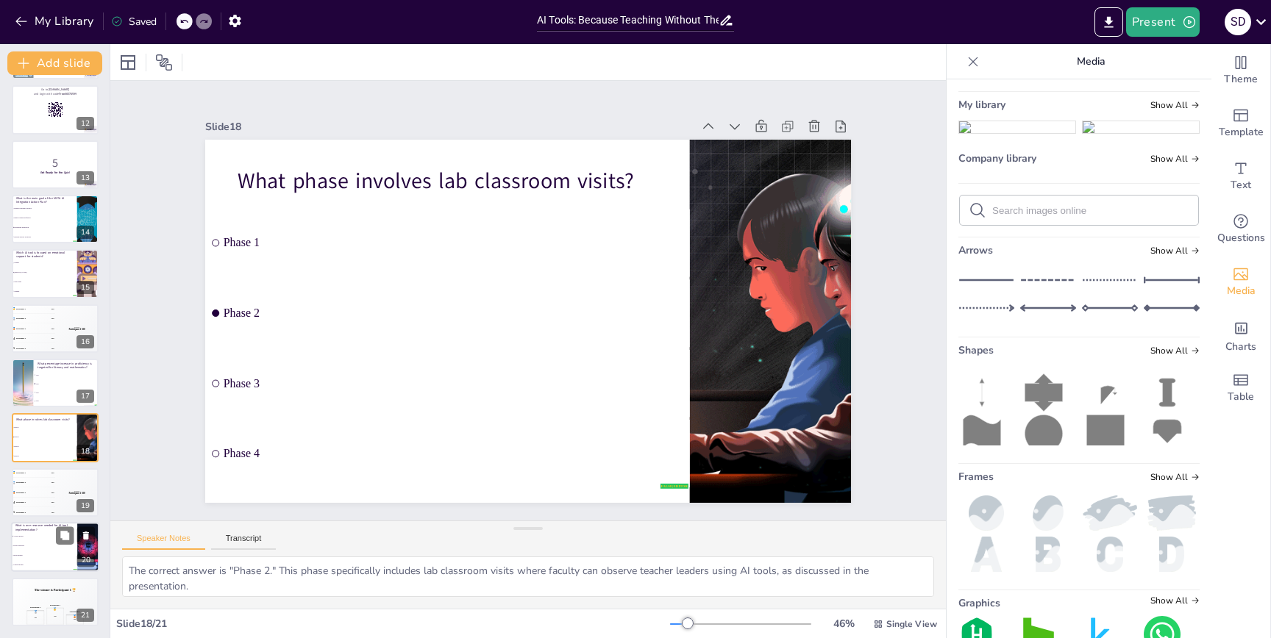
click at [35, 555] on span "More teachers" at bounding box center [44, 556] width 63 height 2
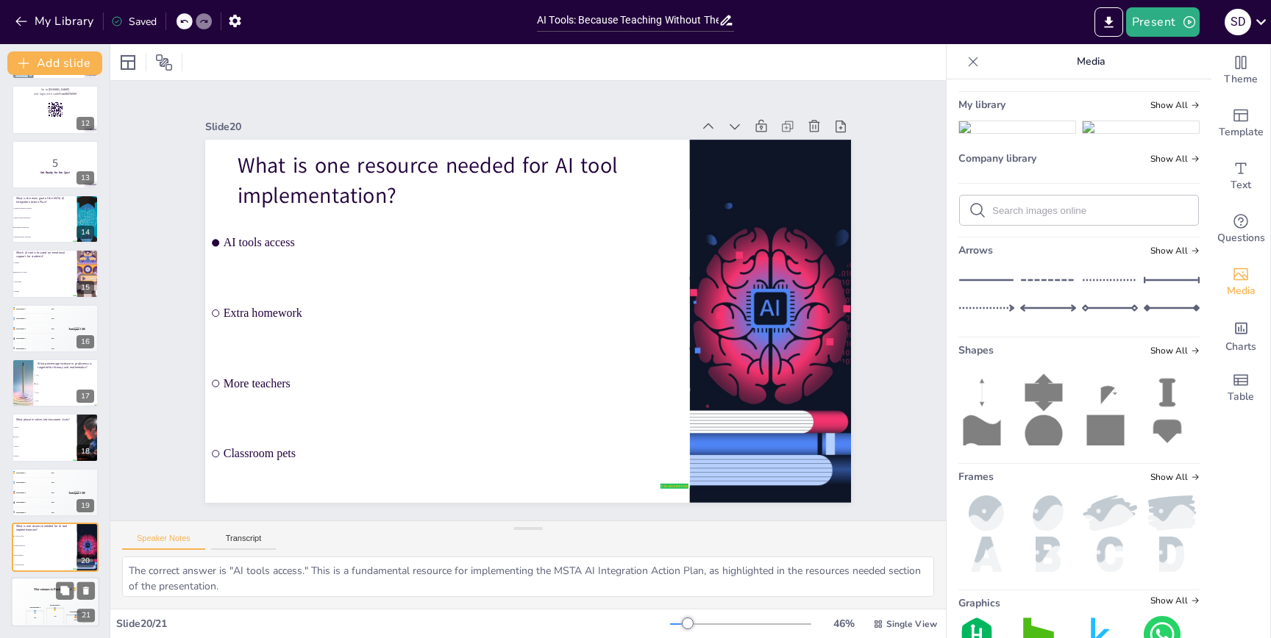
click at [46, 584] on div "The winner is Participant 1 🏆" at bounding box center [55, 589] width 88 height 25
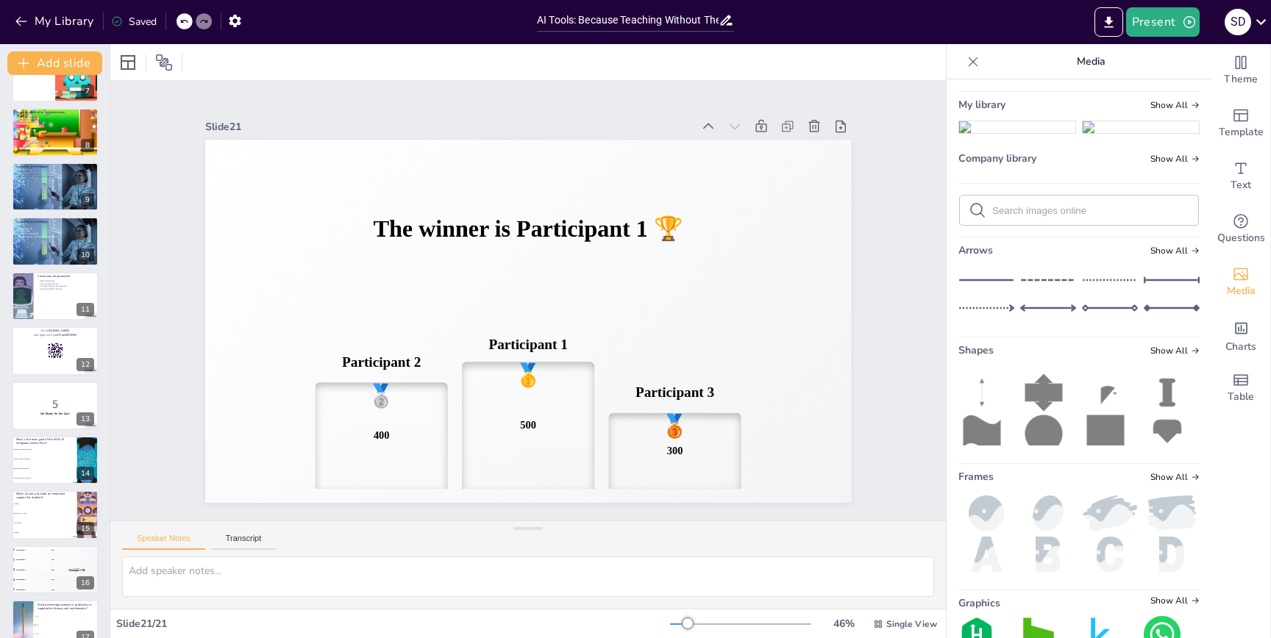
scroll to position [0, 0]
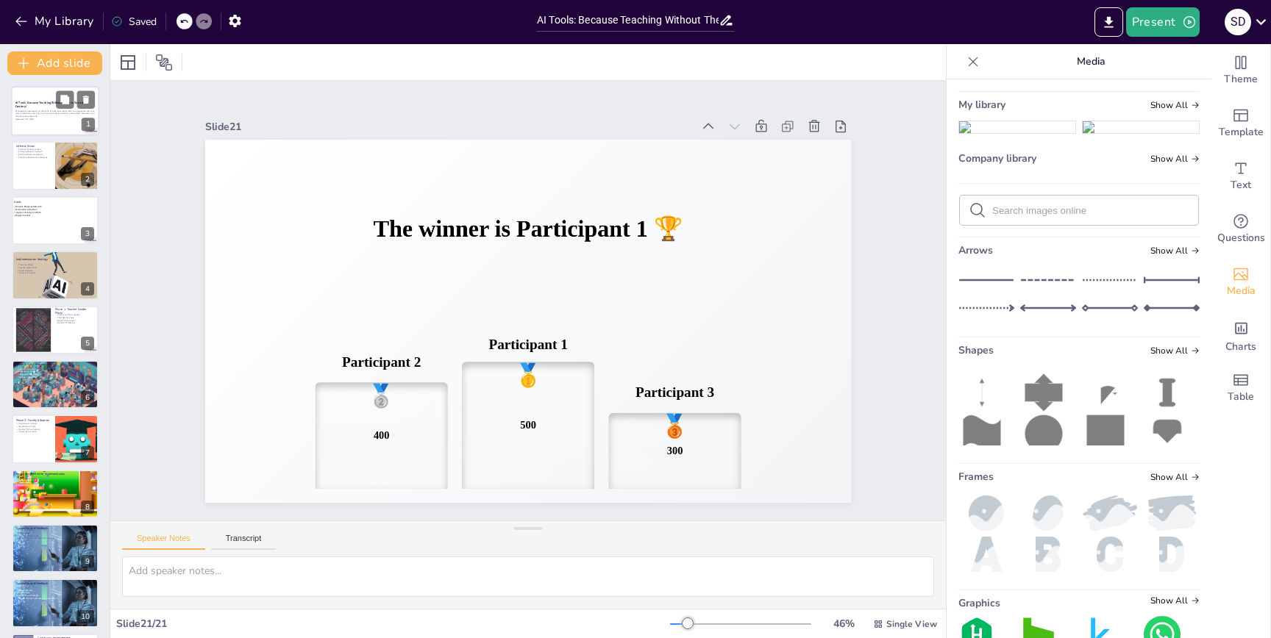
click at [43, 118] on p "Generated with [URL]" at bounding box center [54, 119] width 79 height 3
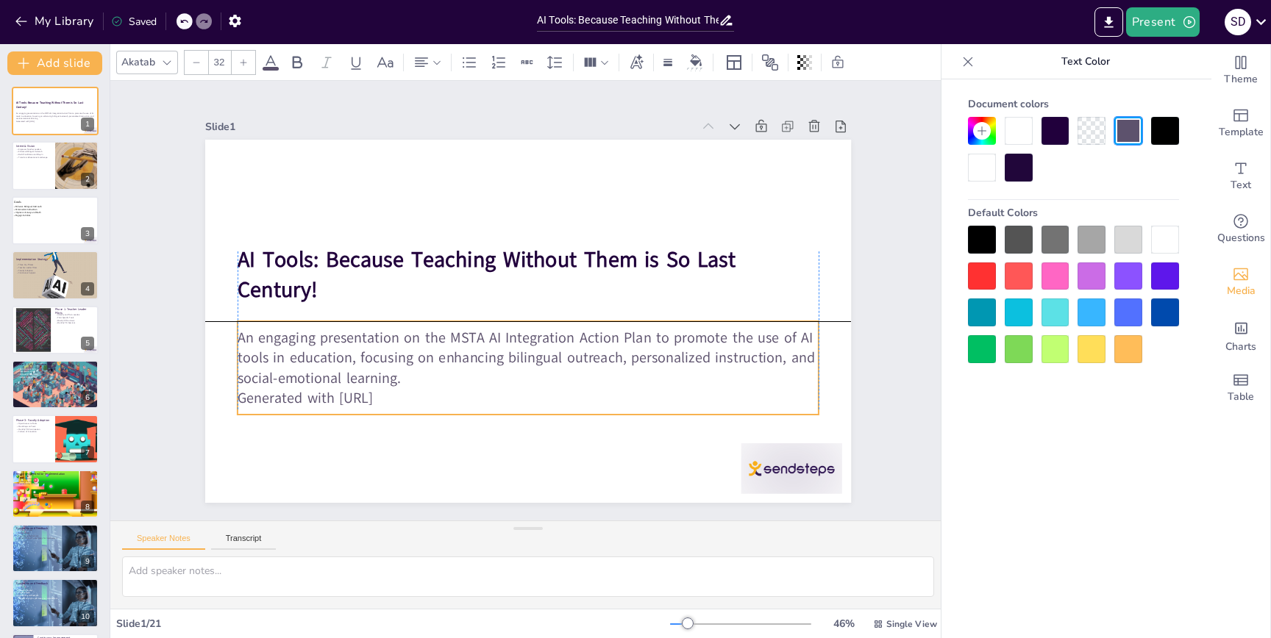
drag, startPoint x: 302, startPoint y: 324, endPoint x: 299, endPoint y: 337, distance: 13.6
click at [299, 337] on p "An engaging presentation on the MSTA AI Integration Action Plan to promote the …" at bounding box center [527, 358] width 581 height 60
click at [34, 220] on div at bounding box center [55, 220] width 88 height 88
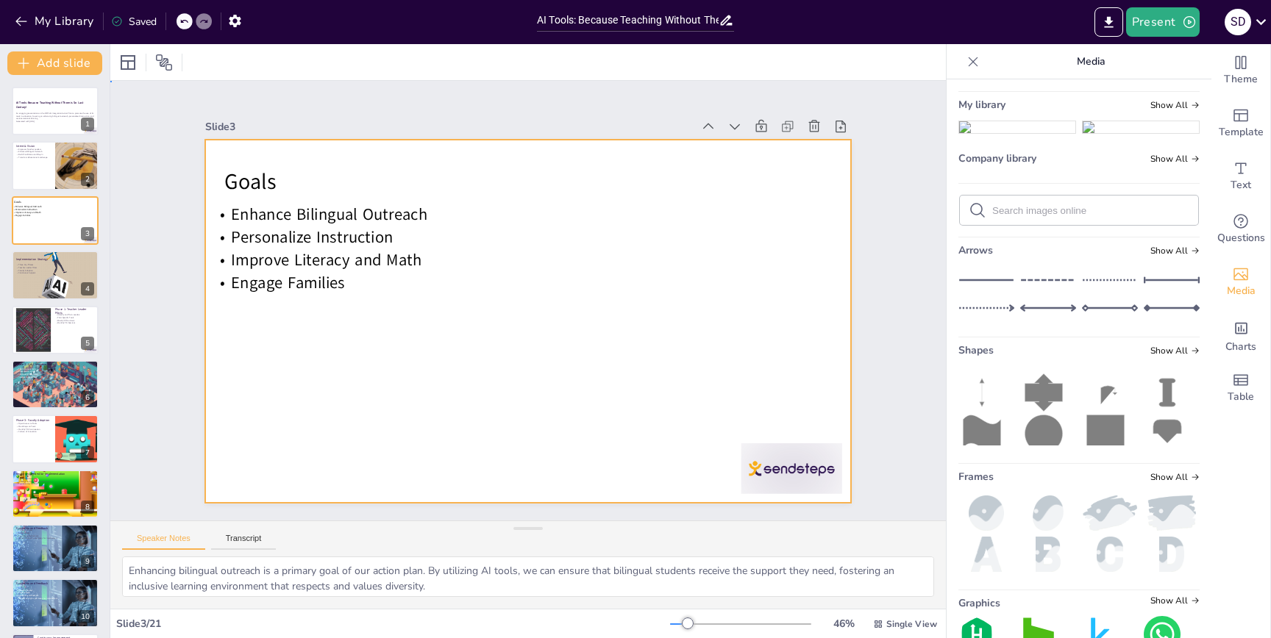
click at [243, 329] on div at bounding box center [526, 321] width 710 height 710
click at [40, 112] on p "An engaging presentation on the MSTA AI Integration Action Plan to promote the …" at bounding box center [54, 116] width 79 height 8
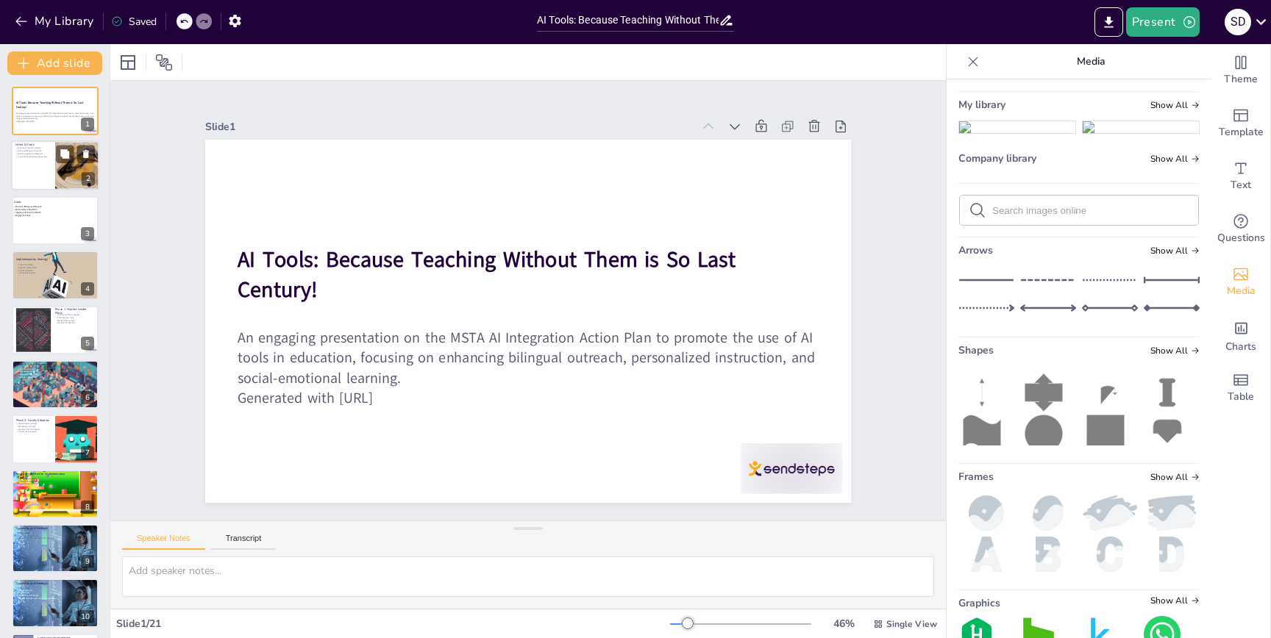
click at [34, 169] on div at bounding box center [55, 166] width 88 height 50
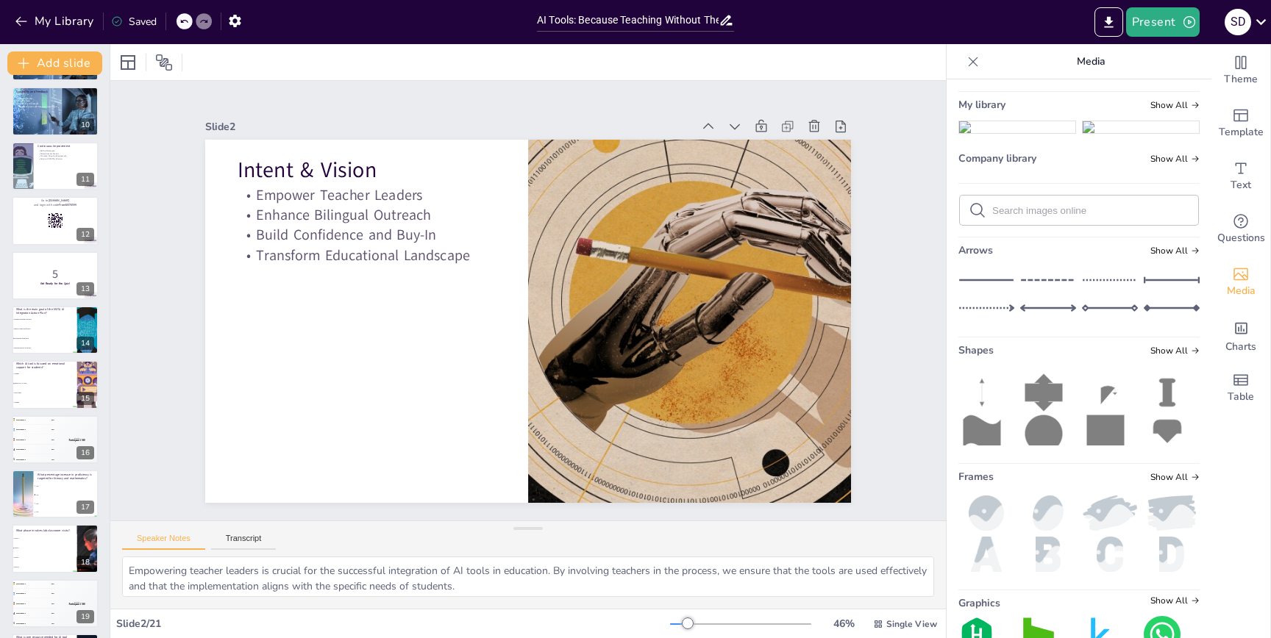
scroll to position [603, 0]
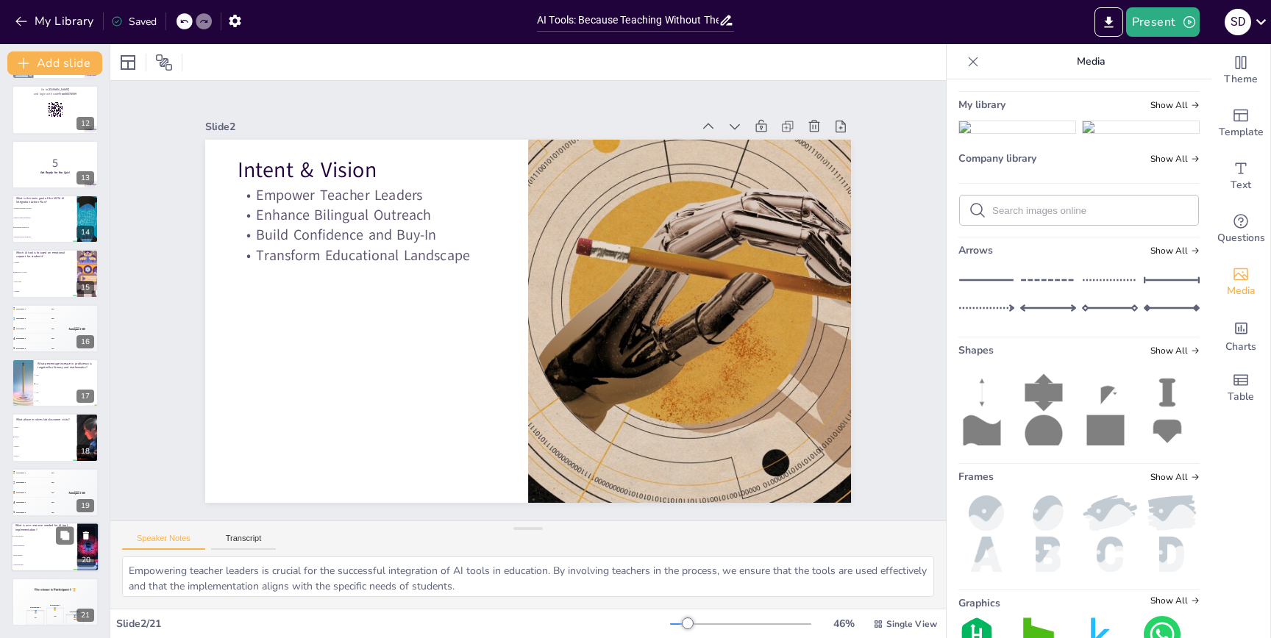
click at [51, 560] on li "More teachers" at bounding box center [44, 556] width 66 height 10
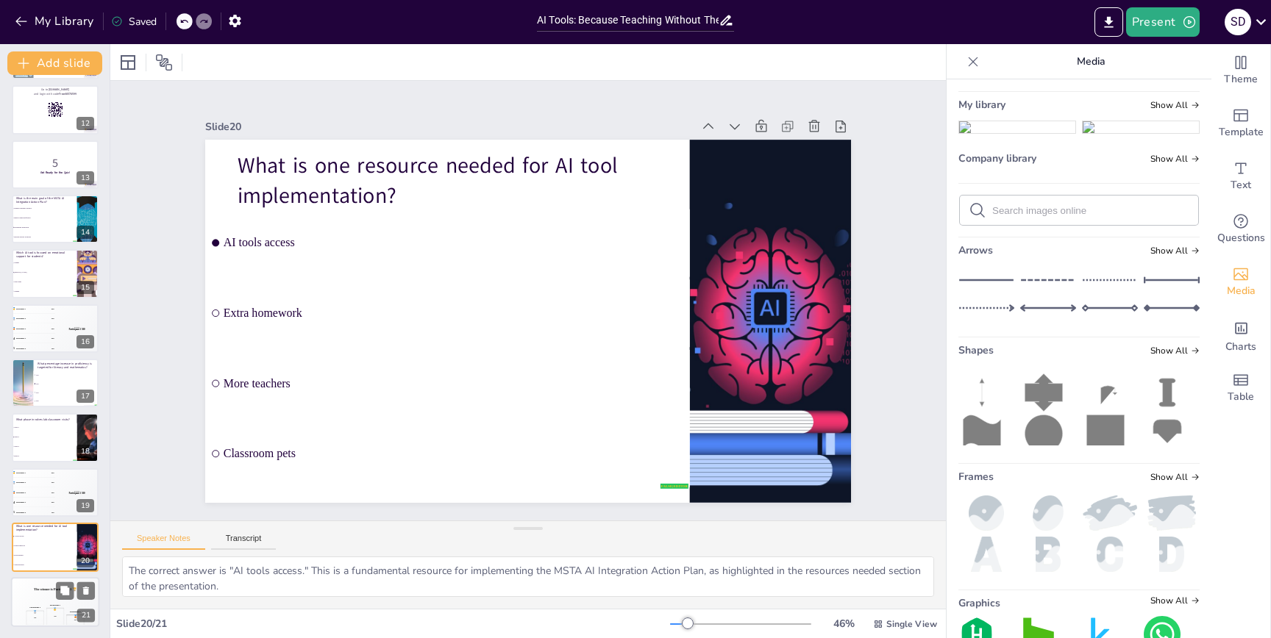
click at [36, 593] on div "The winner is Participant 1 🏆" at bounding box center [55, 589] width 88 height 25
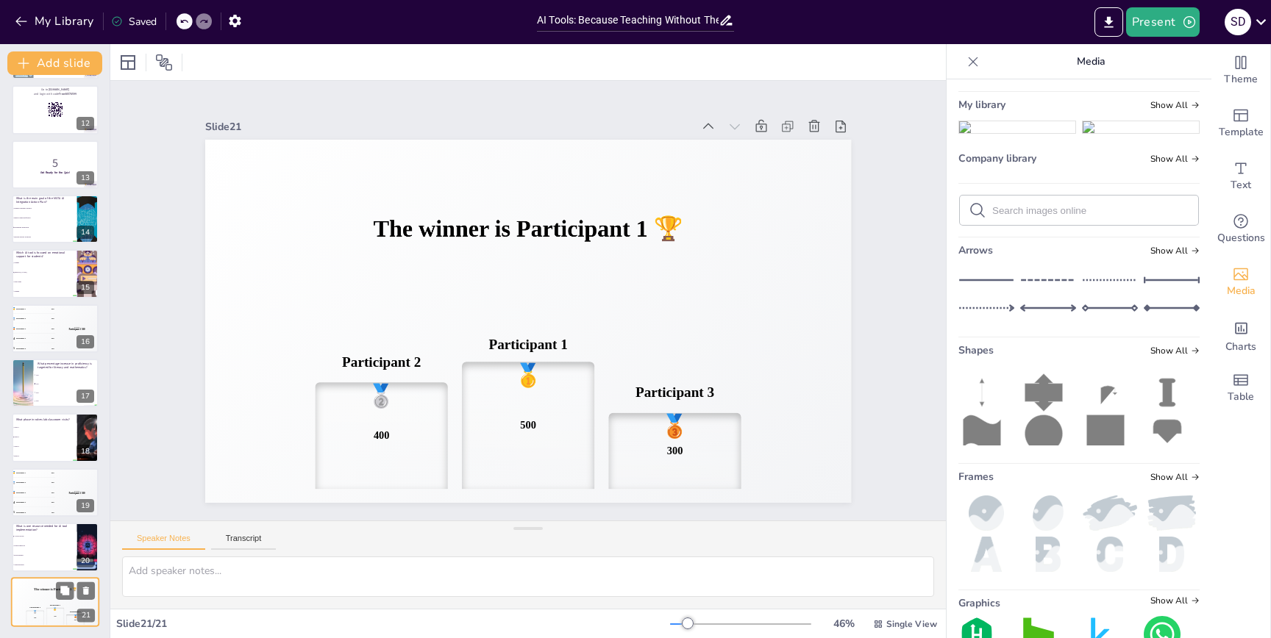
scroll to position [0, 0]
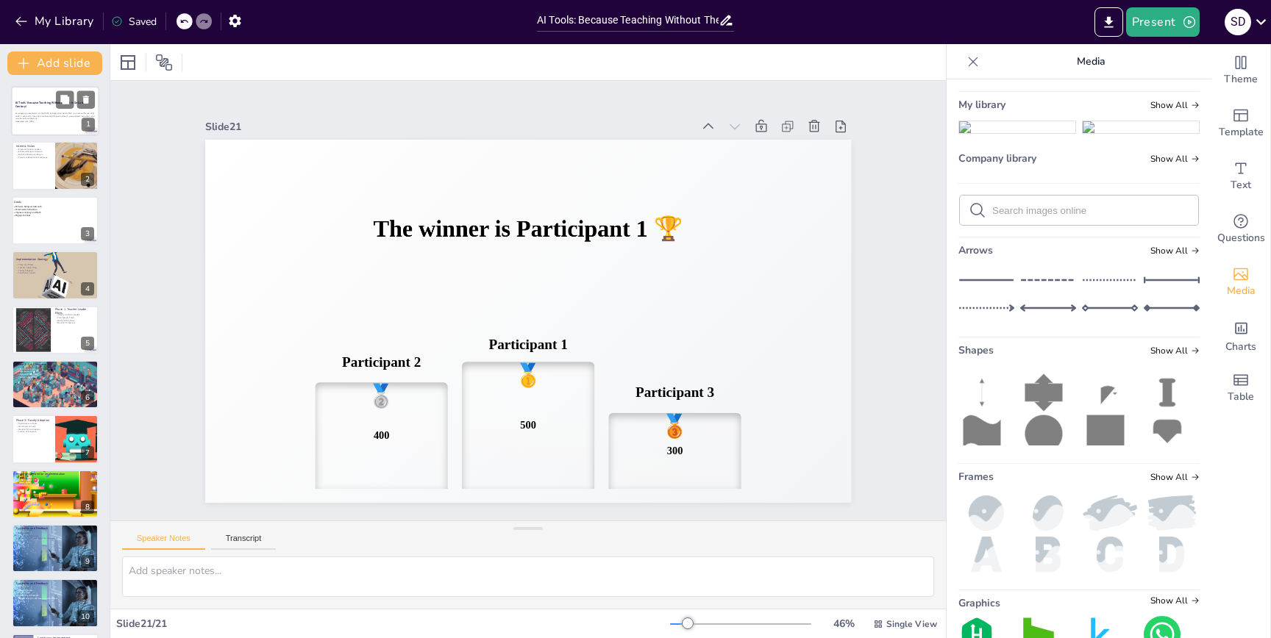
click at [37, 109] on div at bounding box center [55, 111] width 88 height 50
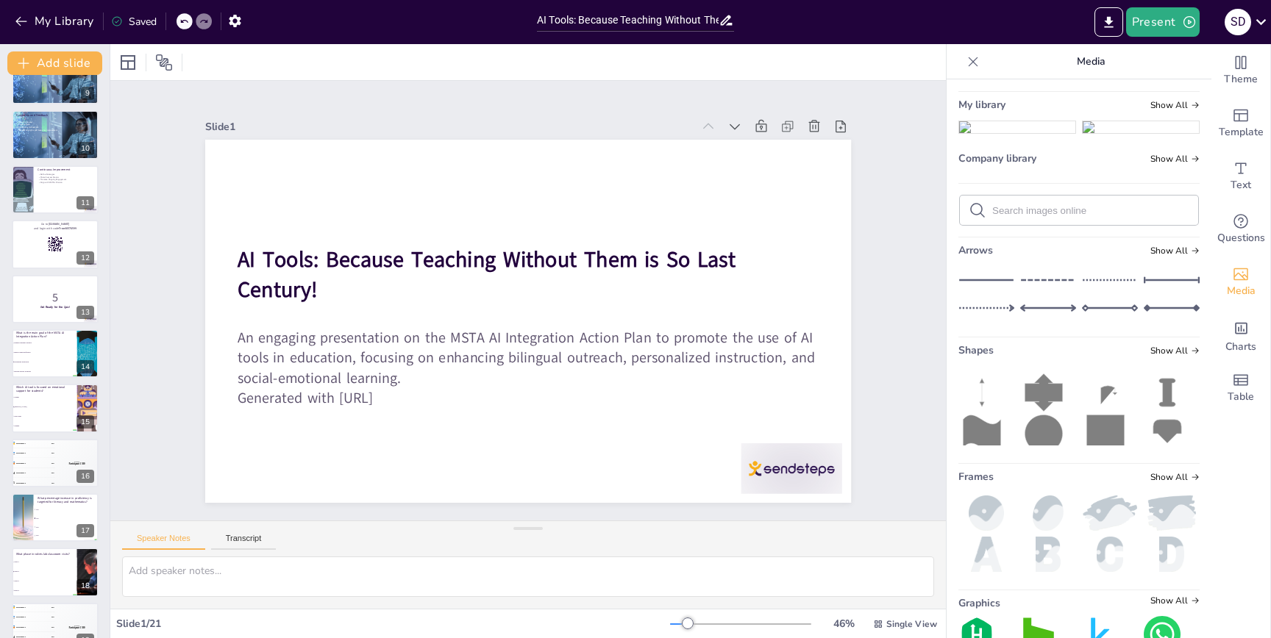
scroll to position [603, 0]
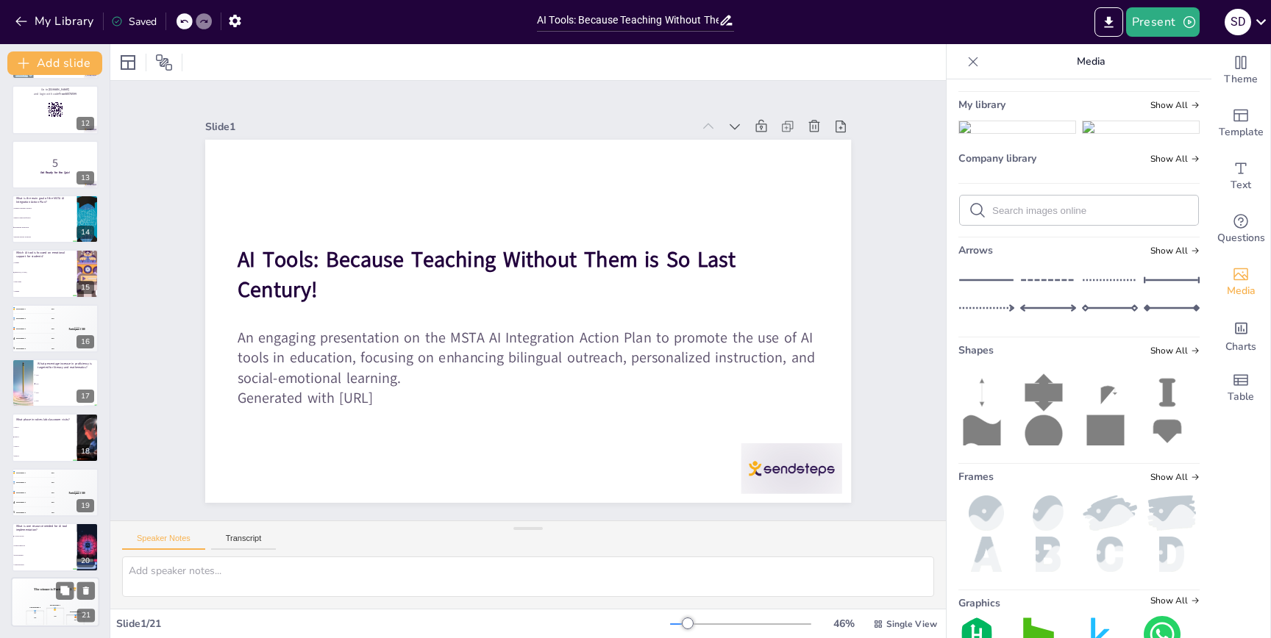
click at [41, 602] on div "Participant 2 🥈 400 Participant 1 🥇 500 Participant 3 🥉 300" at bounding box center [55, 614] width 88 height 25
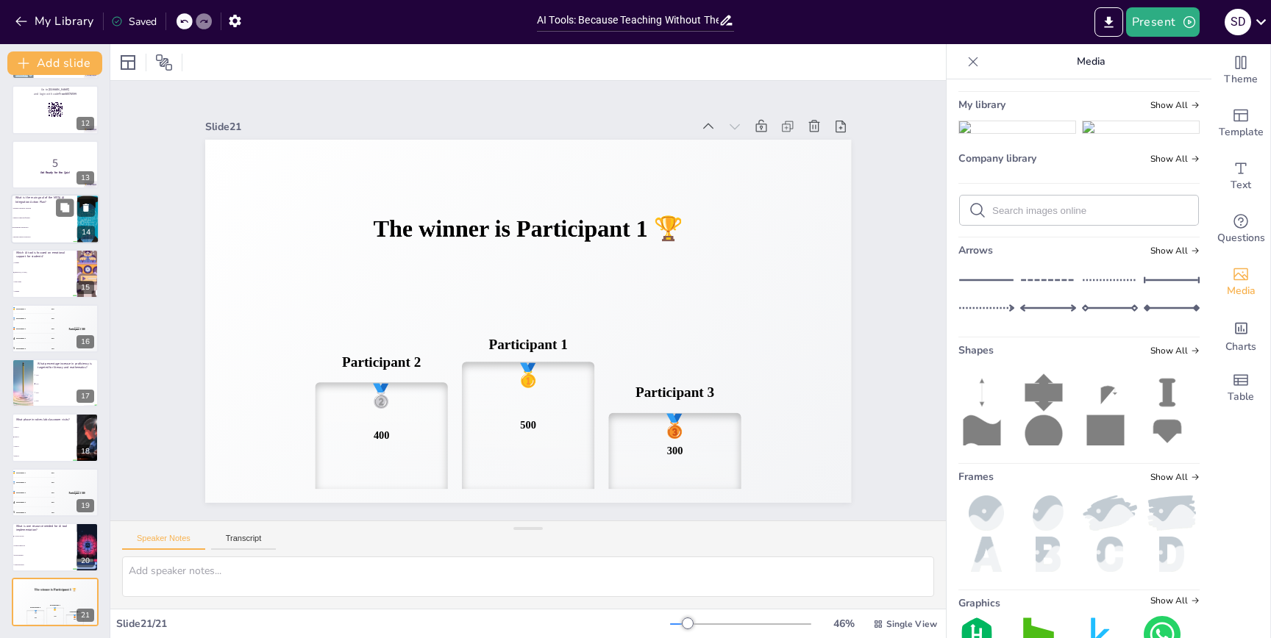
click at [26, 215] on li "Improve math proficiency" at bounding box center [44, 218] width 66 height 10
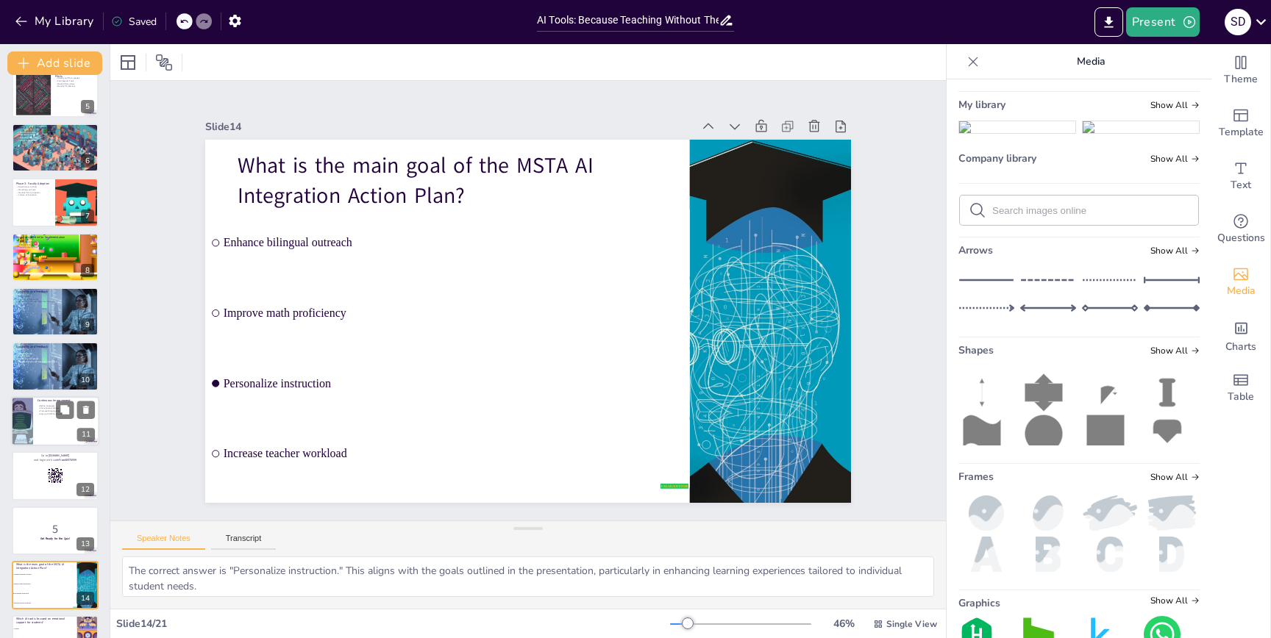
scroll to position [0, 0]
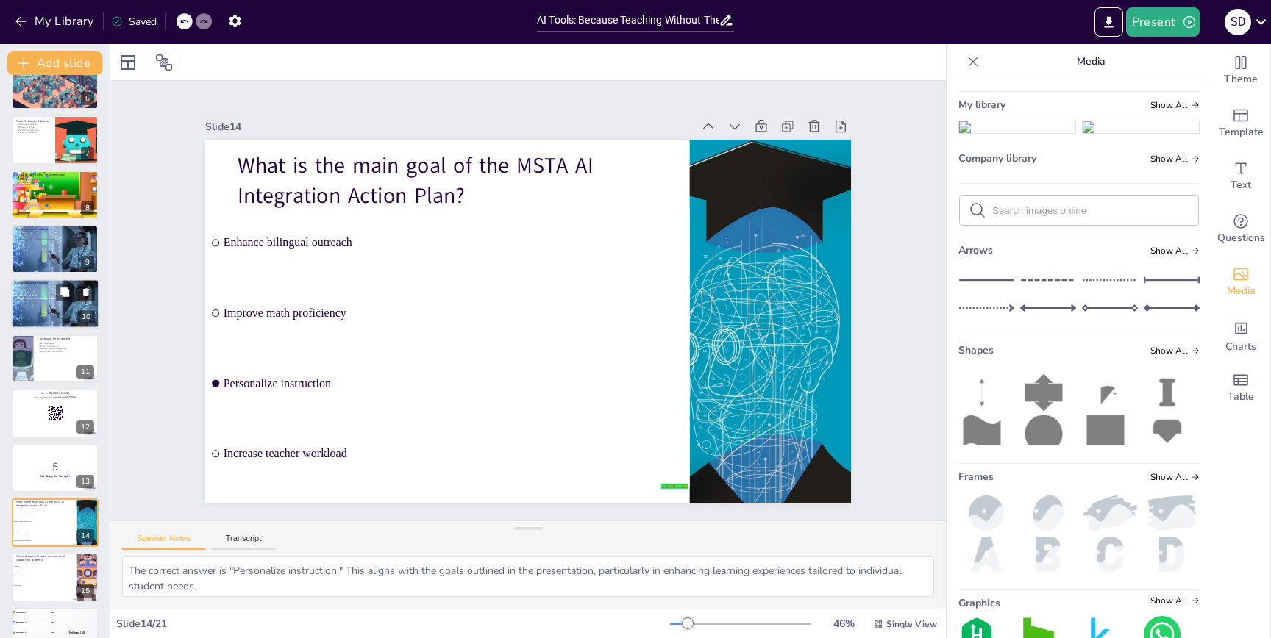
click at [54, 321] on div at bounding box center [55, 304] width 88 height 50
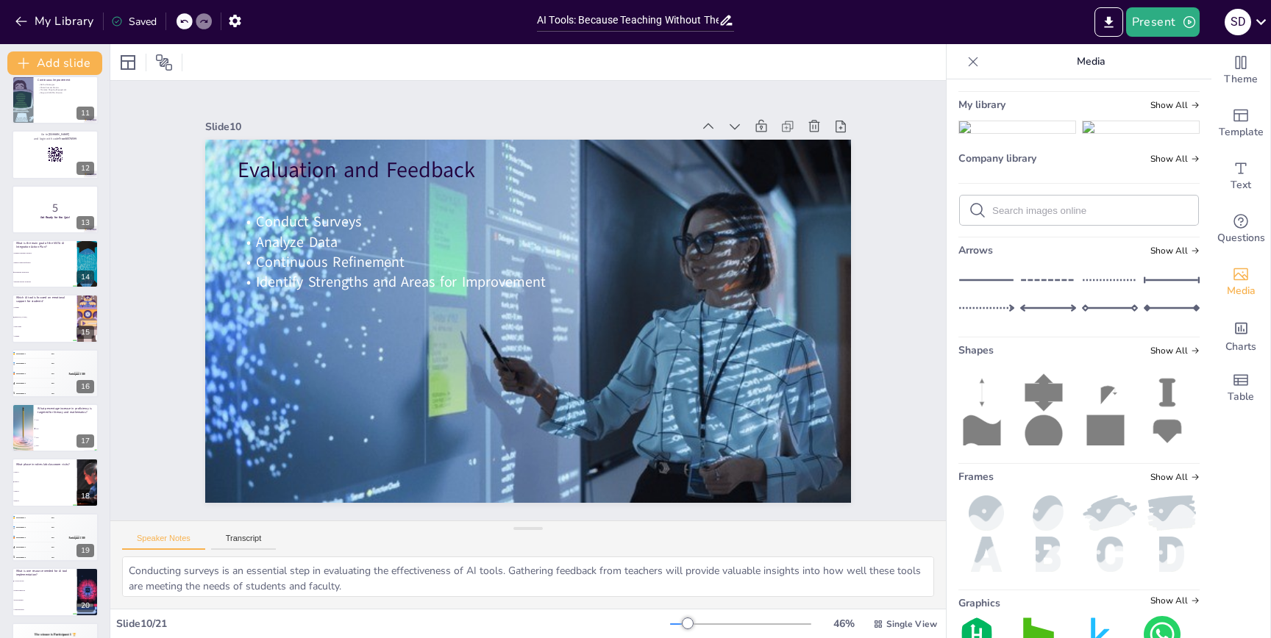
scroll to position [603, 0]
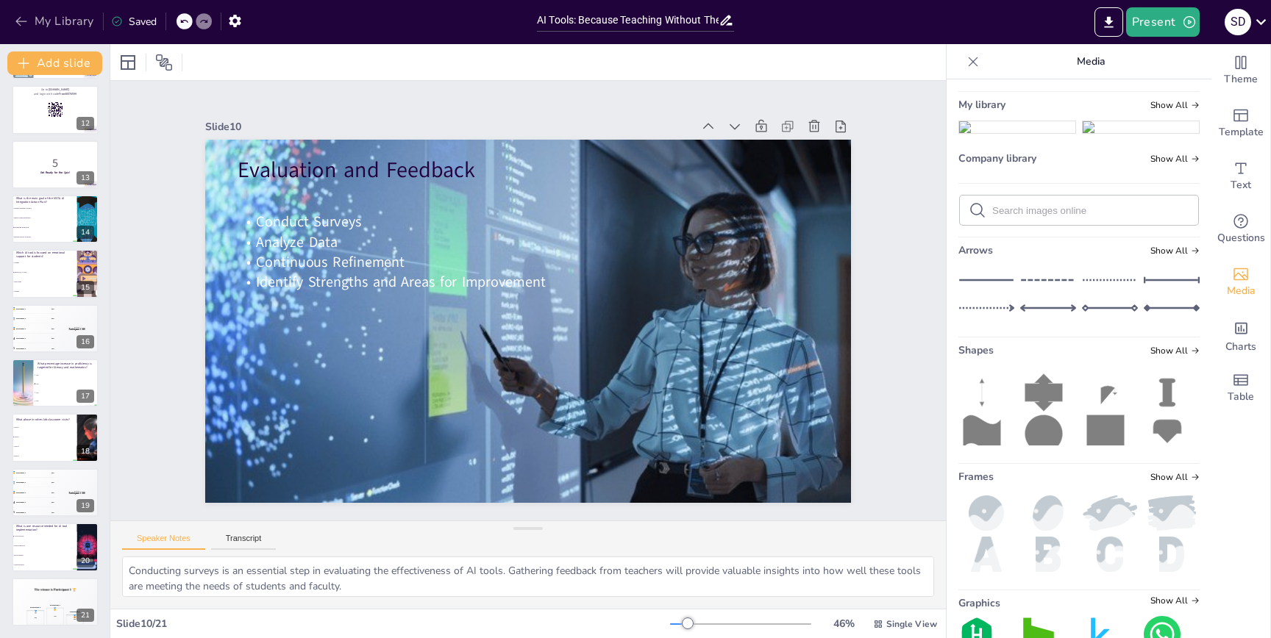
click at [24, 16] on icon "button" at bounding box center [21, 21] width 15 height 15
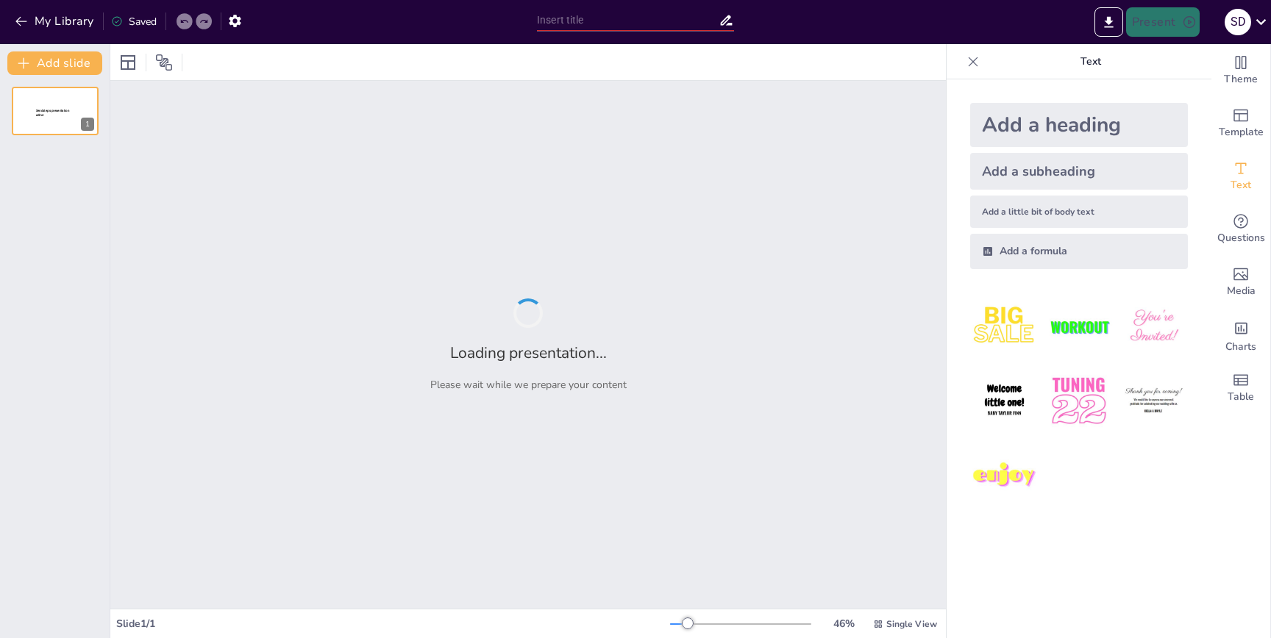
type input "AI Tools: Because Teaching Without Them is So Last Century!"
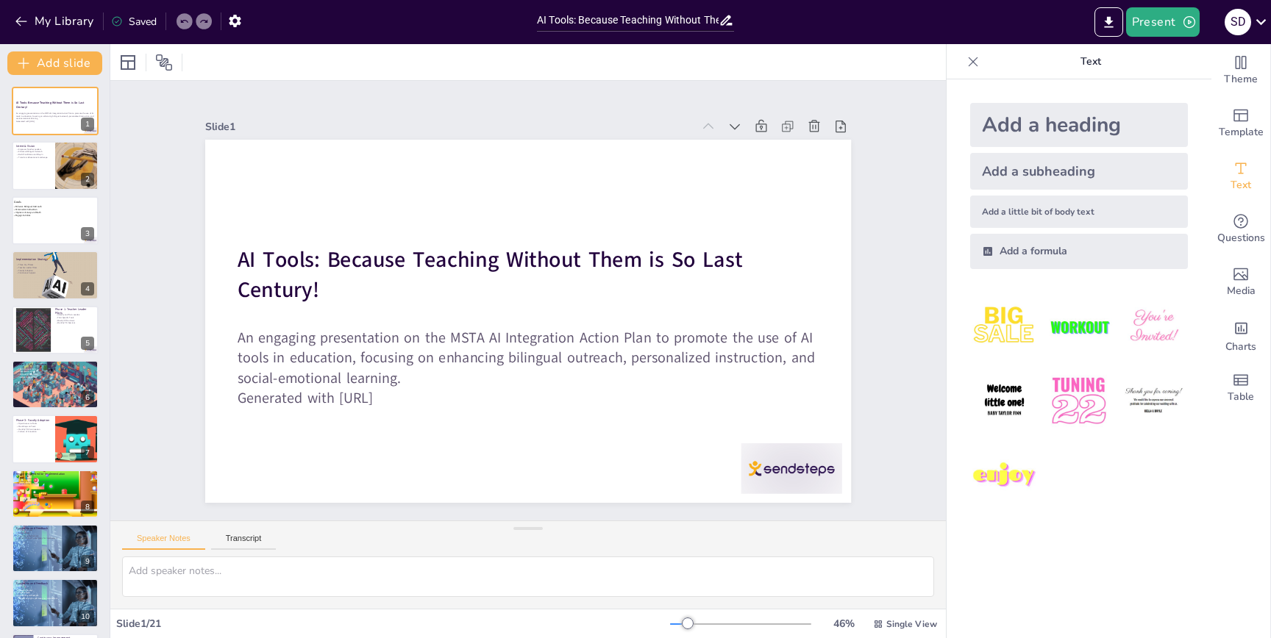
checkbox input "true"
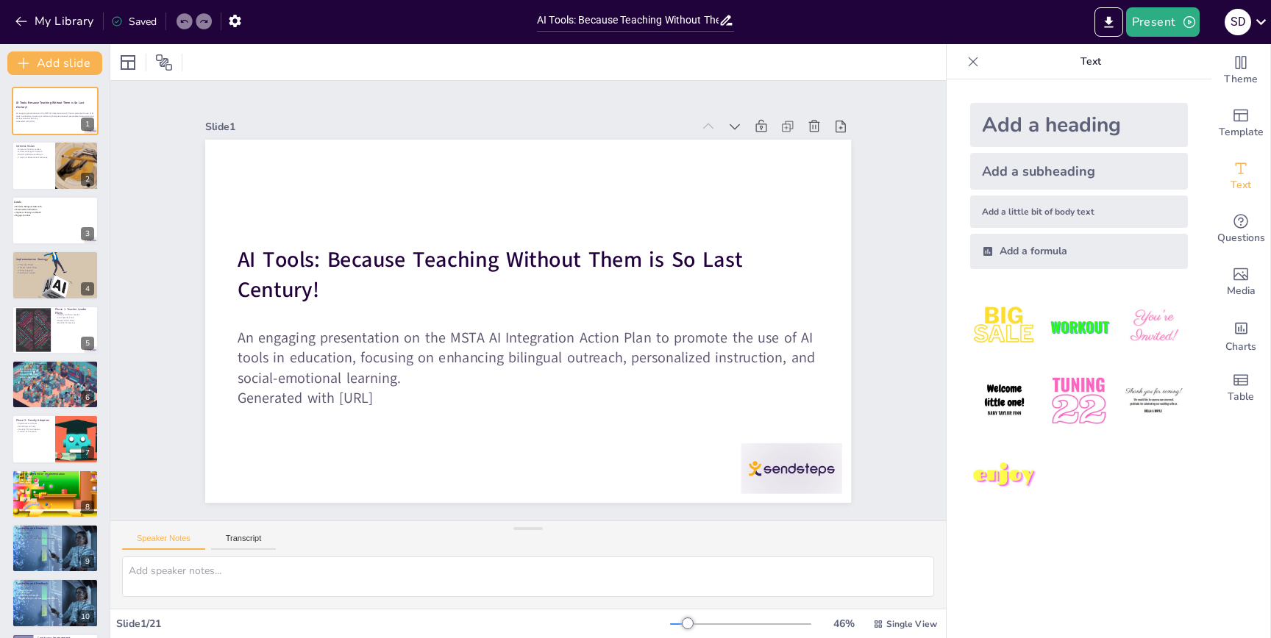
checkbox input "true"
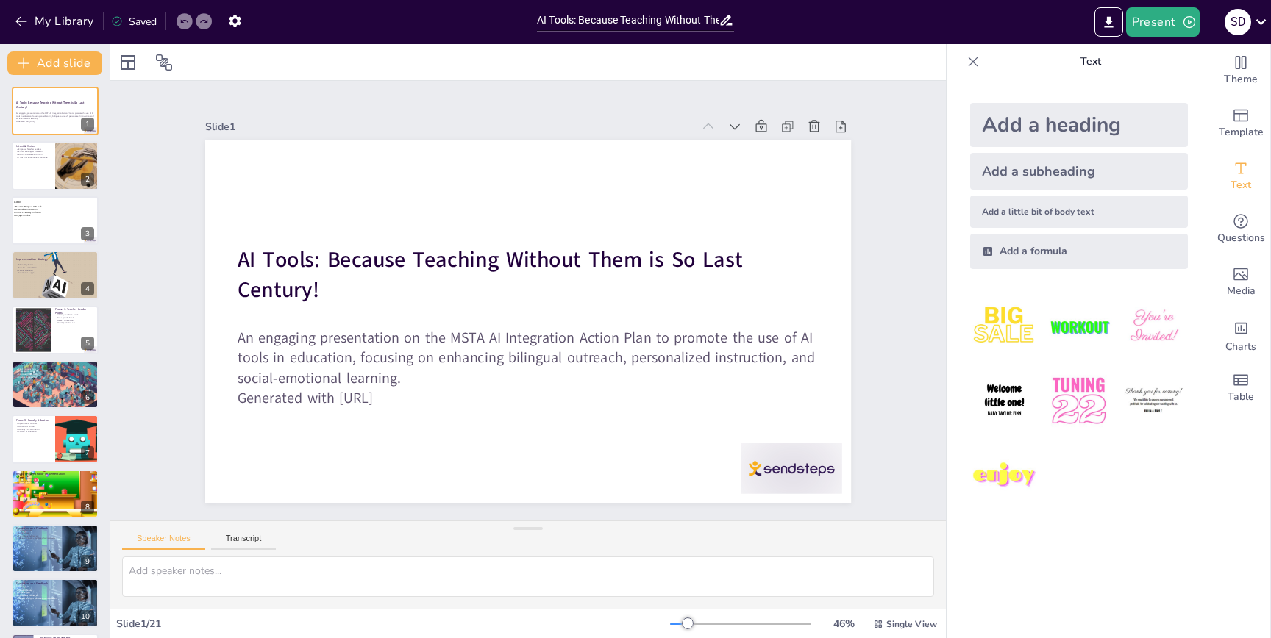
checkbox input "true"
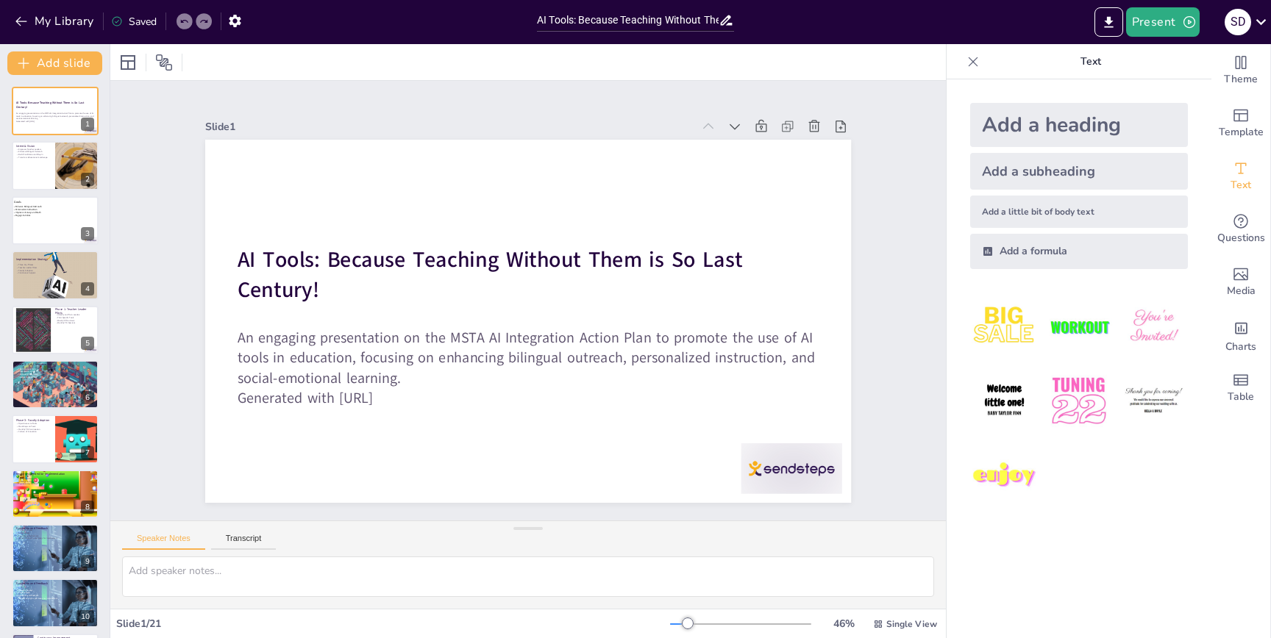
checkbox input "true"
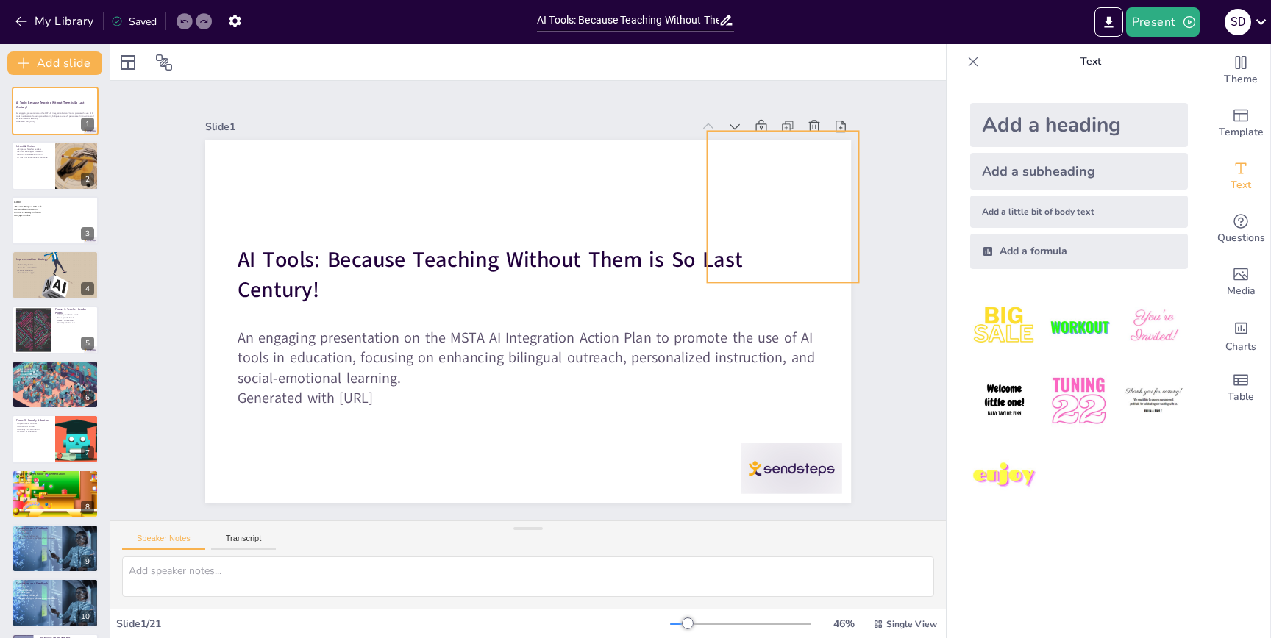
checkbox input "true"
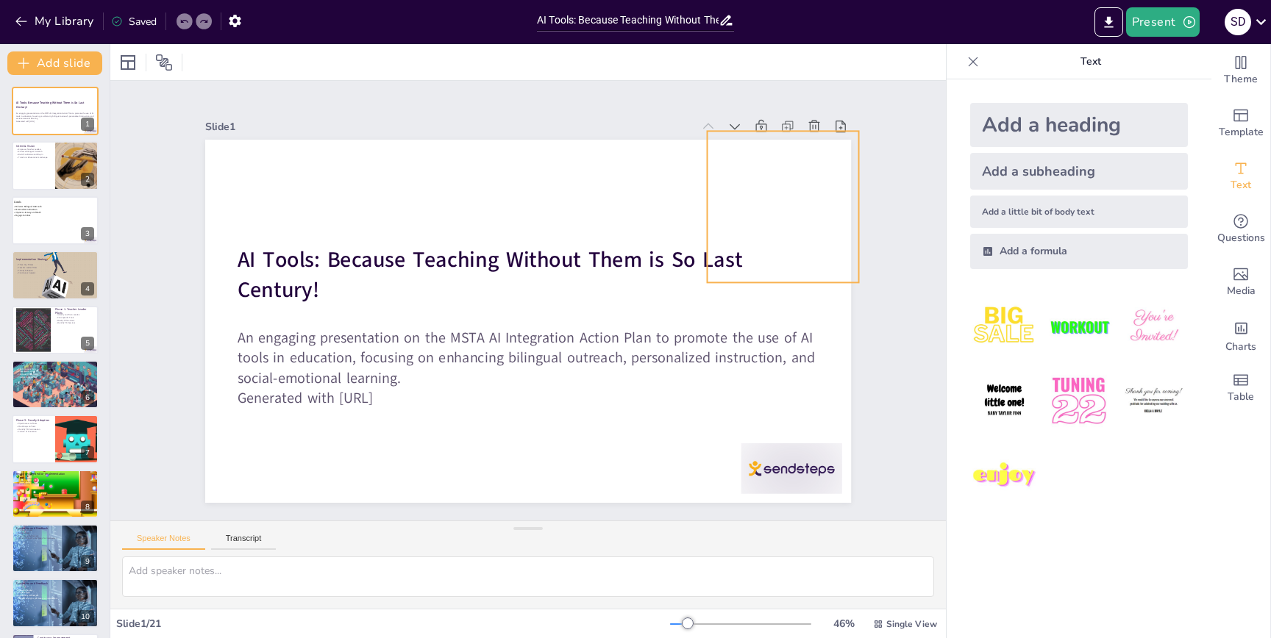
checkbox input "true"
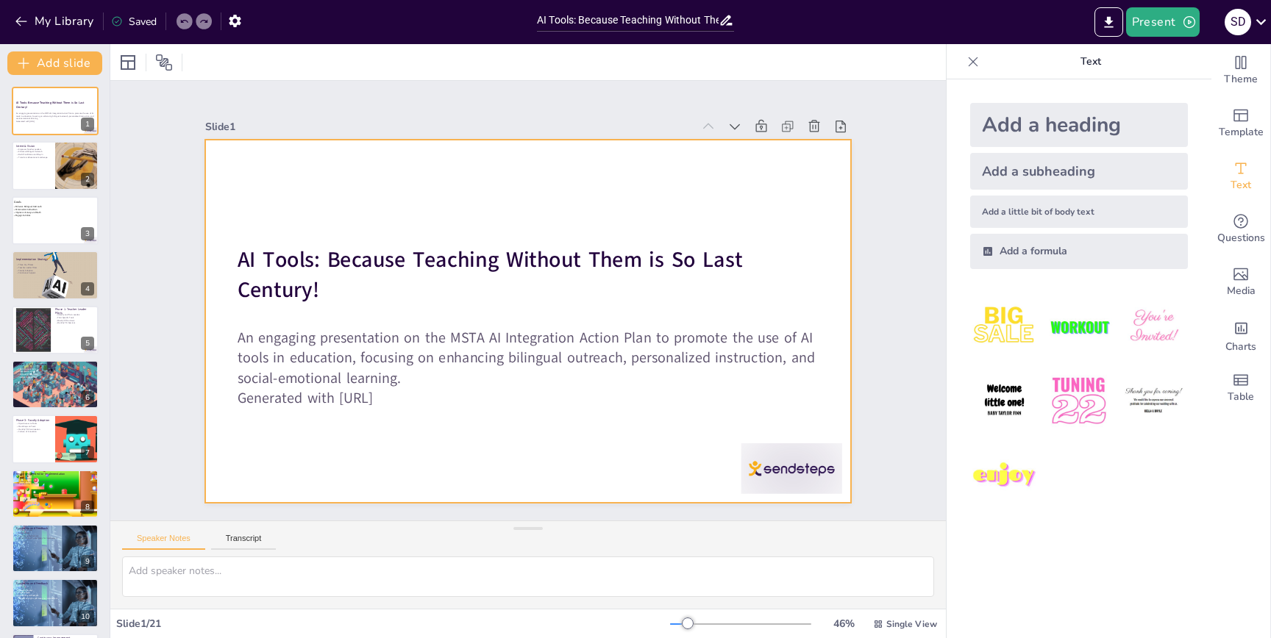
checkbox input "true"
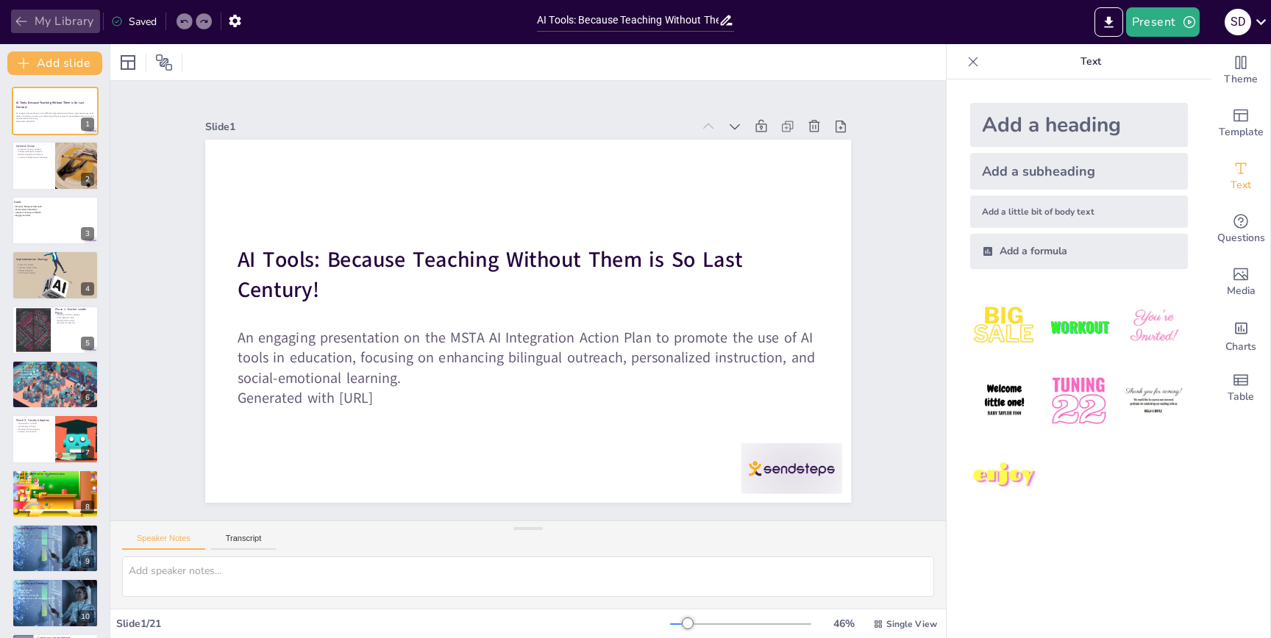
click at [27, 18] on icon "button" at bounding box center [21, 21] width 15 height 15
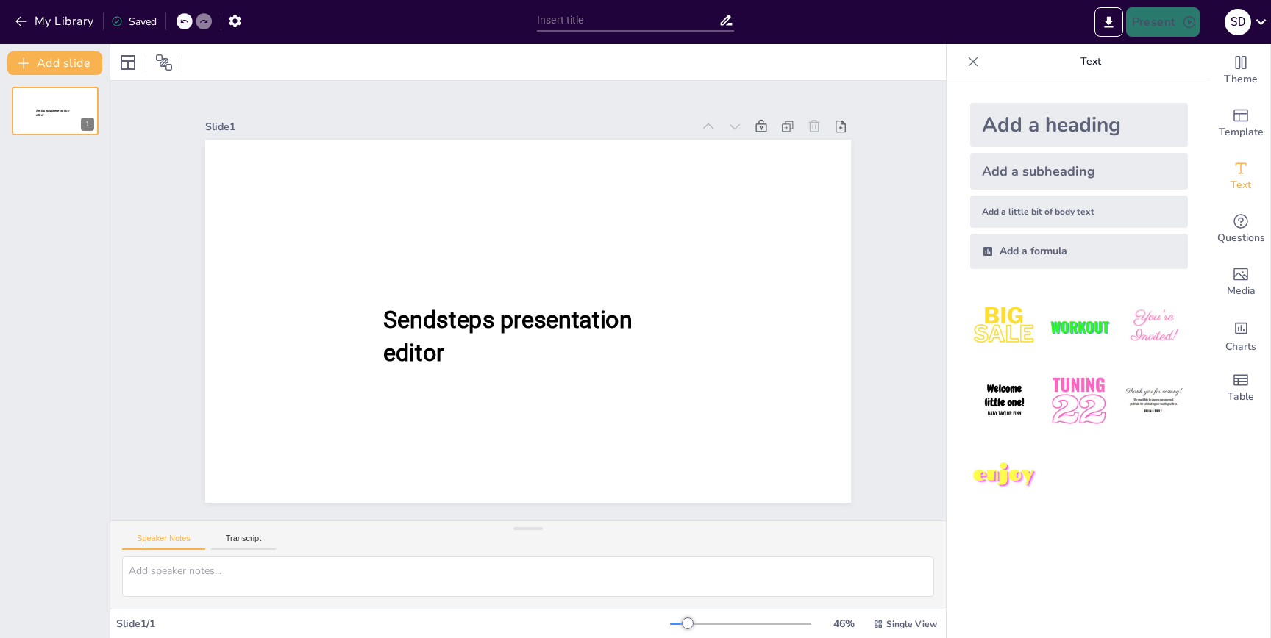
type input "AI Tools: Because Teaching Without Them is So Last Century!"
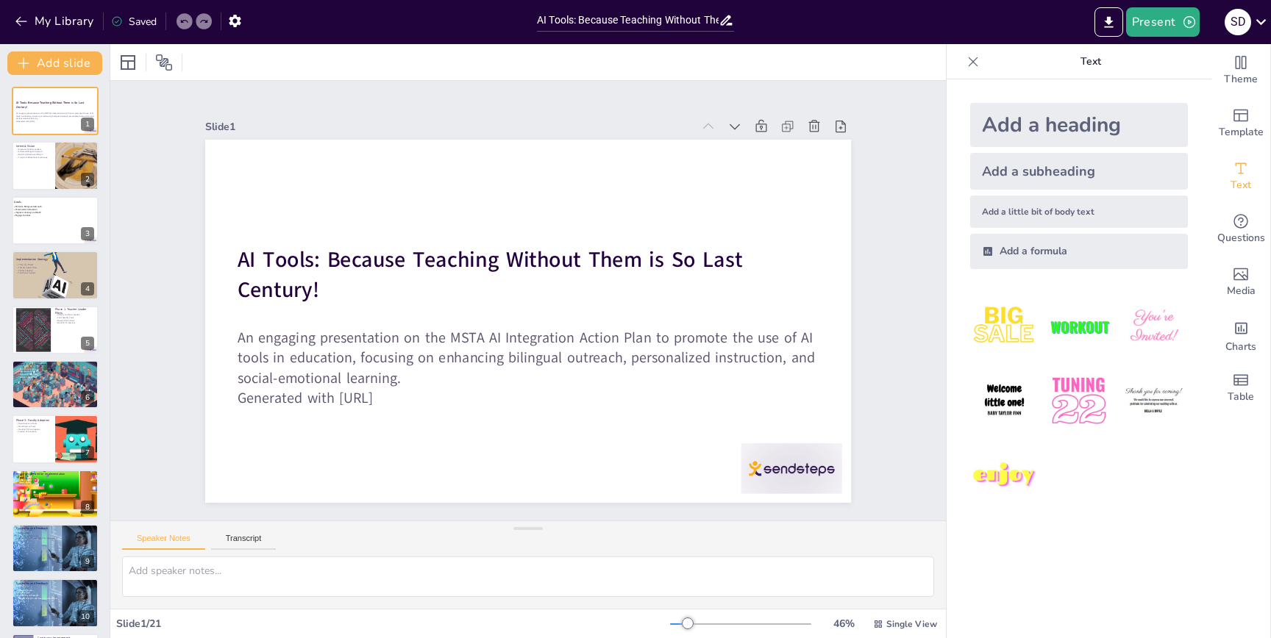
checkbox input "true"
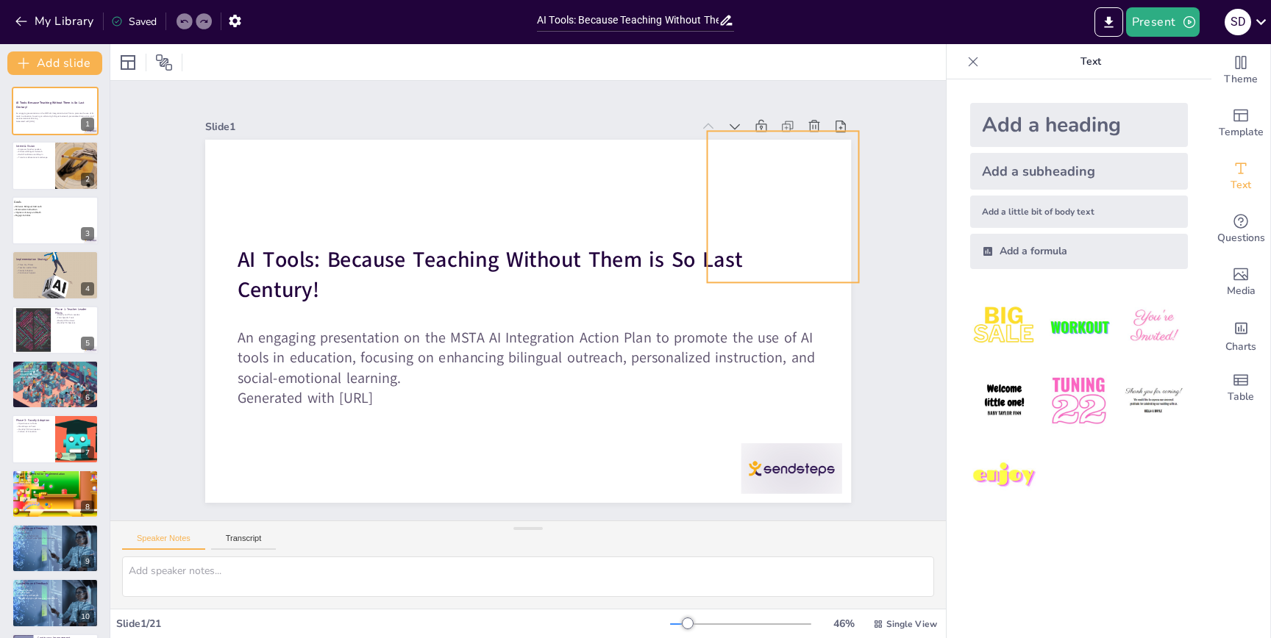
checkbox input "true"
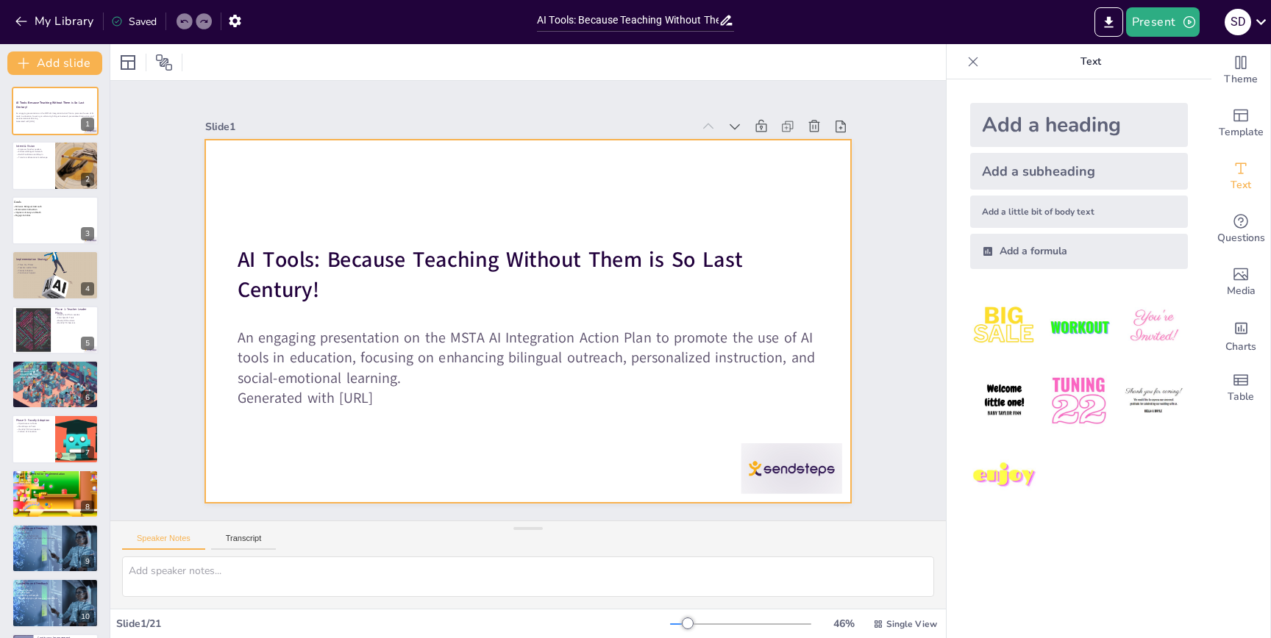
checkbox input "true"
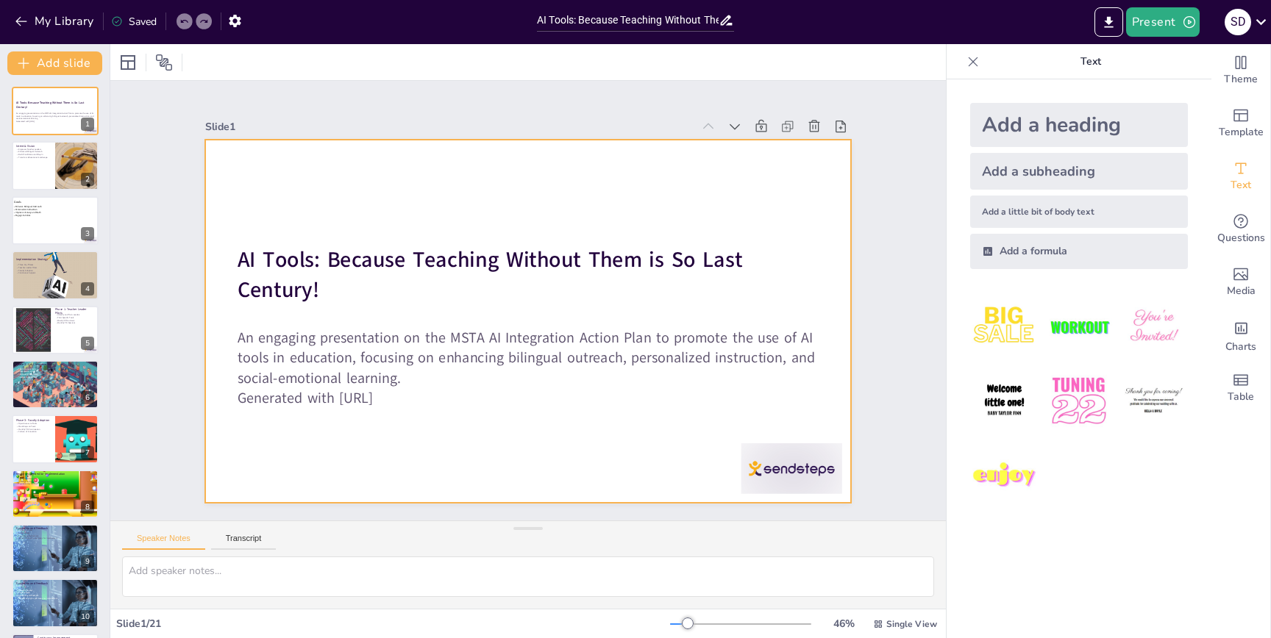
checkbox input "true"
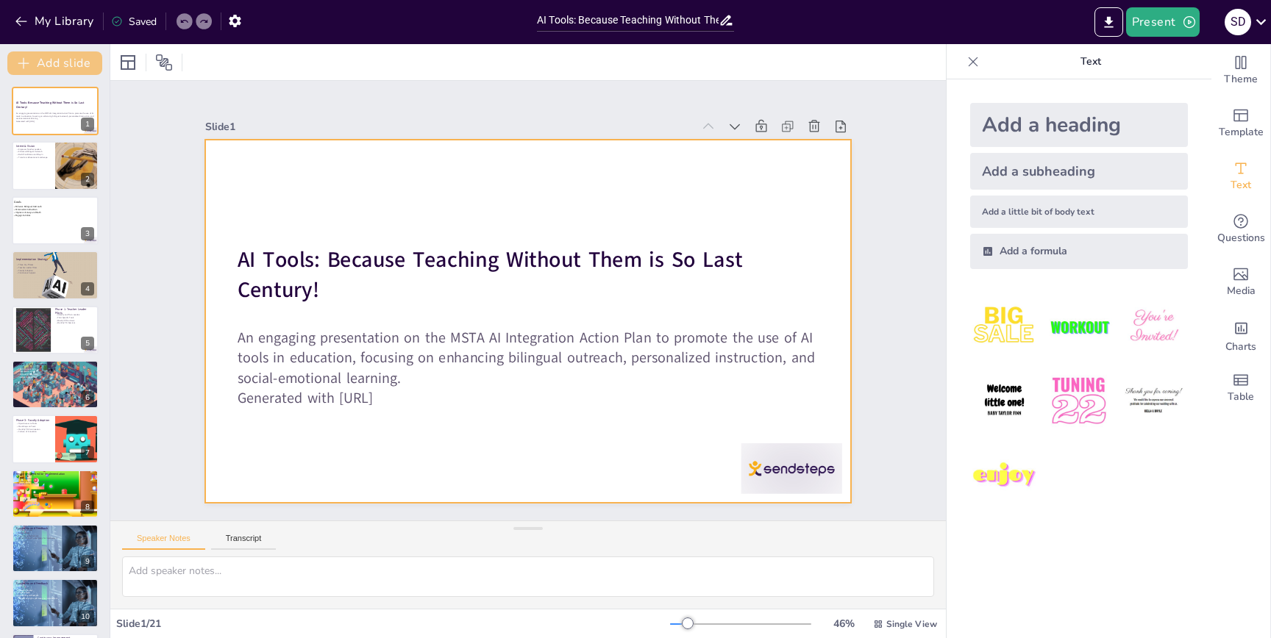
checkbox input "true"
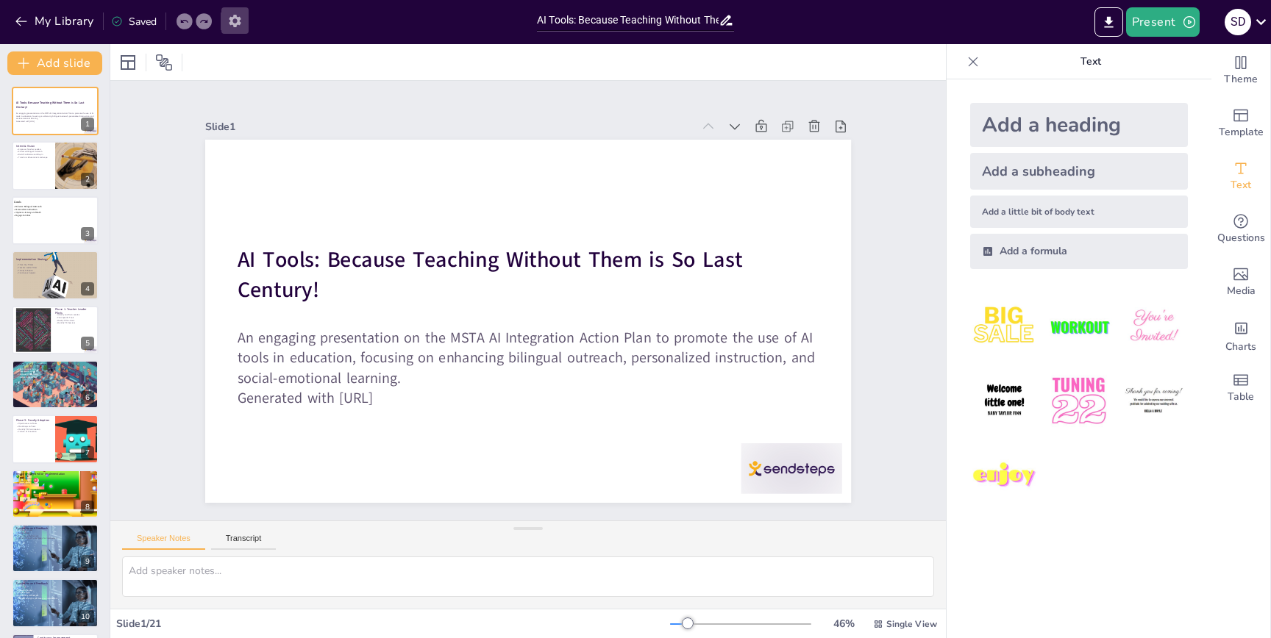
click at [240, 18] on icon "button" at bounding box center [235, 21] width 12 height 12
click at [235, 18] on icon "button" at bounding box center [234, 20] width 15 height 15
checkbox input "true"
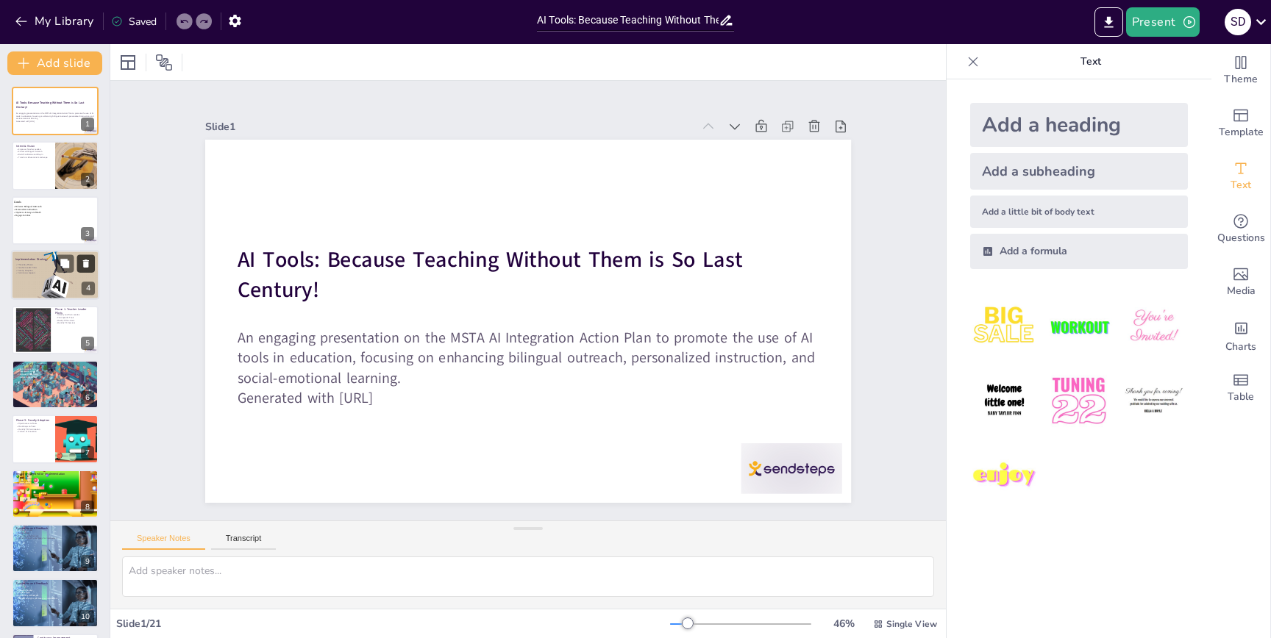
checkbox input "true"
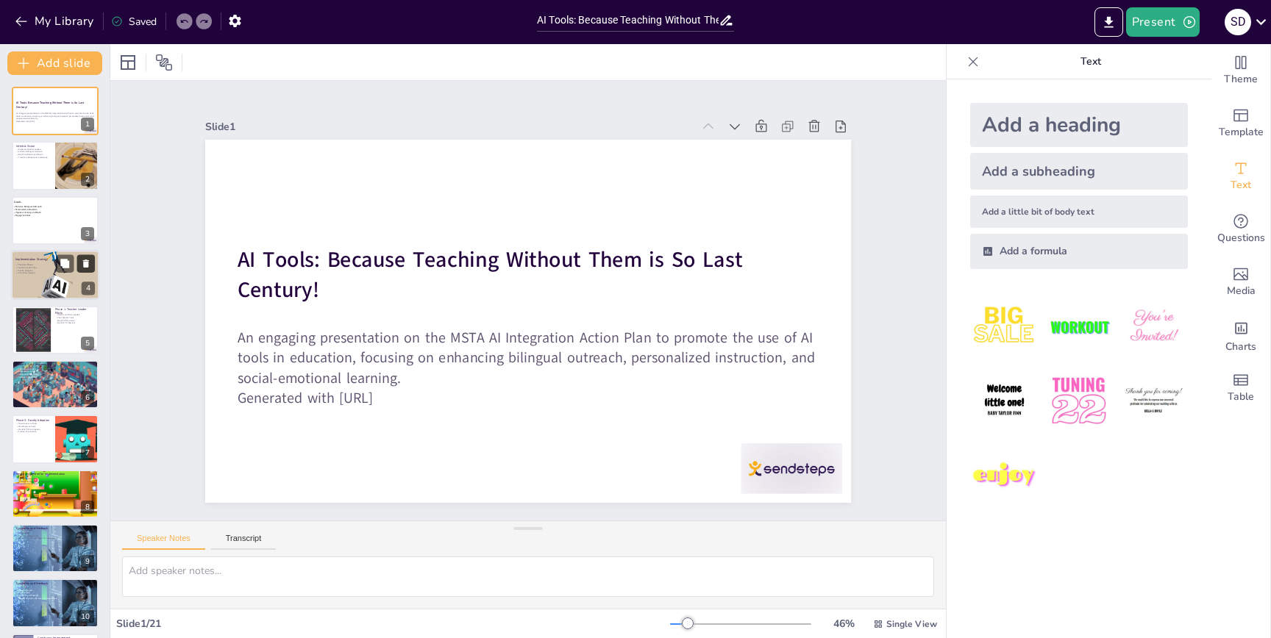
checkbox input "true"
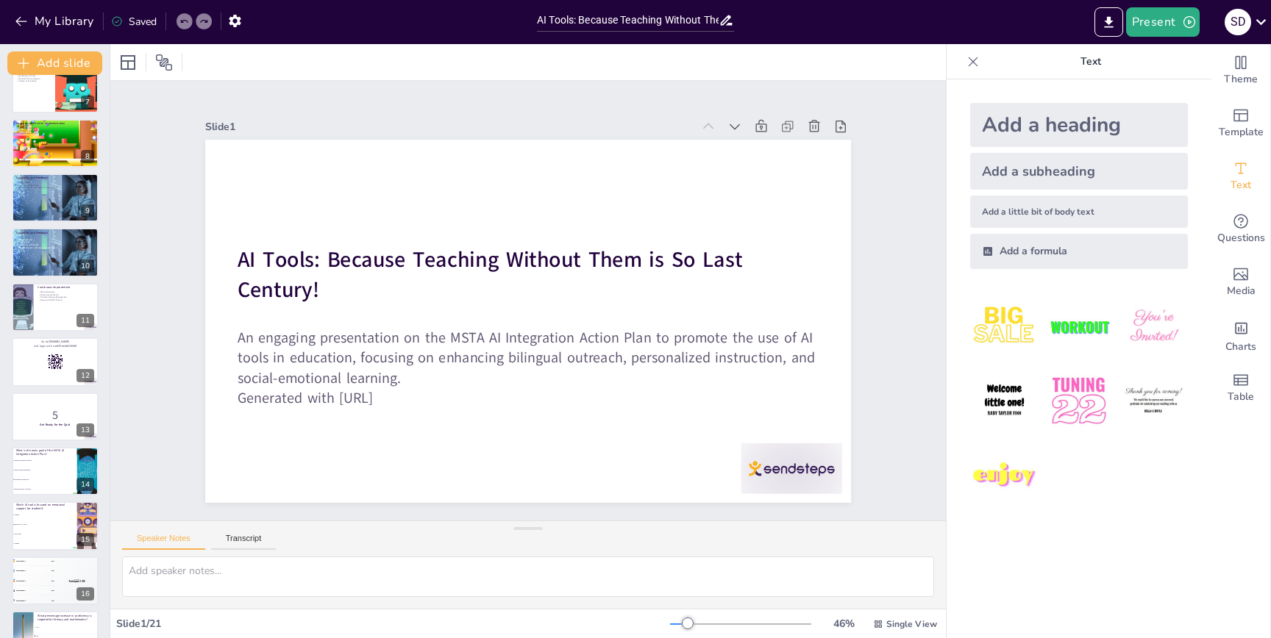
scroll to position [603, 0]
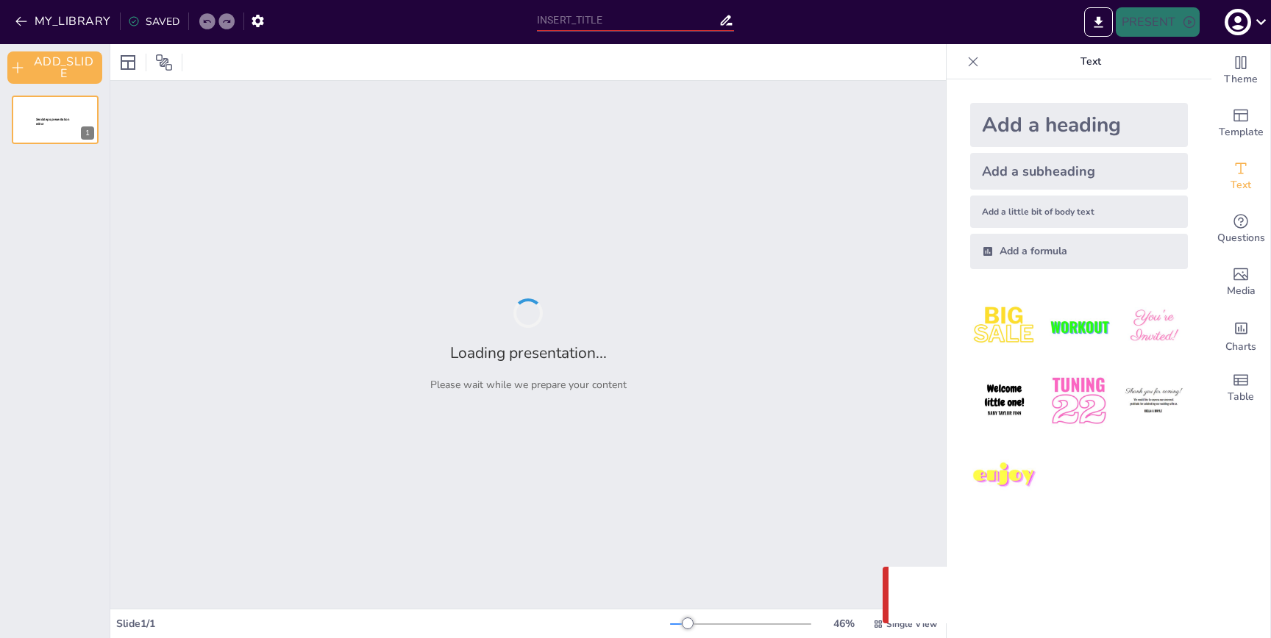
type input "AI Tools: Because Teaching Without Them is So Last Century!"
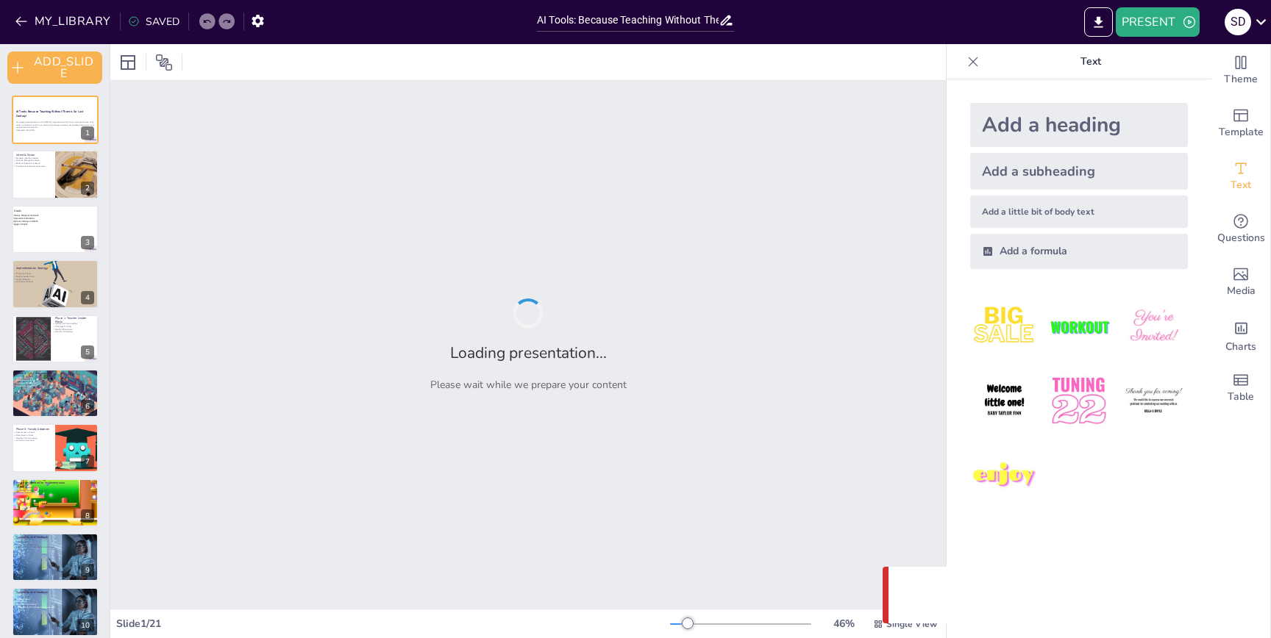
checkbox input "true"
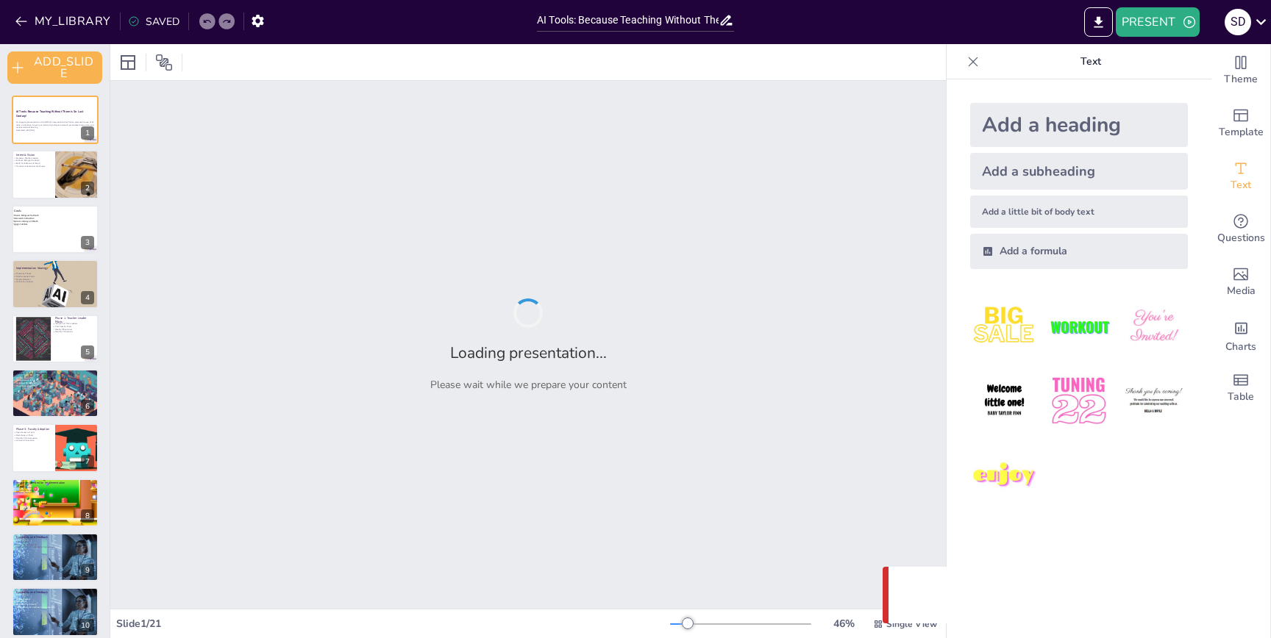
checkbox input "true"
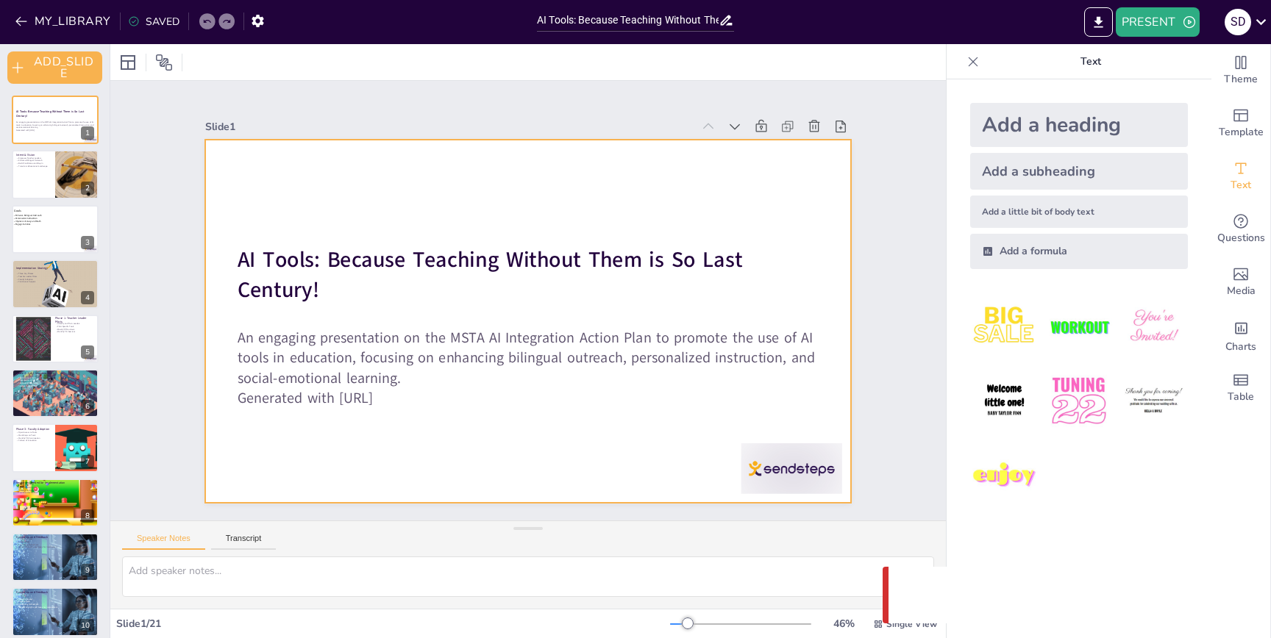
checkbox input "true"
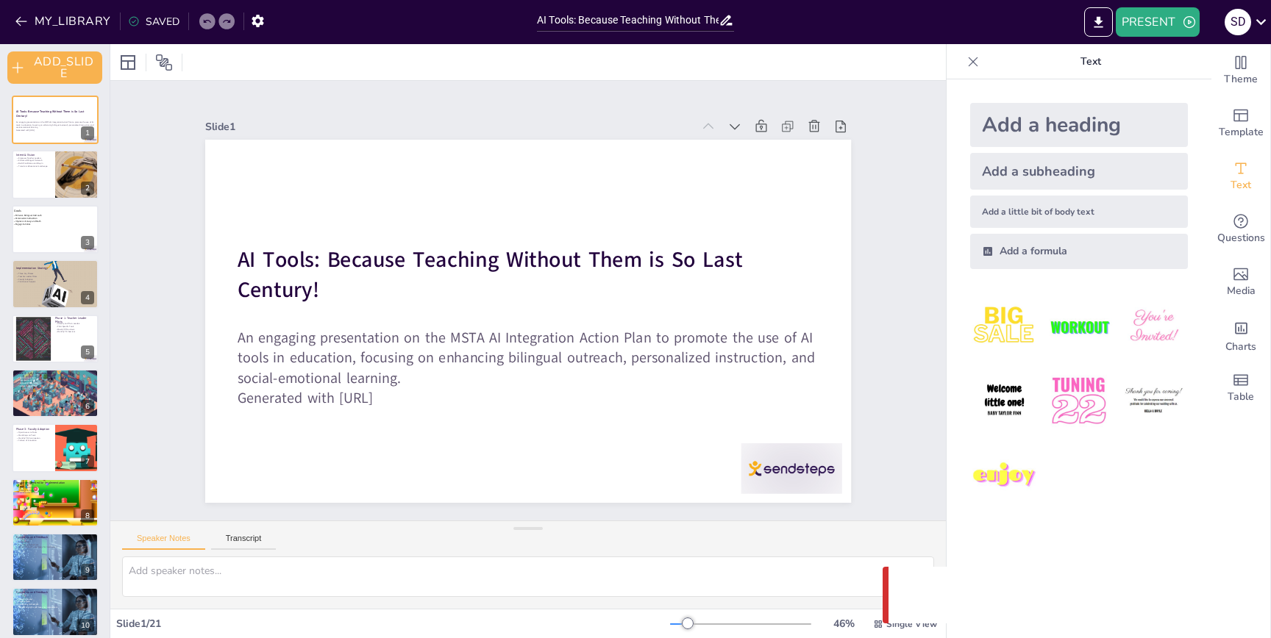
checkbox input "true"
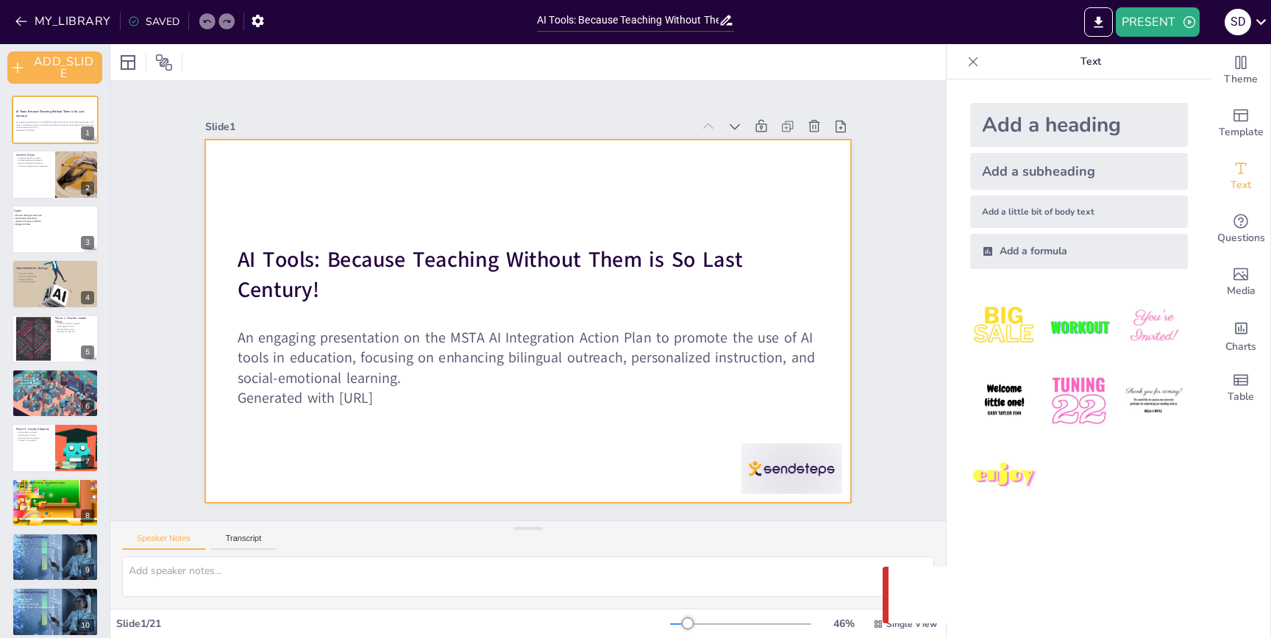
checkbox input "true"
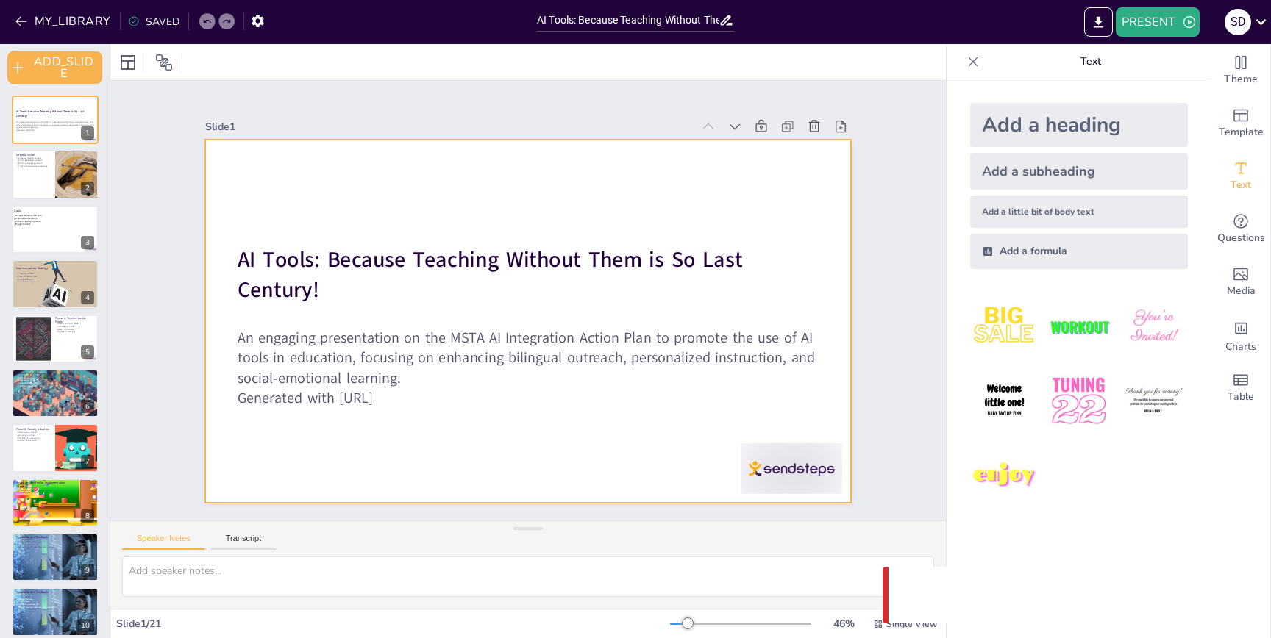
checkbox input "true"
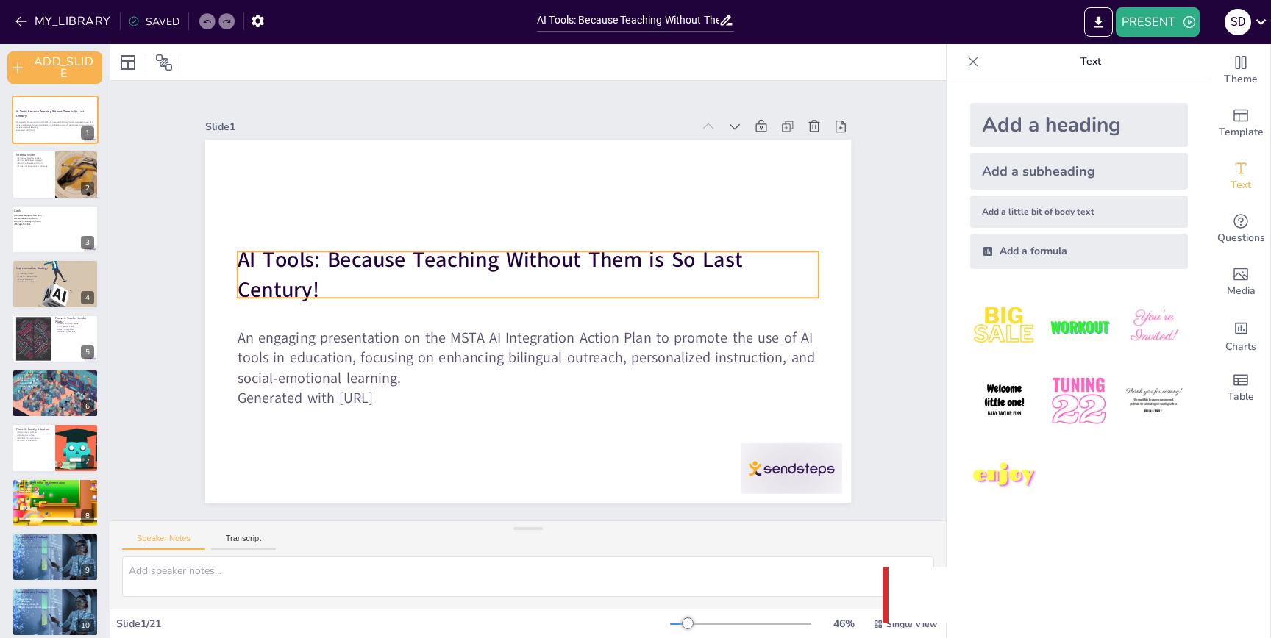
checkbox input "true"
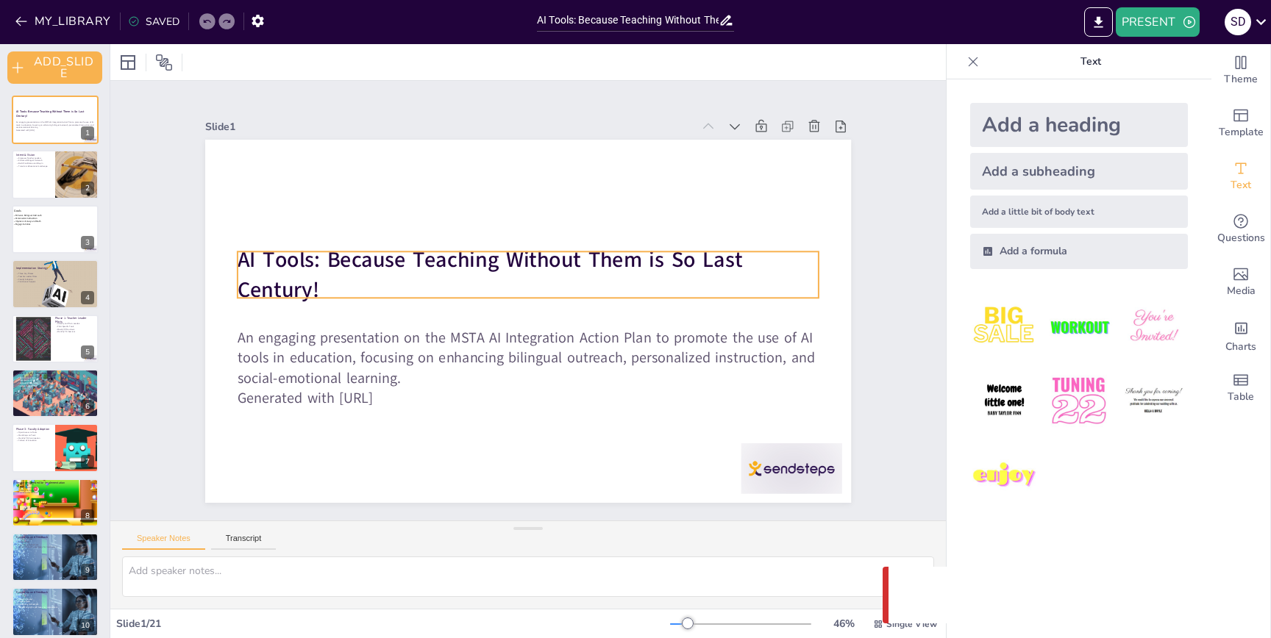
checkbox input "true"
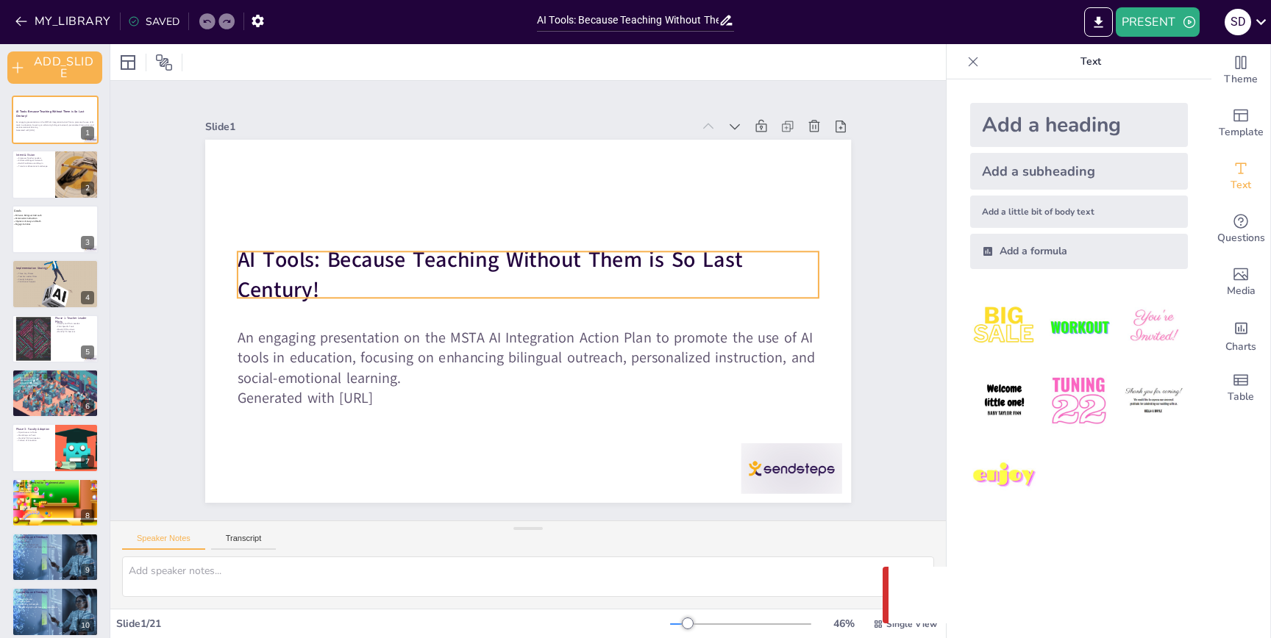
checkbox input "true"
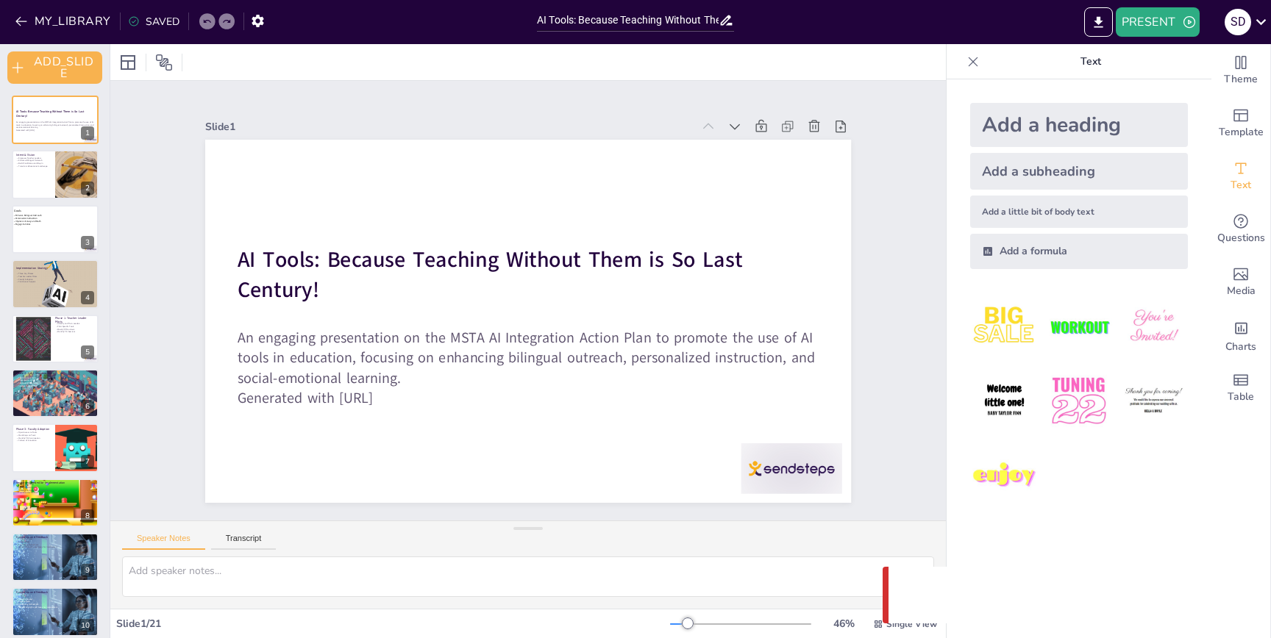
checkbox input "true"
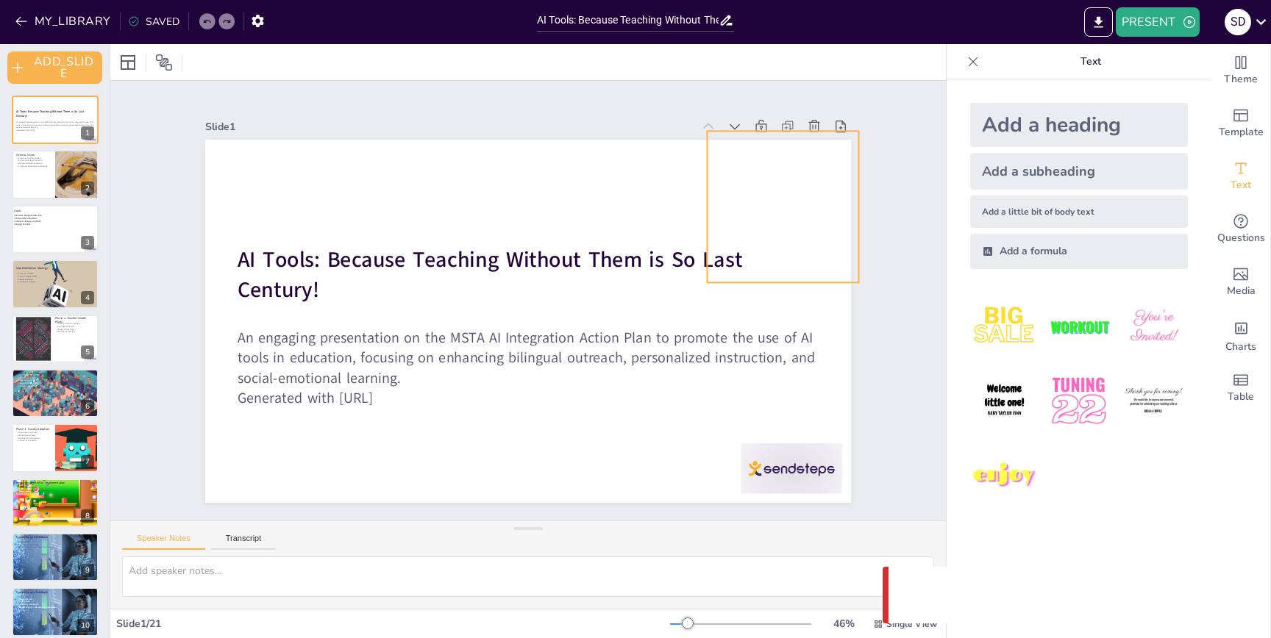
checkbox input "true"
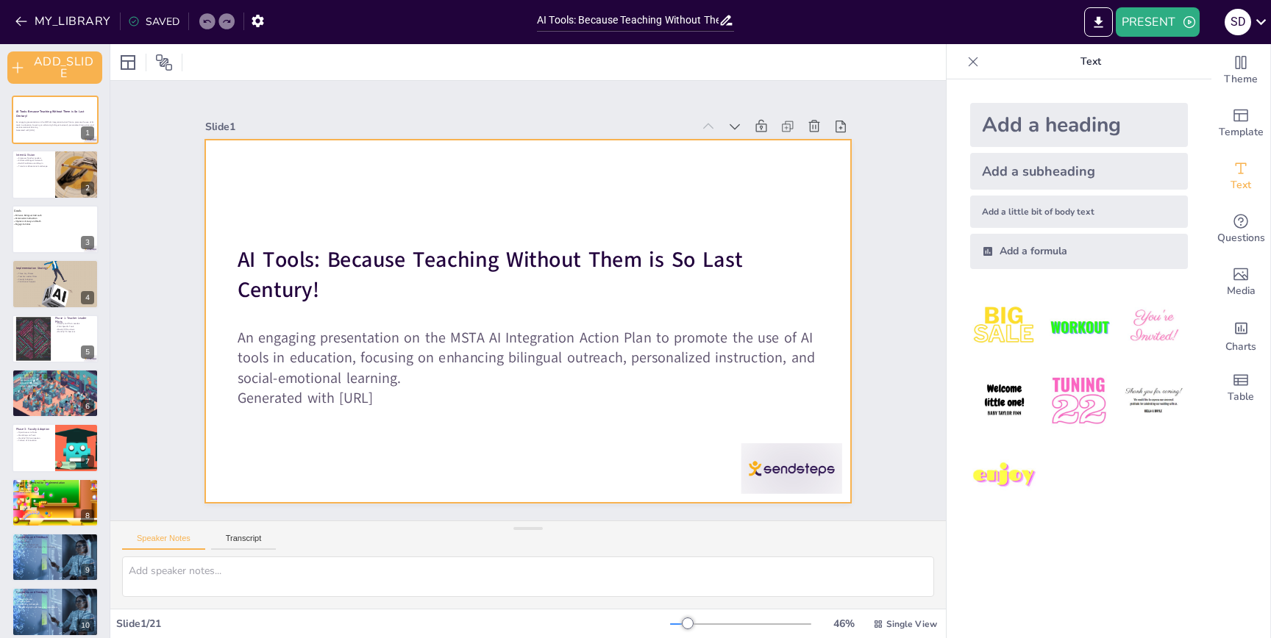
checkbox input "true"
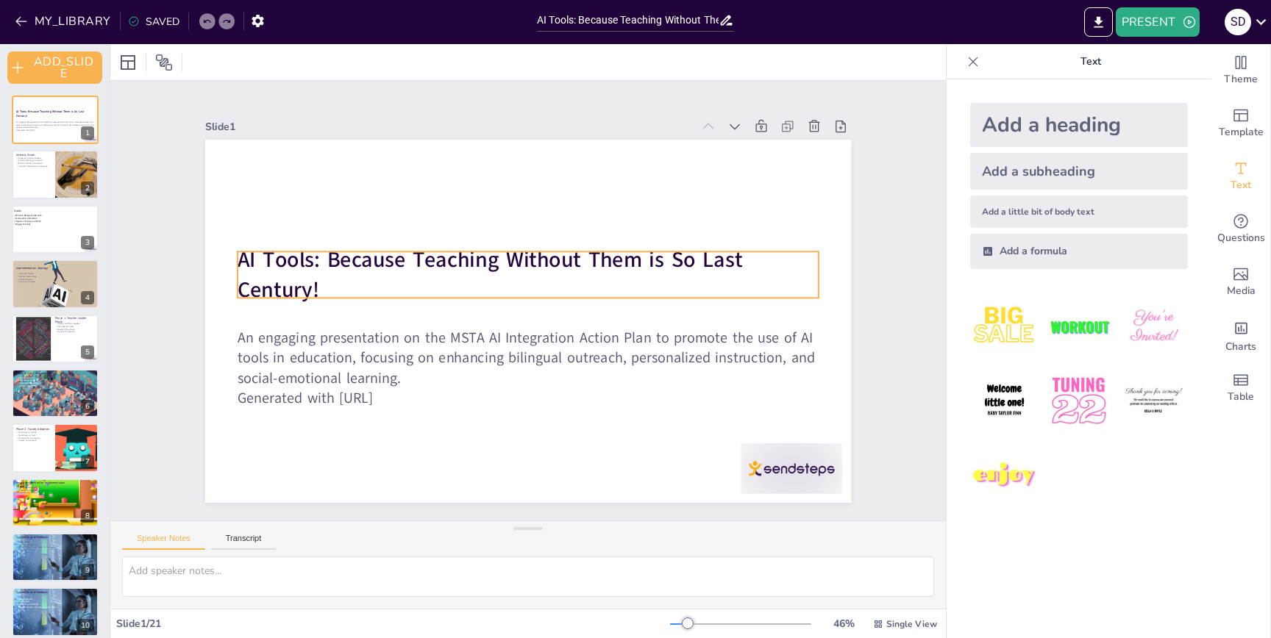
checkbox input "true"
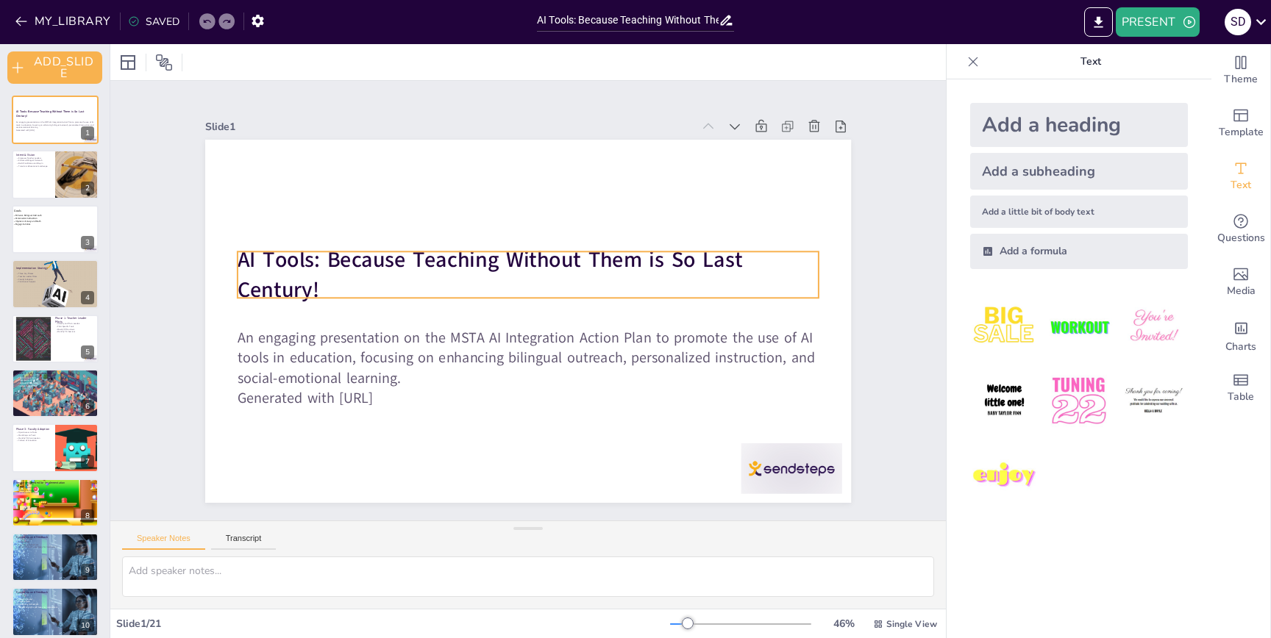
checkbox input "true"
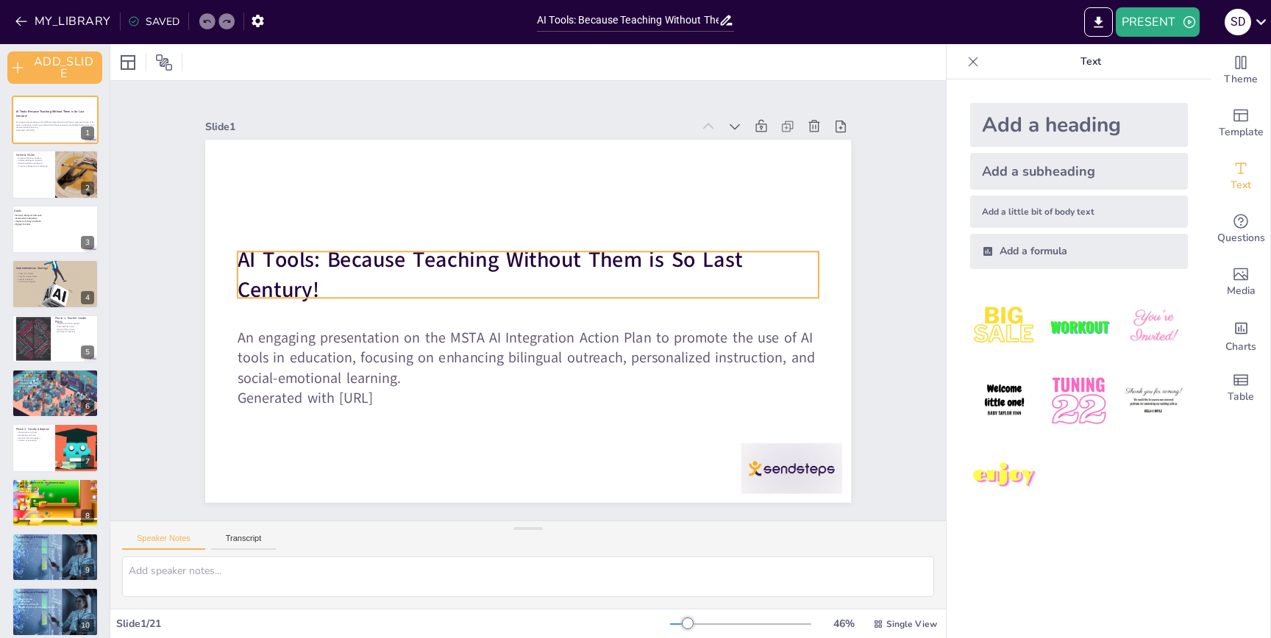
checkbox input "true"
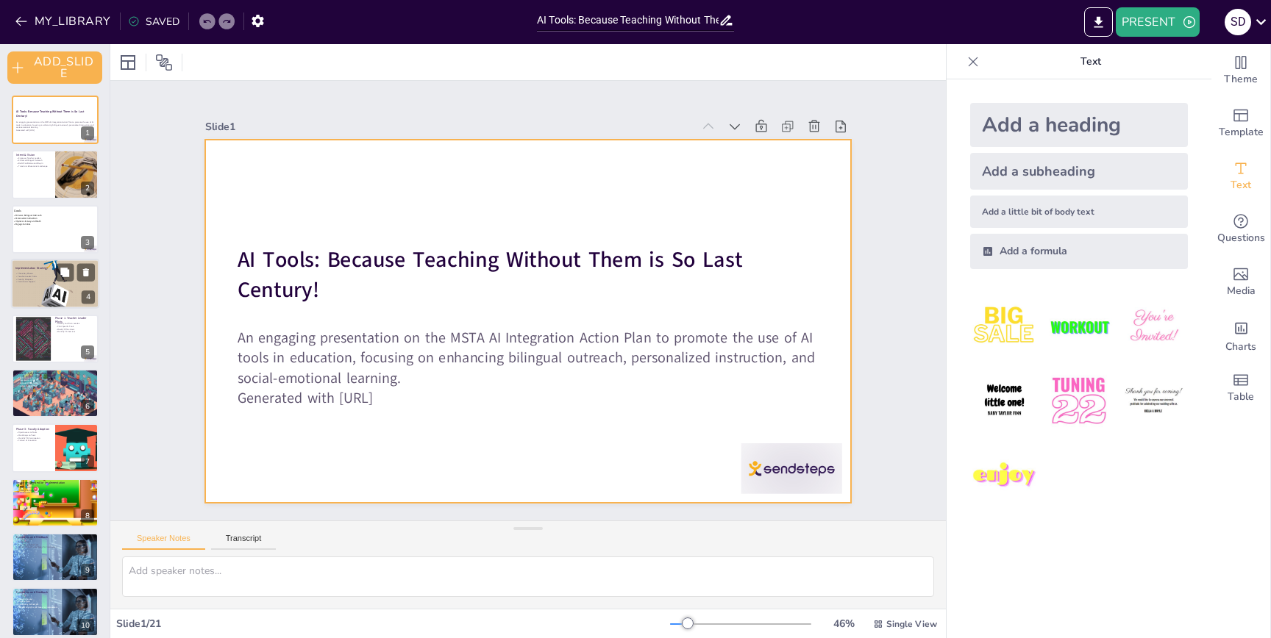
checkbox input "true"
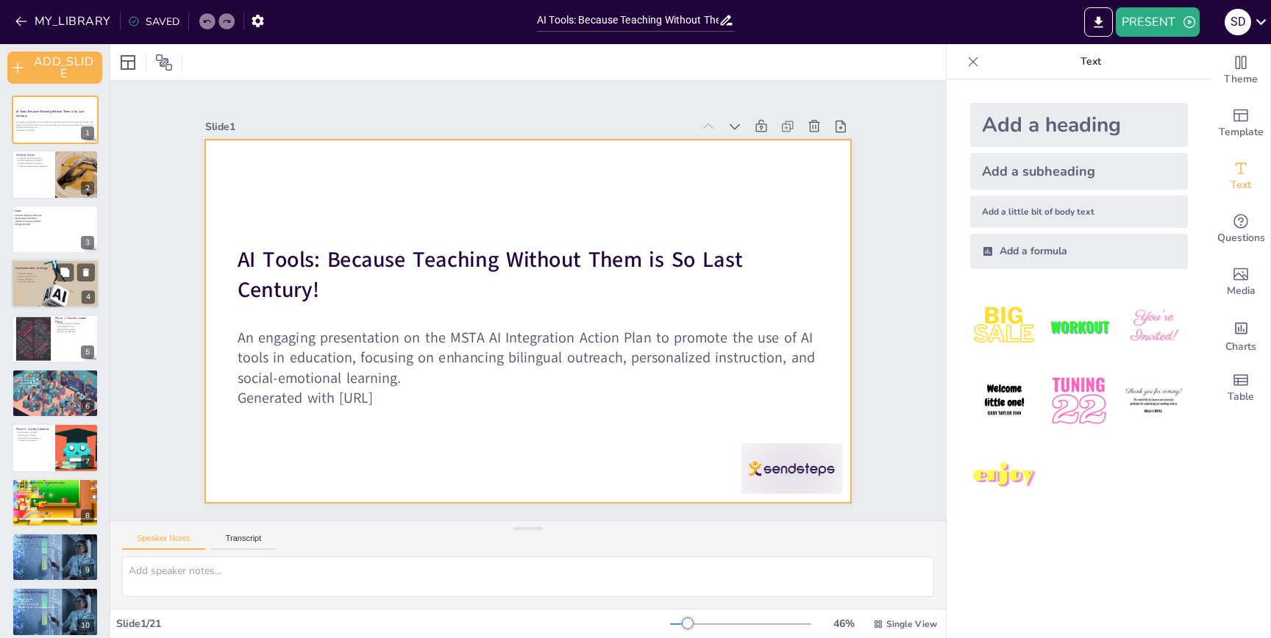
checkbox input "true"
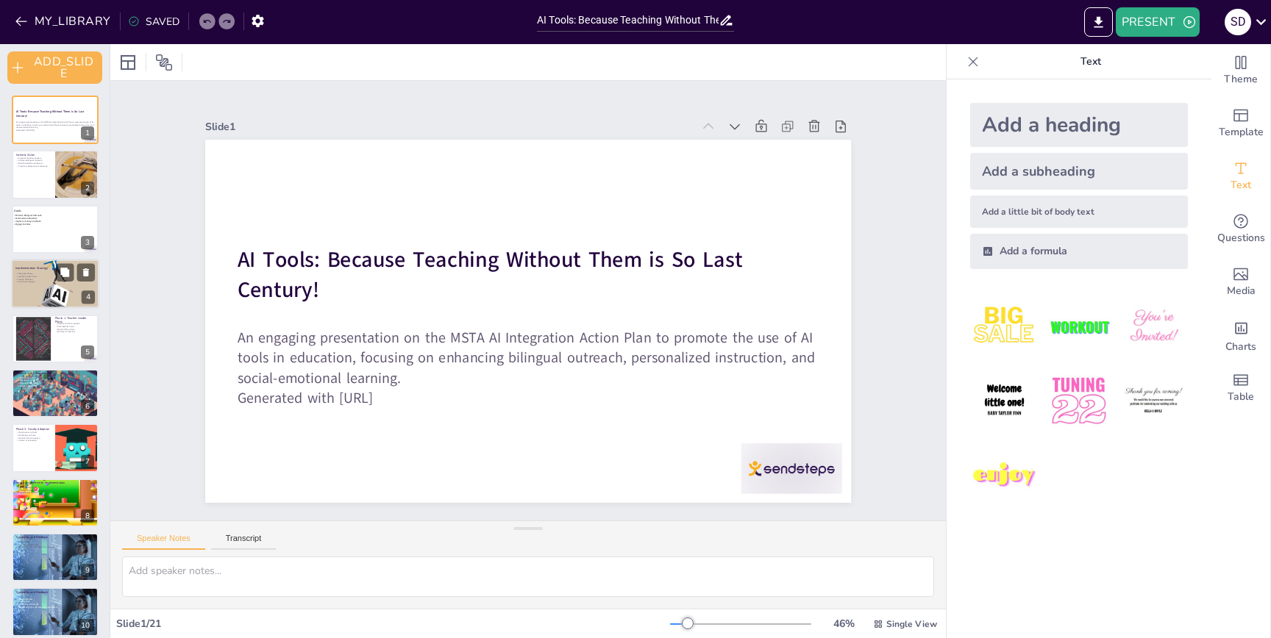
checkbox input "true"
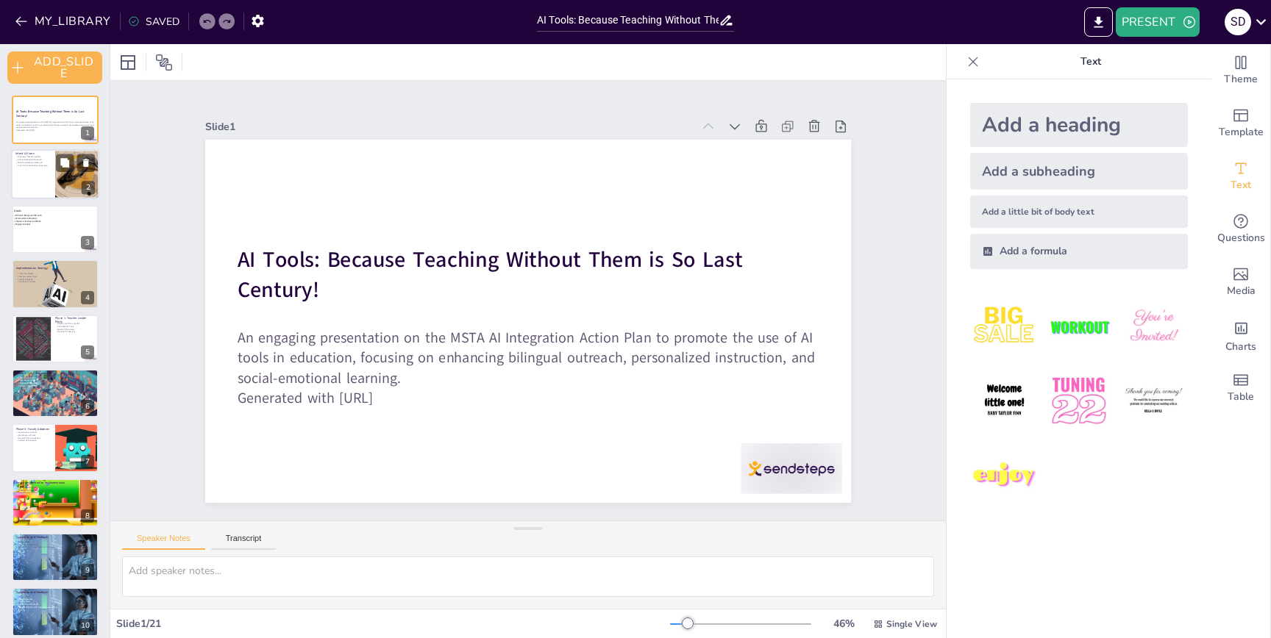
checkbox input "true"
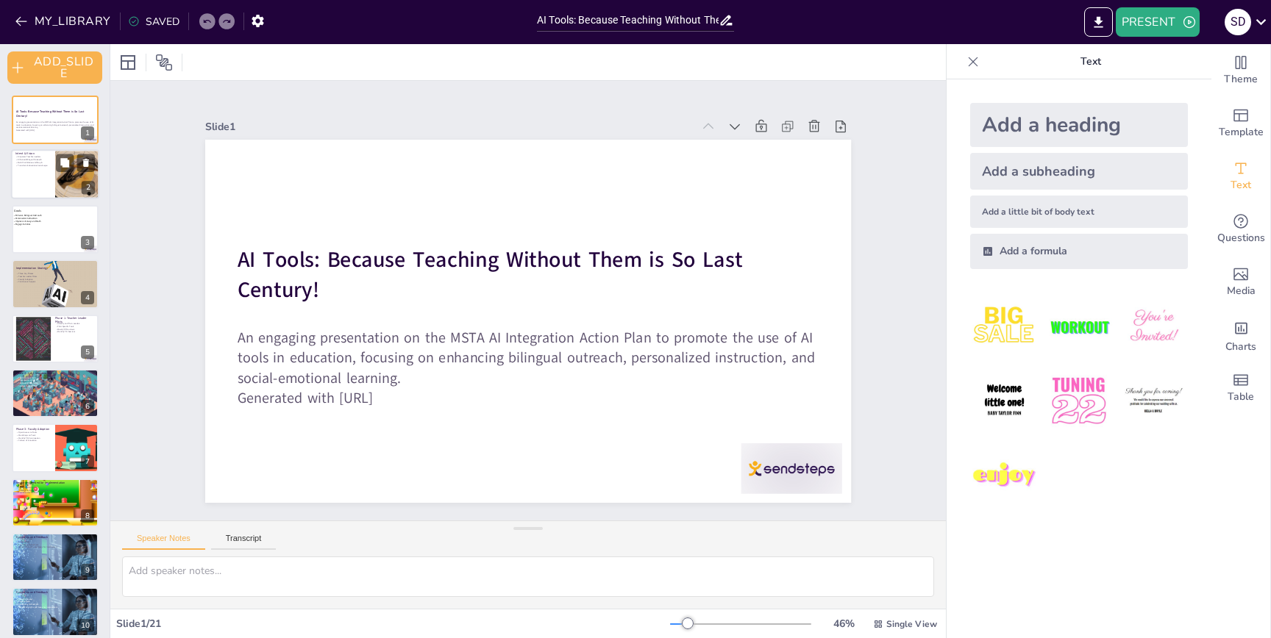
checkbox input "true"
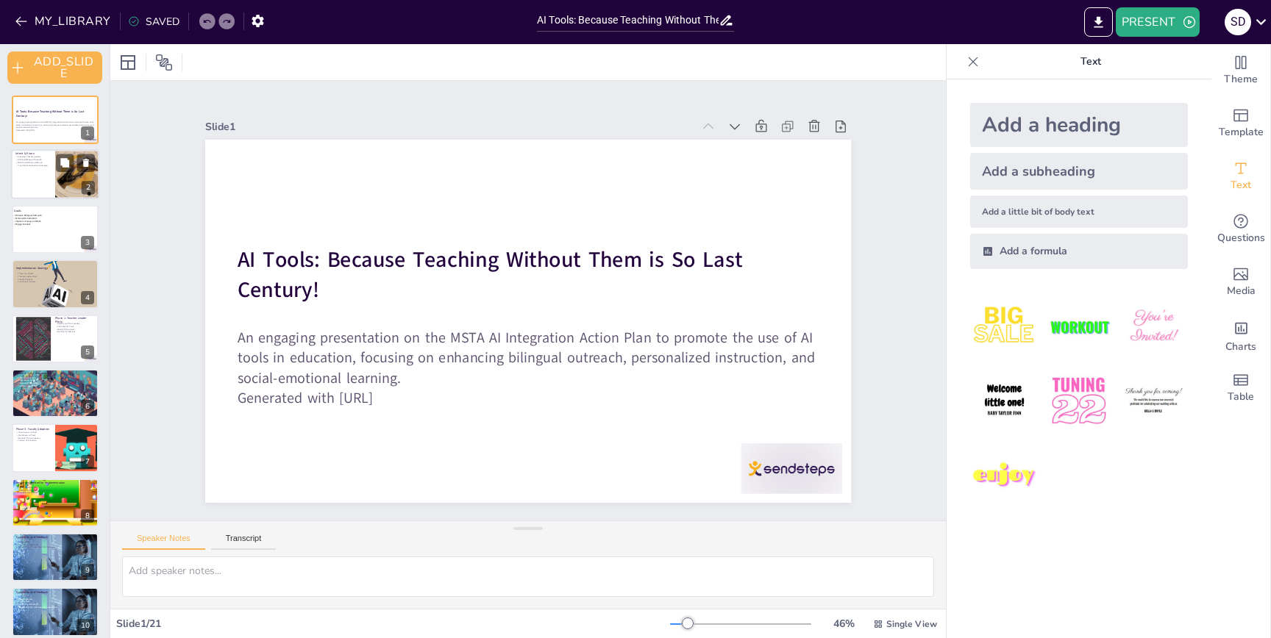
checkbox input "true"
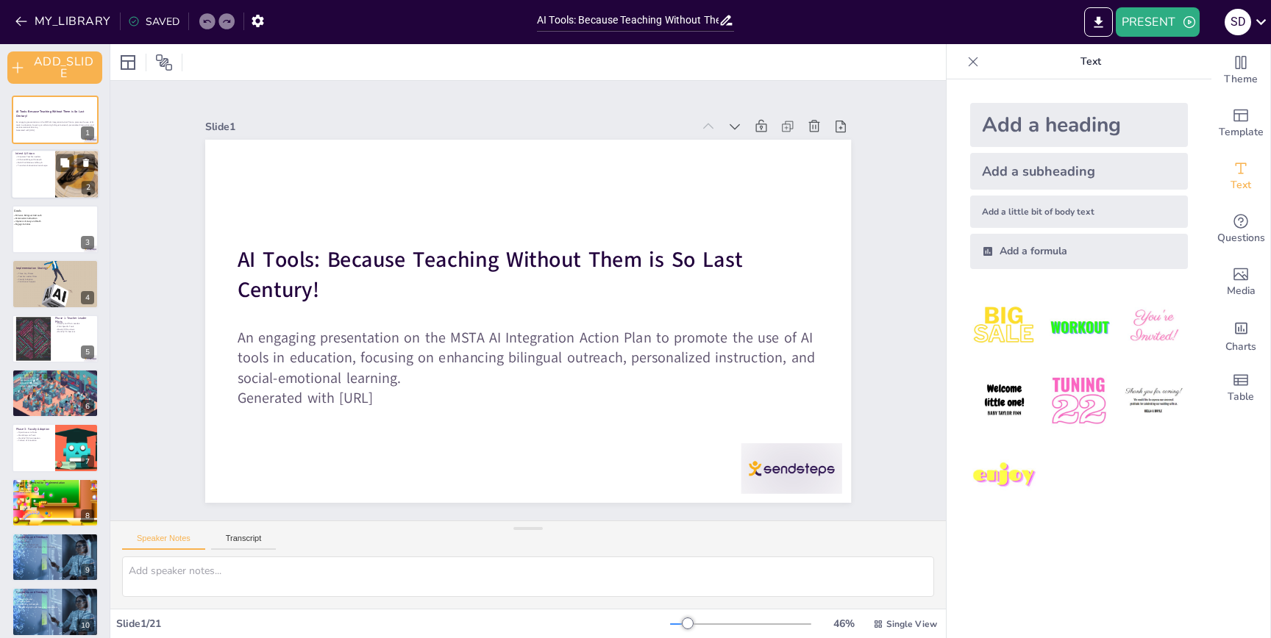
checkbox input "true"
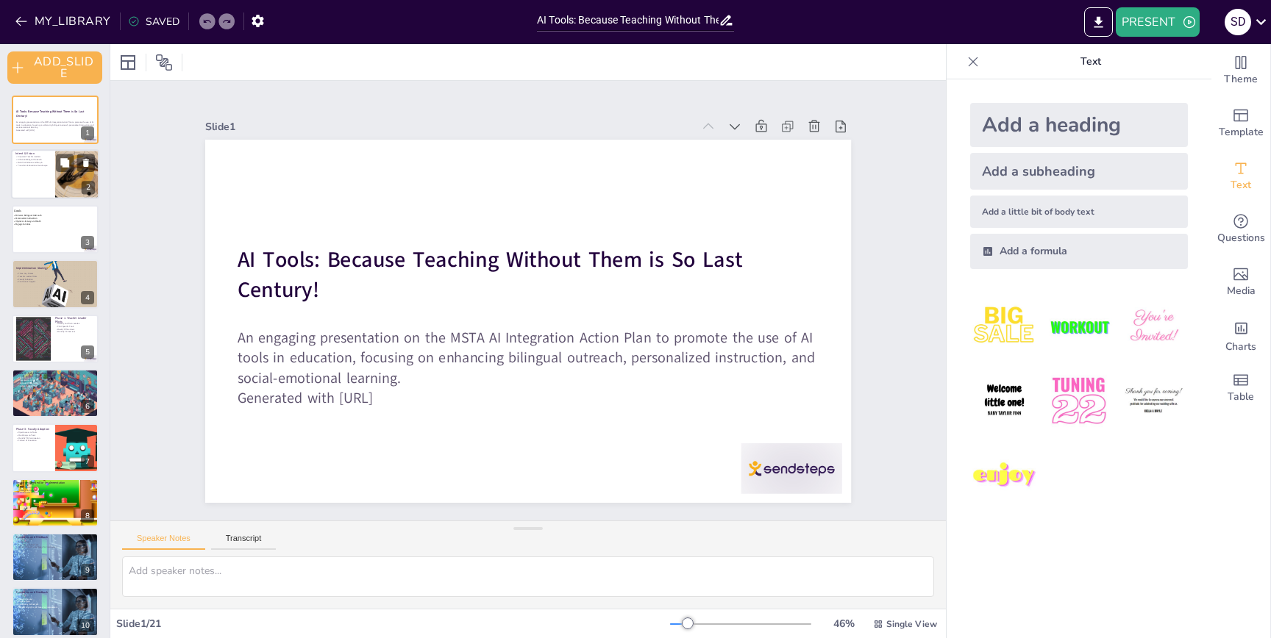
checkbox input "true"
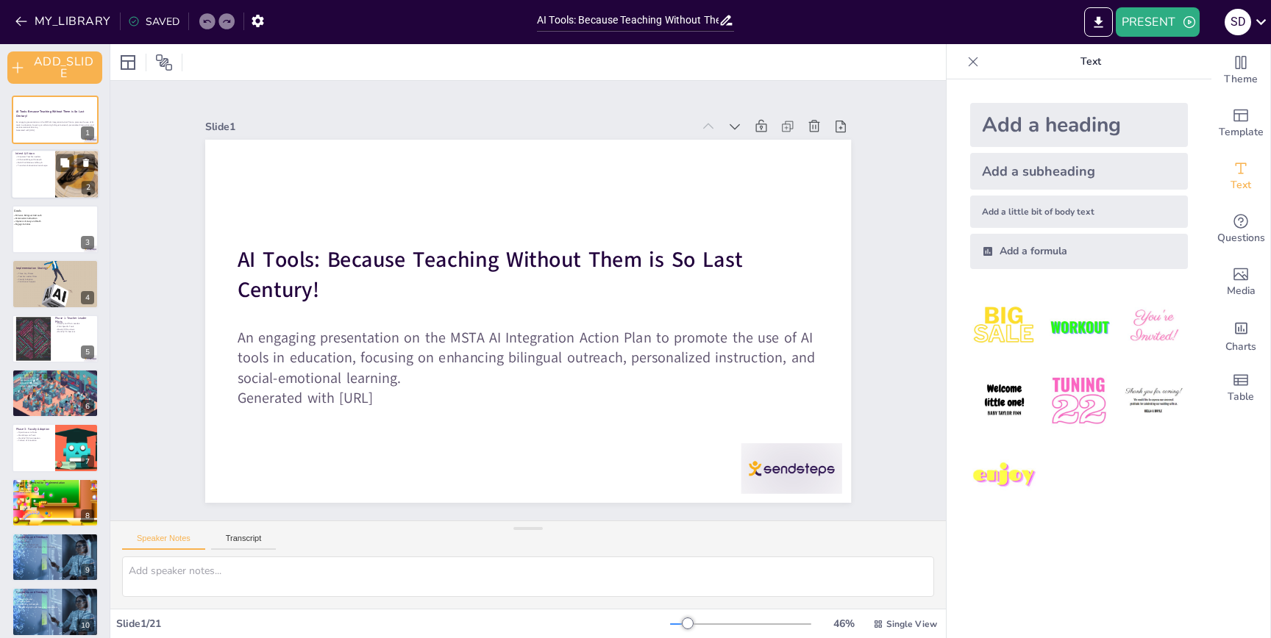
checkbox input "true"
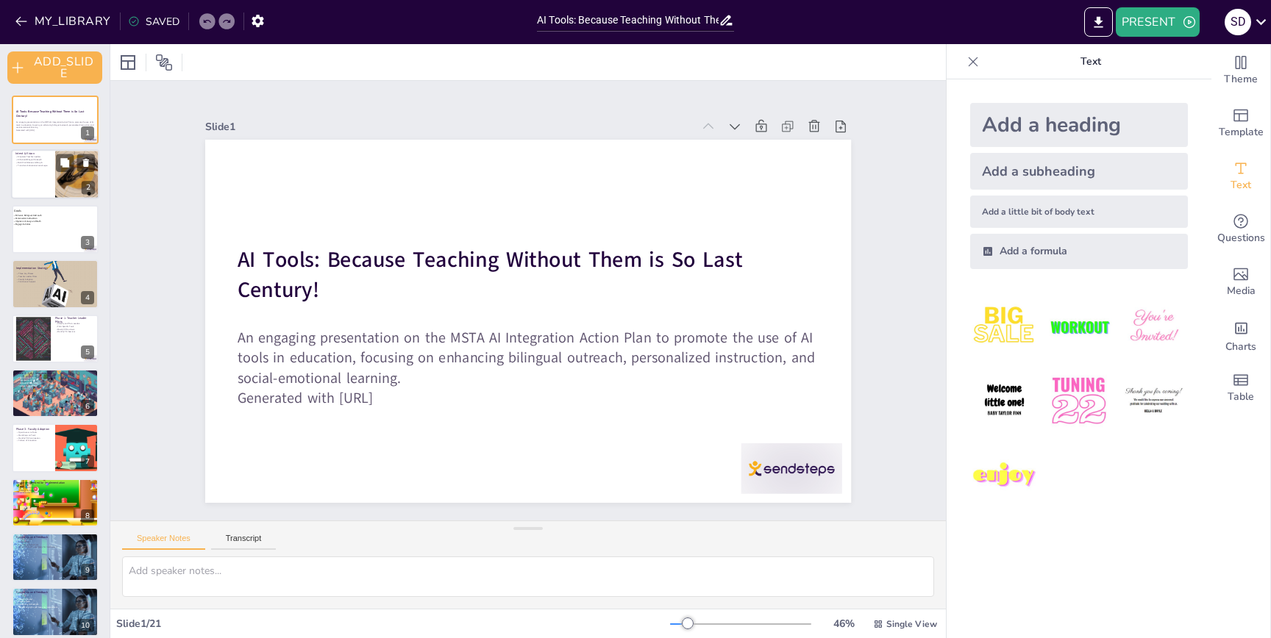
checkbox input "true"
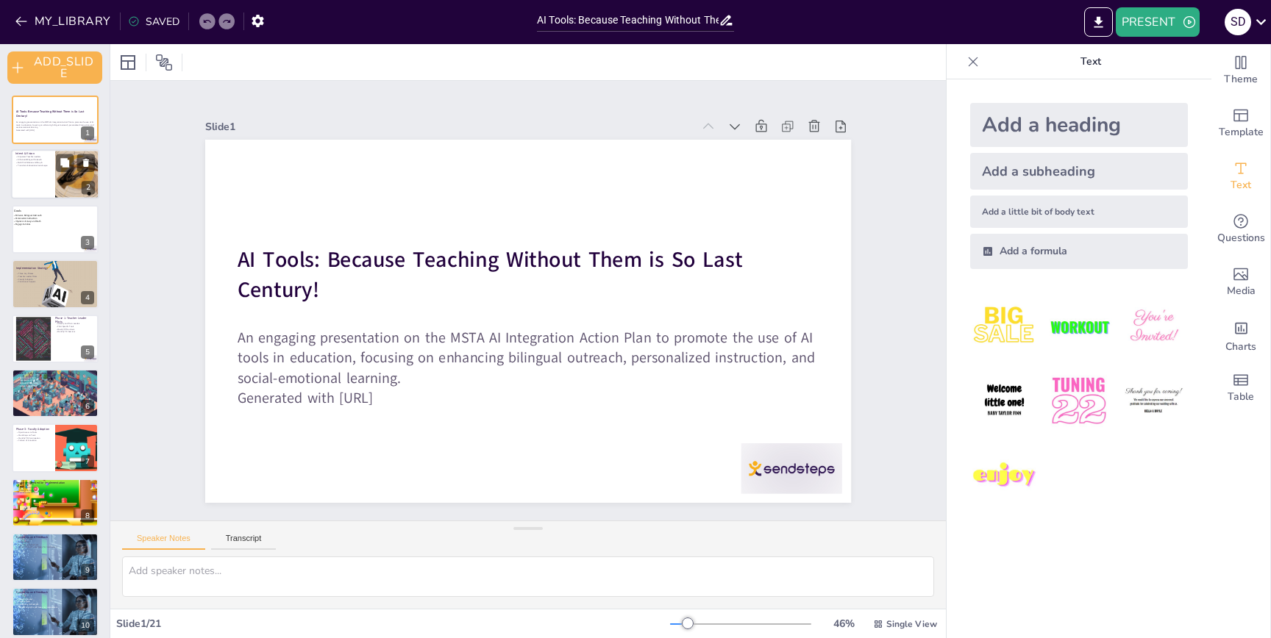
checkbox input "true"
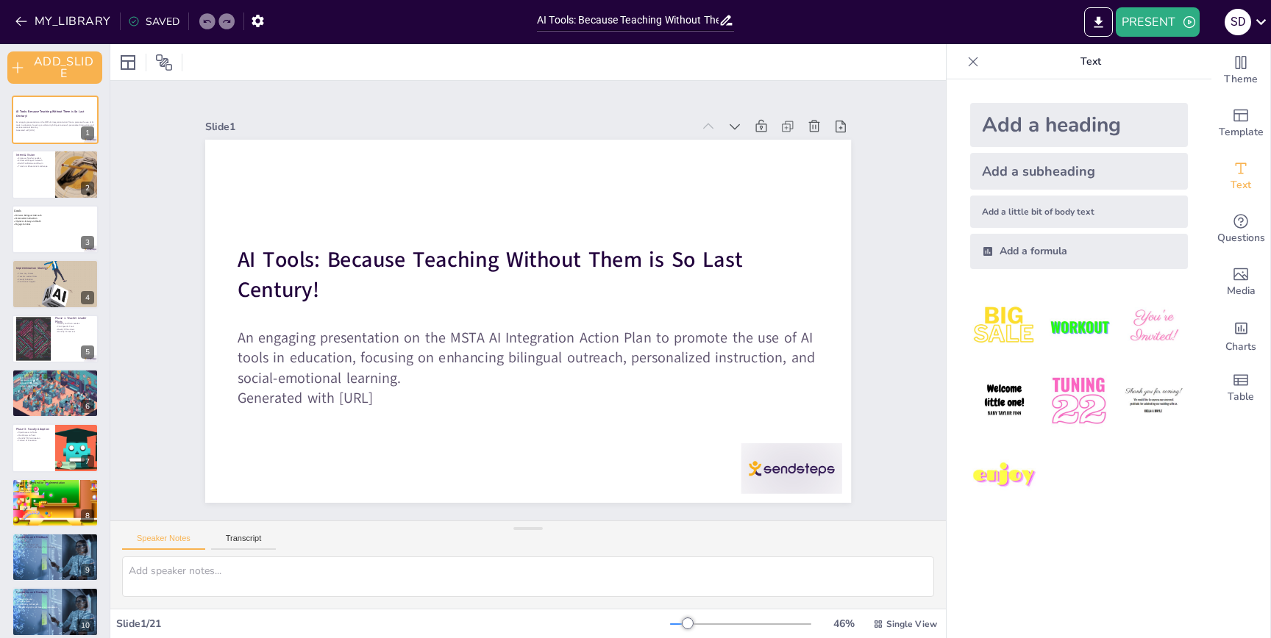
checkbox input "true"
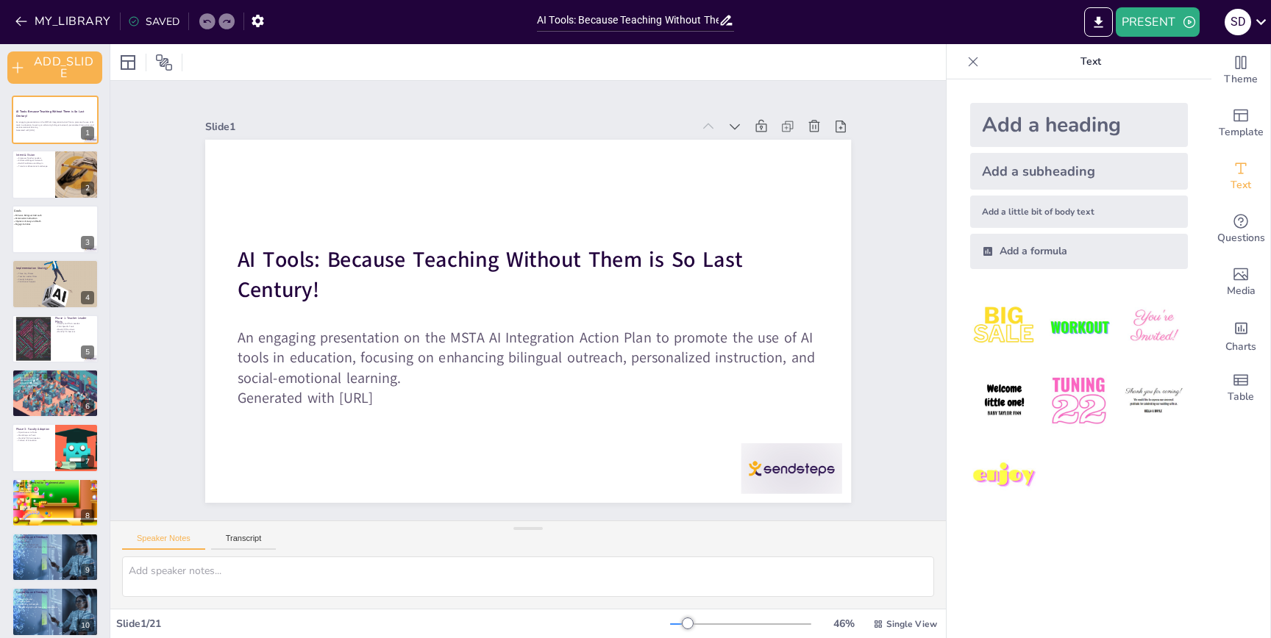
checkbox input "true"
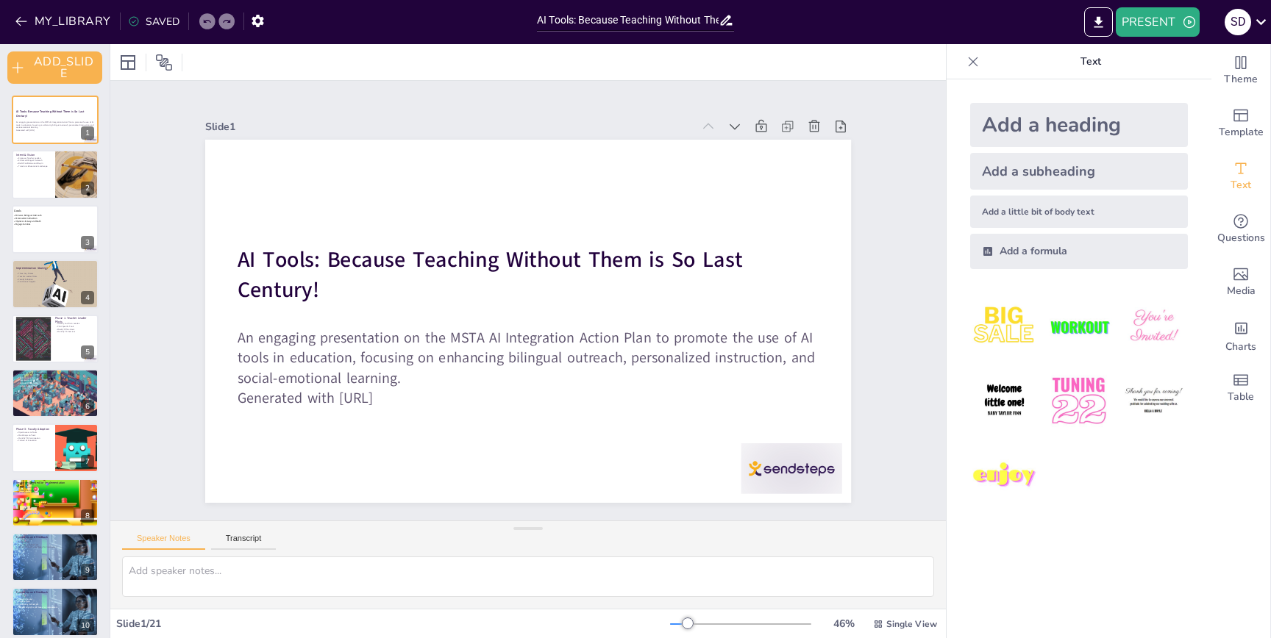
checkbox input "true"
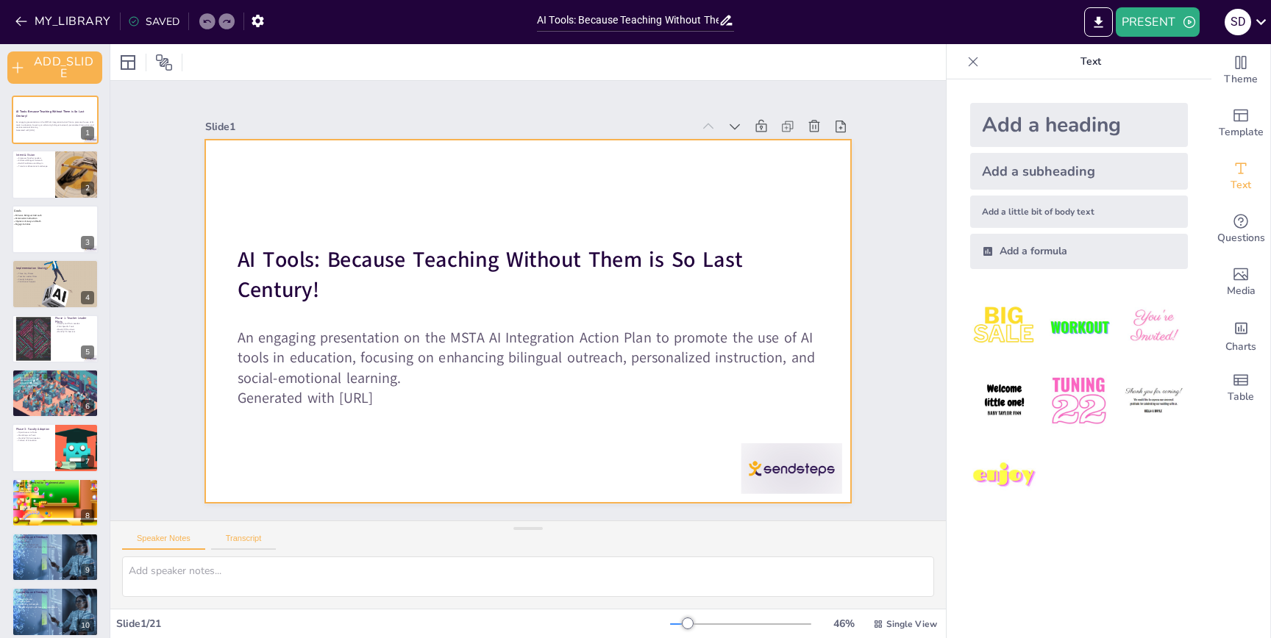
checkbox input "true"
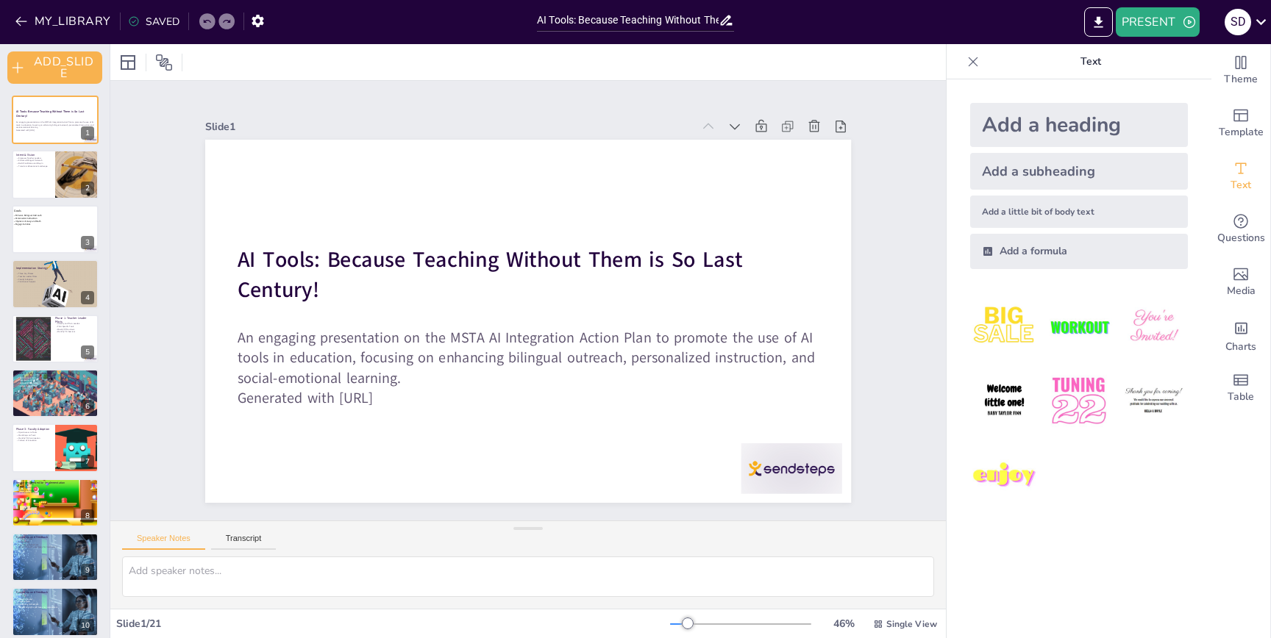
checkbox input "true"
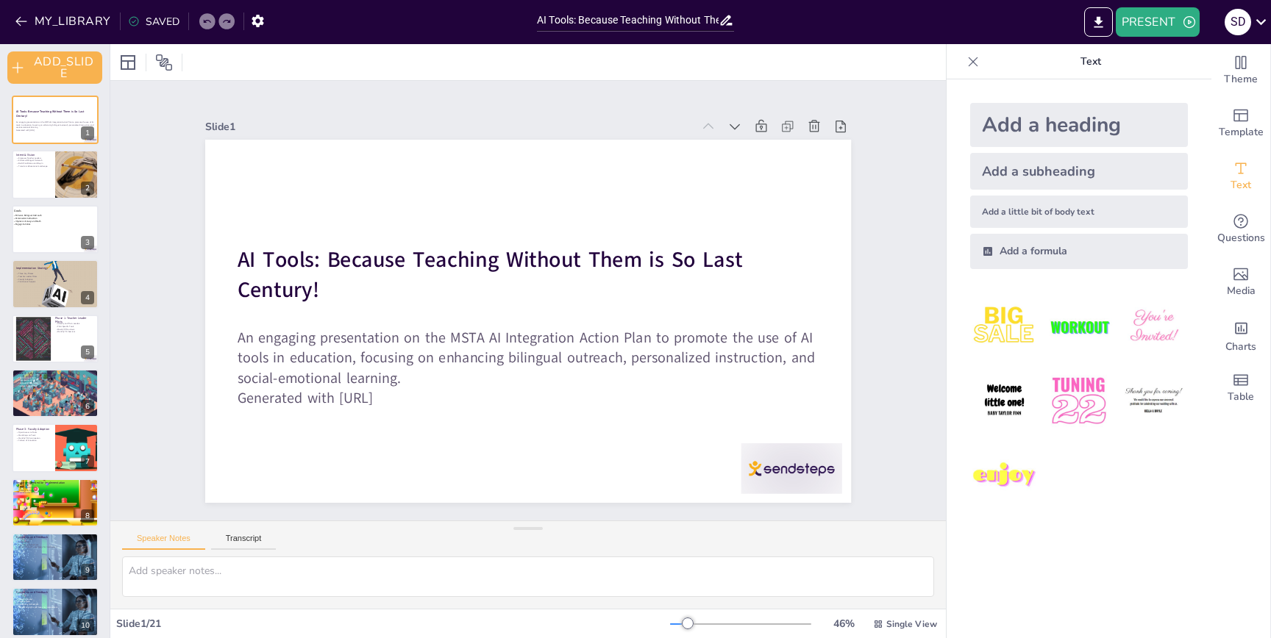
checkbox input "true"
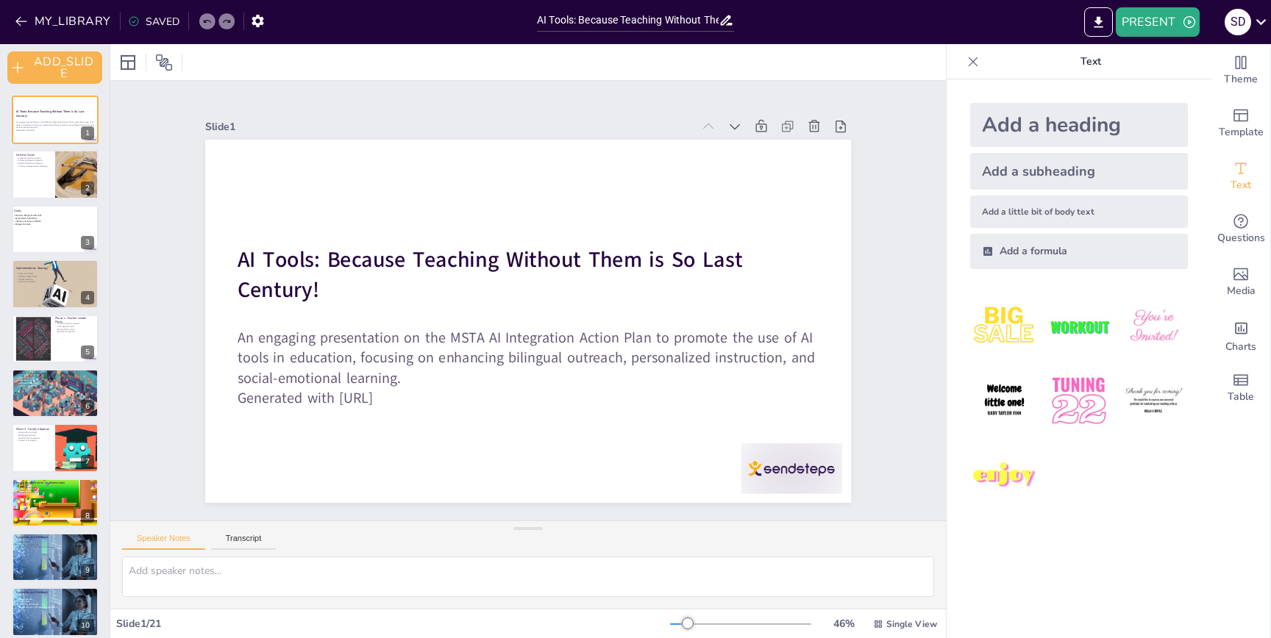
checkbox input "true"
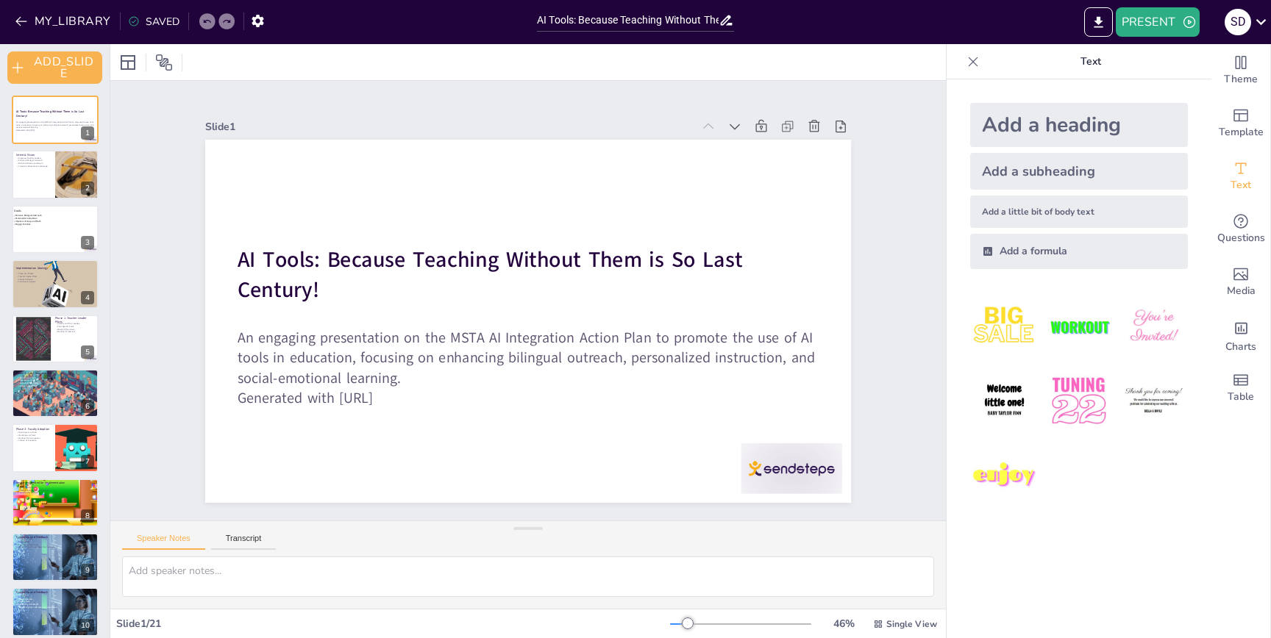
checkbox input "true"
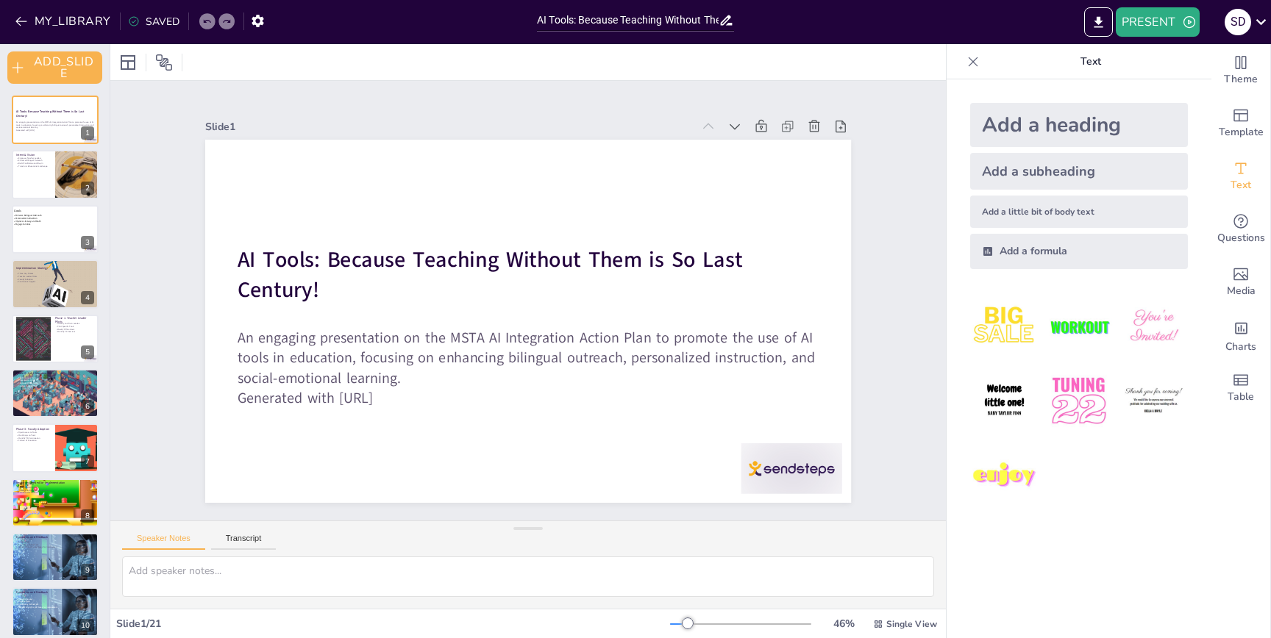
checkbox input "true"
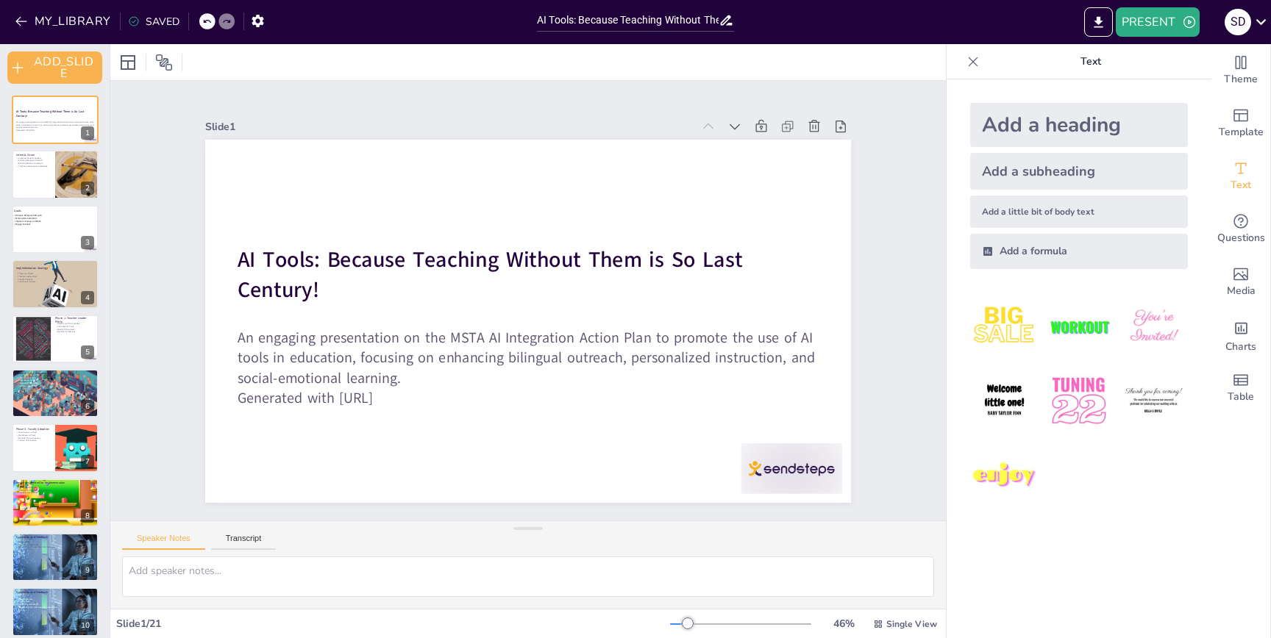
checkbox input "true"
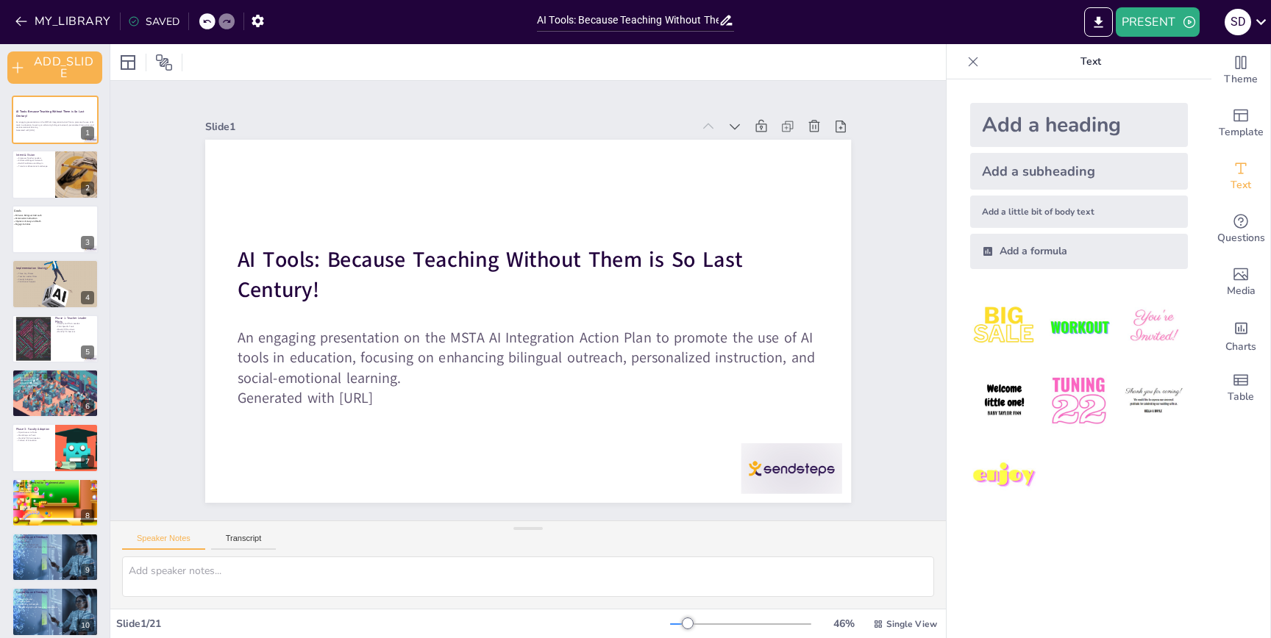
checkbox input "true"
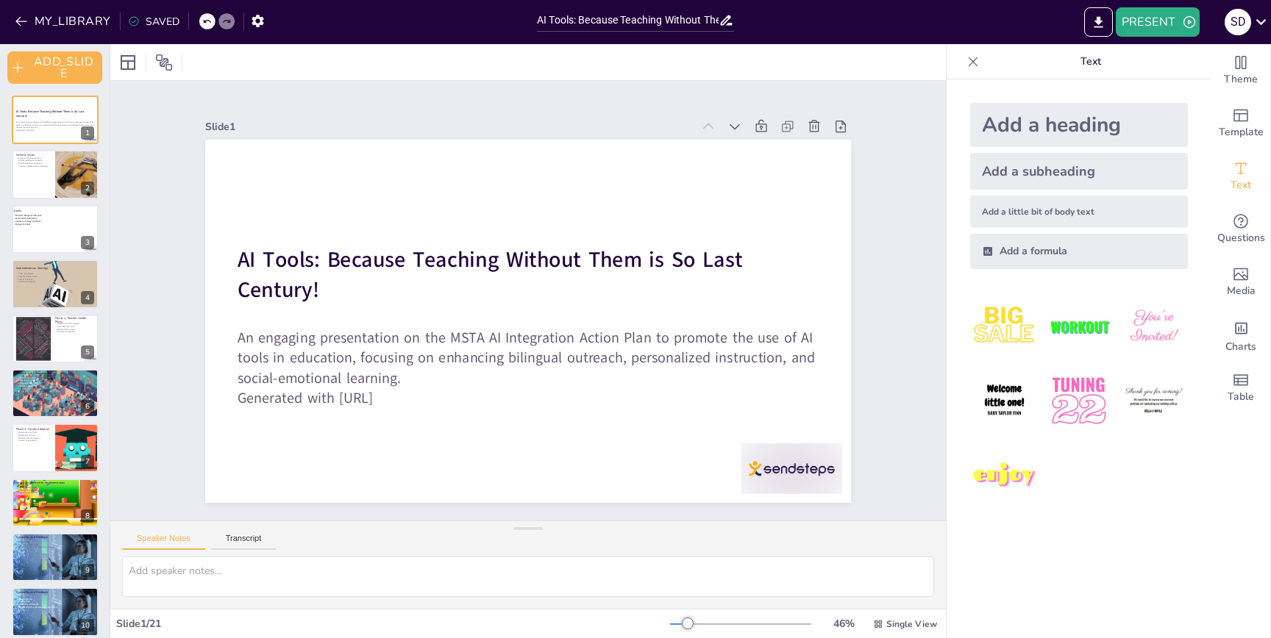
checkbox input "true"
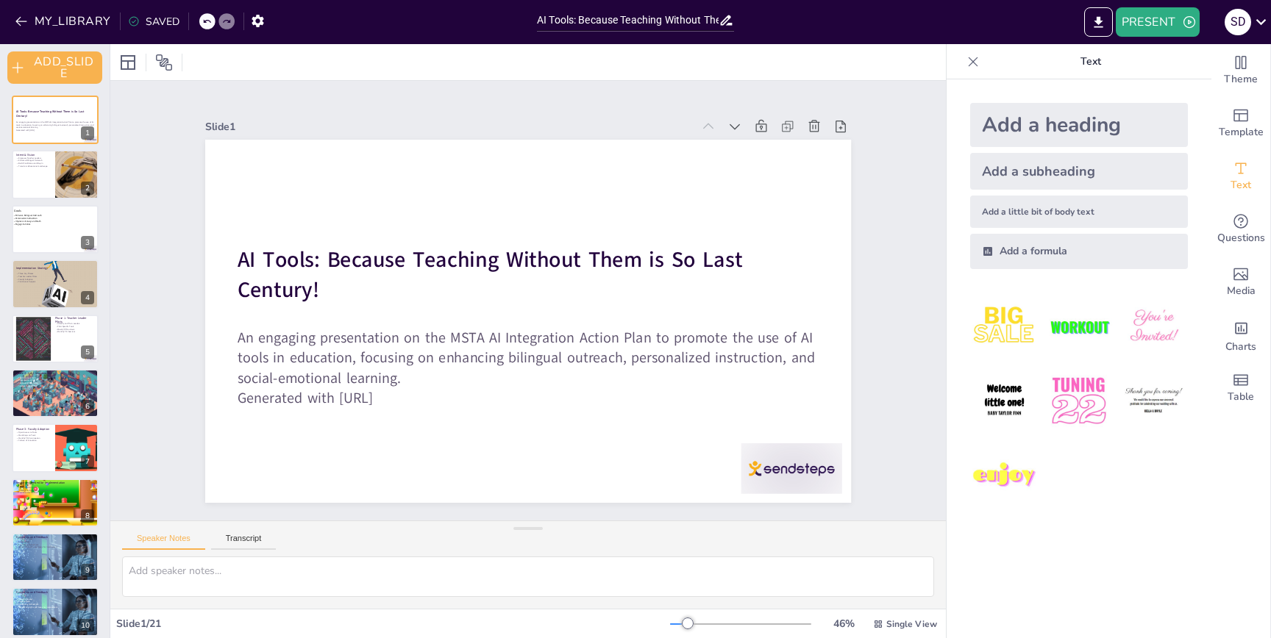
checkbox input "true"
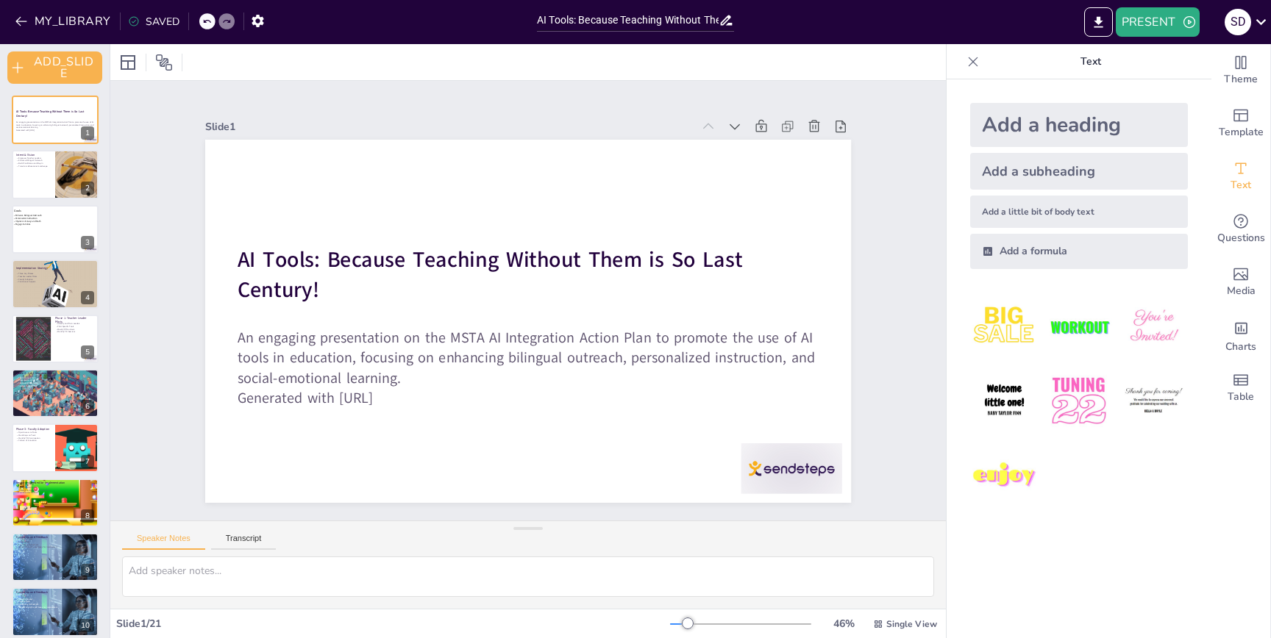
checkbox input "true"
